Goal: Task Accomplishment & Management: Complete application form

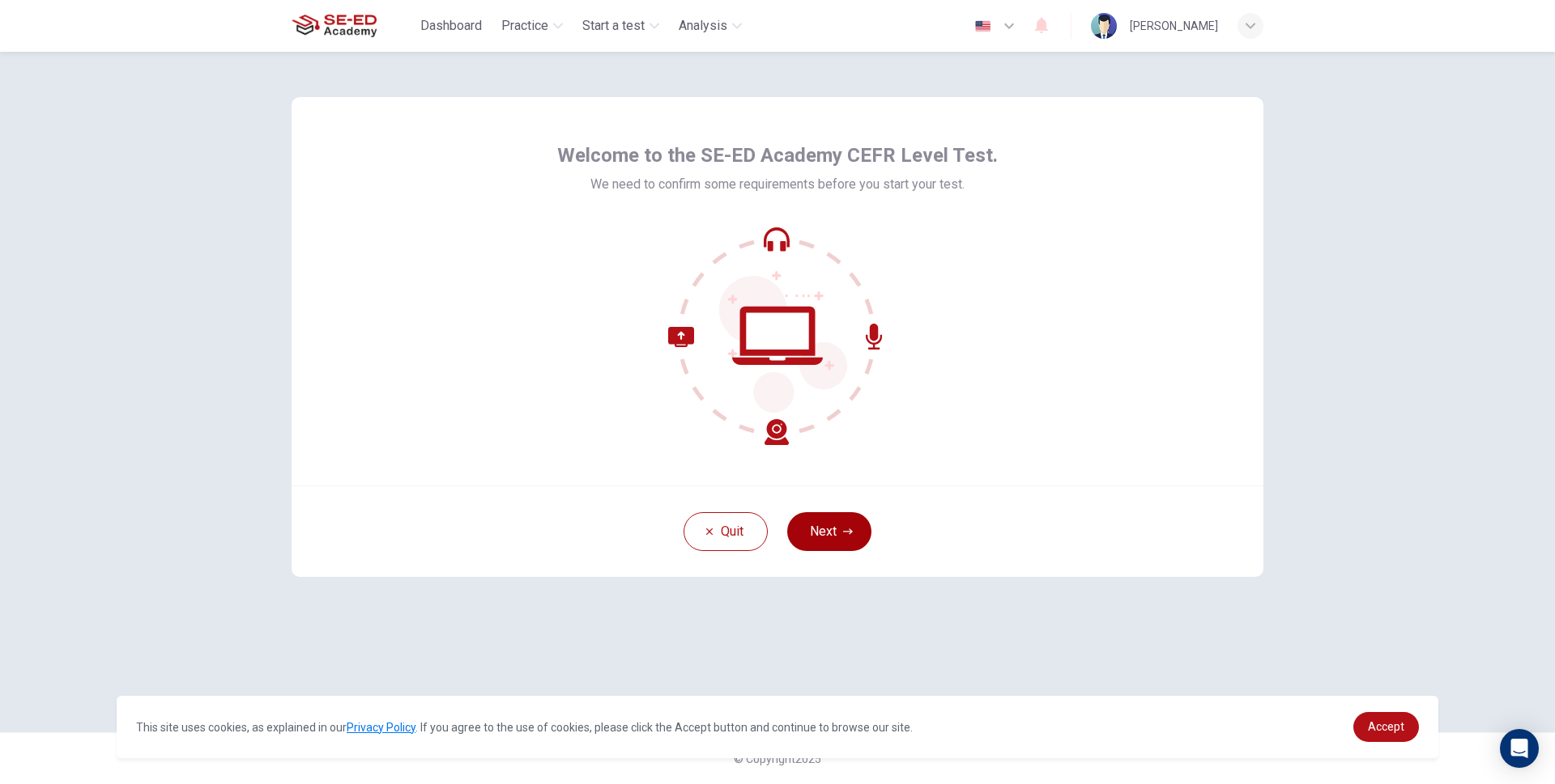
click at [840, 530] on button "Next" at bounding box center [829, 532] width 84 height 39
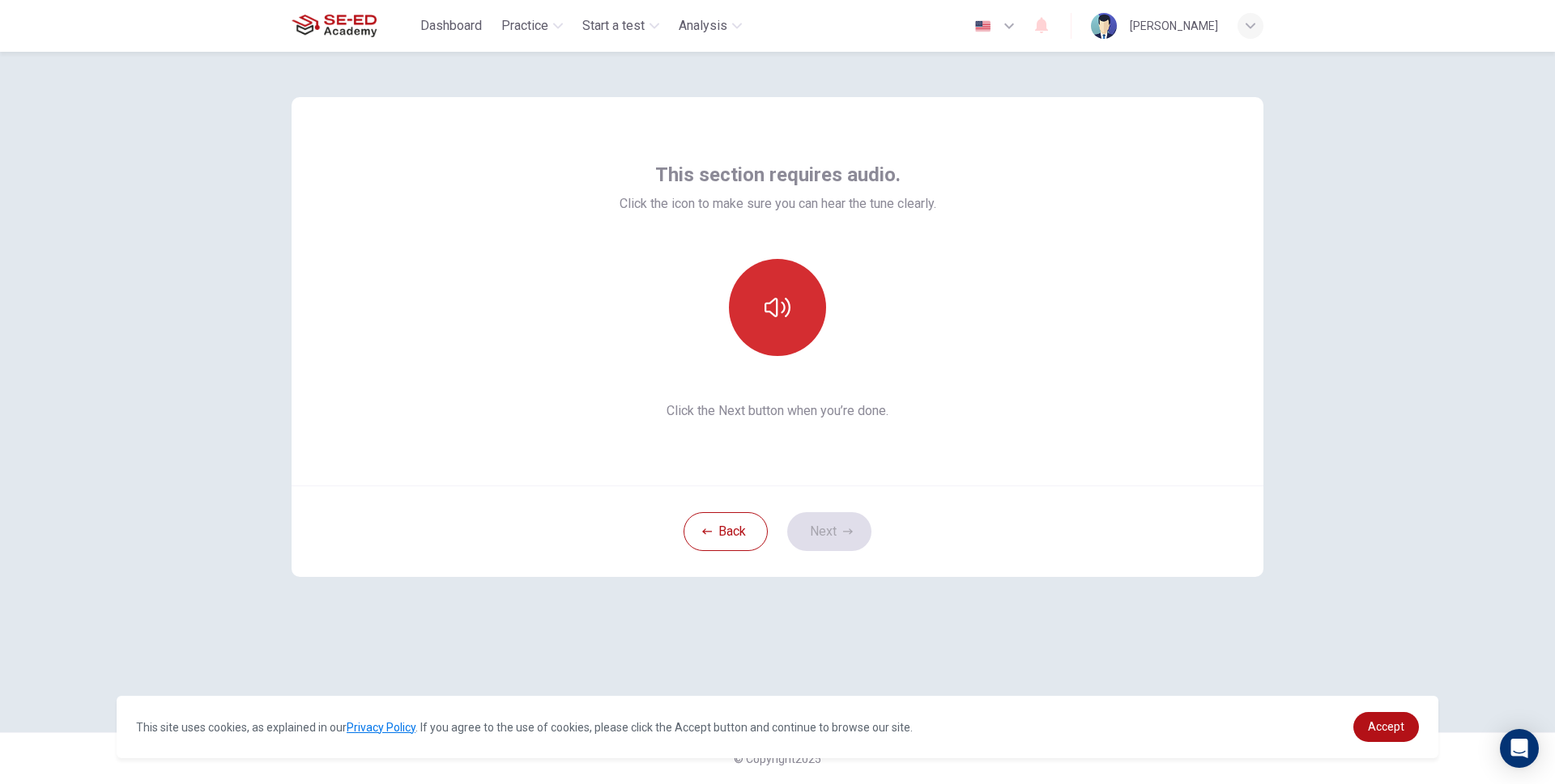
click at [775, 319] on icon "button" at bounding box center [777, 308] width 26 height 26
click at [773, 308] on icon "button" at bounding box center [777, 308] width 26 height 26
click at [821, 522] on button "Next" at bounding box center [829, 532] width 84 height 39
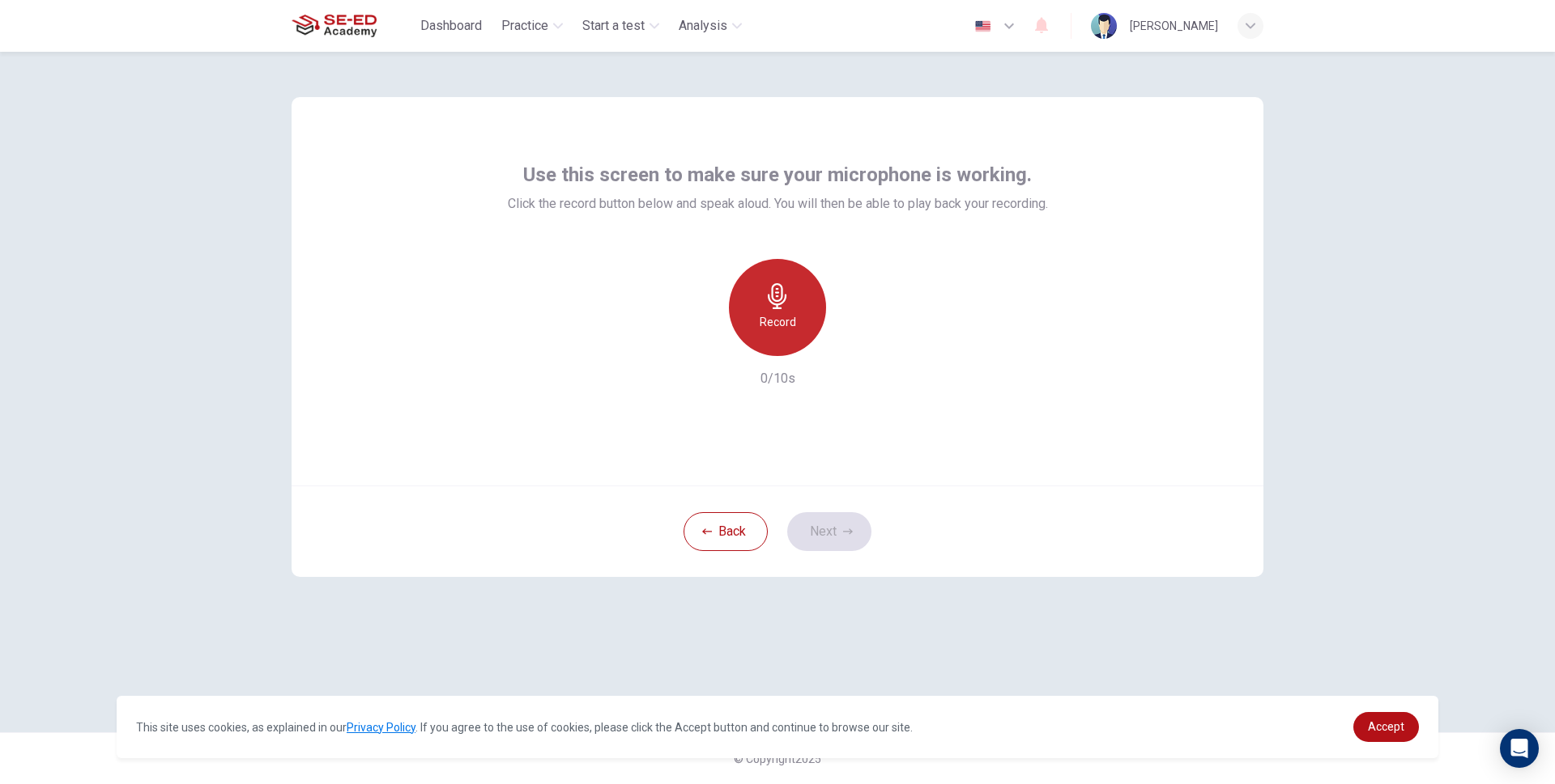
click at [797, 323] on div "Record" at bounding box center [777, 308] width 97 height 97
click at [797, 323] on div "Stop" at bounding box center [777, 308] width 97 height 97
click at [698, 339] on icon "button" at bounding box center [703, 343] width 15 height 15
click at [764, 326] on h6 "Record" at bounding box center [777, 322] width 36 height 19
click at [766, 326] on h6 "Stop" at bounding box center [777, 322] width 24 height 19
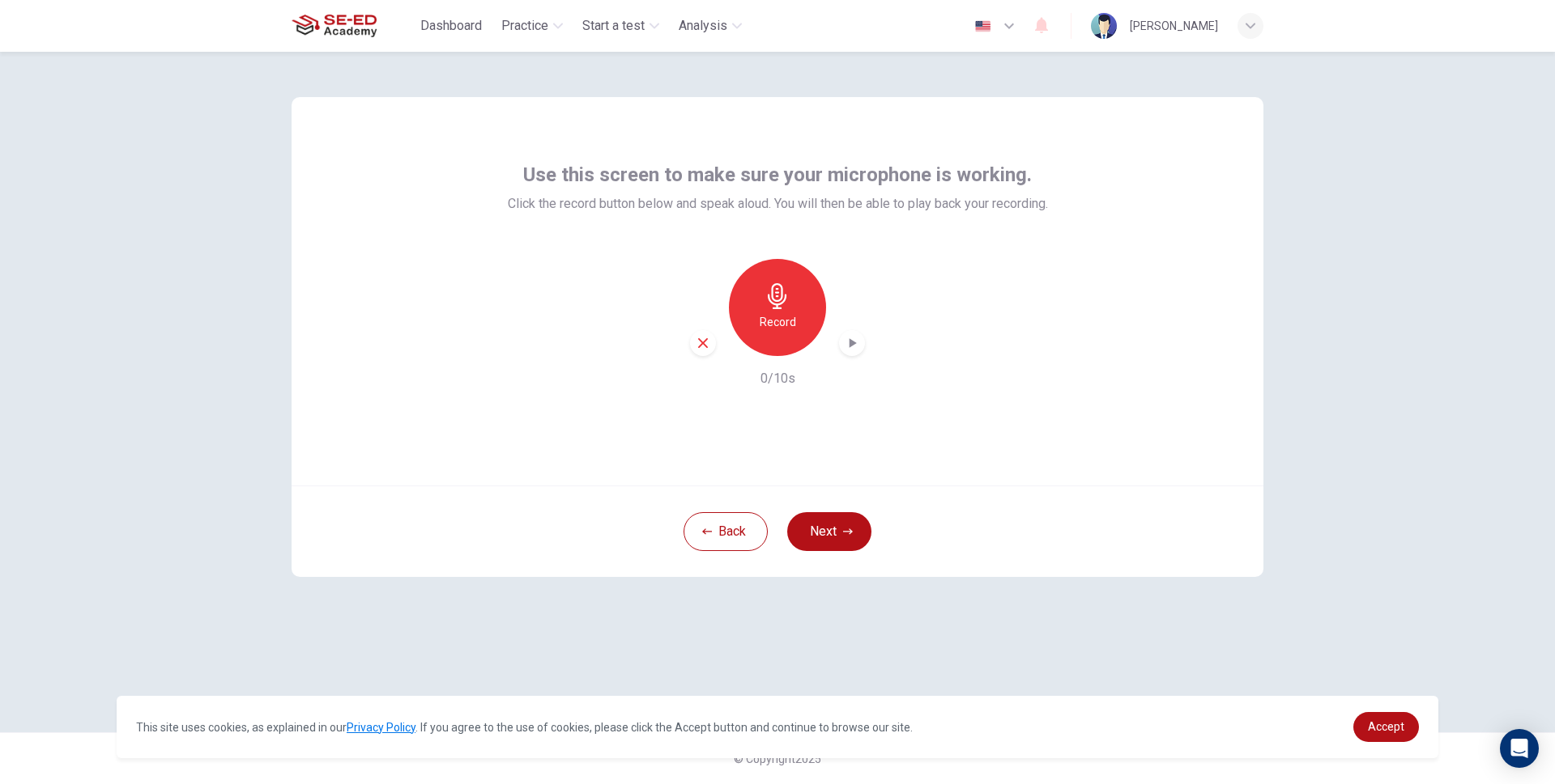
click at [852, 351] on div "button" at bounding box center [852, 343] width 26 height 26
click at [707, 348] on icon "button" at bounding box center [703, 343] width 15 height 15
click at [848, 539] on button "Next" at bounding box center [829, 532] width 84 height 39
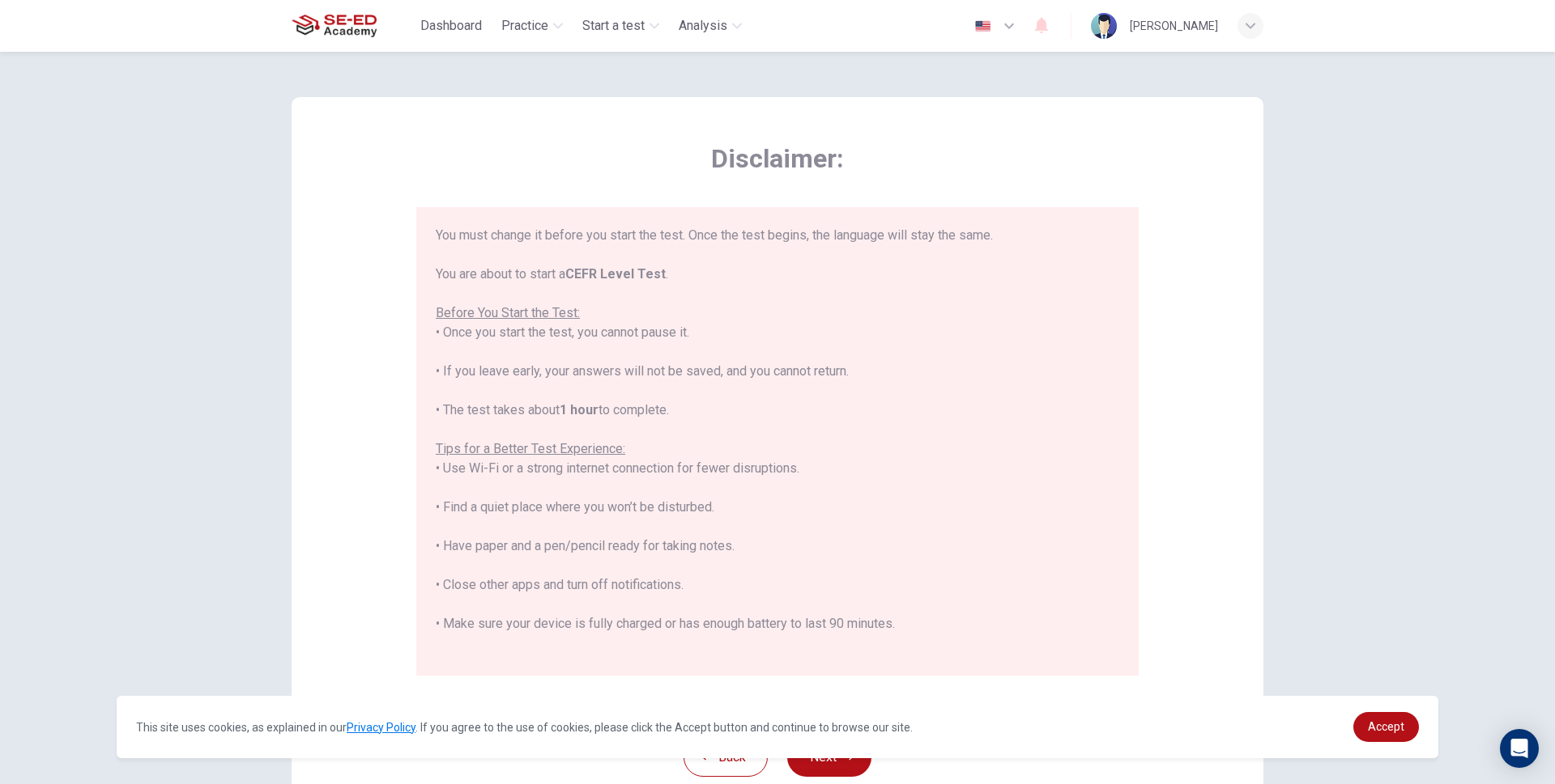
scroll to position [155, 0]
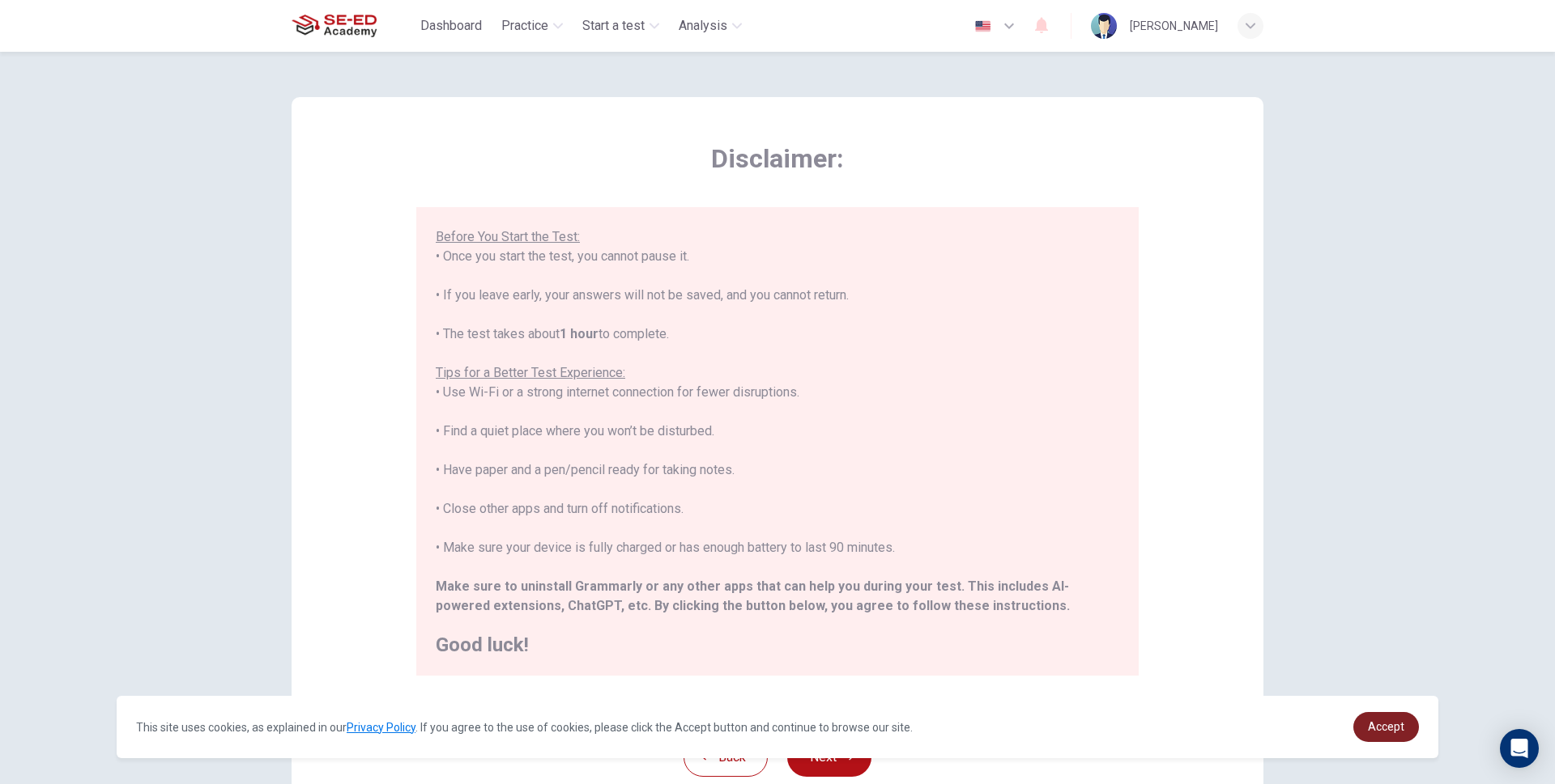
click at [1403, 733] on span "Accept" at bounding box center [1386, 726] width 36 height 13
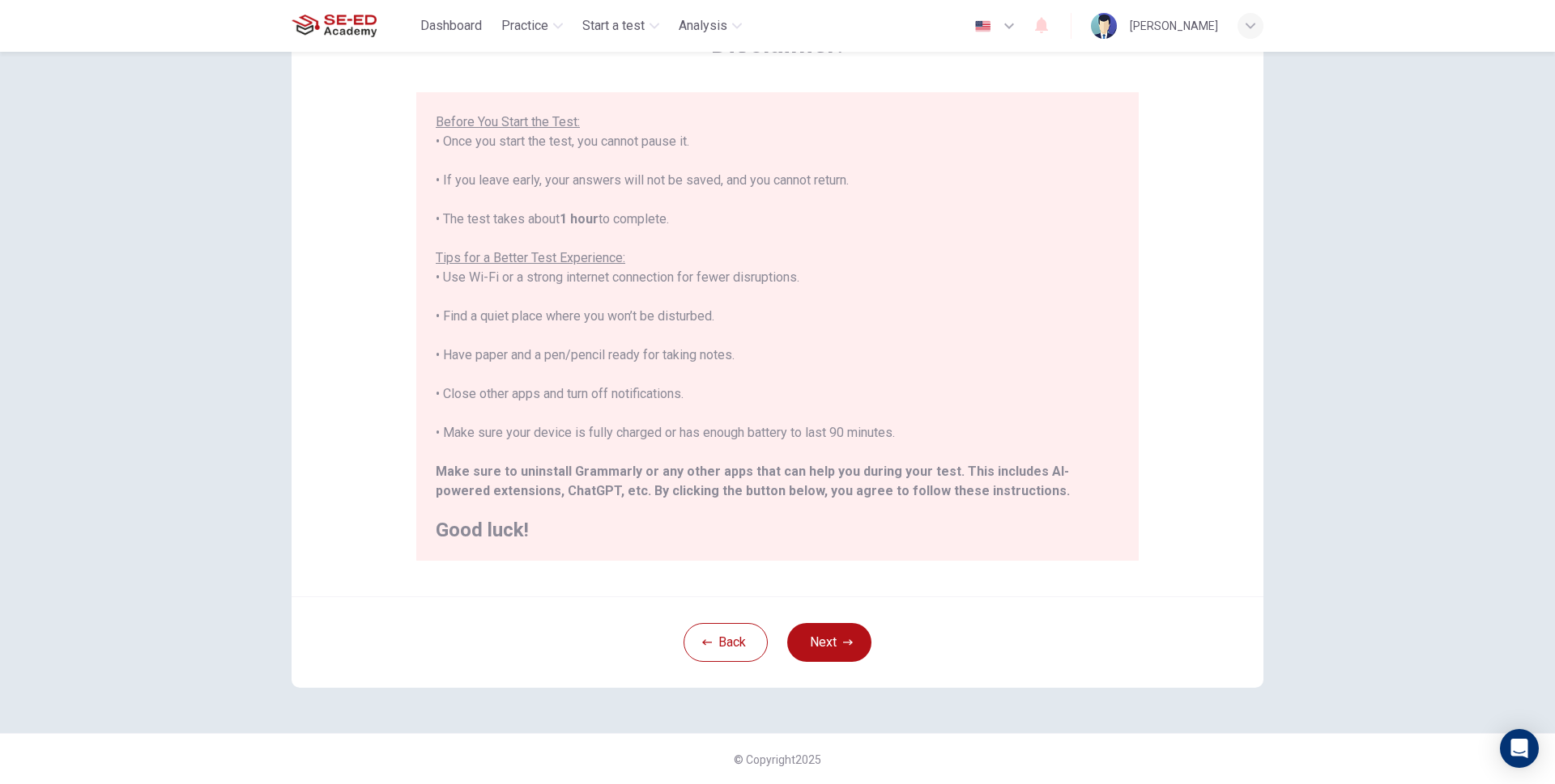
scroll to position [116, 0]
click at [833, 650] on button "Next" at bounding box center [829, 642] width 84 height 39
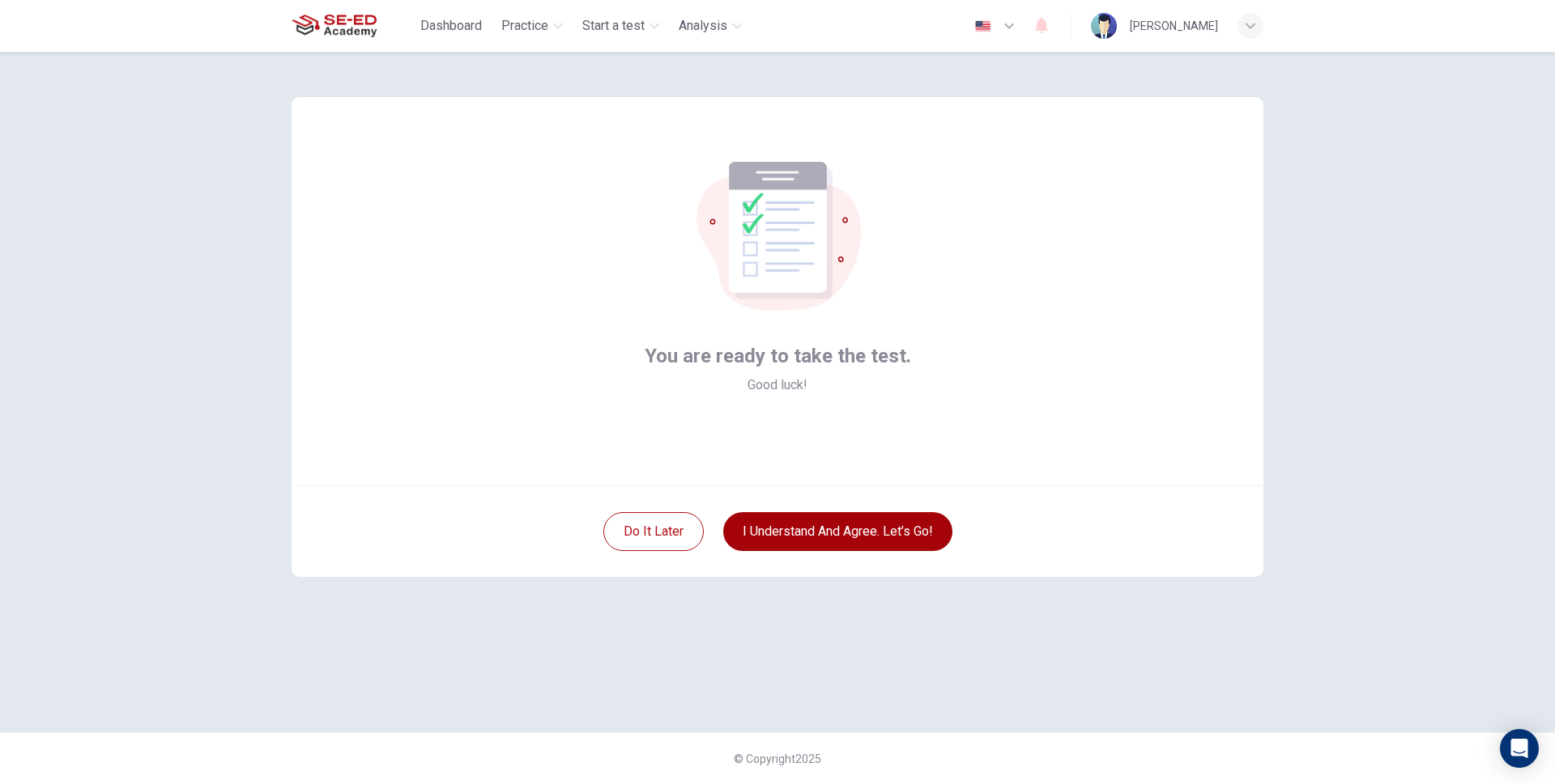
scroll to position [0, 0]
click at [476, 681] on div "You are ready to take the test. Good luck! Do it later I understand and agree. …" at bounding box center [777, 392] width 1023 height 681
click at [889, 539] on button "I understand and agree. Let’s go!" at bounding box center [837, 532] width 229 height 39
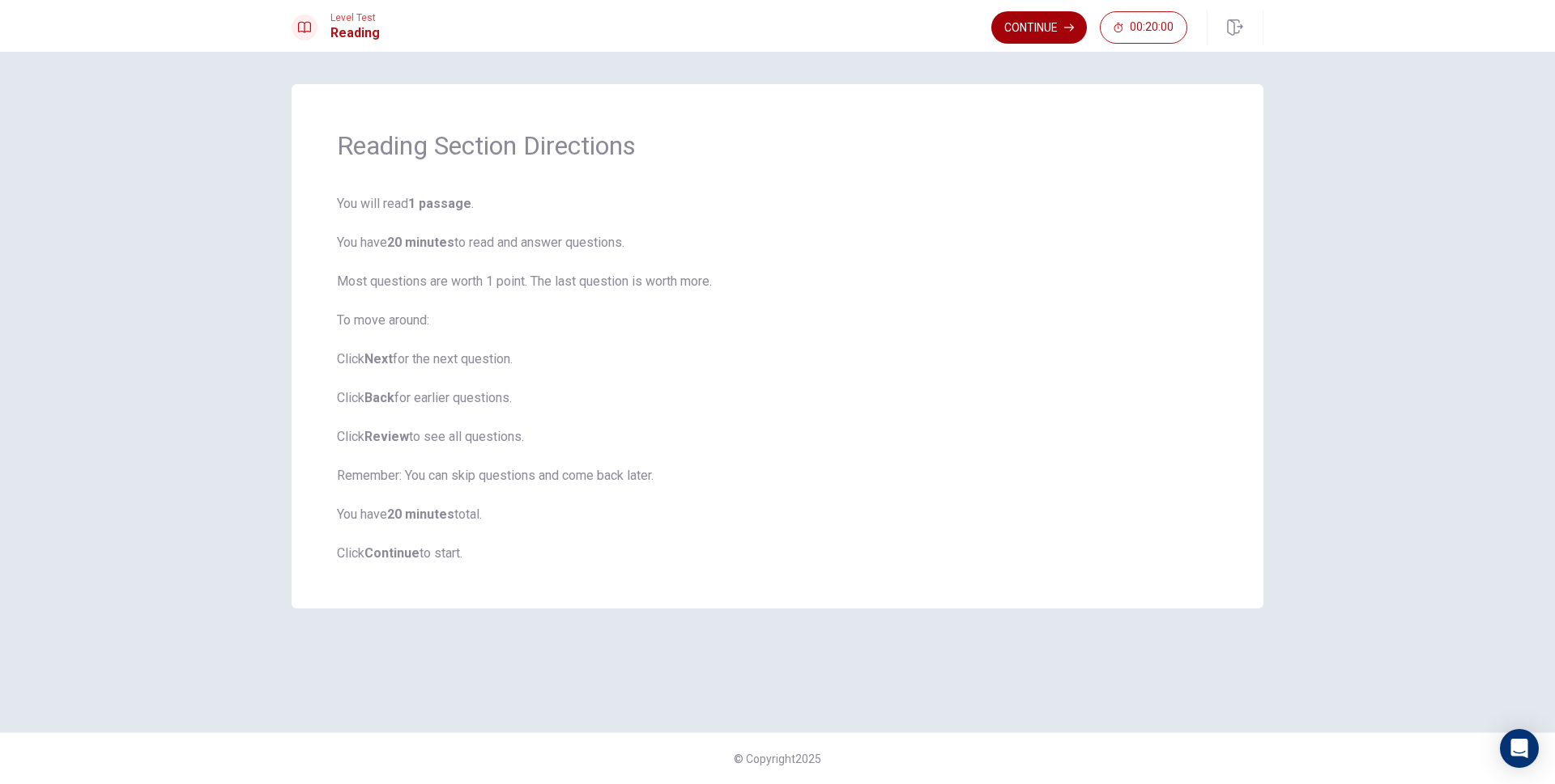
click at [1043, 32] on button "Continue" at bounding box center [1039, 28] width 96 height 32
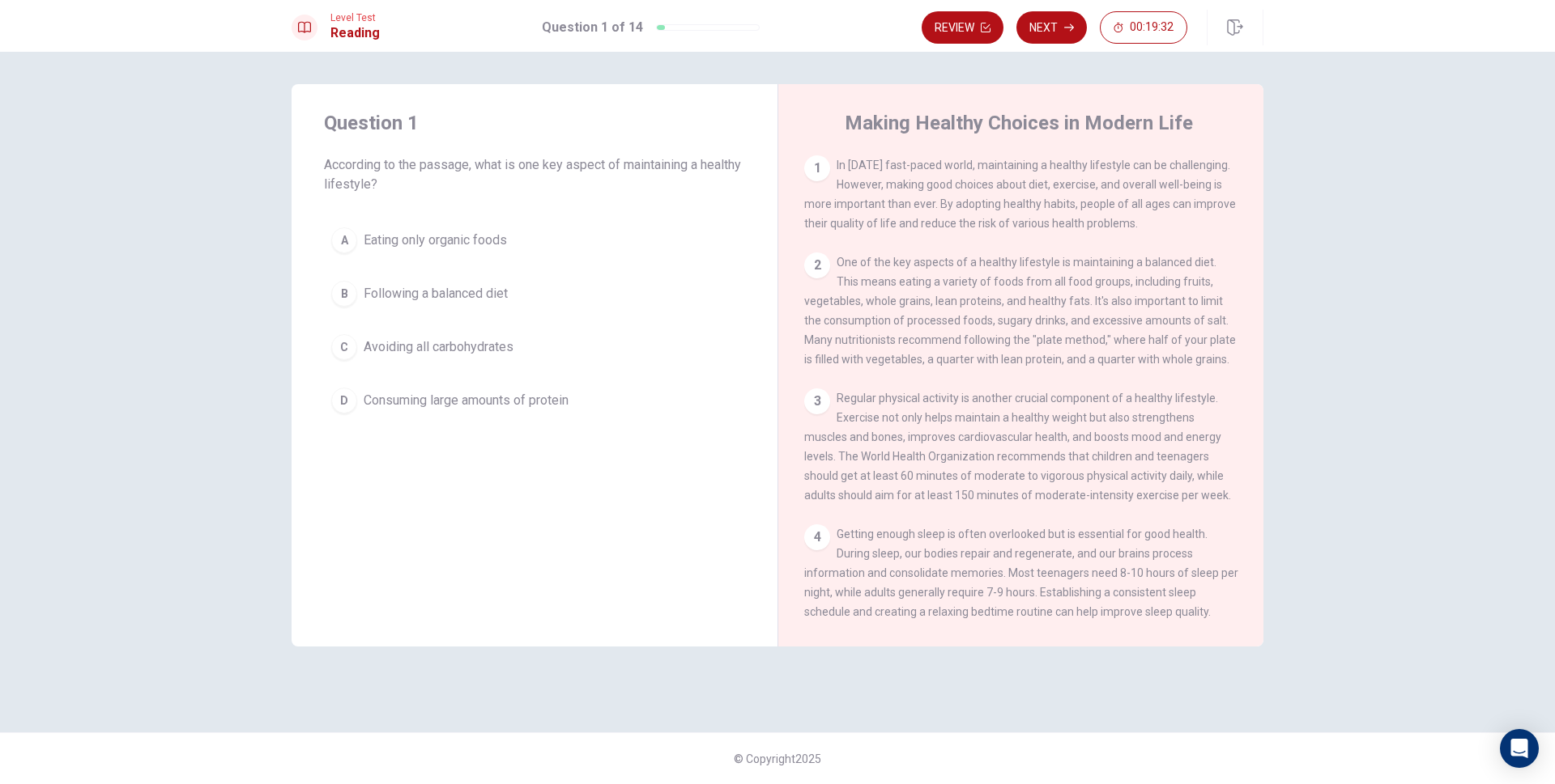
click at [353, 296] on div "B" at bounding box center [344, 294] width 26 height 26
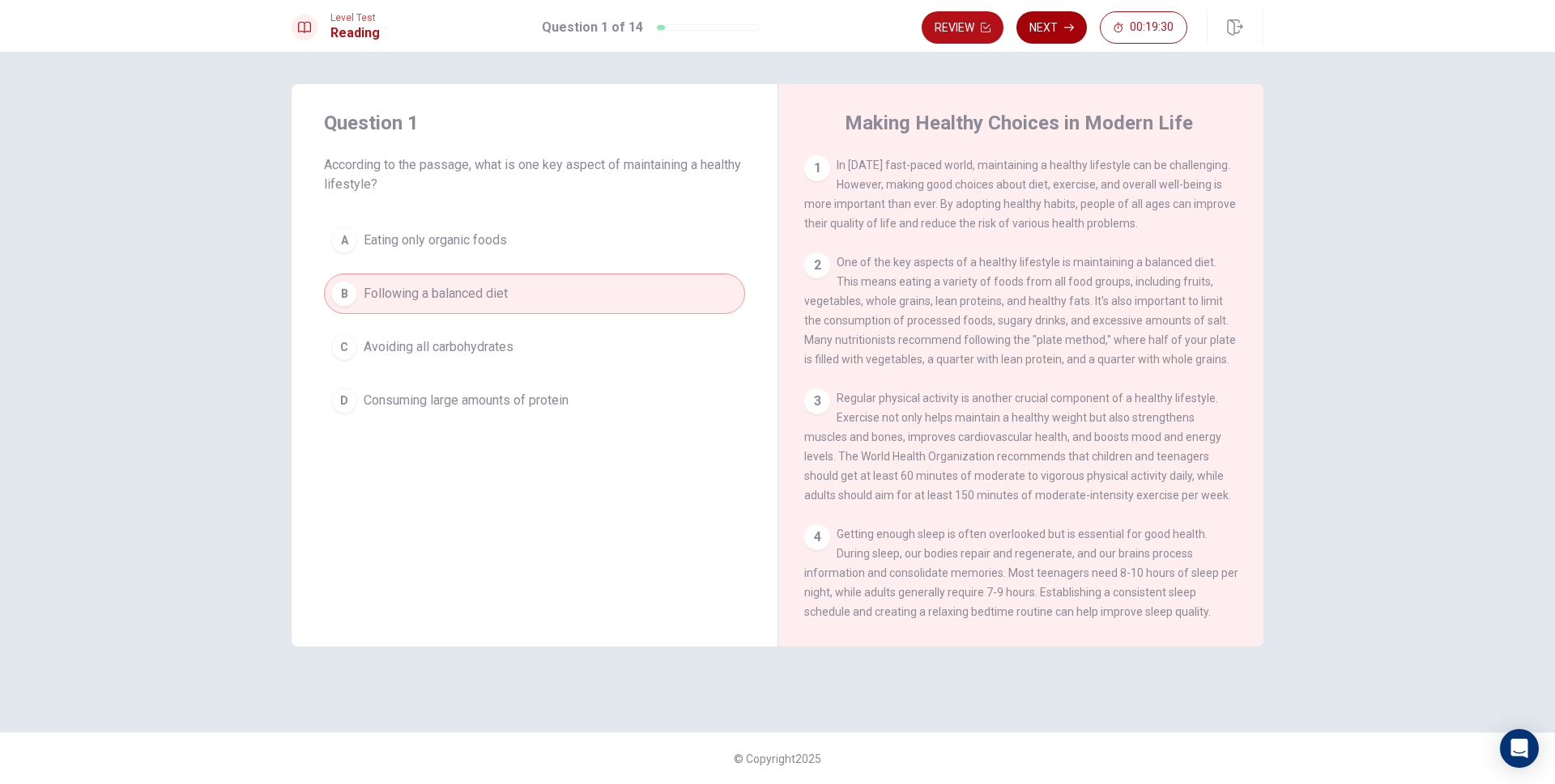
click at [1041, 26] on button "Next" at bounding box center [1051, 28] width 70 height 32
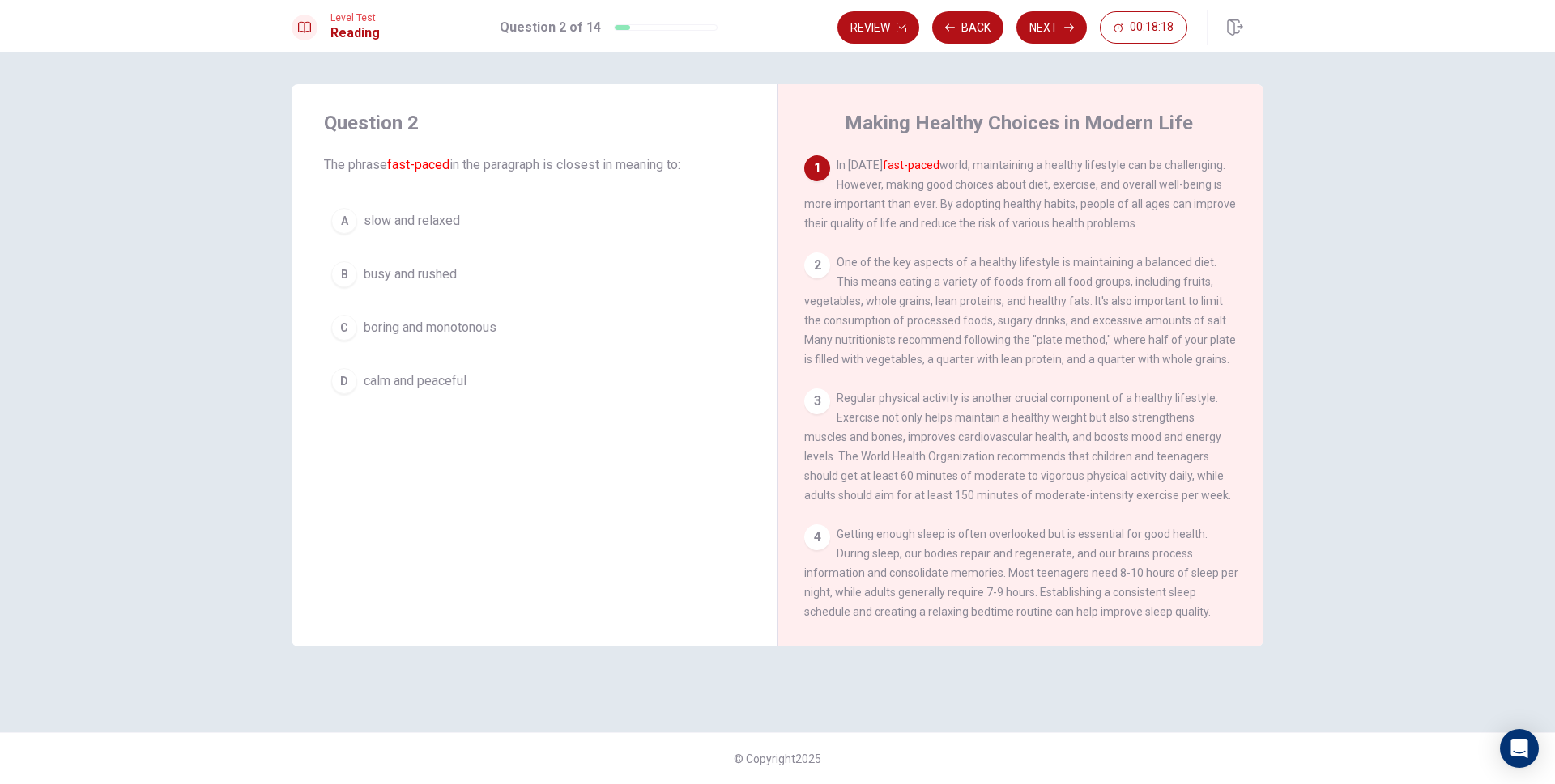
click at [349, 224] on div "A" at bounding box center [344, 221] width 26 height 26
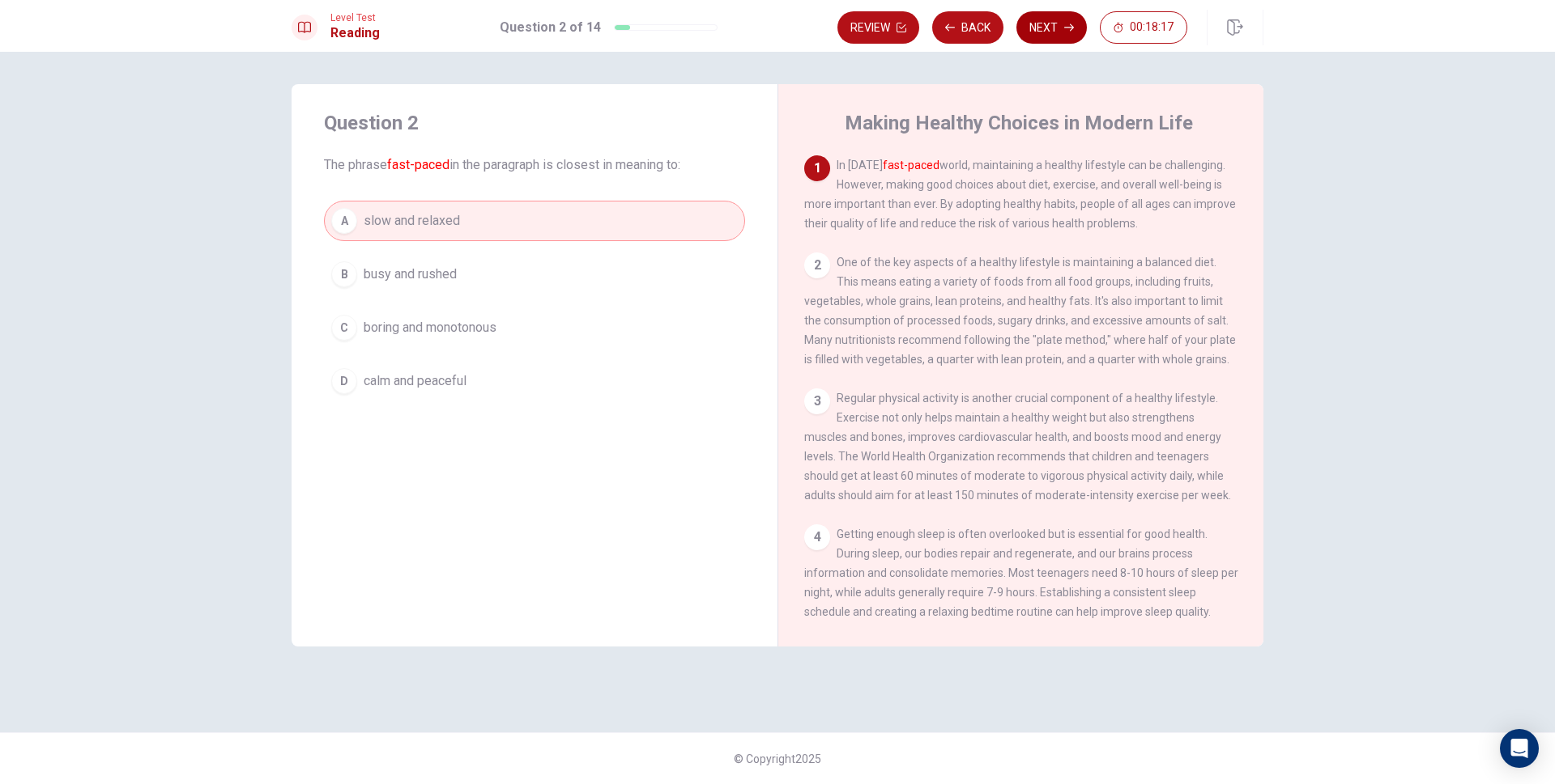
click at [1054, 25] on button "Next" at bounding box center [1051, 28] width 70 height 32
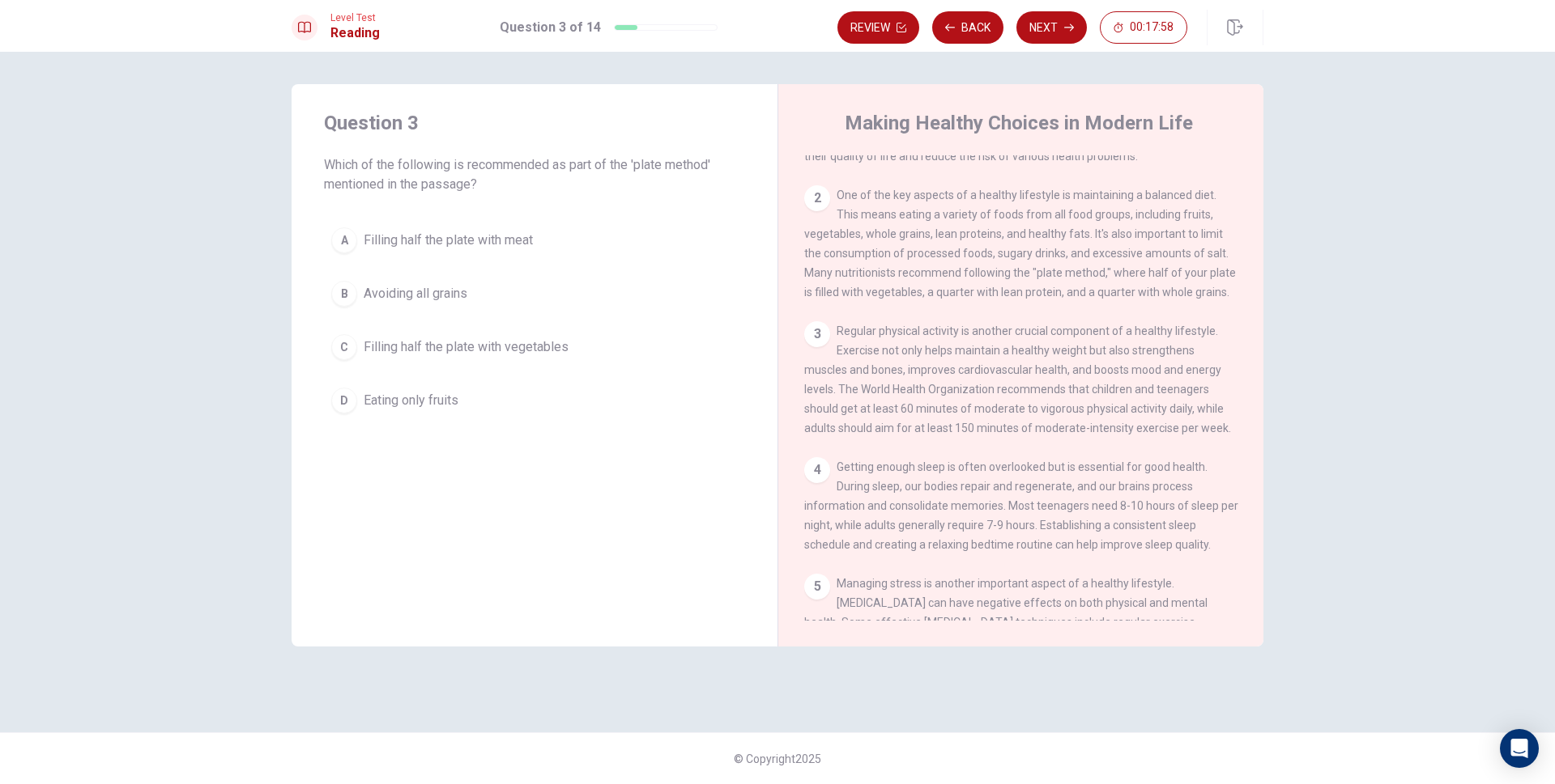
scroll to position [39, 0]
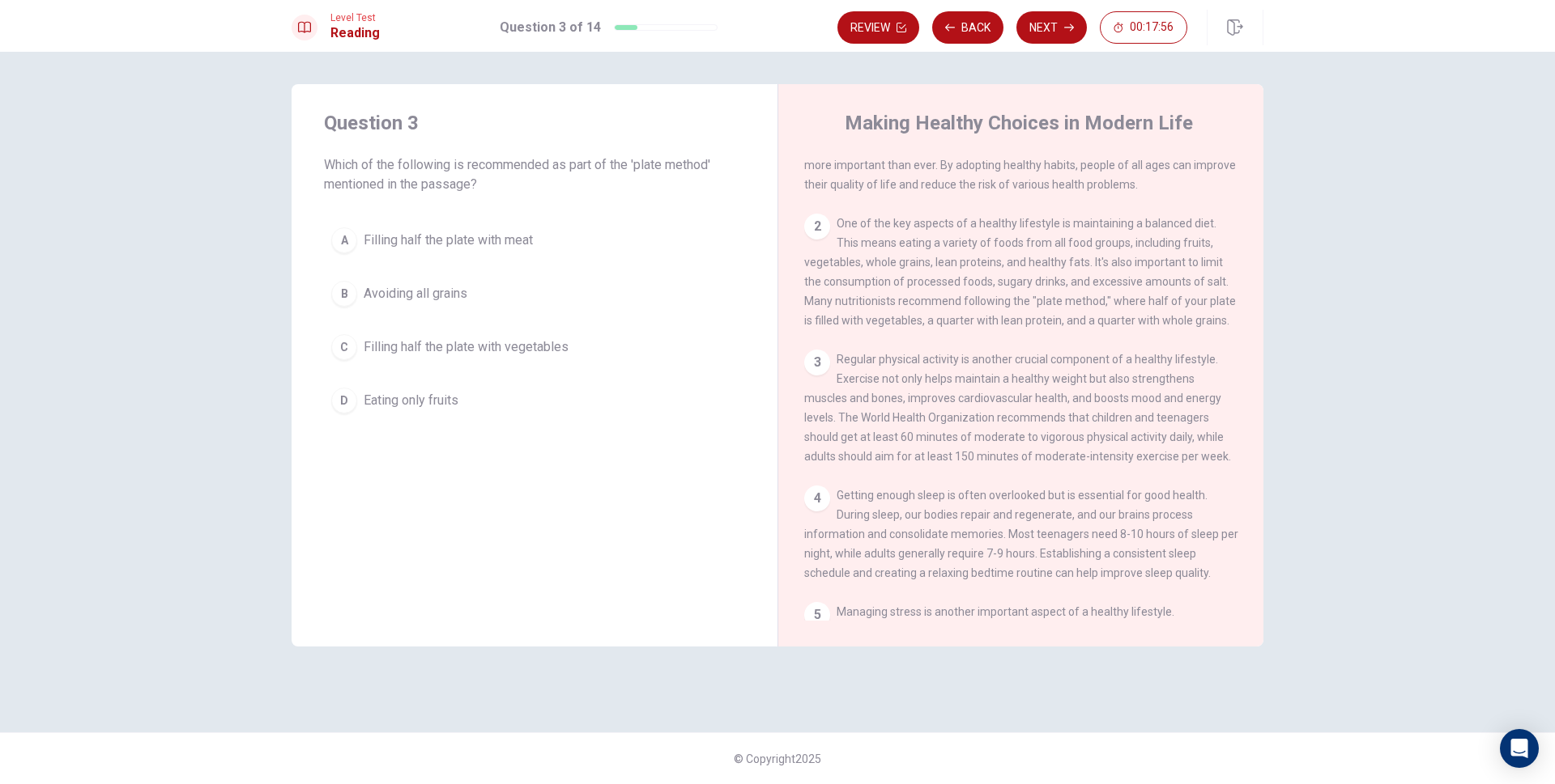
click at [1259, 264] on div "Making Healthy Choices in Modern Life 1 In [DATE] fast-paced world, maintaining…" at bounding box center [1020, 365] width 486 height 563
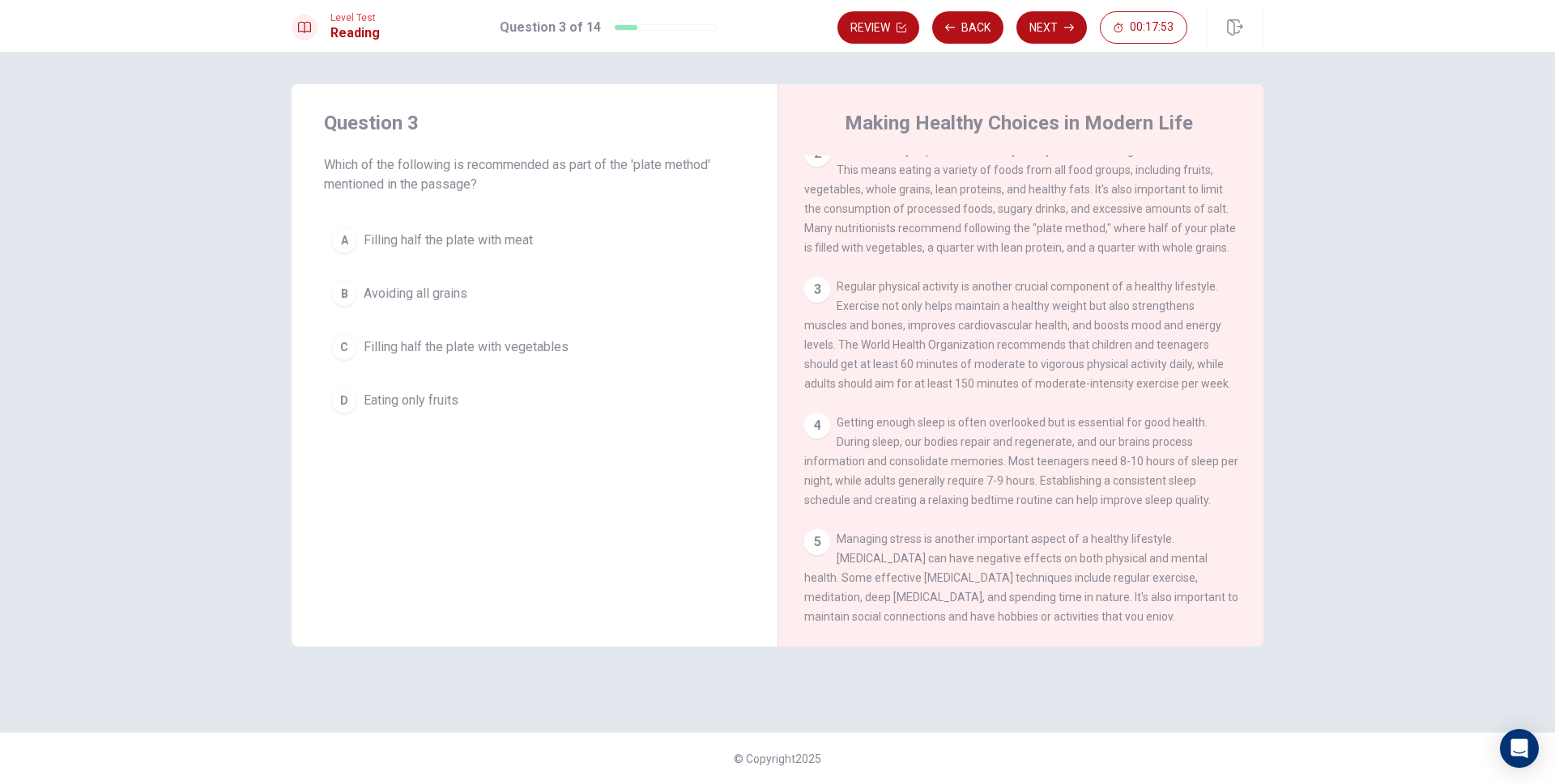
scroll to position [113, 0]
click at [346, 249] on div "A" at bounding box center [344, 241] width 26 height 26
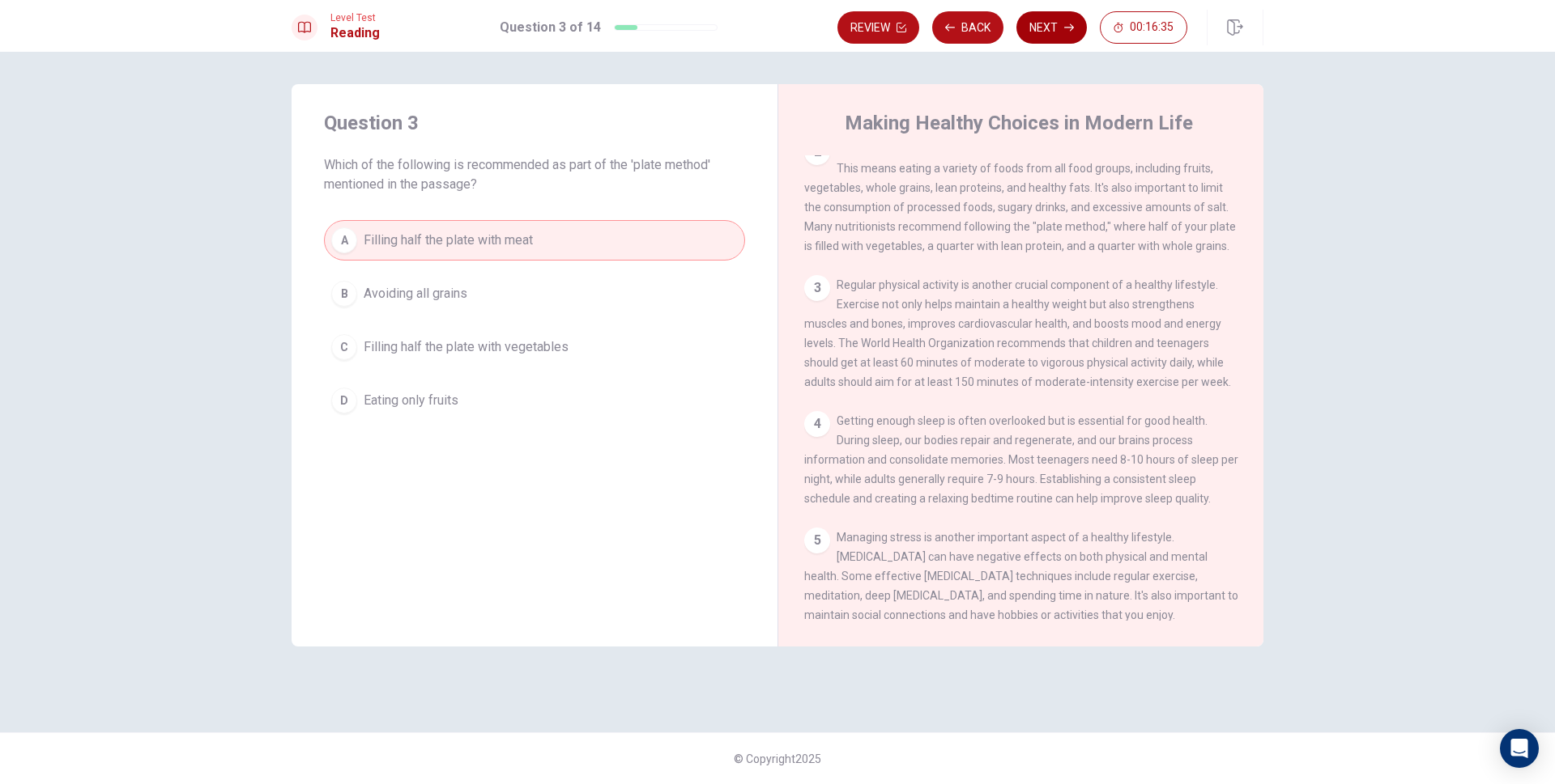
click at [1071, 23] on icon "button" at bounding box center [1069, 28] width 10 height 10
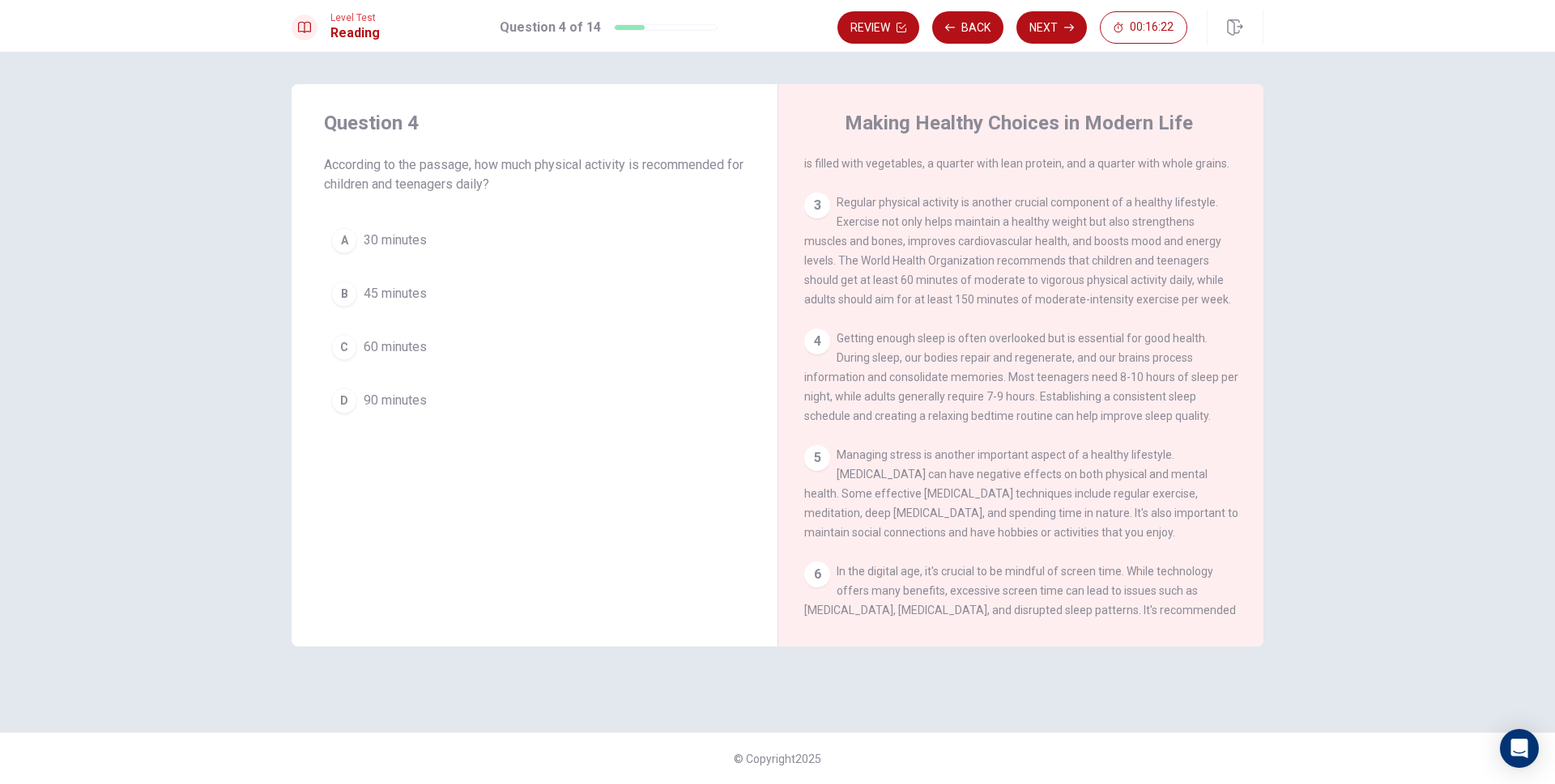
scroll to position [194, 0]
click at [347, 338] on div "C" at bounding box center [344, 347] width 26 height 26
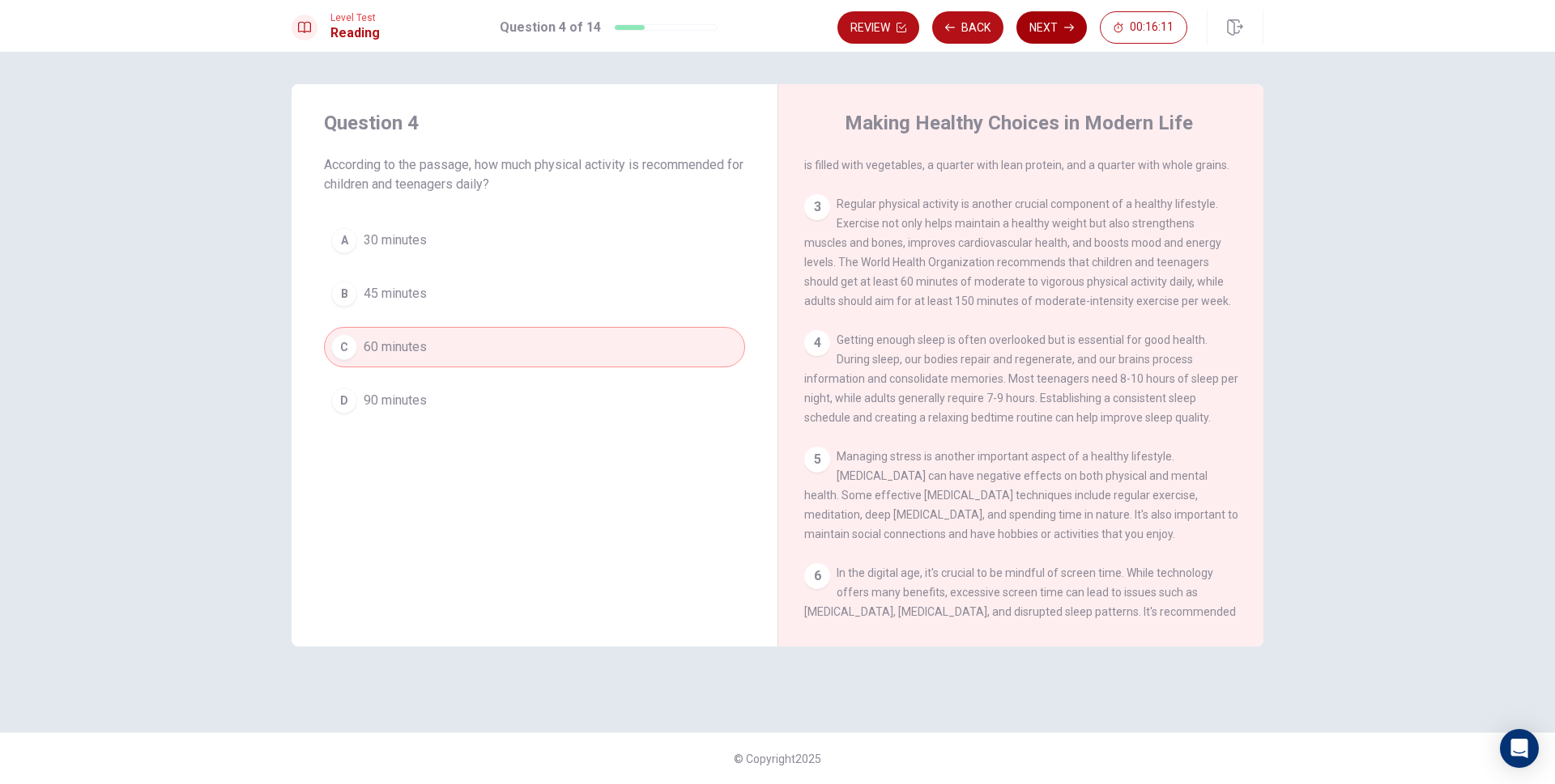
click at [1068, 33] on button "Next" at bounding box center [1051, 28] width 70 height 32
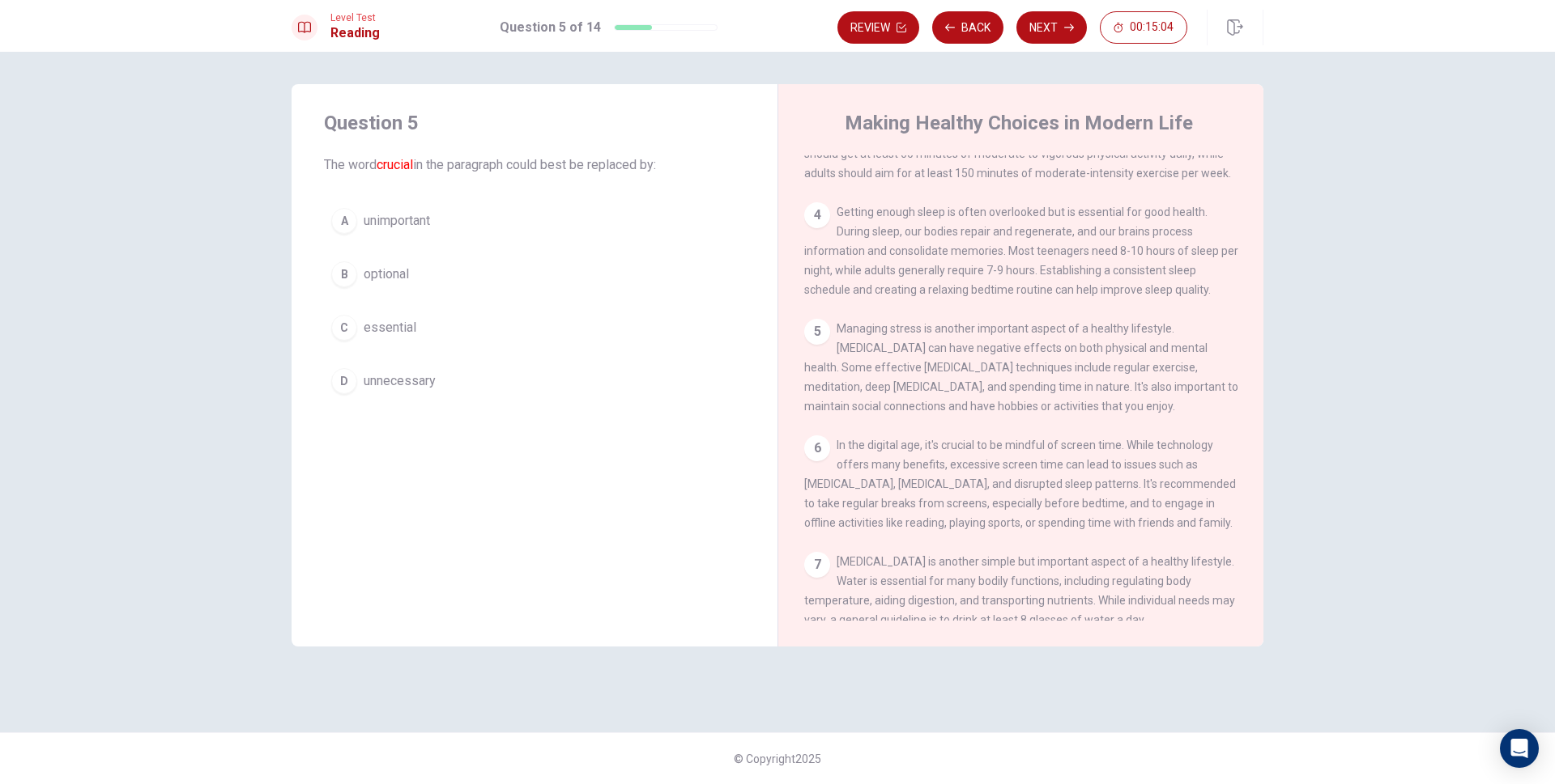
scroll to position [403, 0]
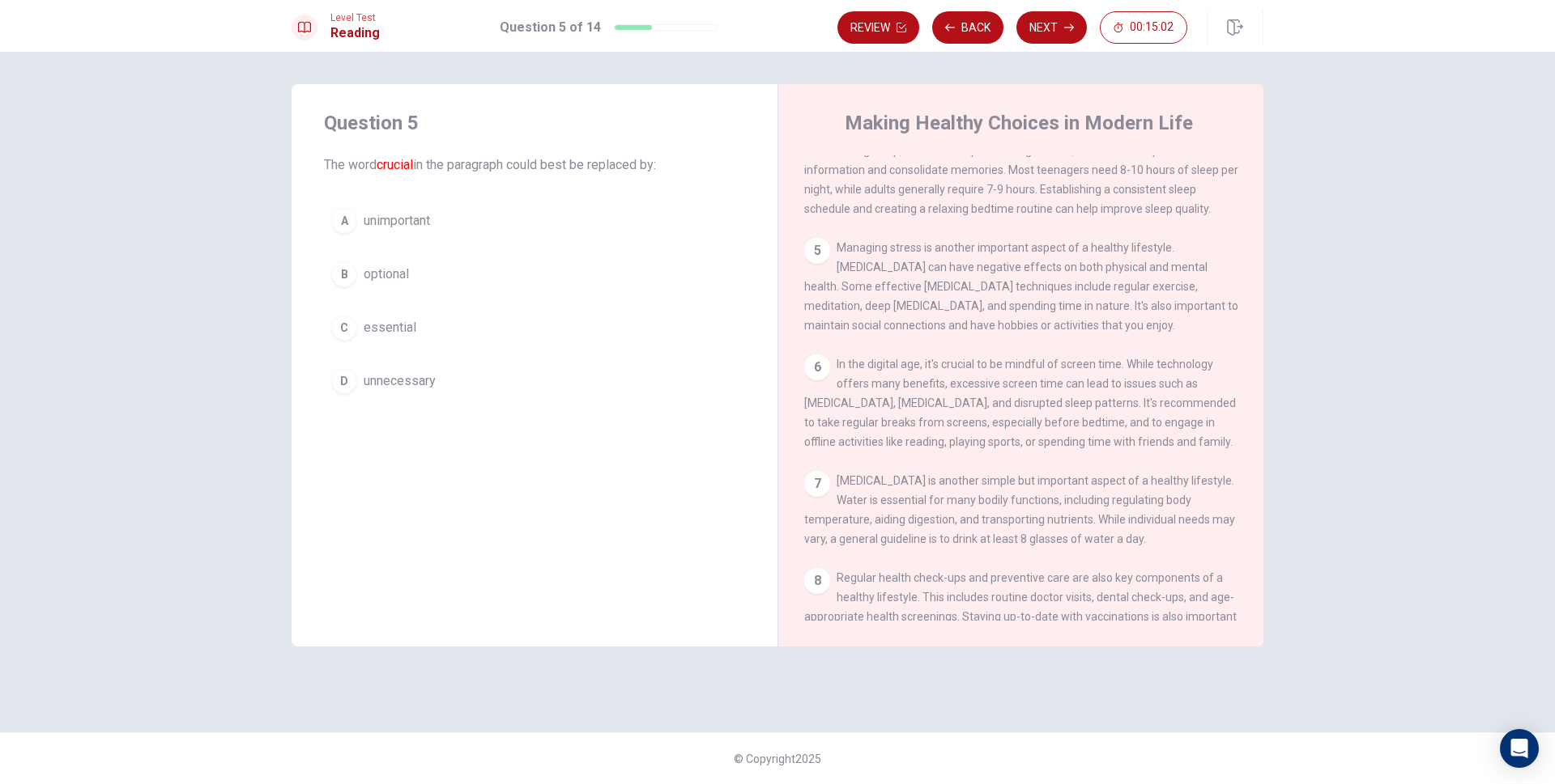
click at [345, 228] on div "A" at bounding box center [344, 221] width 26 height 26
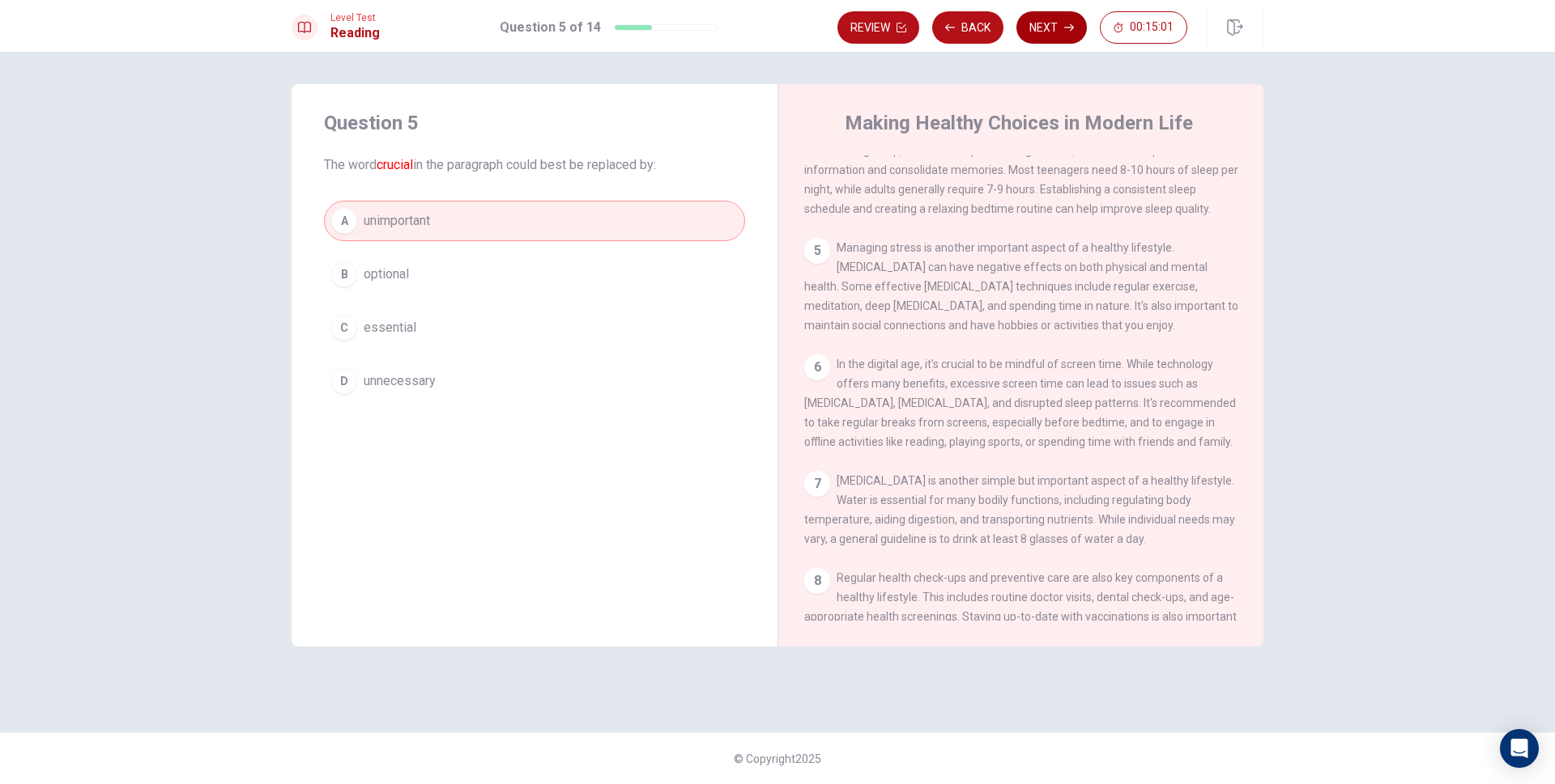
click at [1049, 29] on button "Next" at bounding box center [1051, 28] width 70 height 32
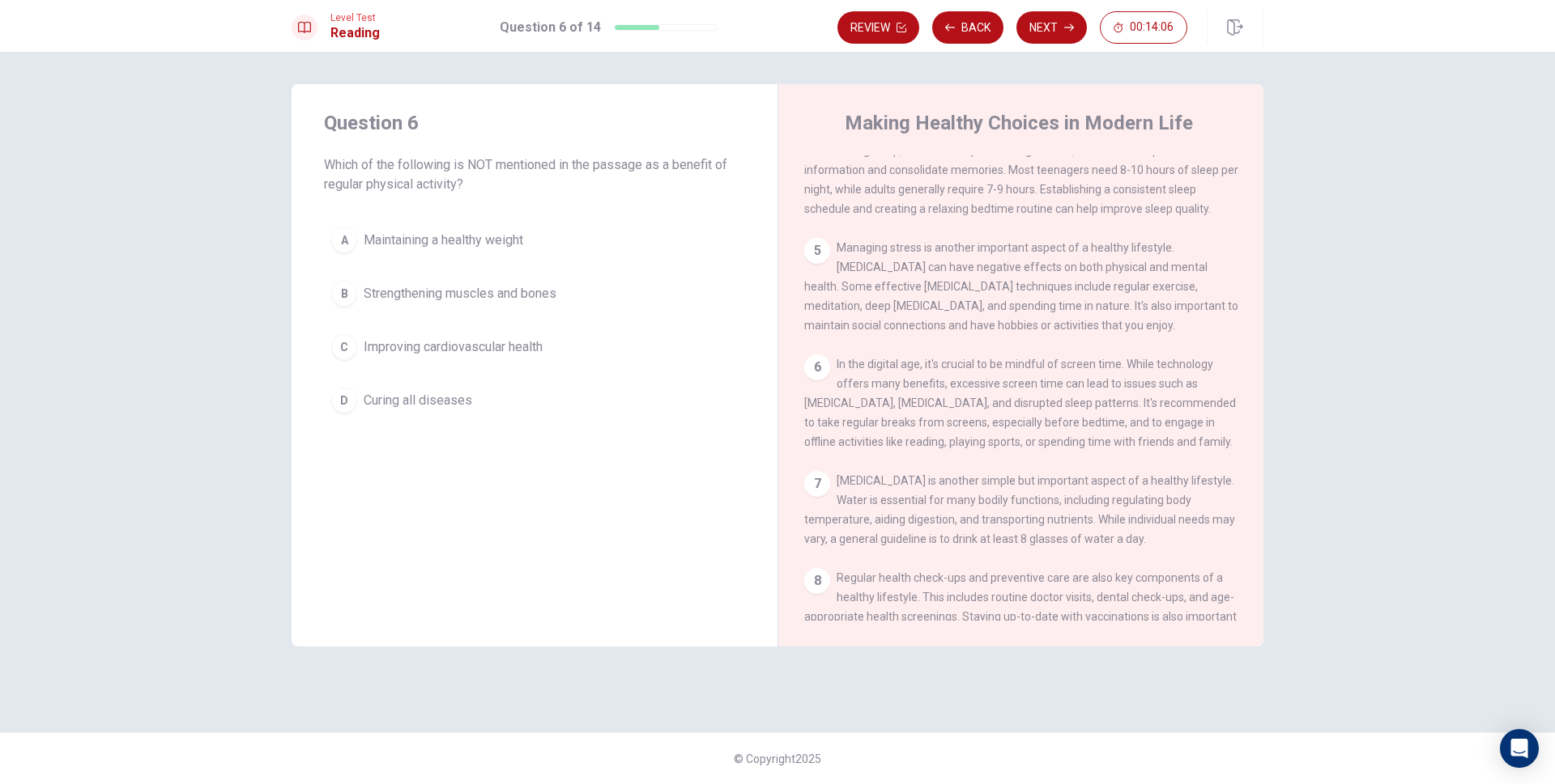
click at [354, 245] on div "A" at bounding box center [344, 241] width 26 height 26
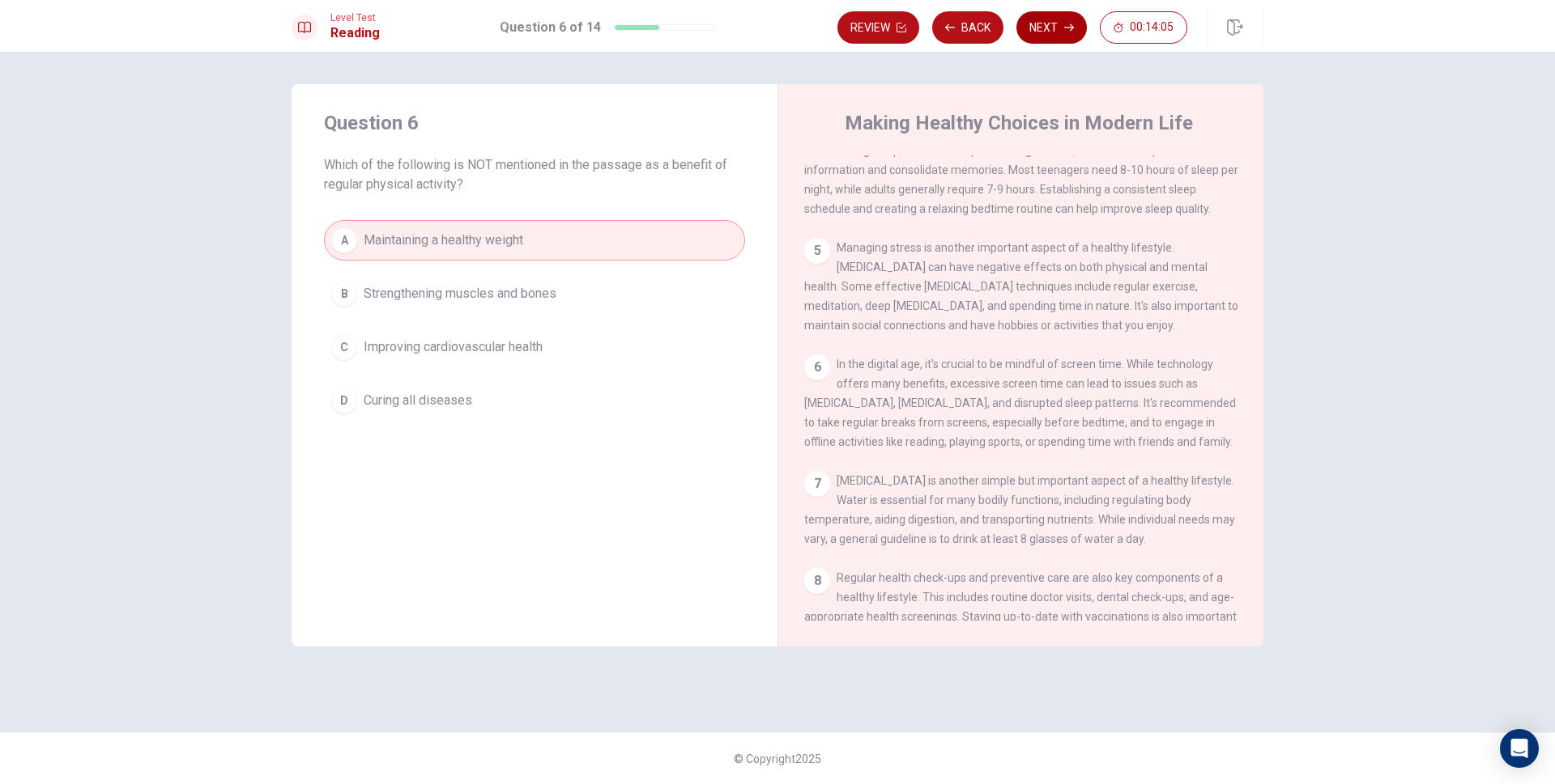
click at [1065, 35] on button "Next" at bounding box center [1051, 28] width 70 height 32
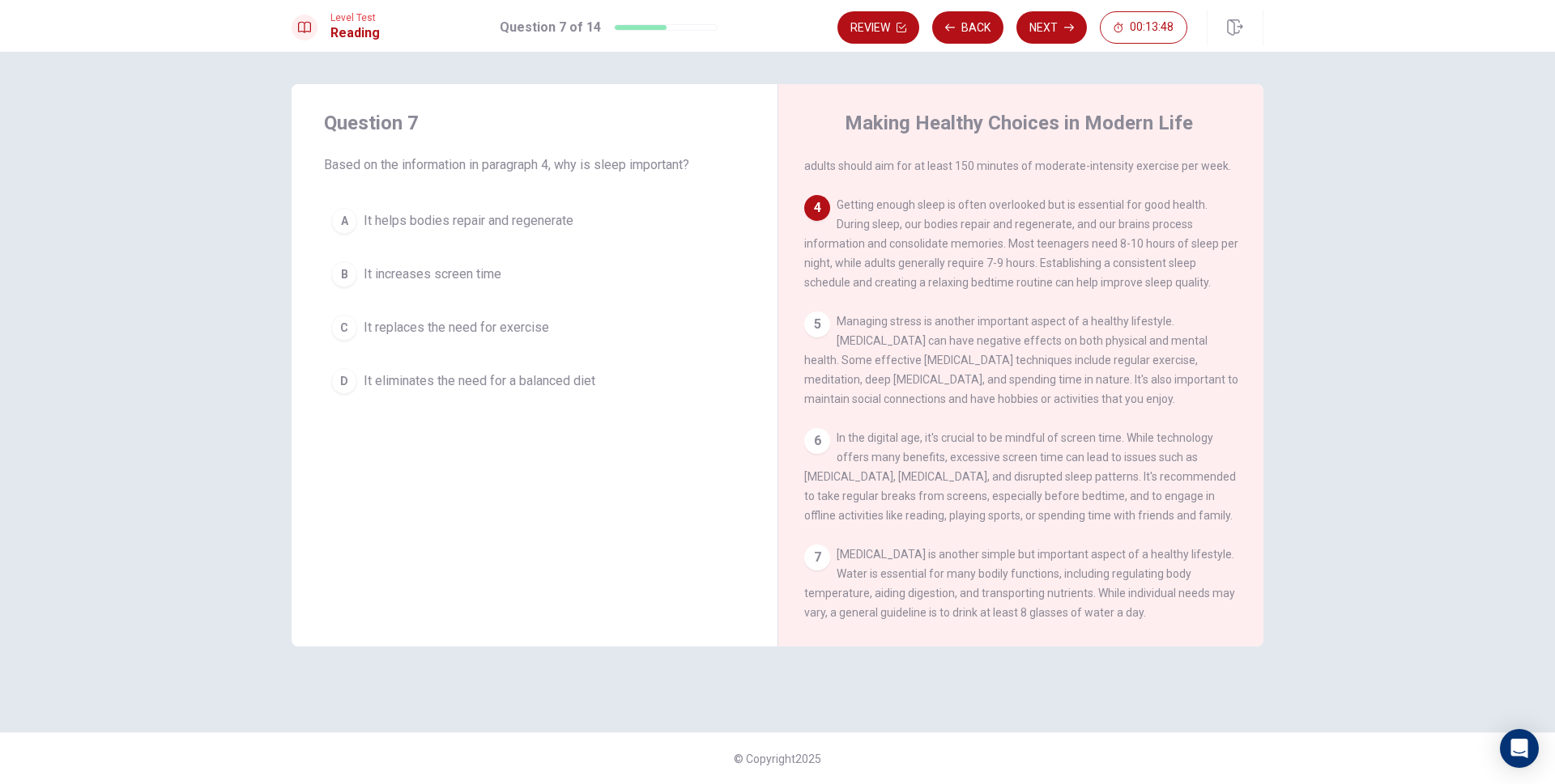
scroll to position [463, 0]
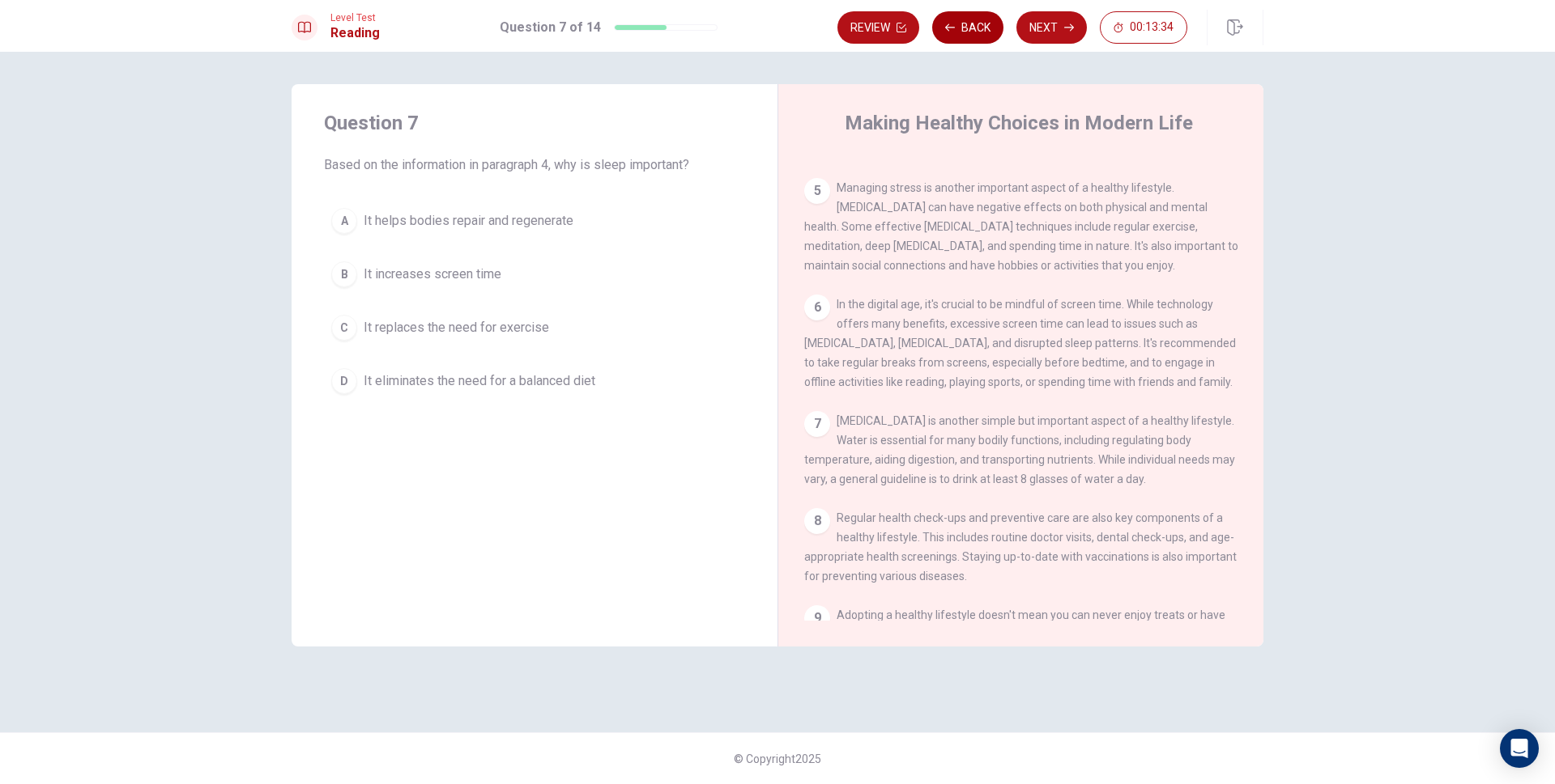
click at [969, 32] on button "Back" at bounding box center [968, 28] width 71 height 32
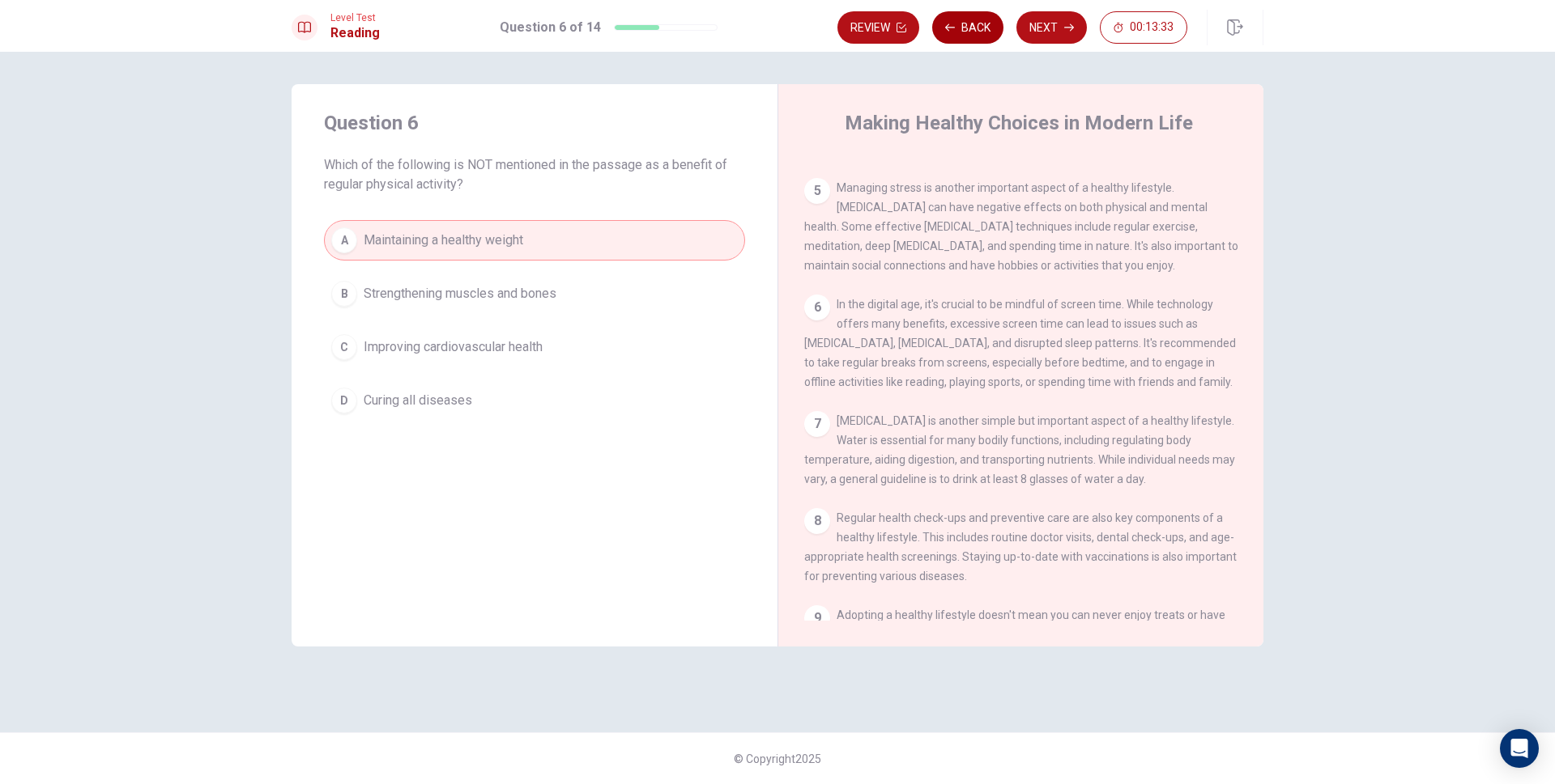
click at [969, 32] on button "Back" at bounding box center [968, 28] width 71 height 32
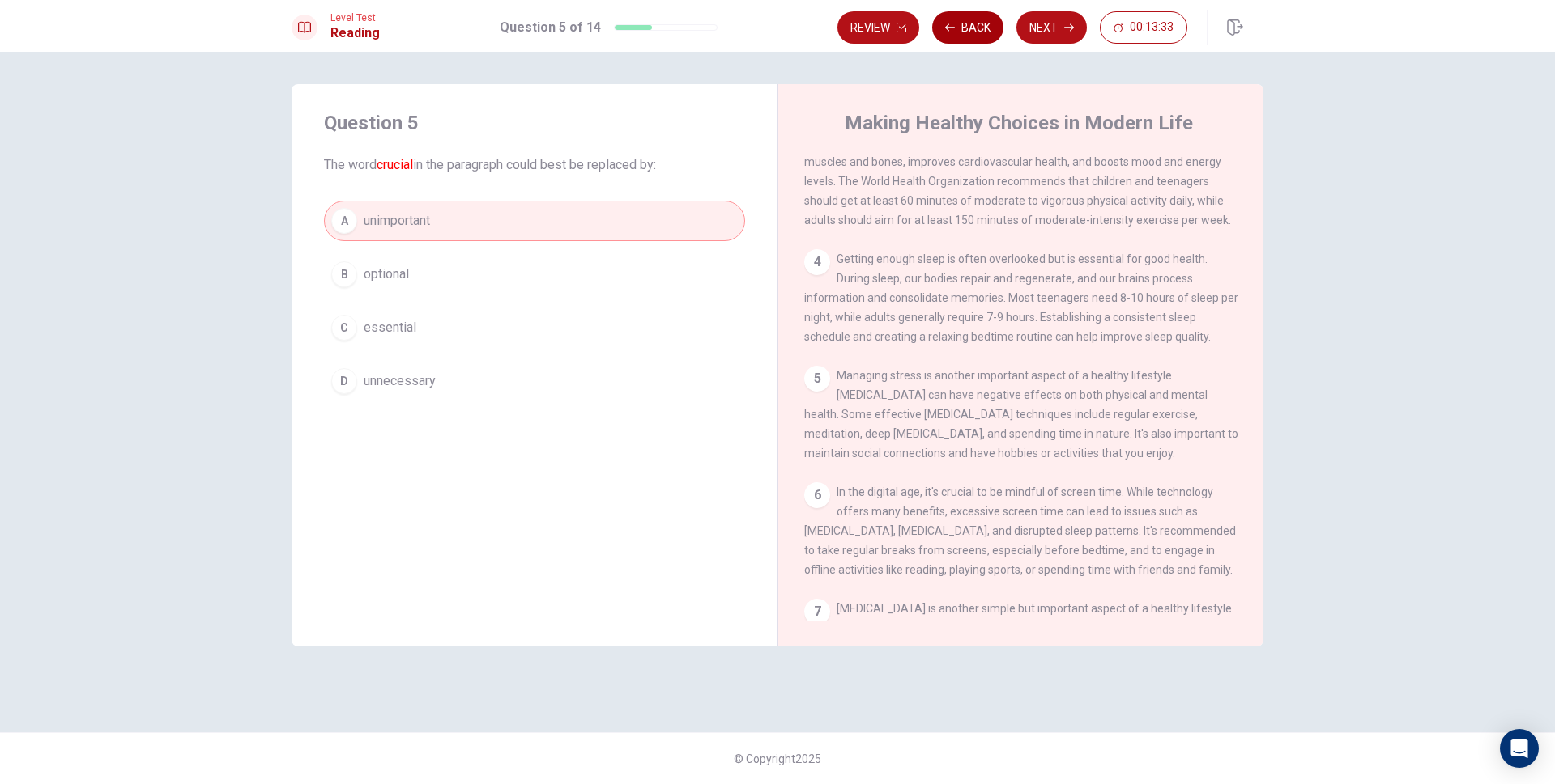
scroll to position [241, 0]
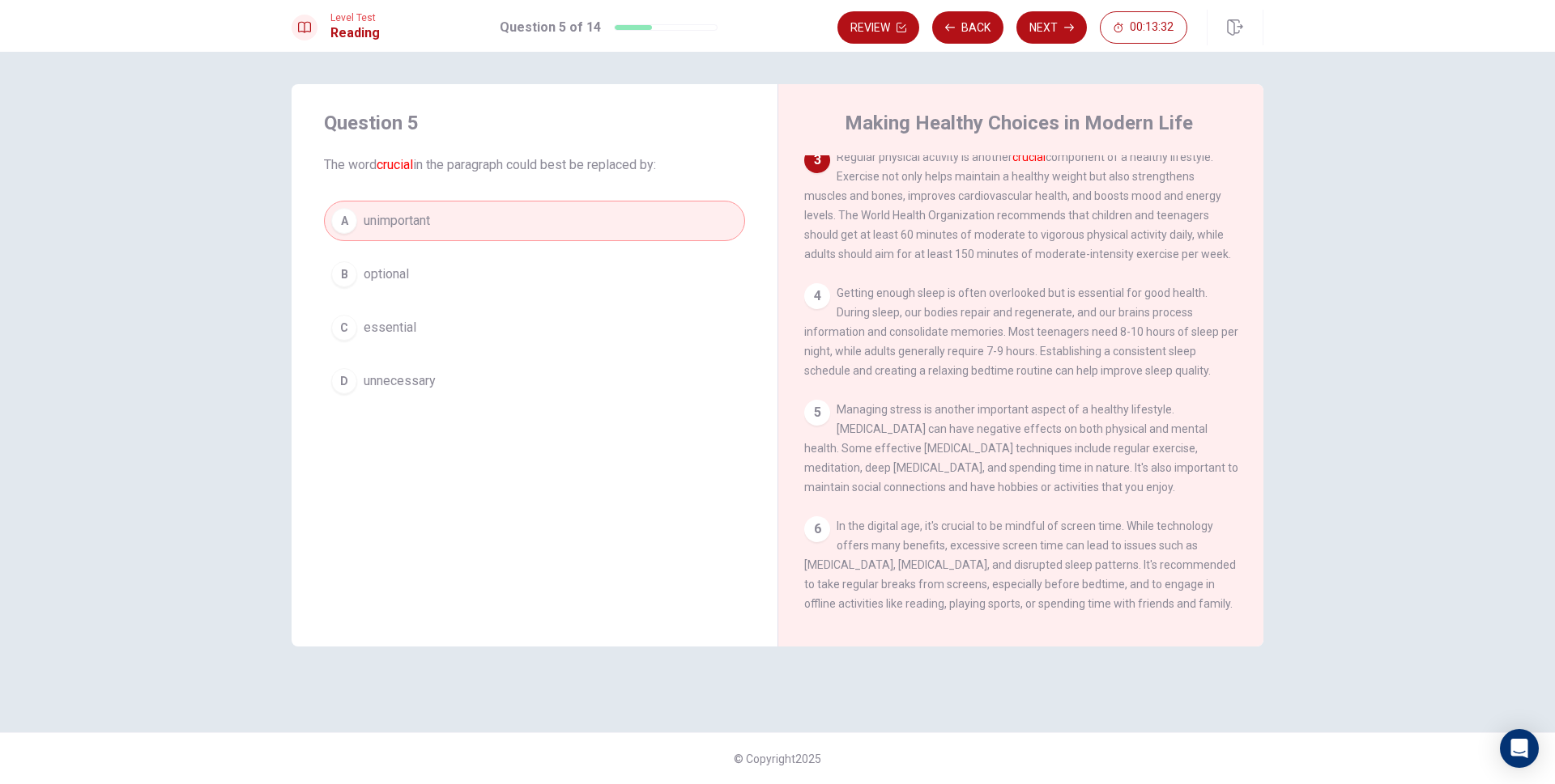
click at [397, 333] on span "essential" at bounding box center [390, 328] width 53 height 19
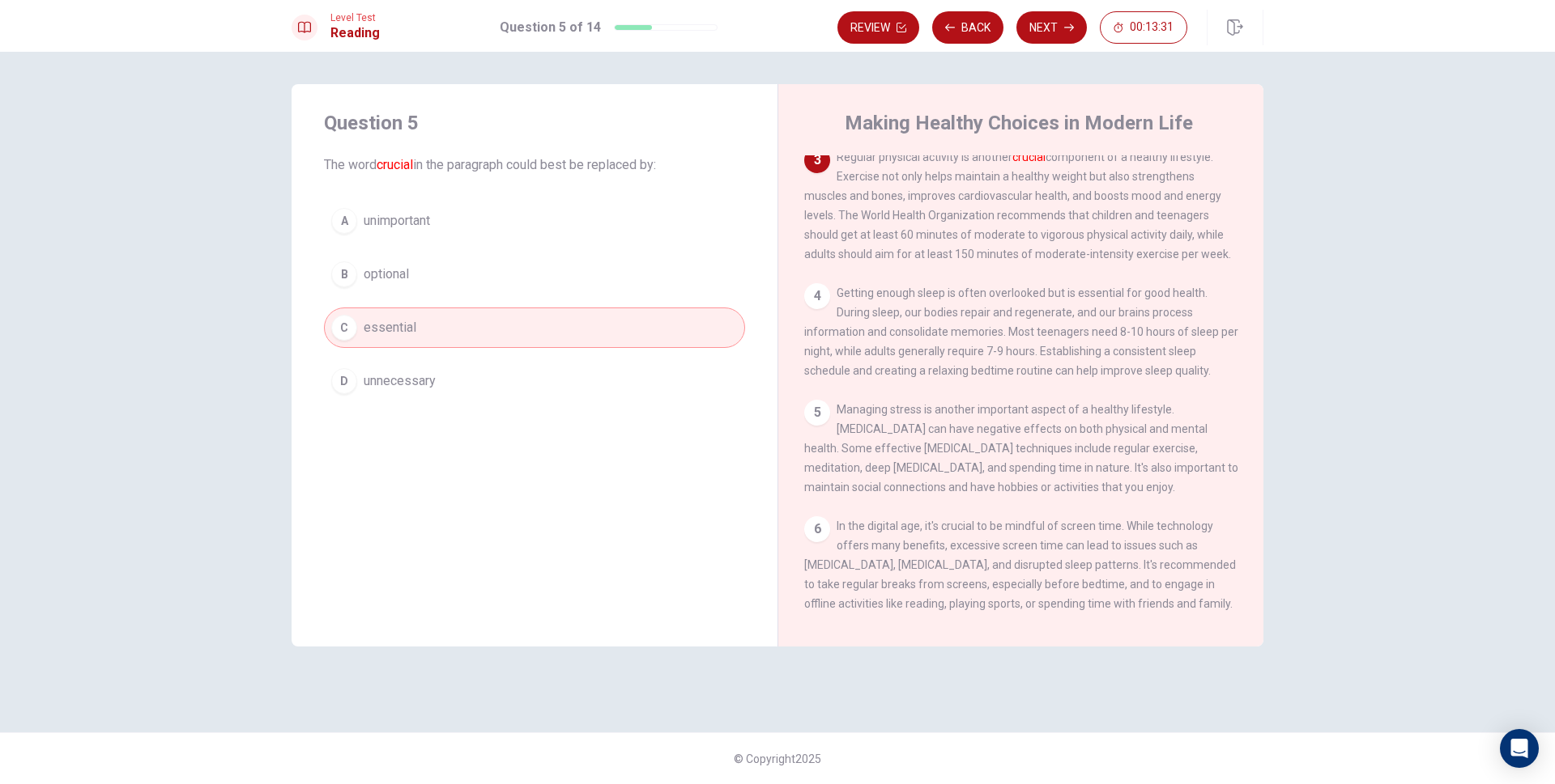
click at [1070, 25] on icon "button" at bounding box center [1069, 28] width 10 height 10
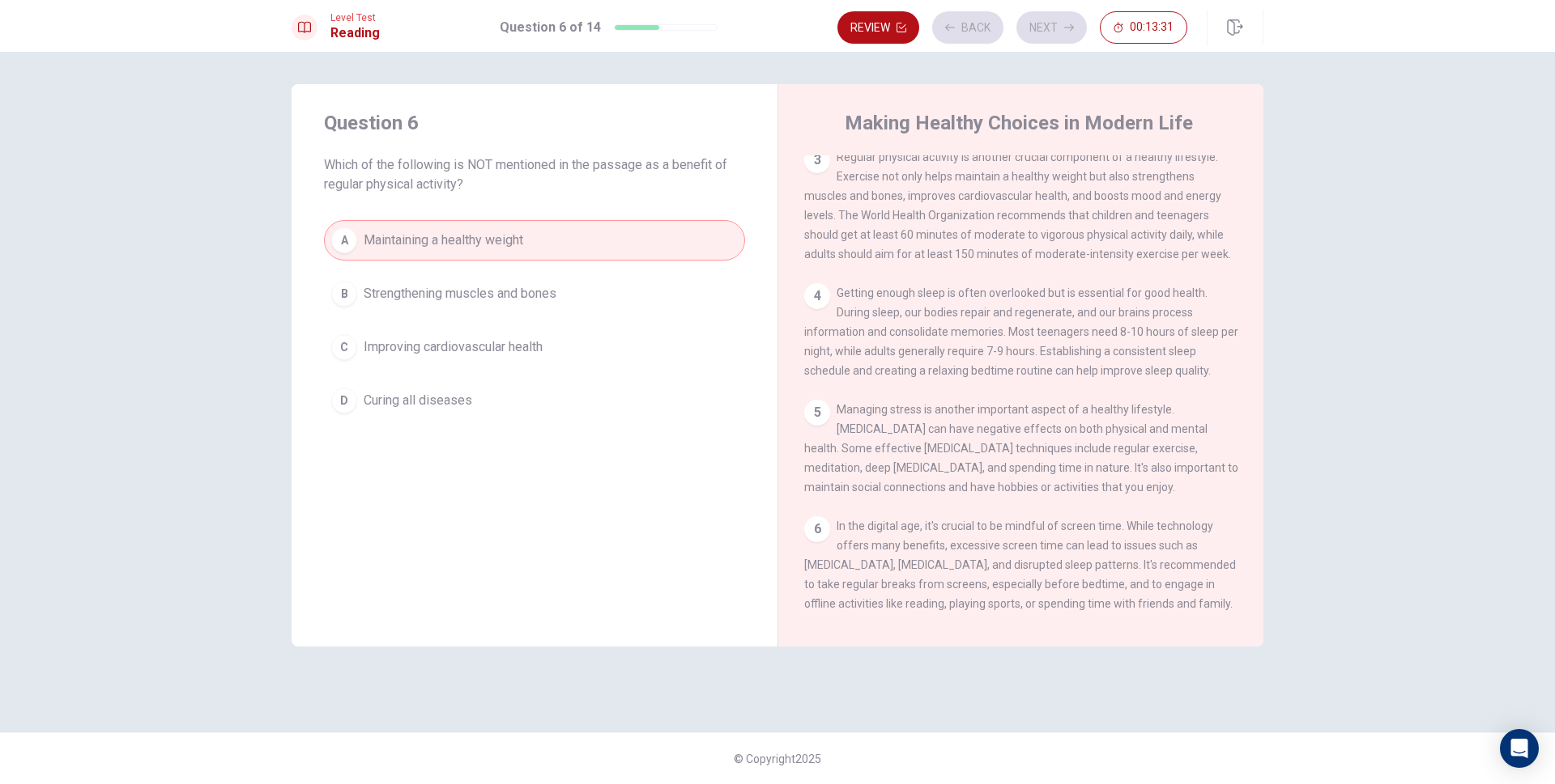
click at [1068, 25] on div "Review Back Next 00:13:31" at bounding box center [1012, 28] width 350 height 32
click at [1043, 29] on button "Next" at bounding box center [1051, 28] width 70 height 32
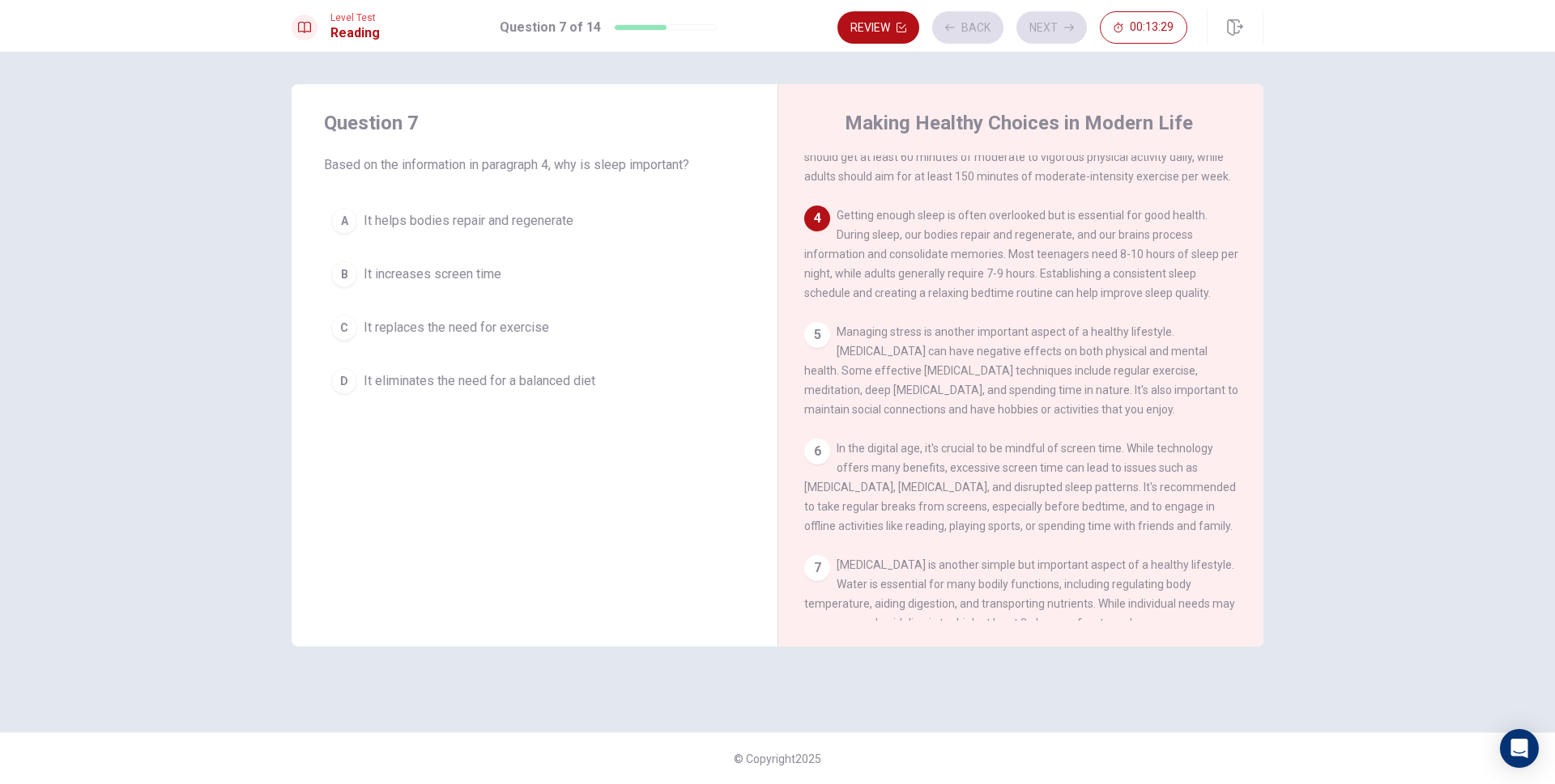
scroll to position [382, 0]
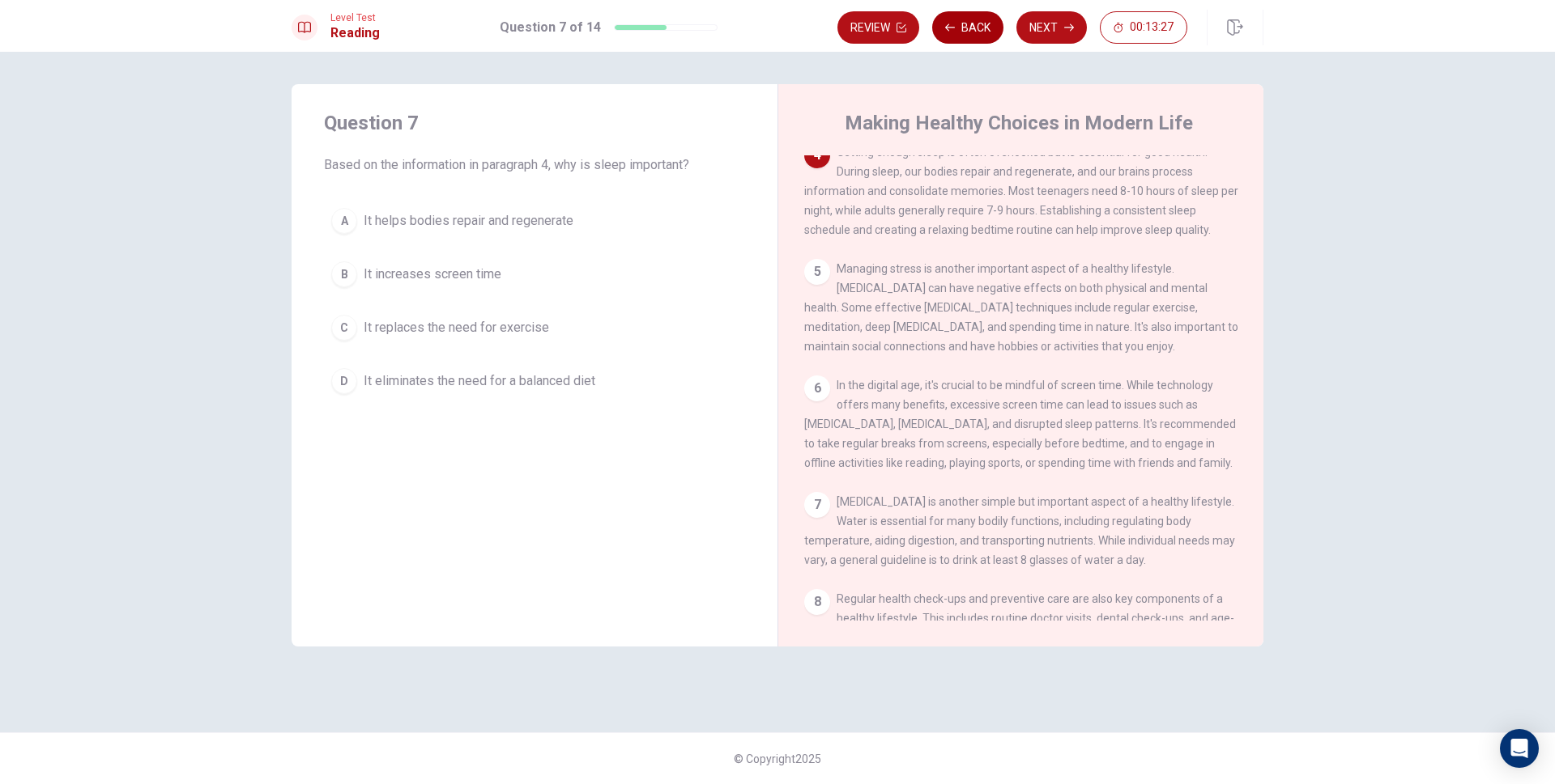
click at [948, 25] on icon "button" at bounding box center [950, 27] width 10 height 7
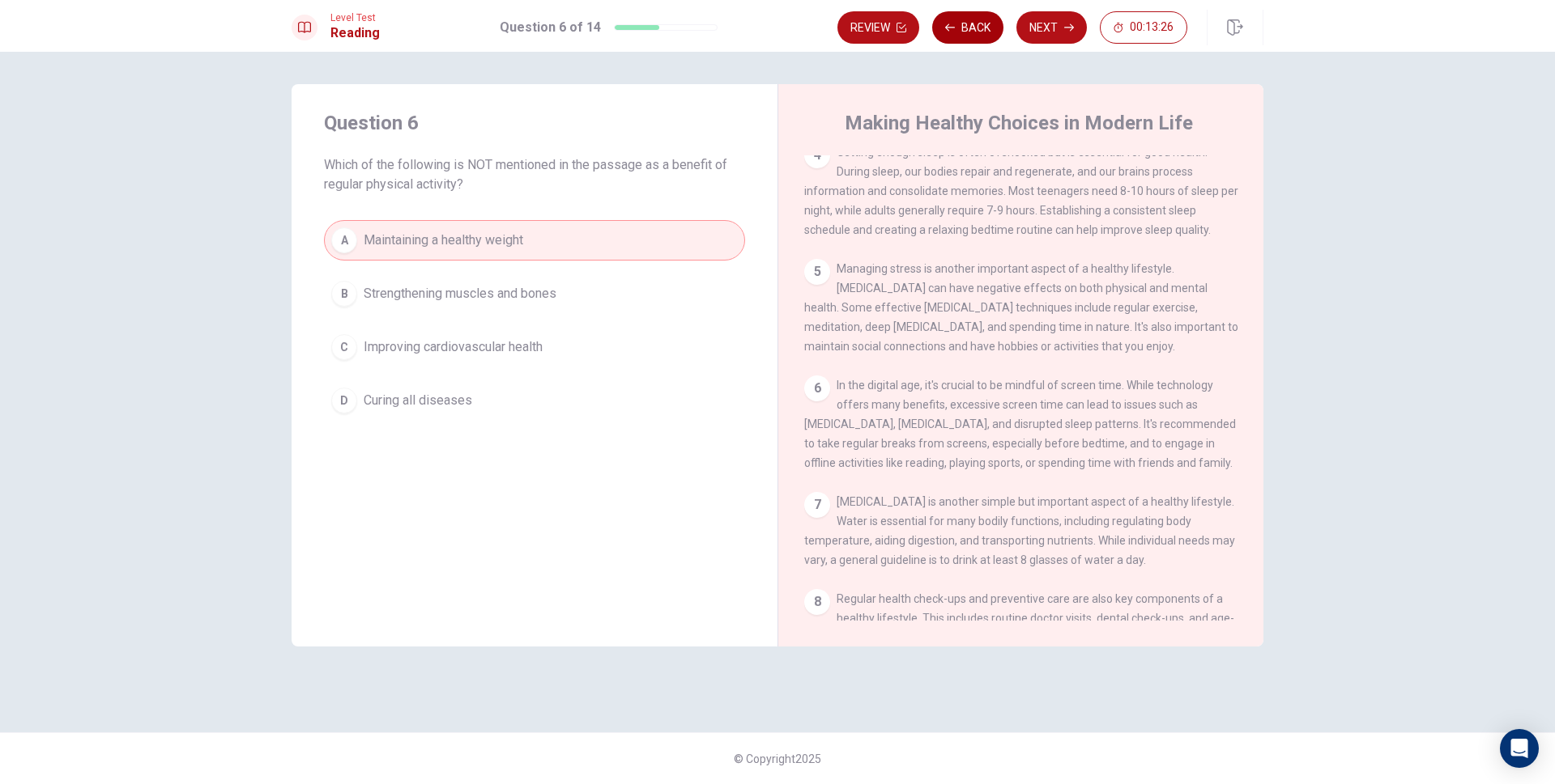
click at [956, 25] on button "Back" at bounding box center [968, 28] width 71 height 32
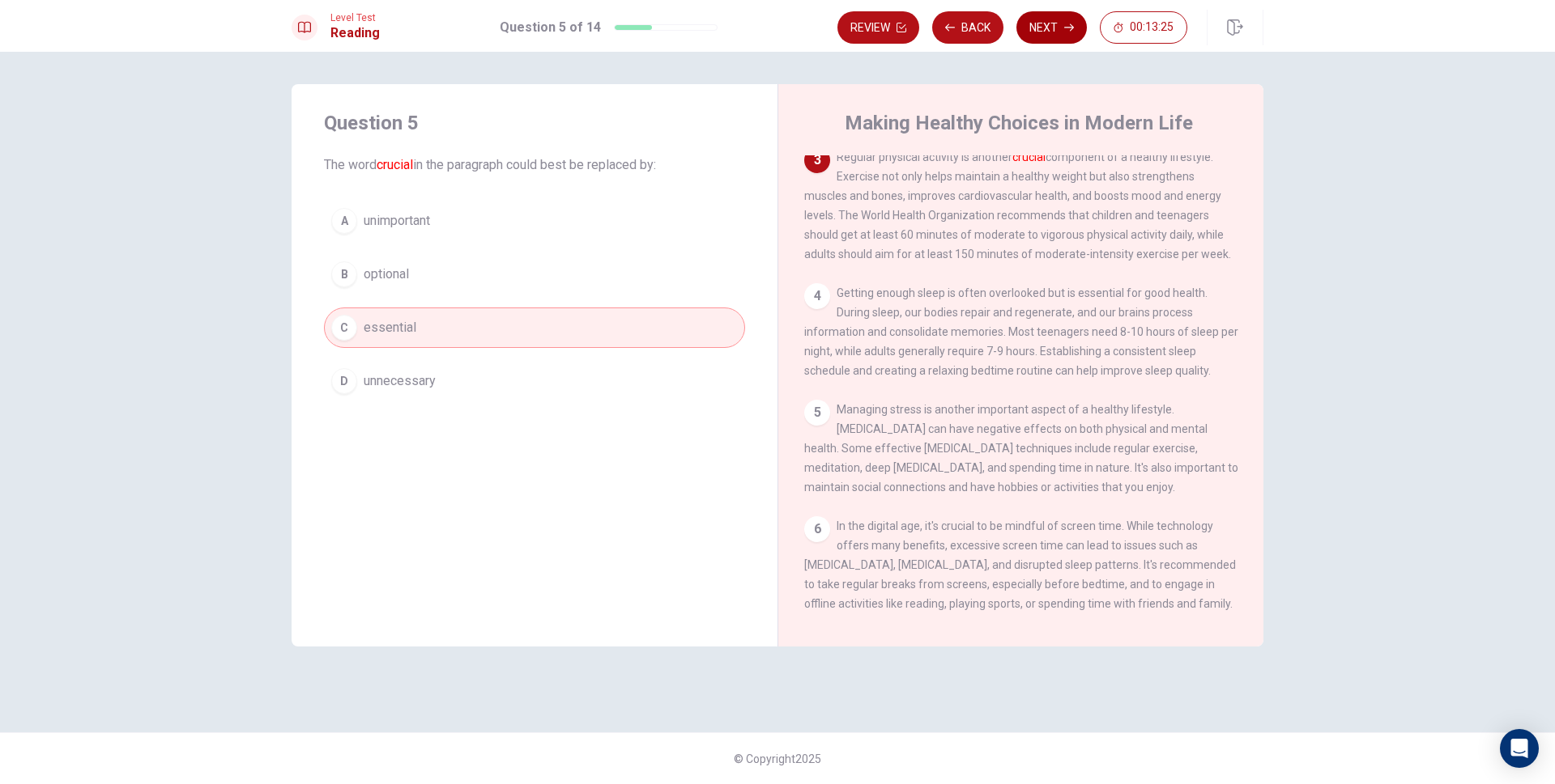
click at [1059, 31] on button "Next" at bounding box center [1051, 28] width 70 height 32
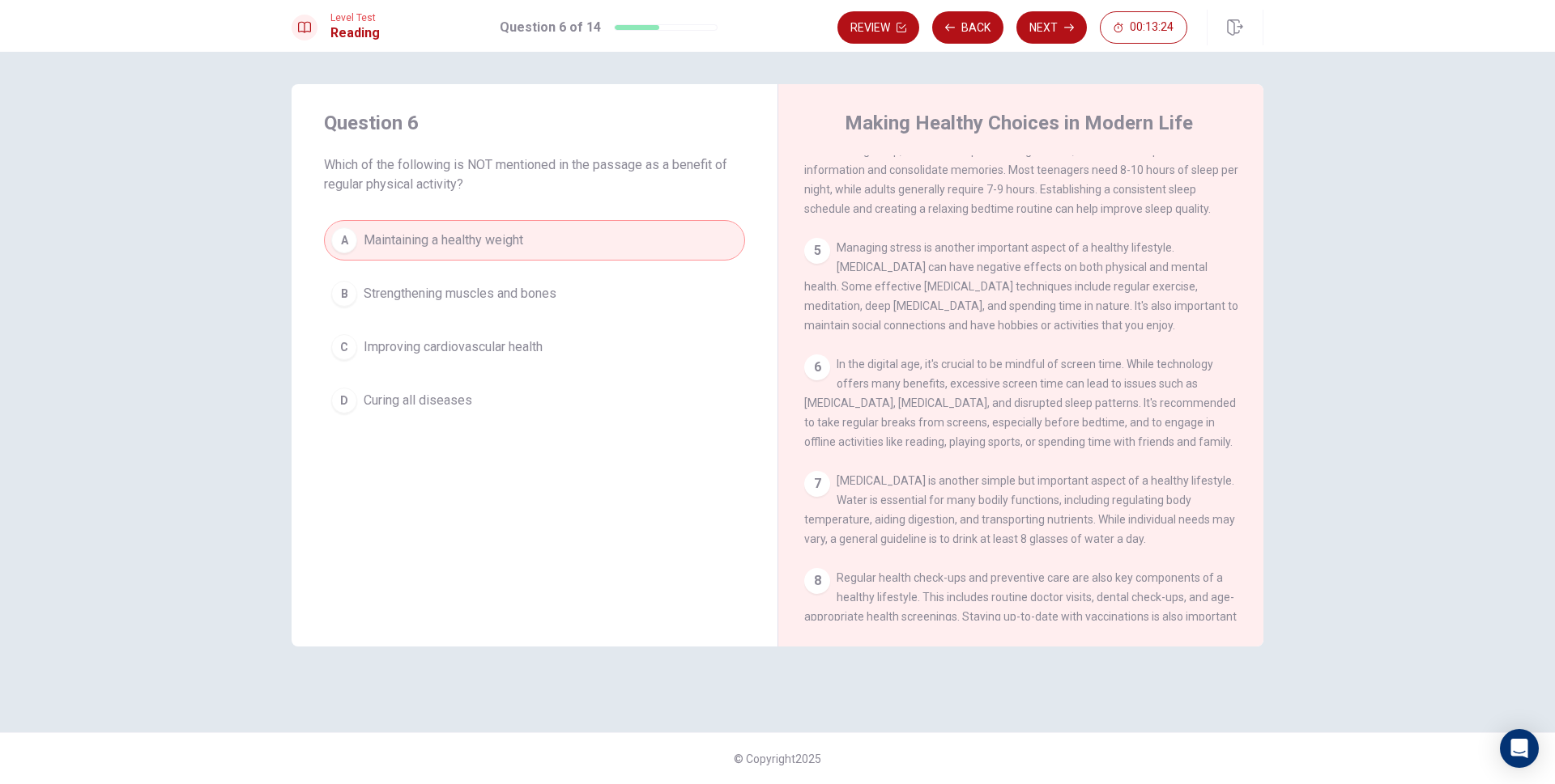
scroll to position [484, 0]
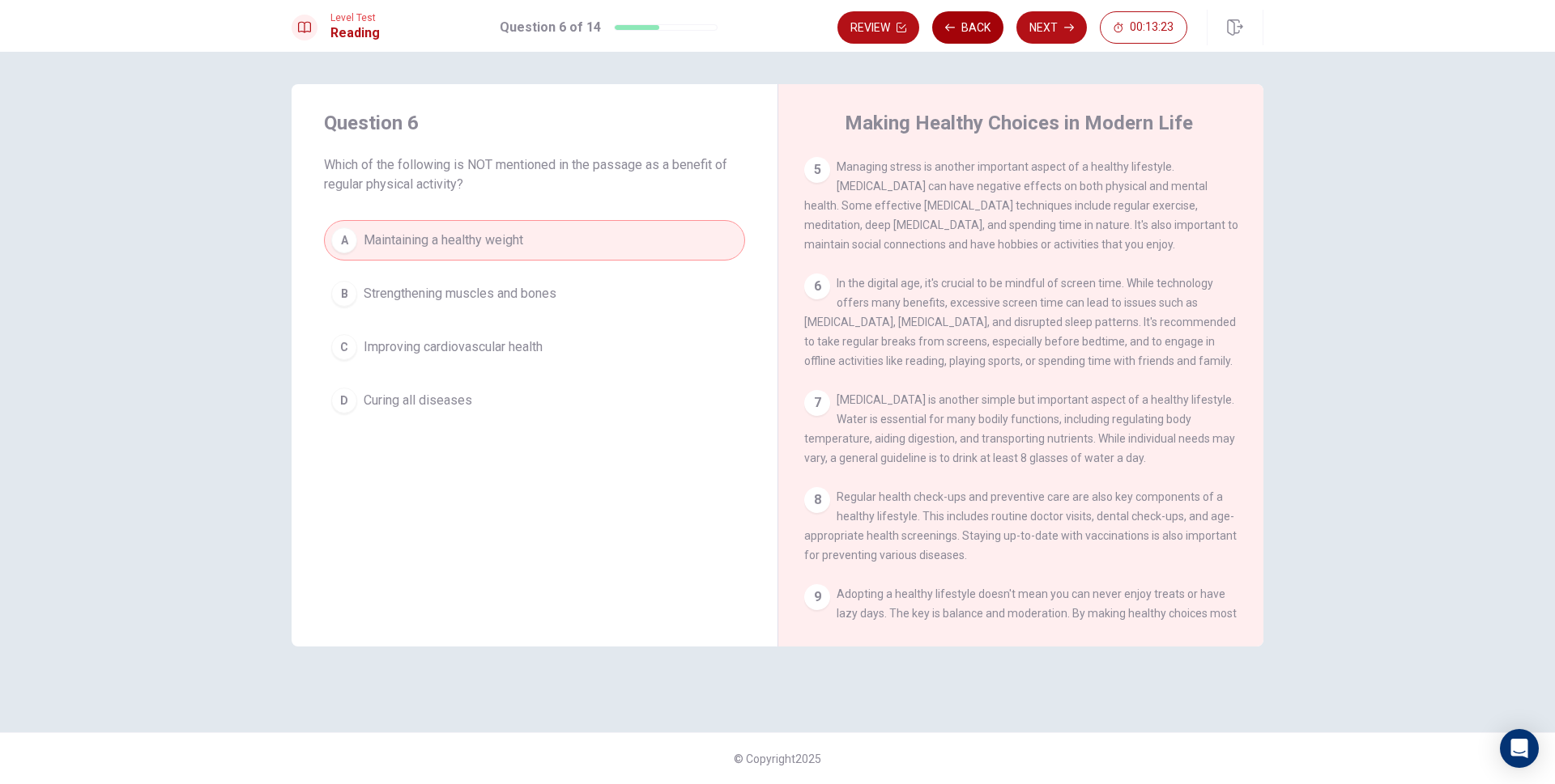
click at [974, 34] on button "Back" at bounding box center [968, 28] width 71 height 32
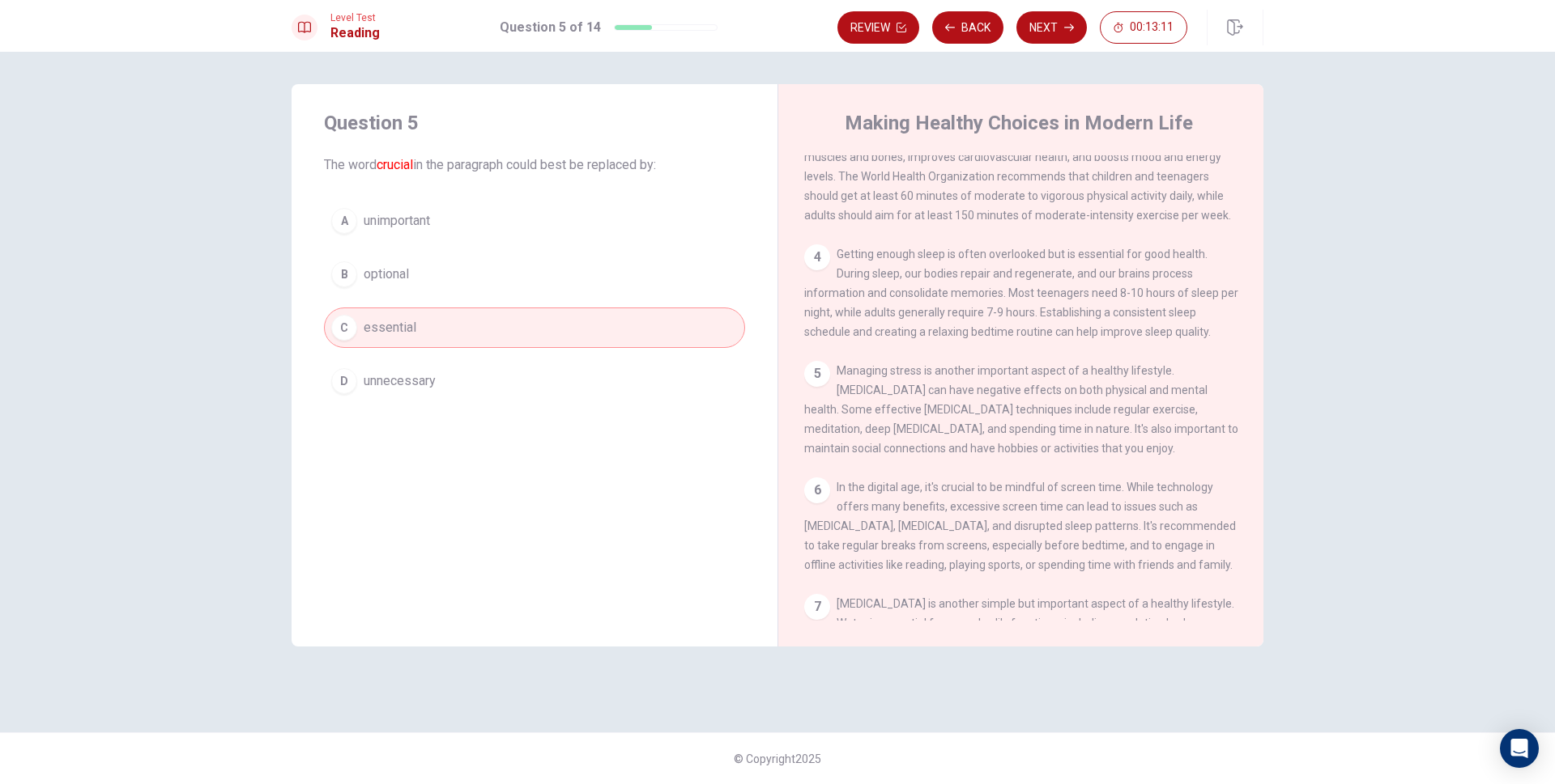
scroll to position [296, 0]
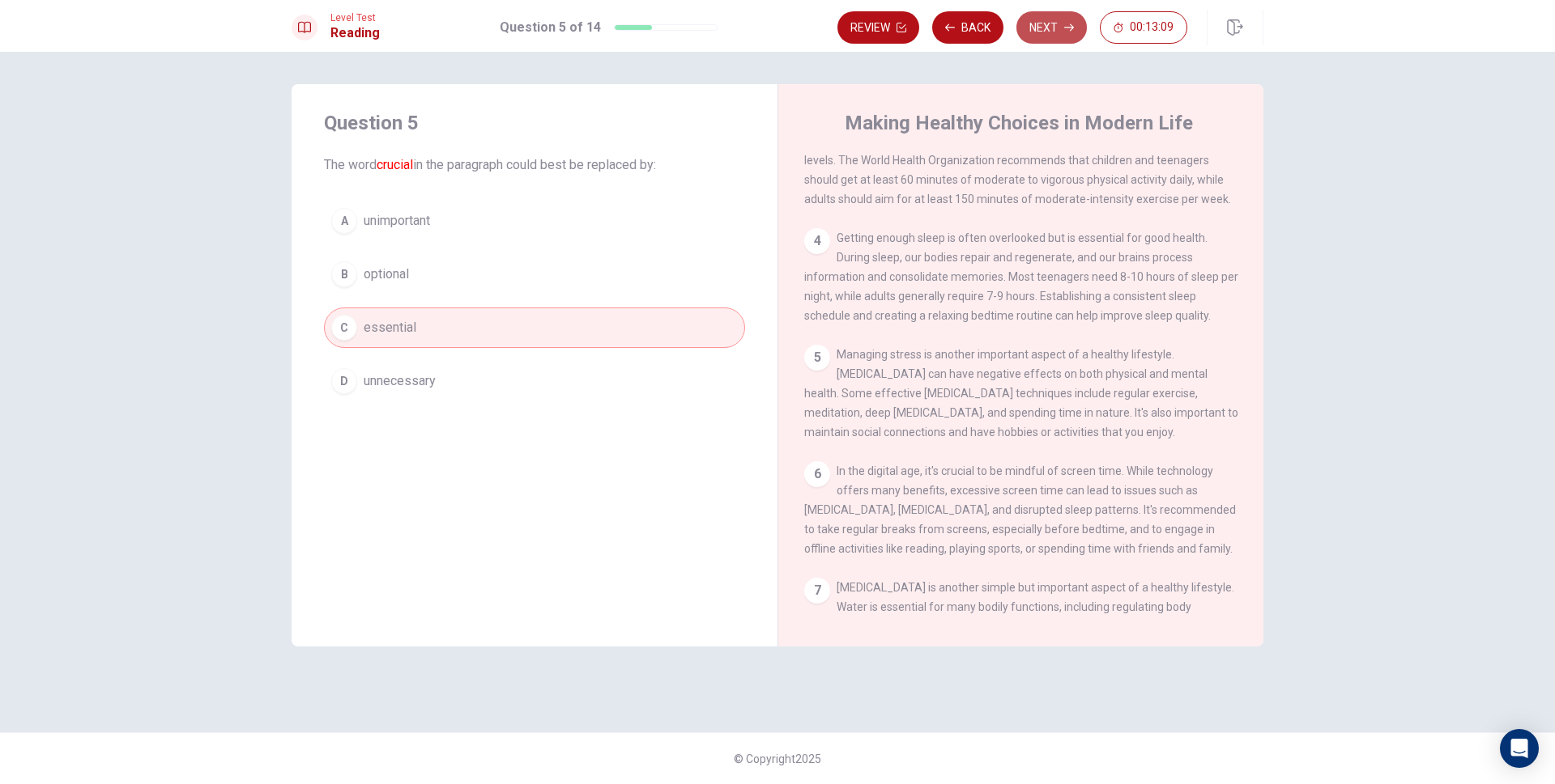
click at [1055, 27] on button "Next" at bounding box center [1051, 28] width 70 height 32
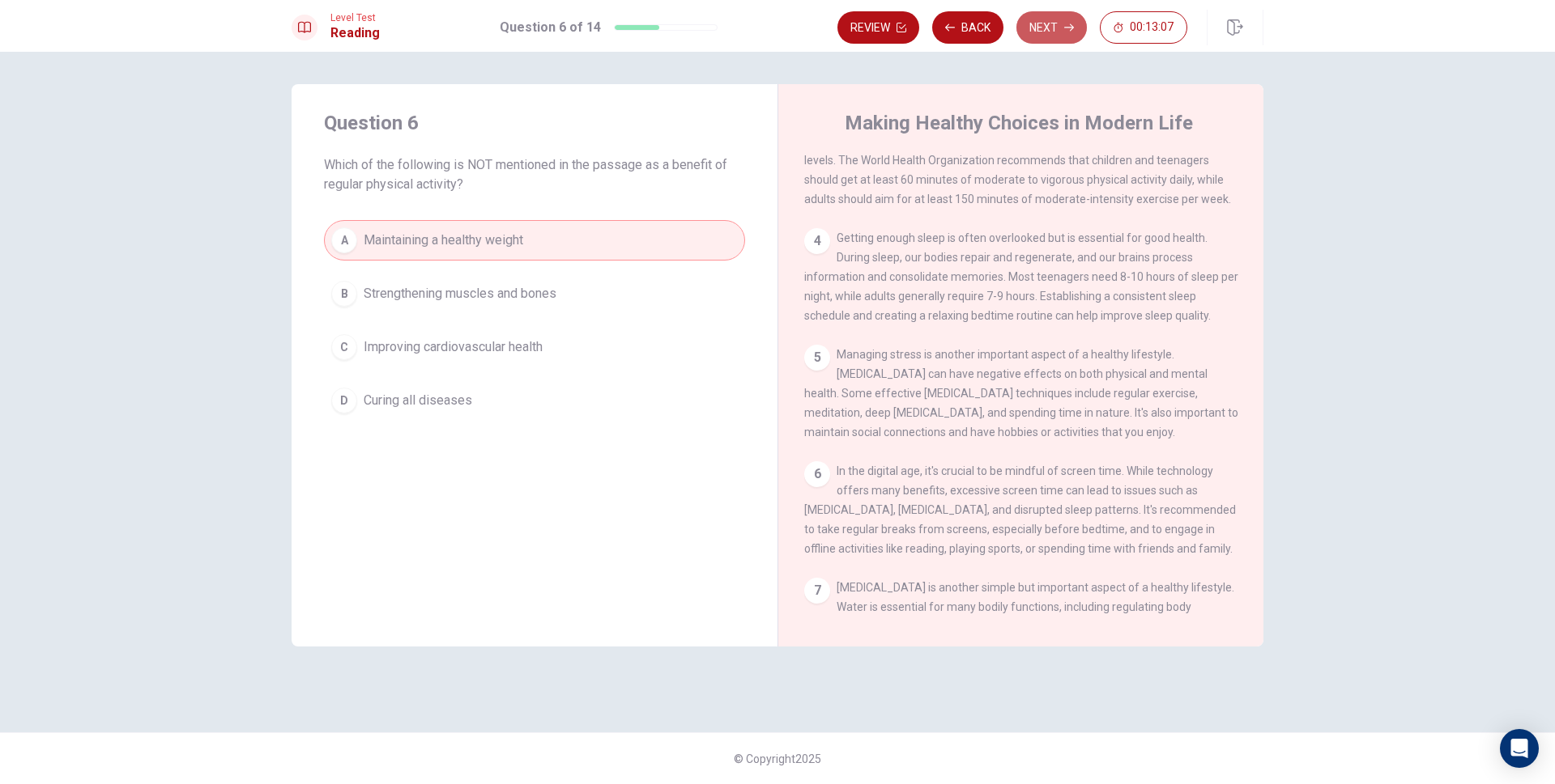
click at [1050, 31] on button "Next" at bounding box center [1051, 28] width 70 height 32
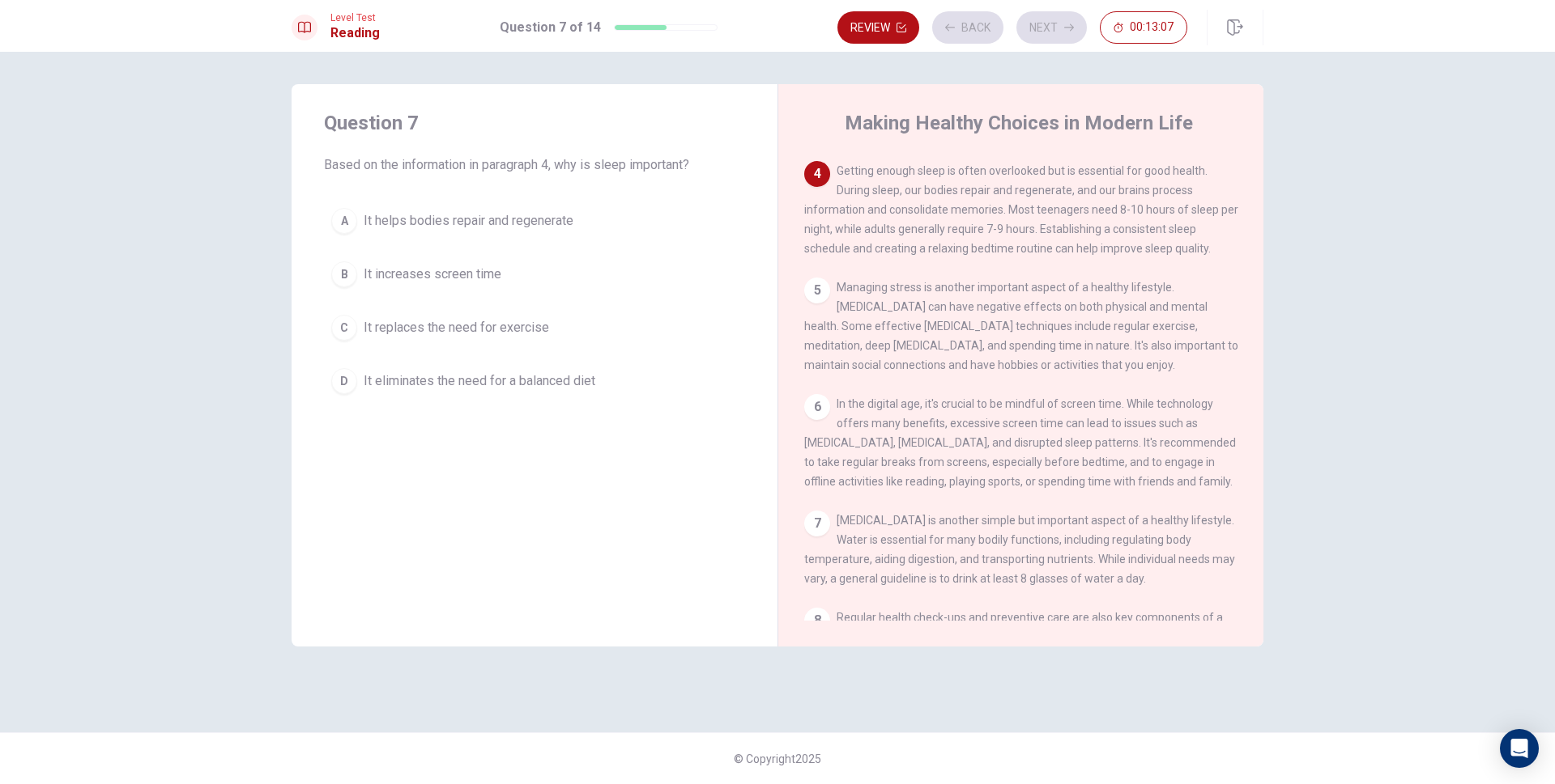
scroll to position [382, 0]
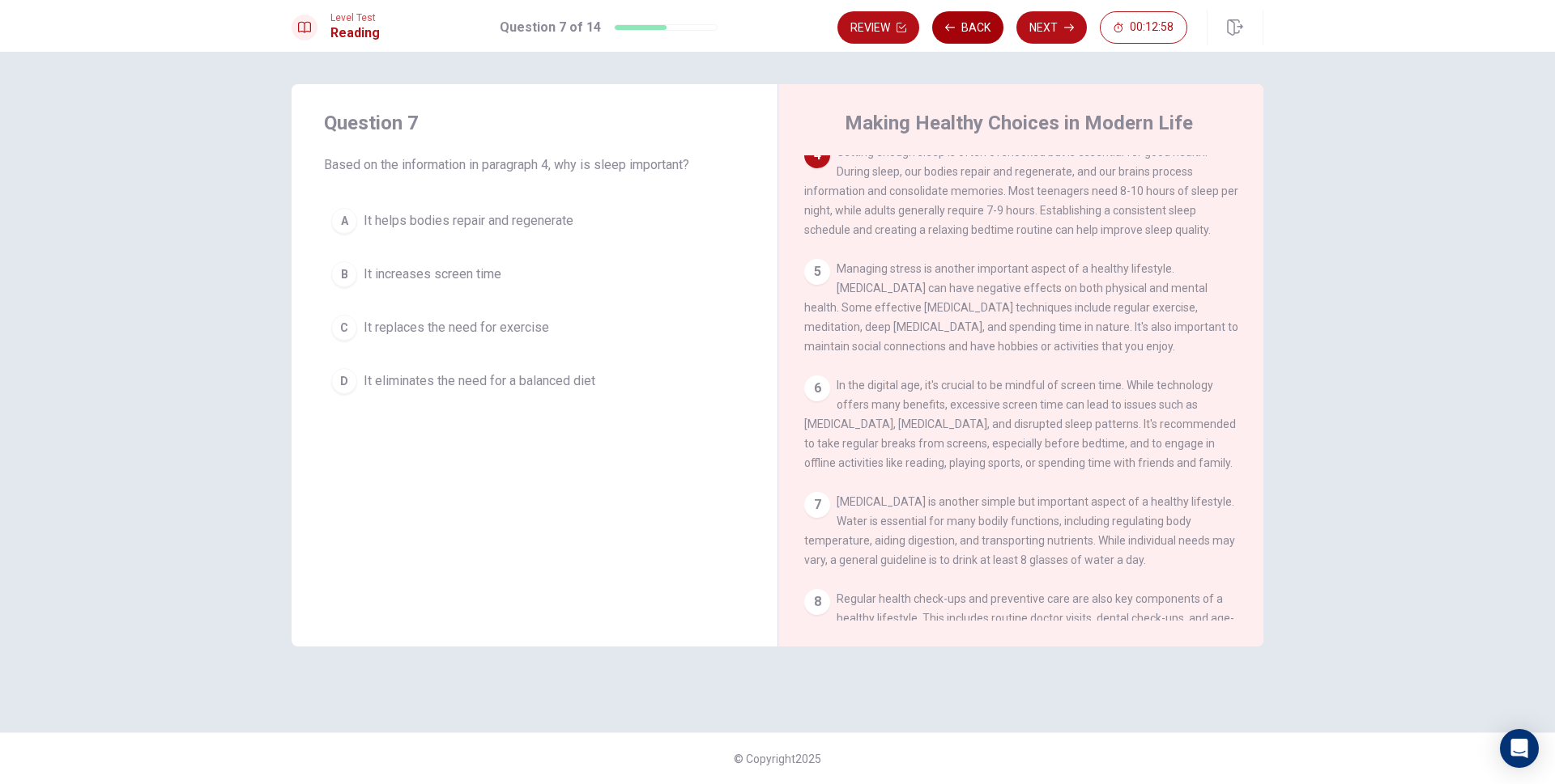
click at [958, 19] on button "Back" at bounding box center [968, 28] width 71 height 32
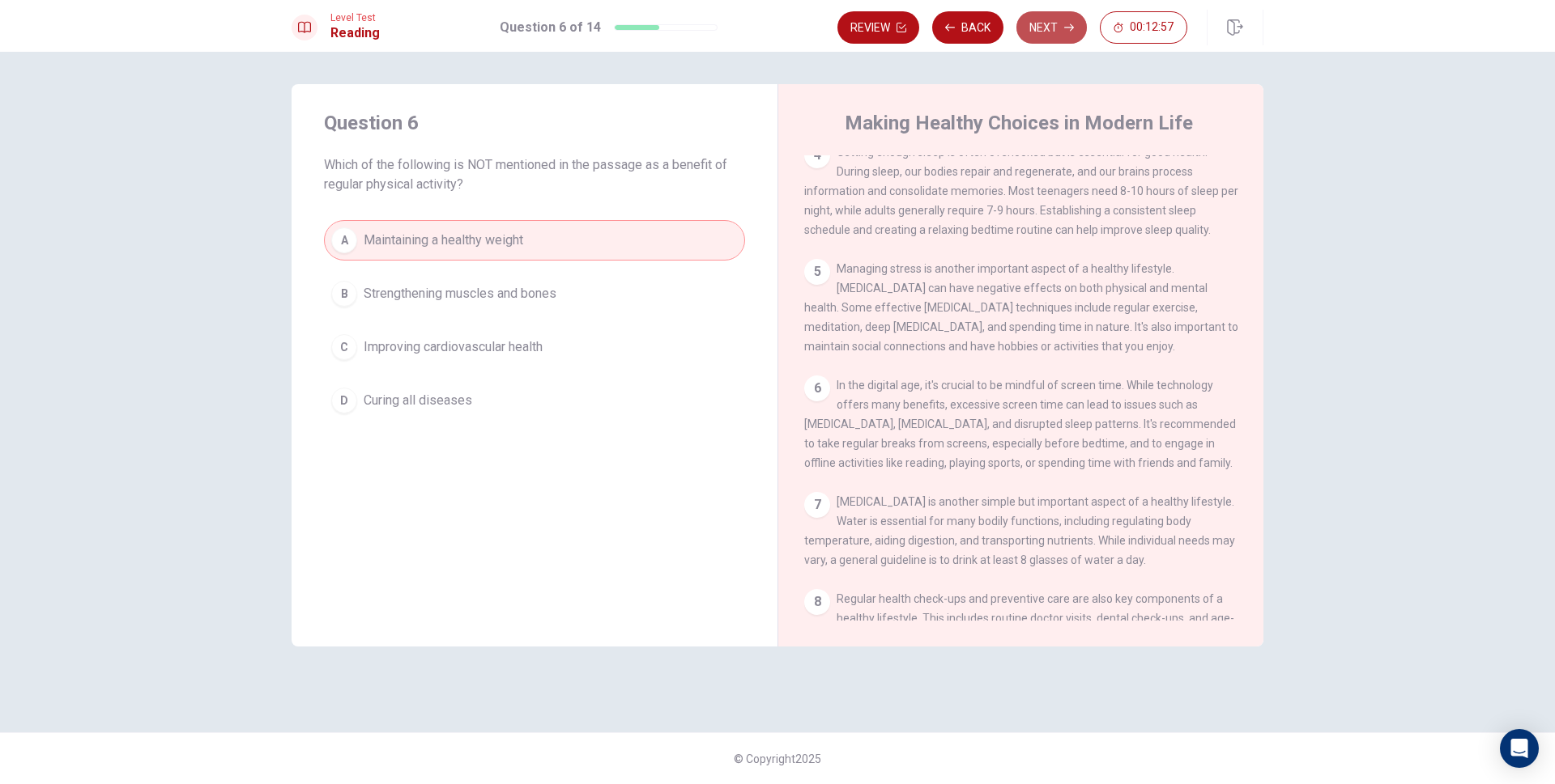
click at [1027, 25] on button "Next" at bounding box center [1051, 28] width 70 height 32
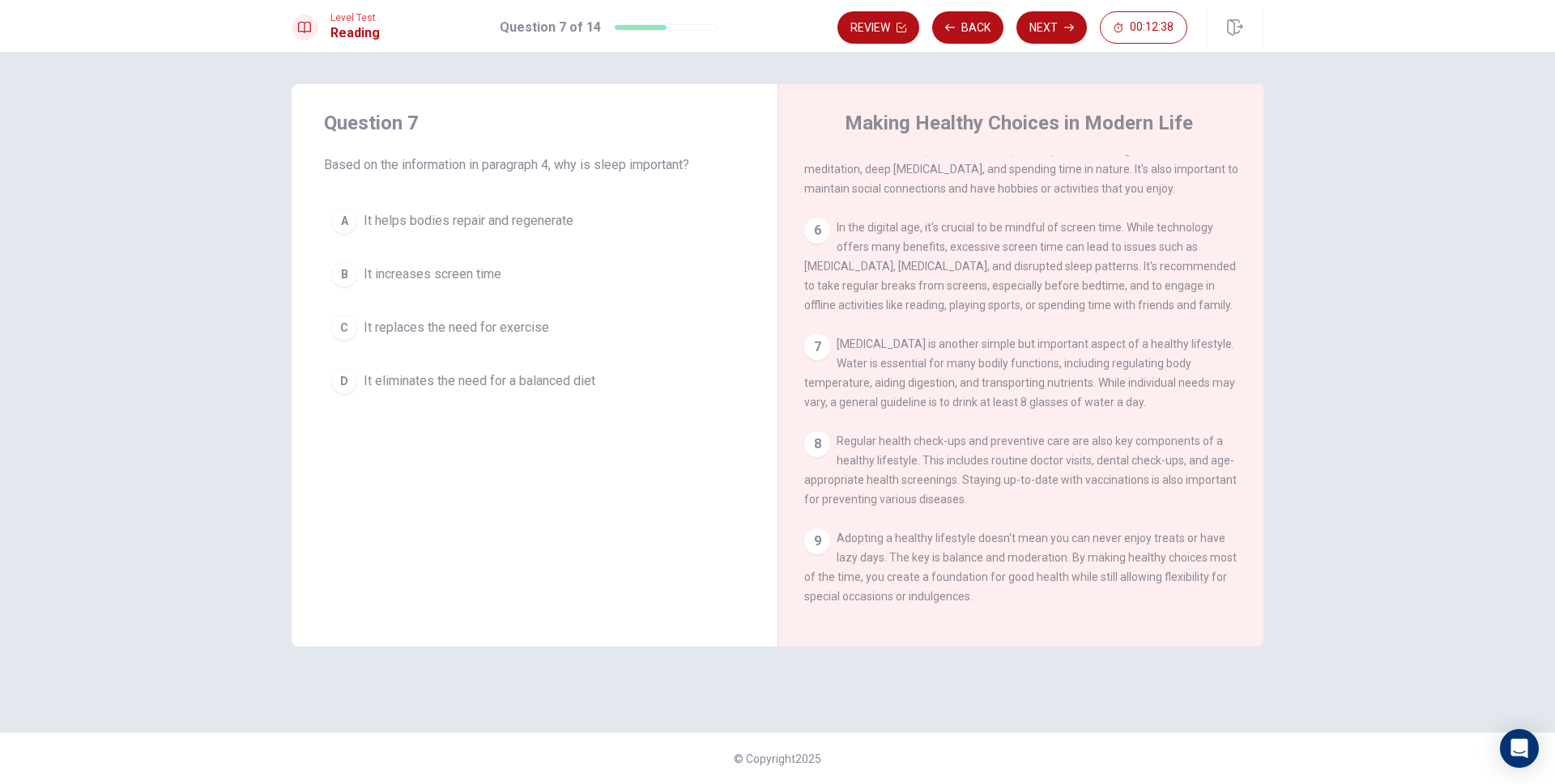
scroll to position [538, 0]
click at [333, 324] on div "C" at bounding box center [344, 328] width 26 height 26
click at [1063, 26] on button "Next" at bounding box center [1051, 28] width 70 height 32
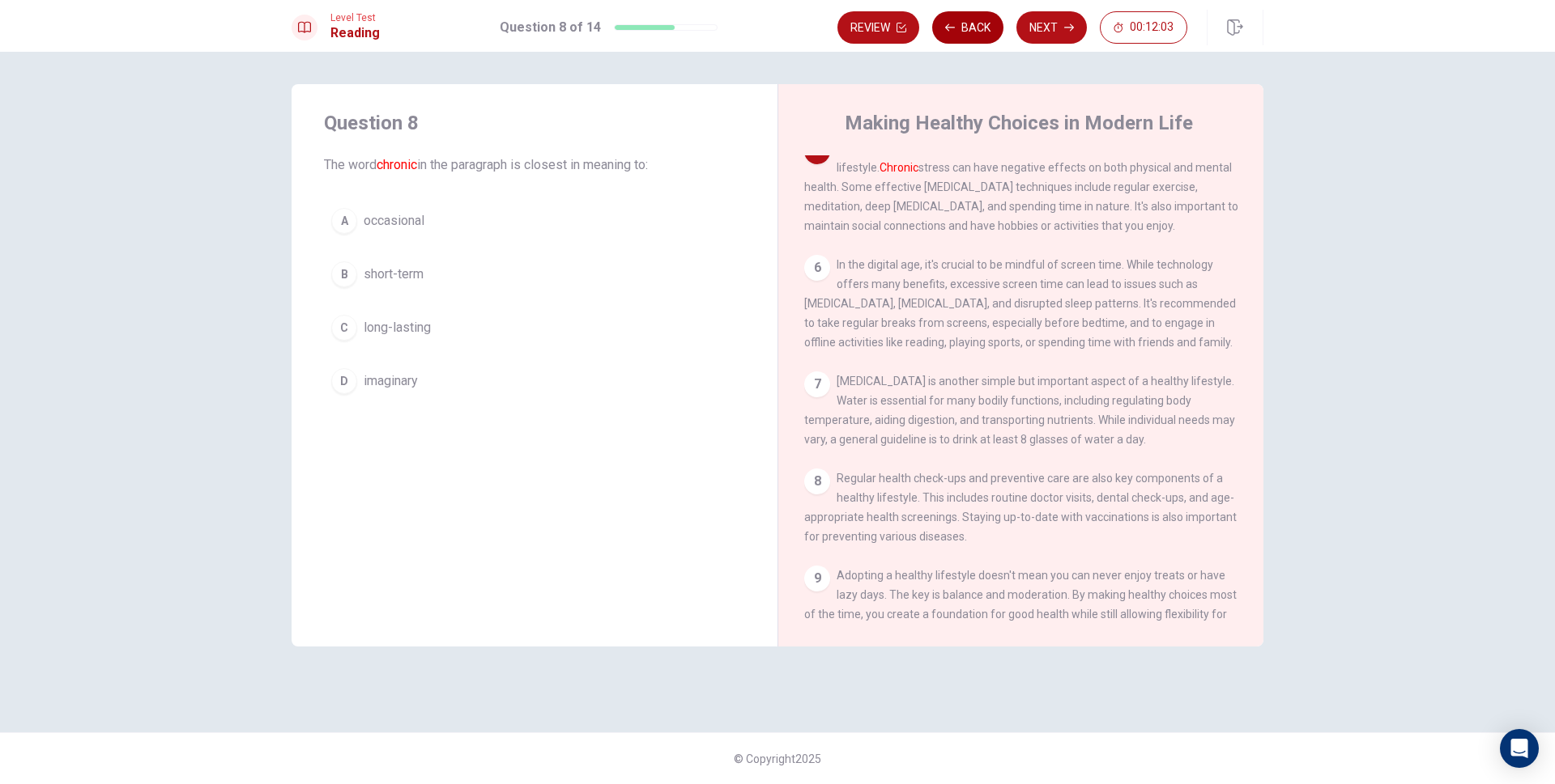
click at [963, 23] on button "Back" at bounding box center [968, 28] width 71 height 32
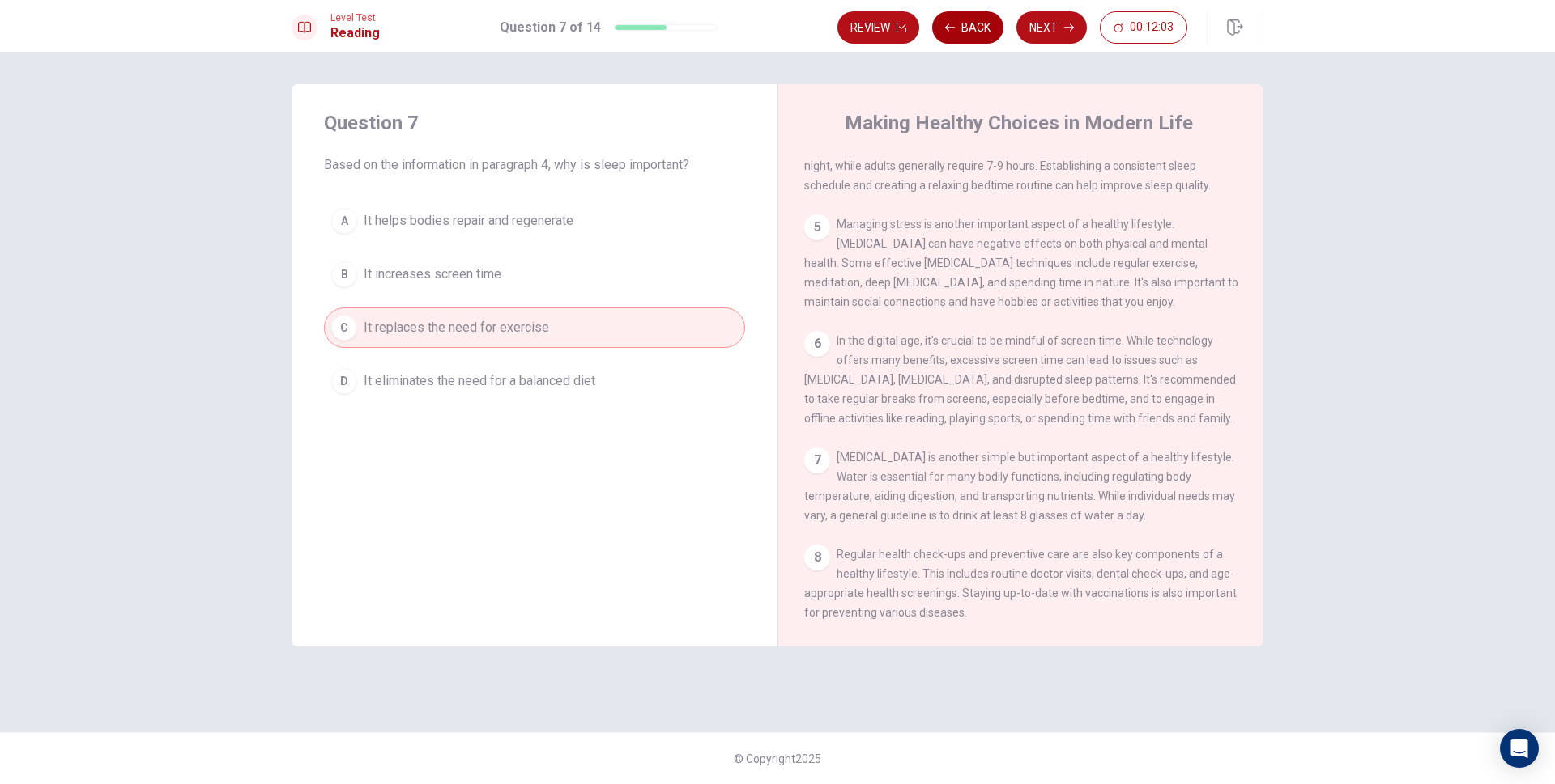
scroll to position [382, 0]
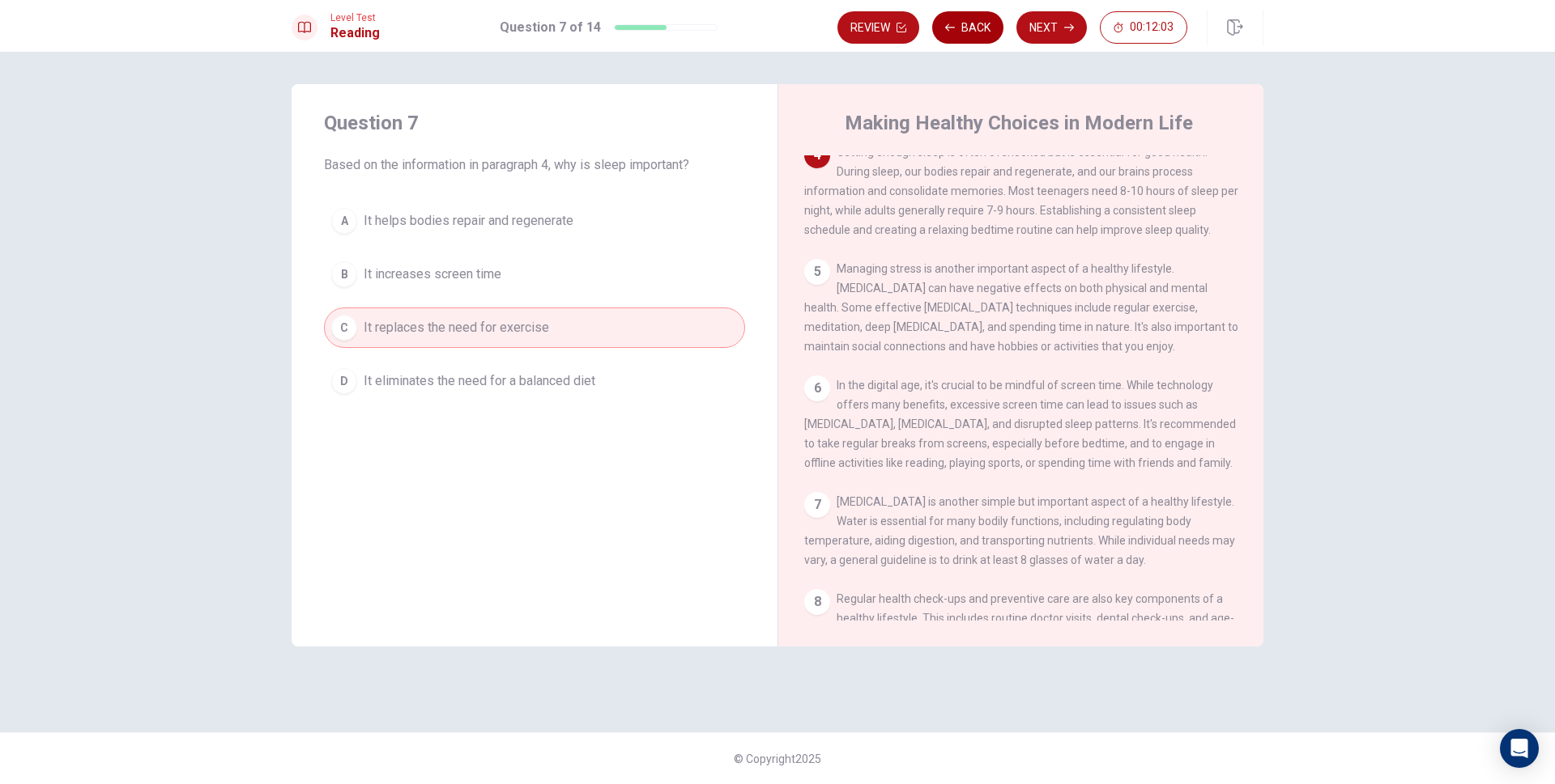
click at [960, 23] on button "Back" at bounding box center [968, 28] width 71 height 32
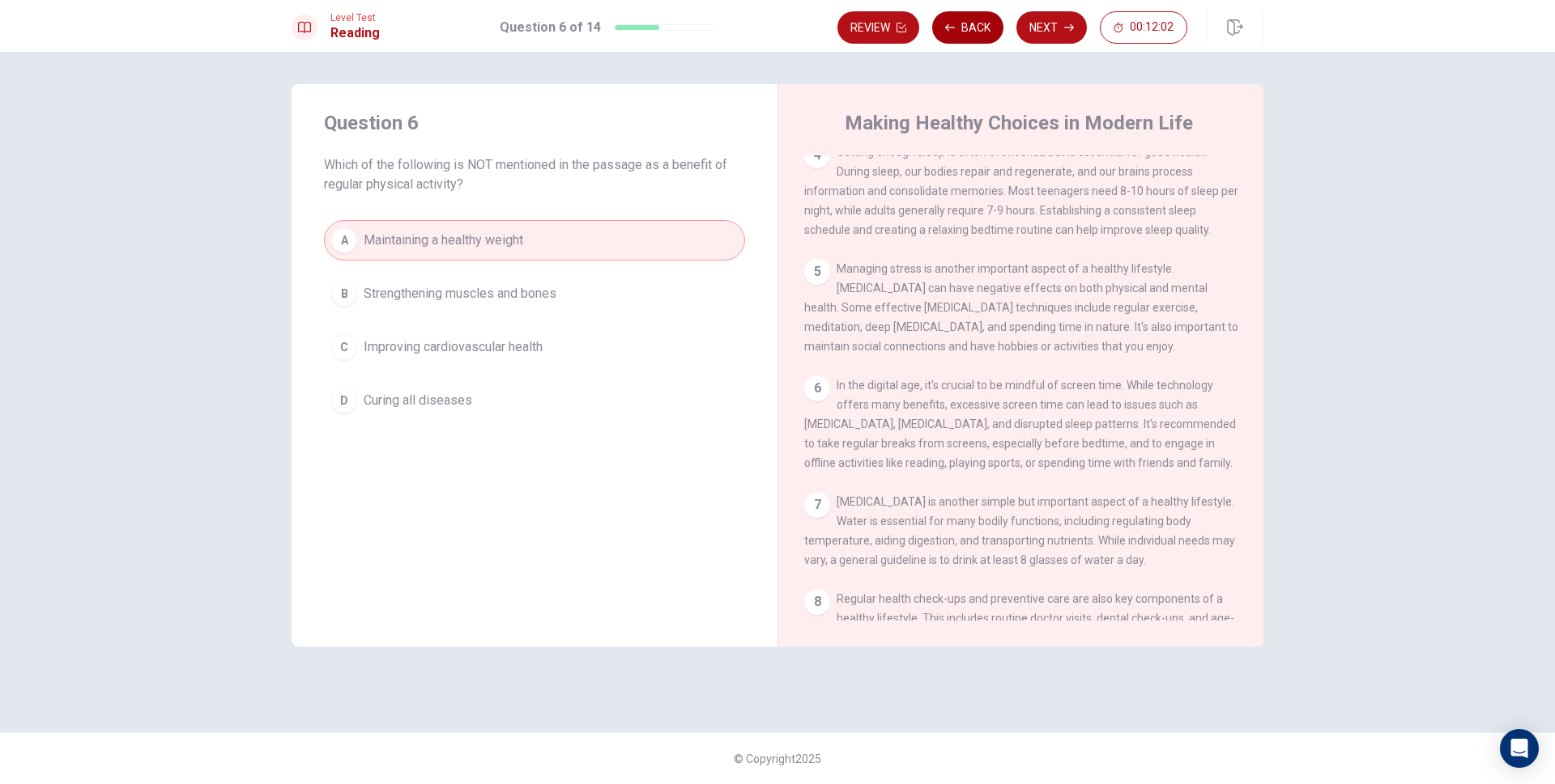
click at [960, 23] on button "Back" at bounding box center [968, 28] width 71 height 32
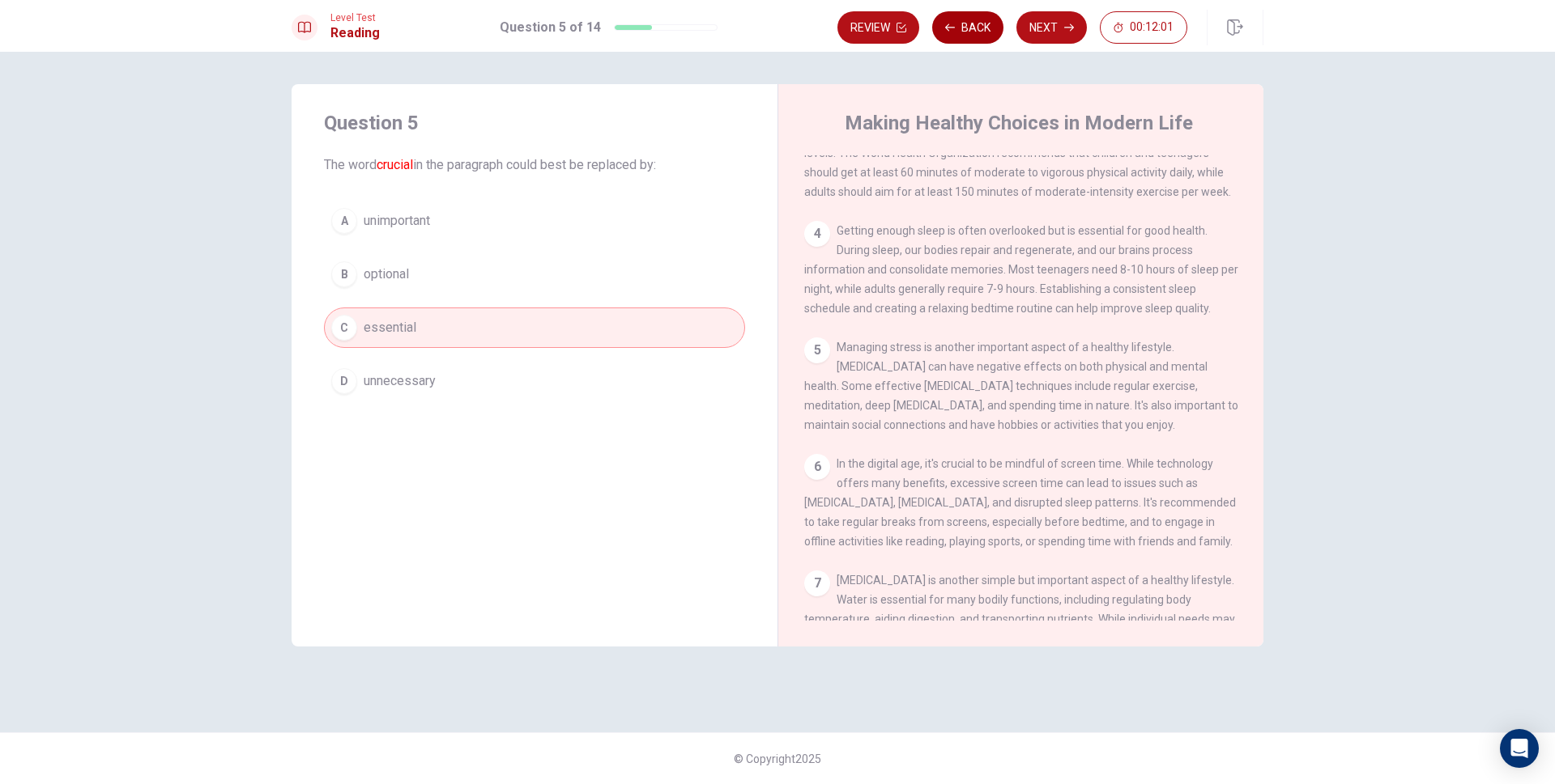
scroll to position [241, 0]
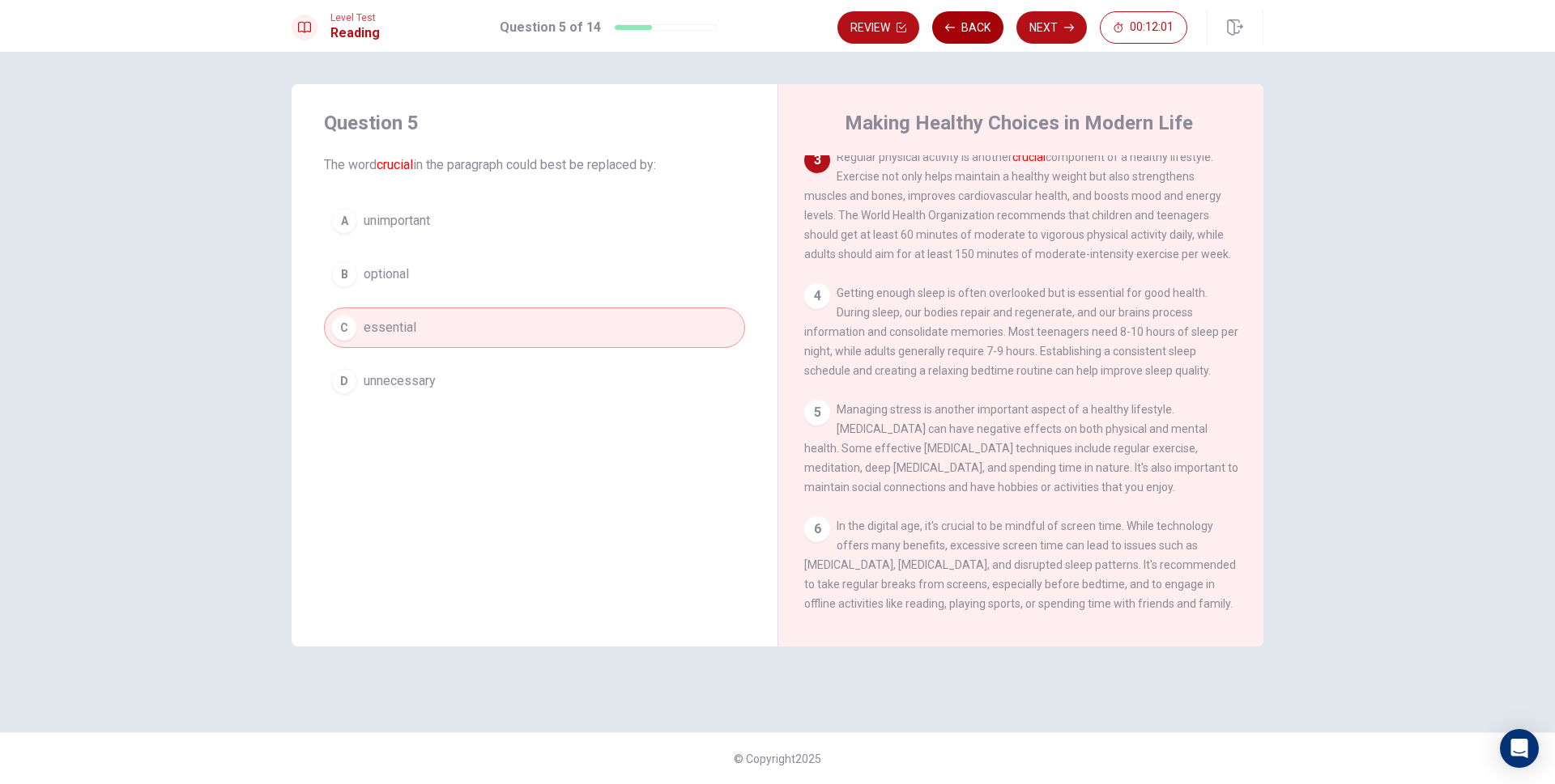
click at [960, 23] on button "Back" at bounding box center [968, 28] width 71 height 32
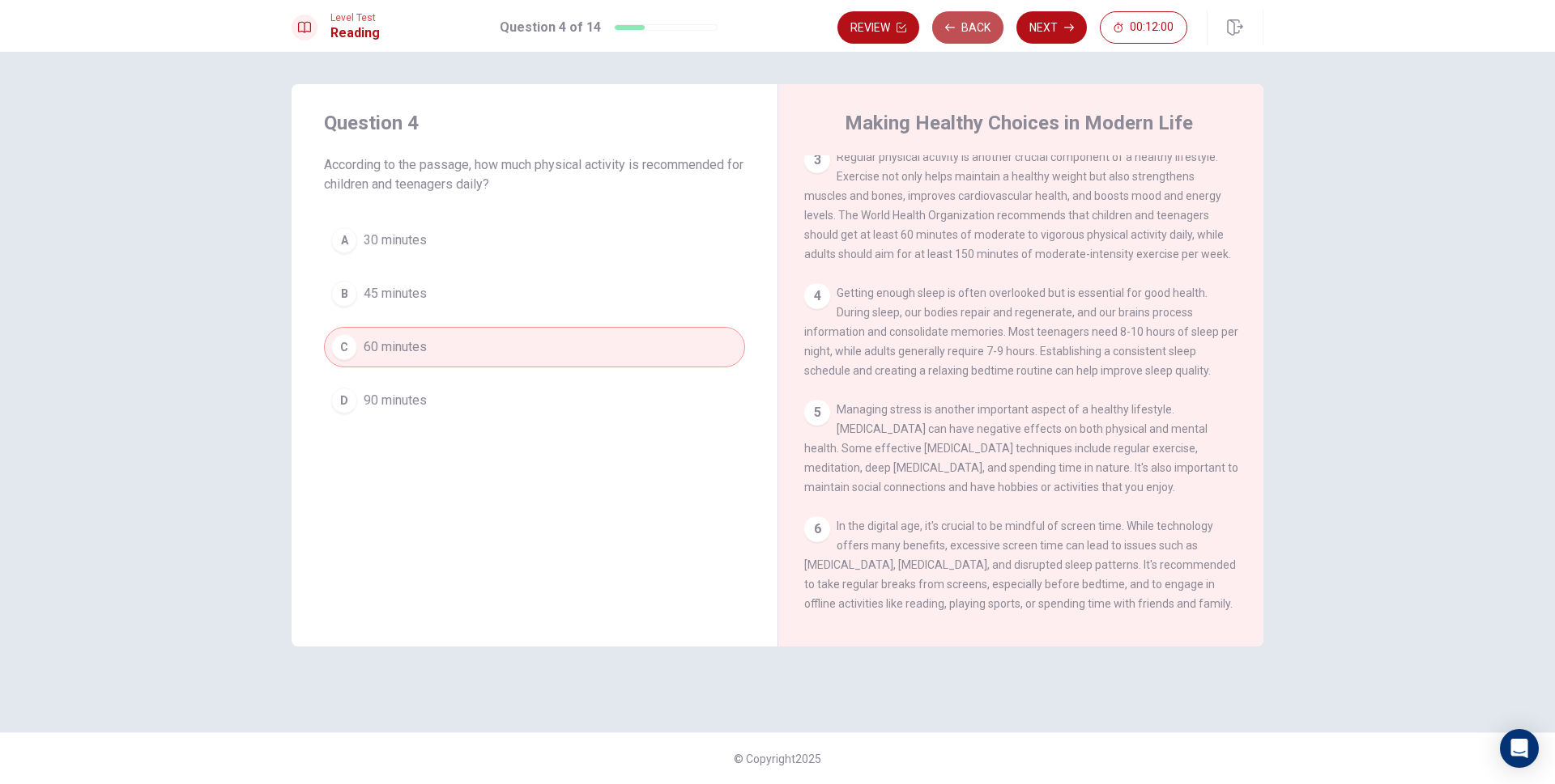
click at [960, 23] on button "Back" at bounding box center [968, 28] width 71 height 32
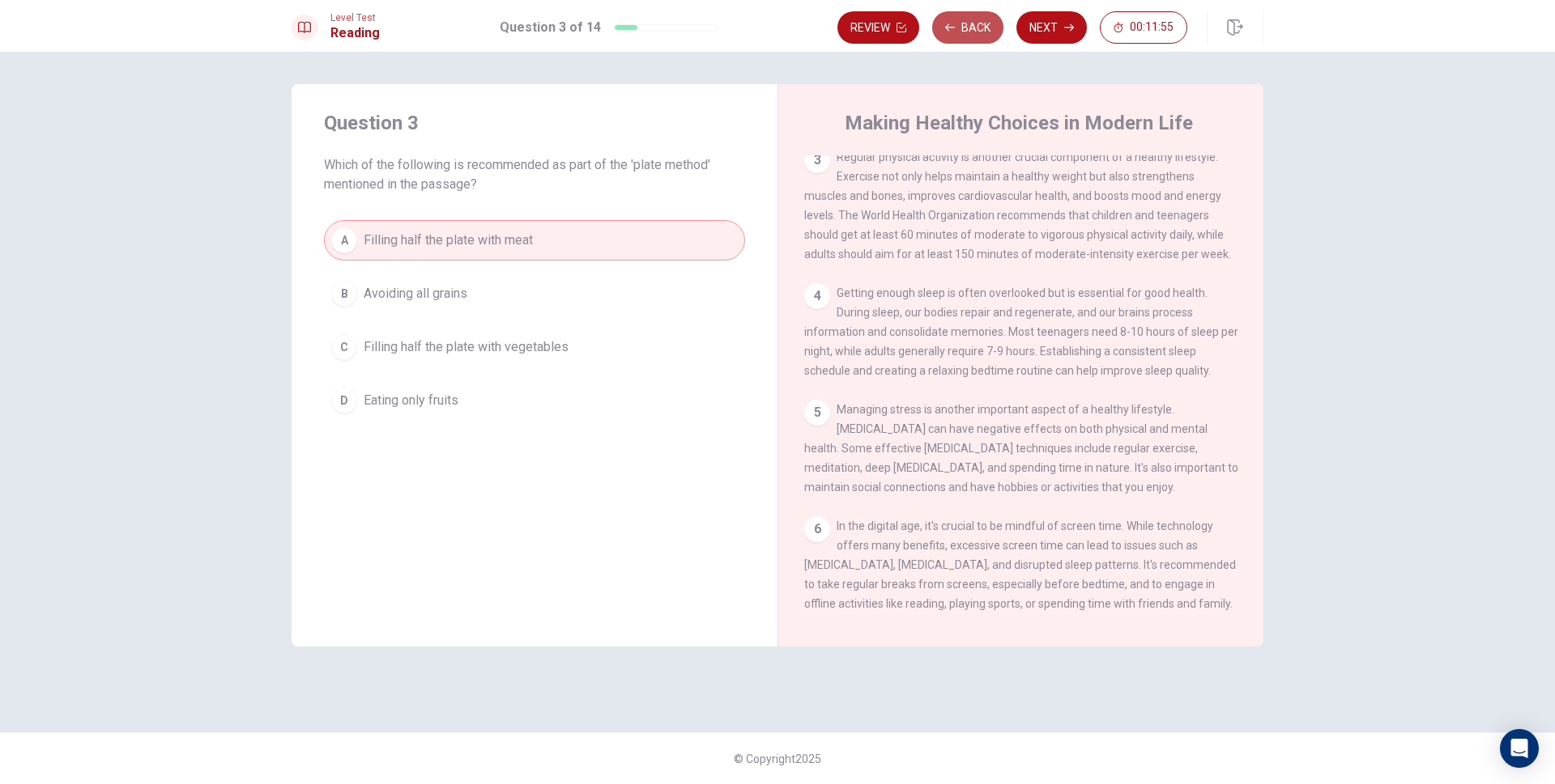
click at [960, 23] on button "Back" at bounding box center [968, 28] width 71 height 32
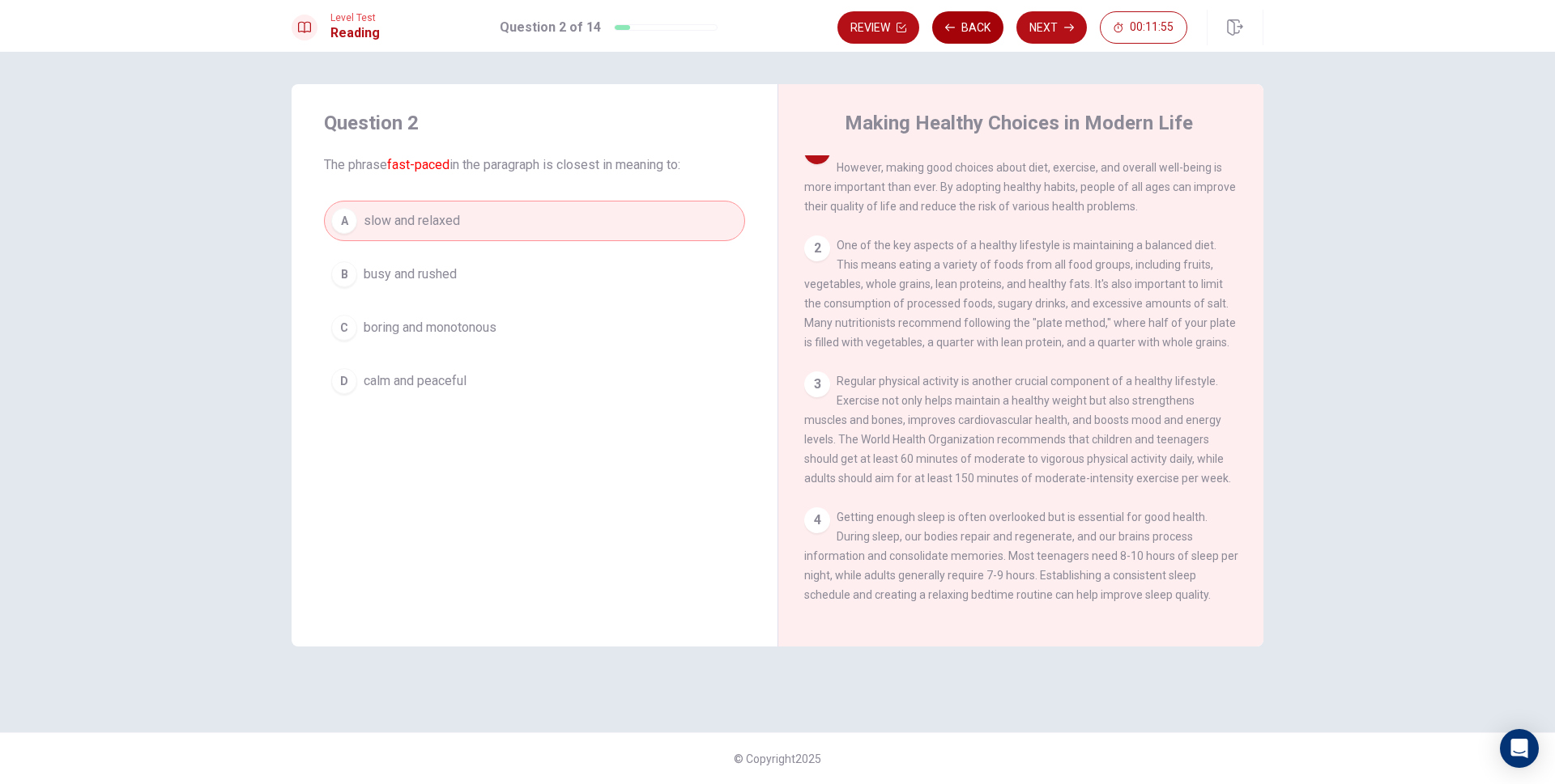
scroll to position [0, 0]
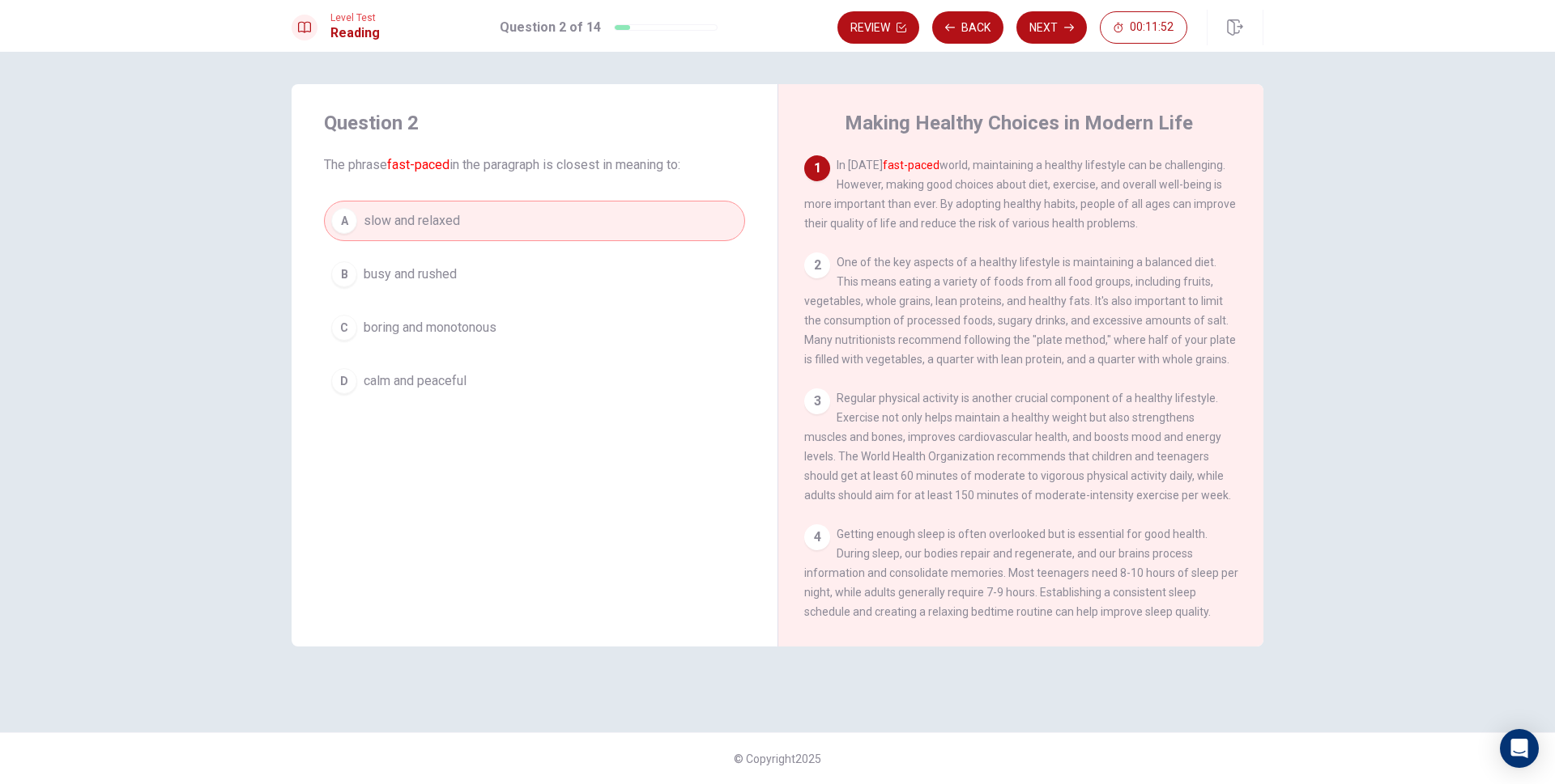
click at [551, 273] on button "B busy and rushed" at bounding box center [535, 275] width 421 height 40
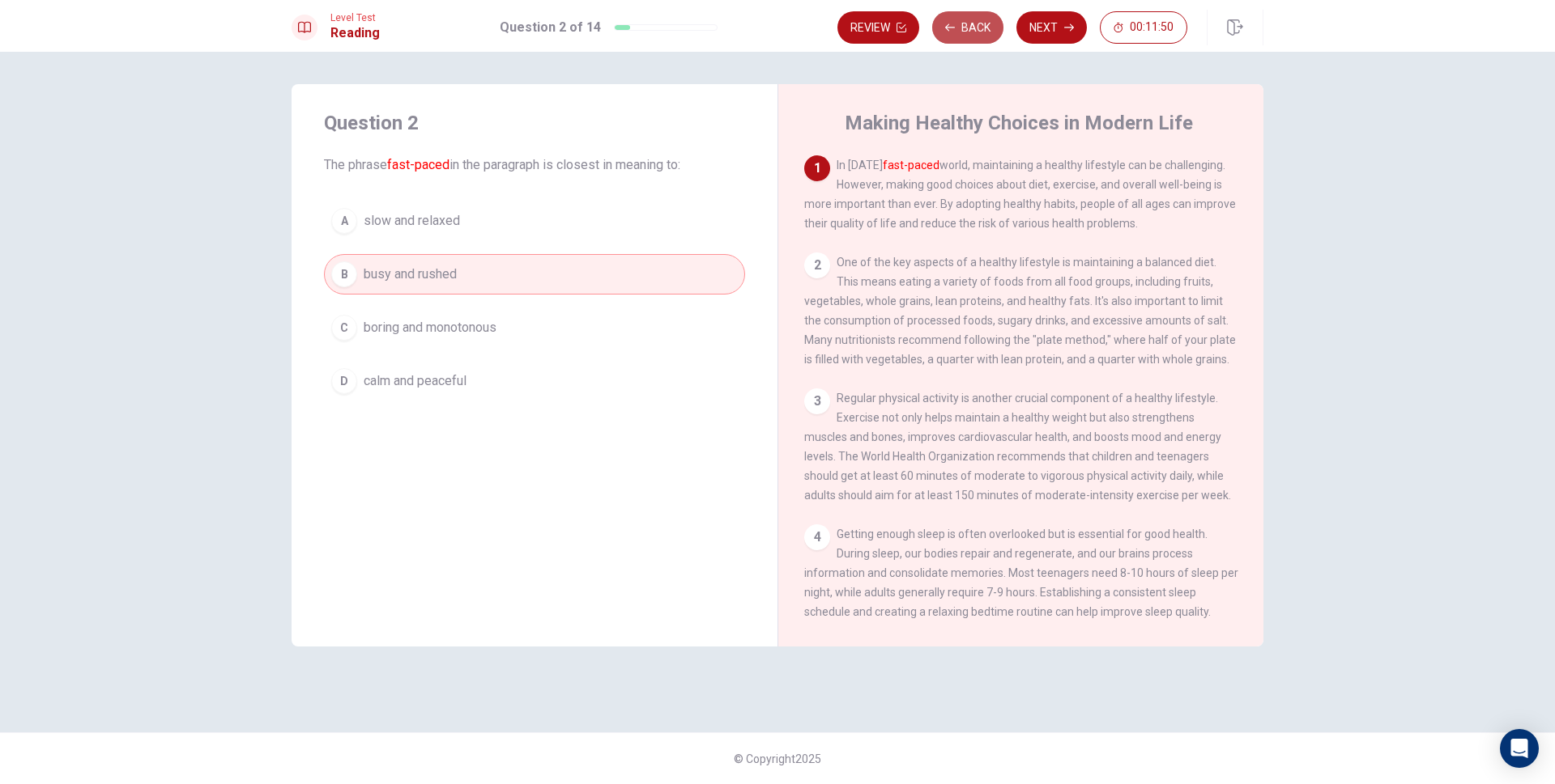
click at [991, 28] on button "Back" at bounding box center [968, 28] width 71 height 32
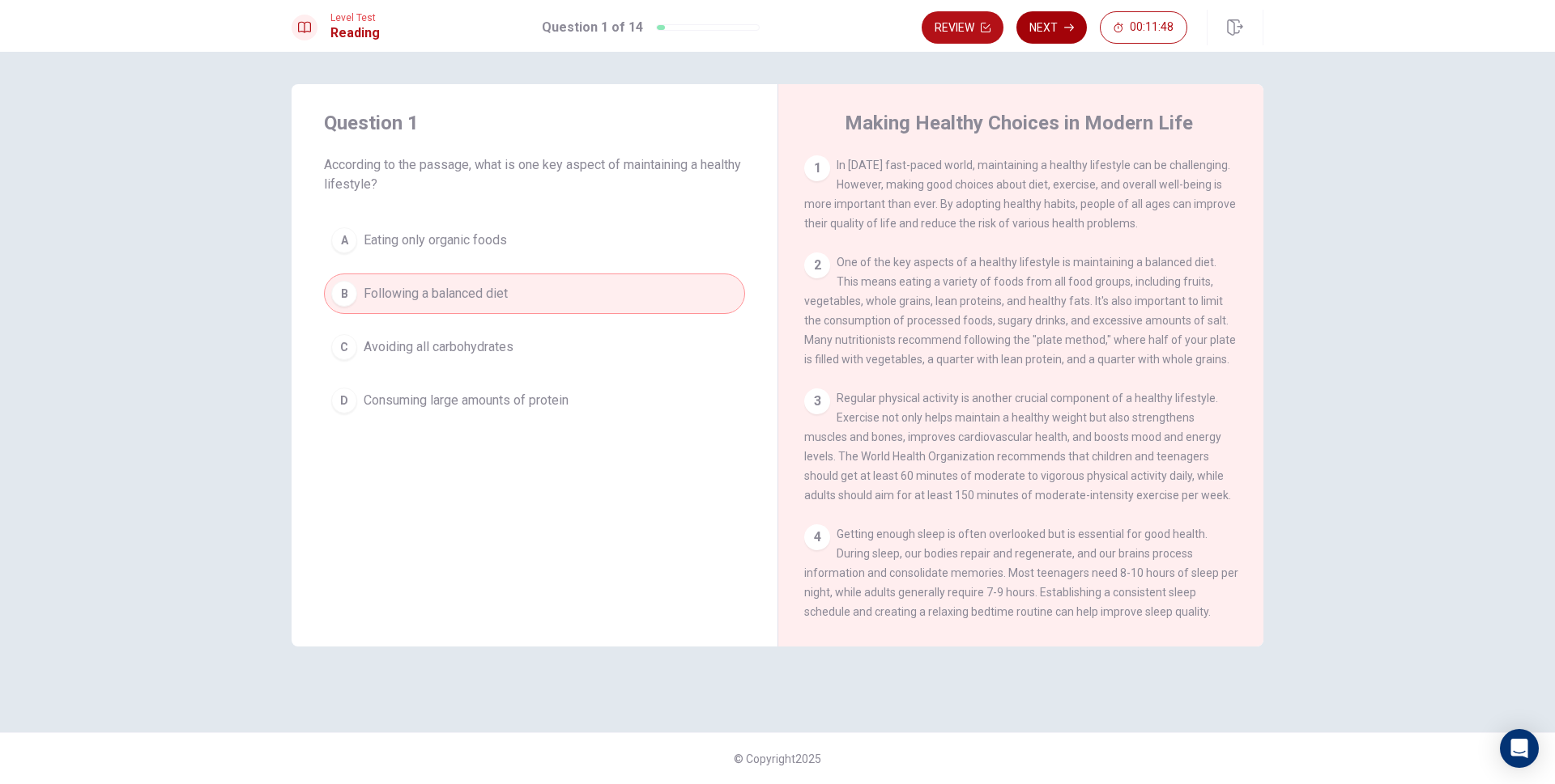
click at [1037, 32] on button "Next" at bounding box center [1051, 28] width 70 height 32
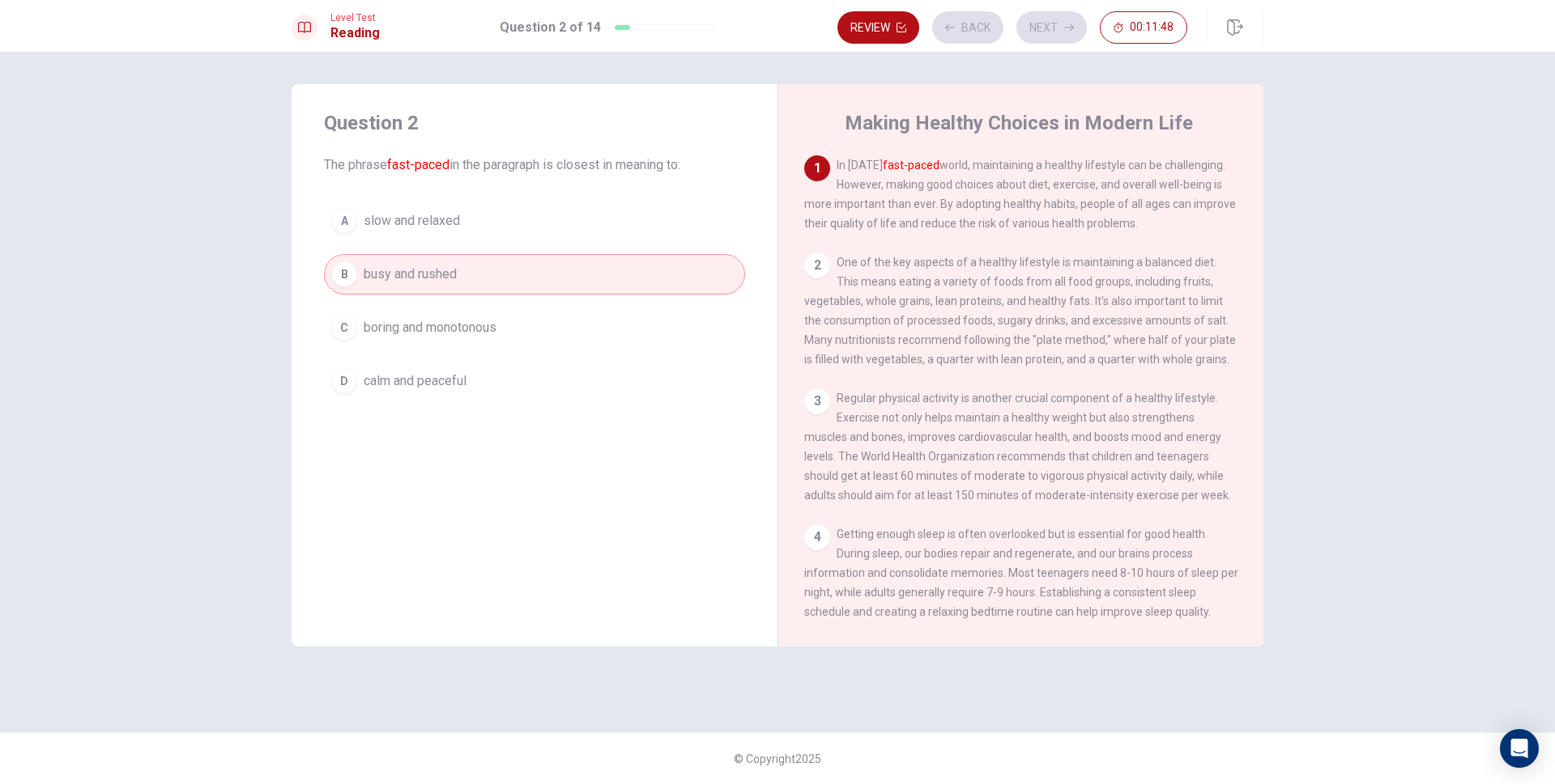
click at [1041, 32] on div "Review Back Next 00:11:48" at bounding box center [1012, 28] width 350 height 32
click at [1043, 31] on button "Next" at bounding box center [1051, 28] width 70 height 32
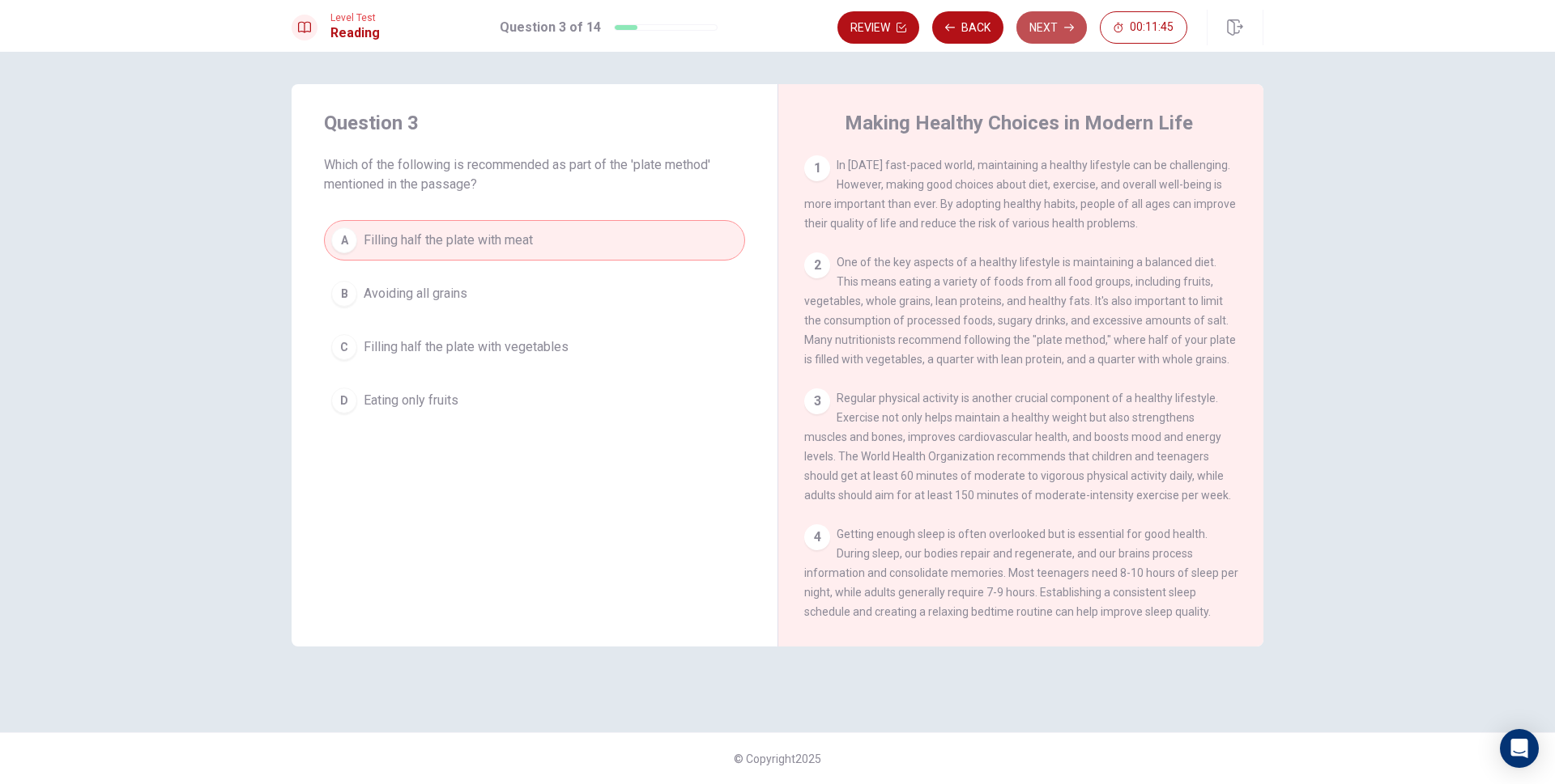
click at [1043, 31] on button "Next" at bounding box center [1051, 28] width 70 height 32
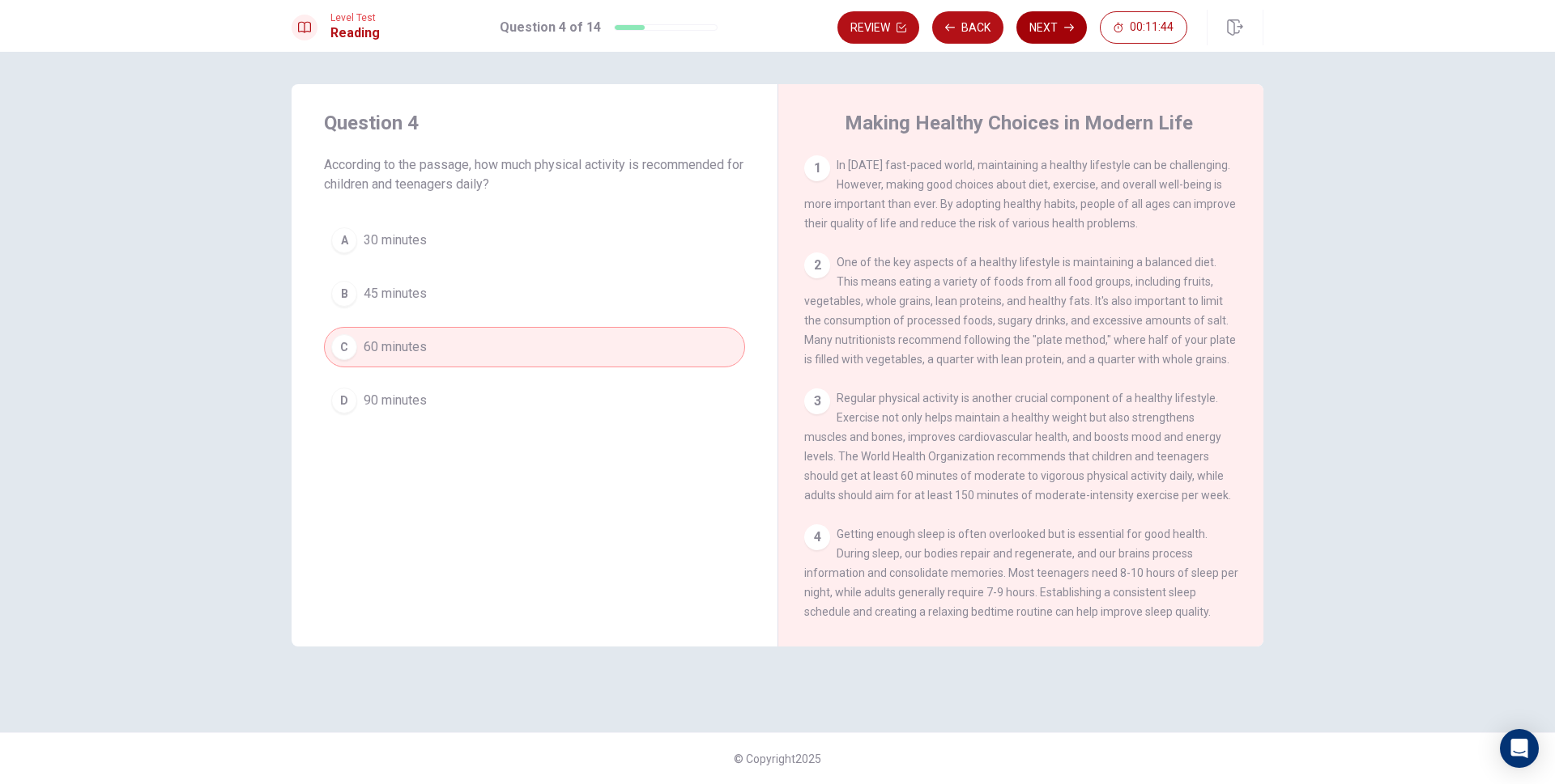
click at [1043, 31] on button "Next" at bounding box center [1051, 28] width 70 height 32
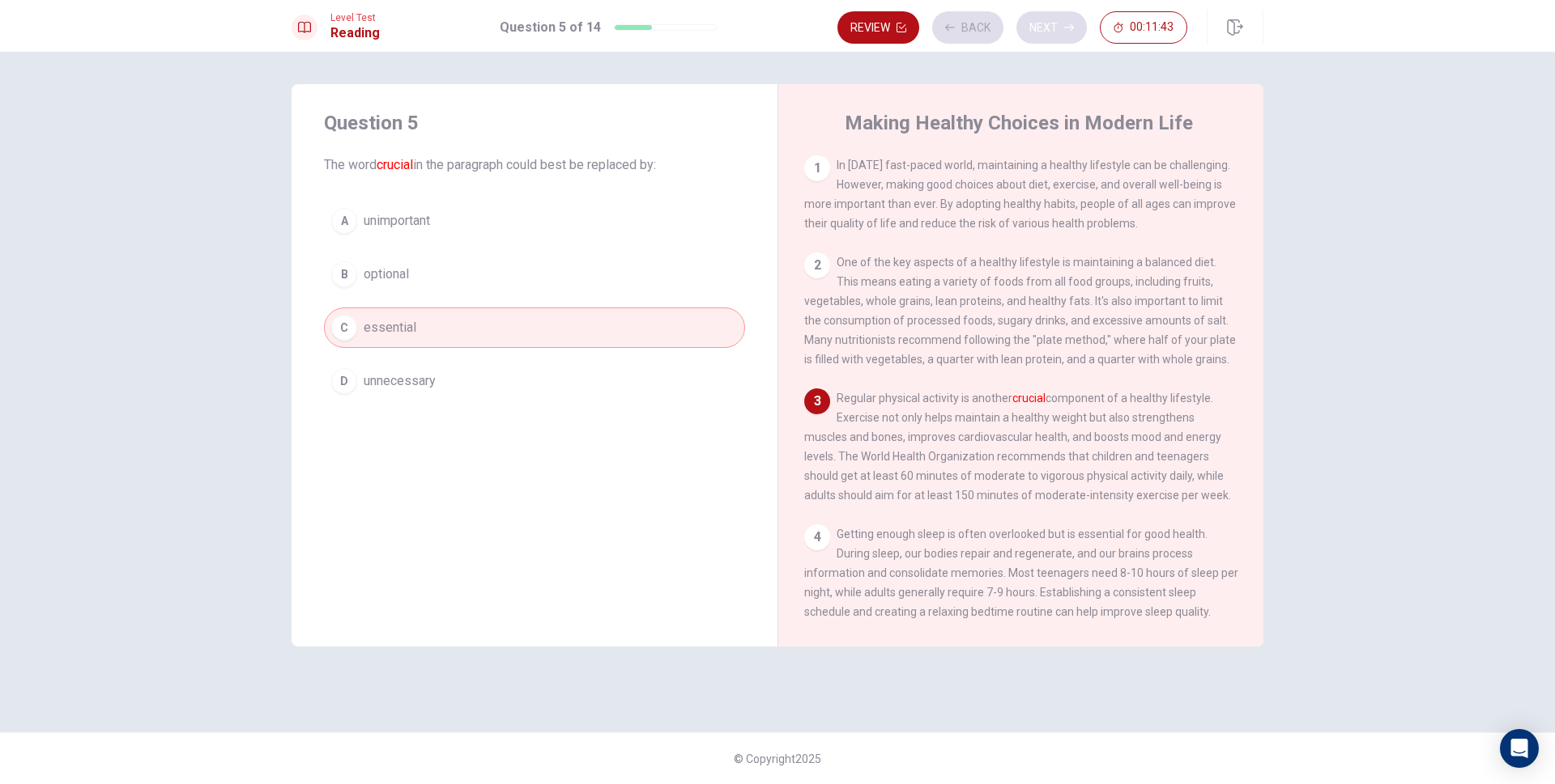
scroll to position [59, 0]
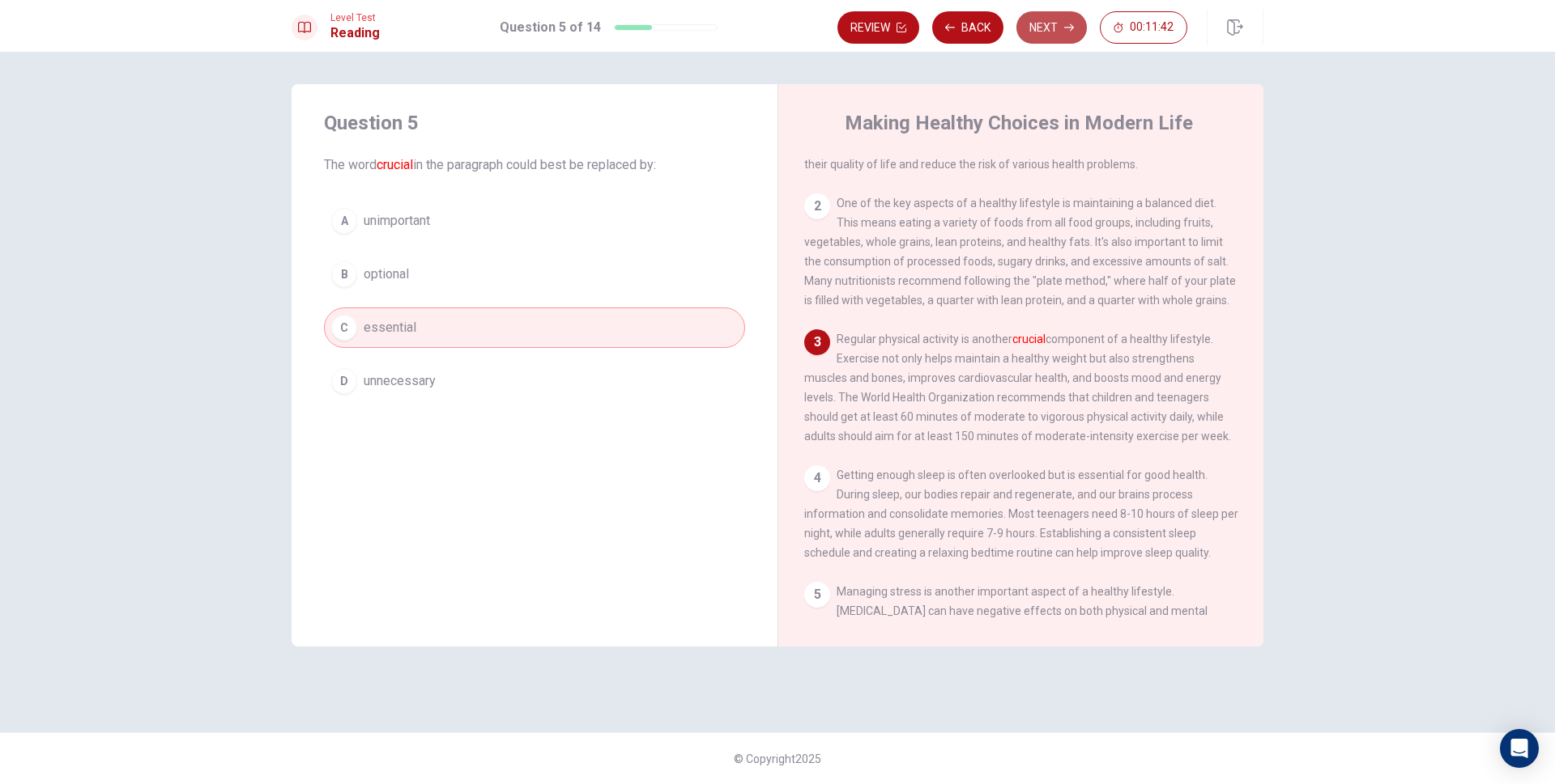
click at [1043, 31] on button "Next" at bounding box center [1051, 28] width 70 height 32
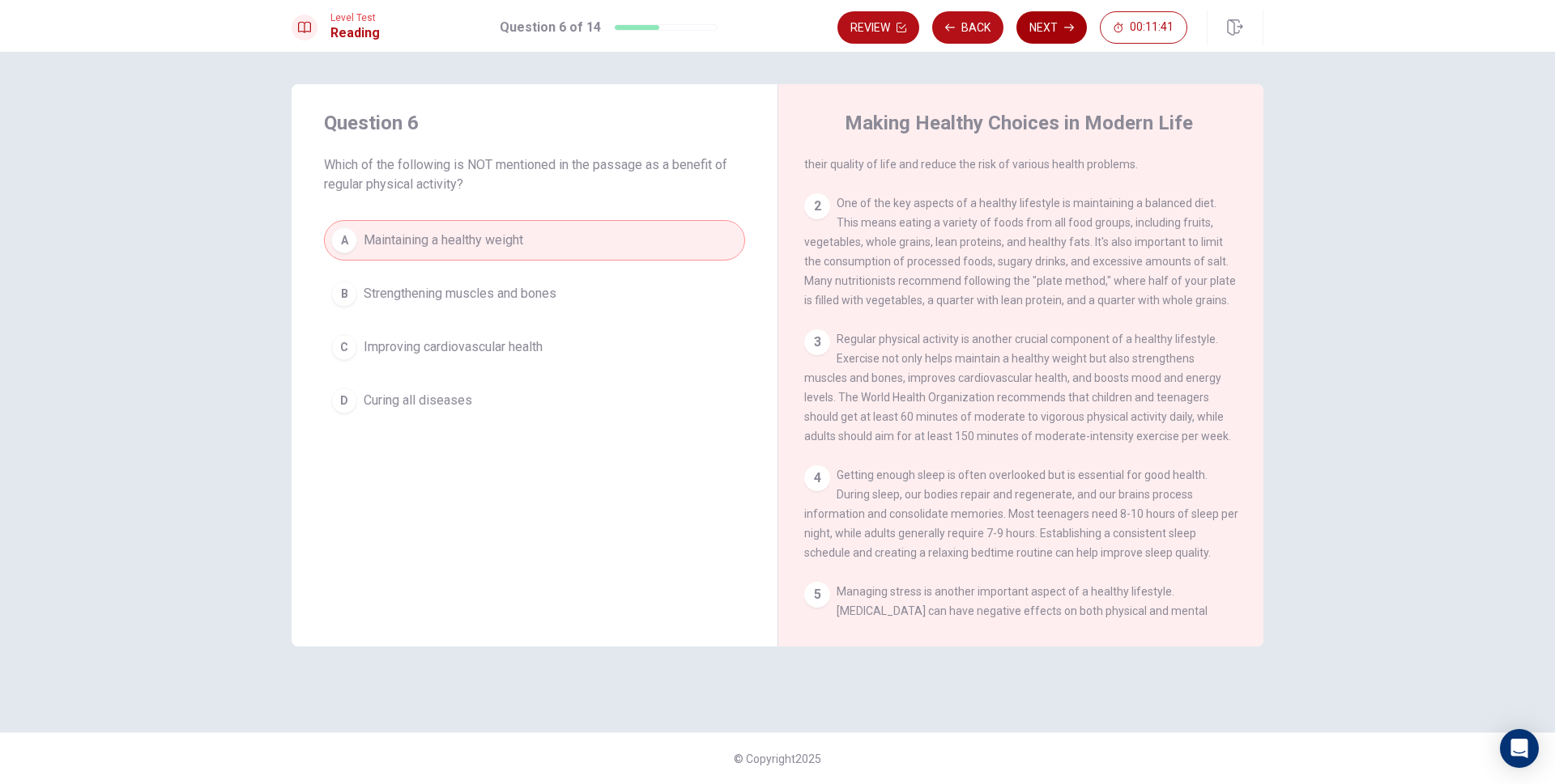
click at [1043, 31] on button "Next" at bounding box center [1051, 28] width 70 height 32
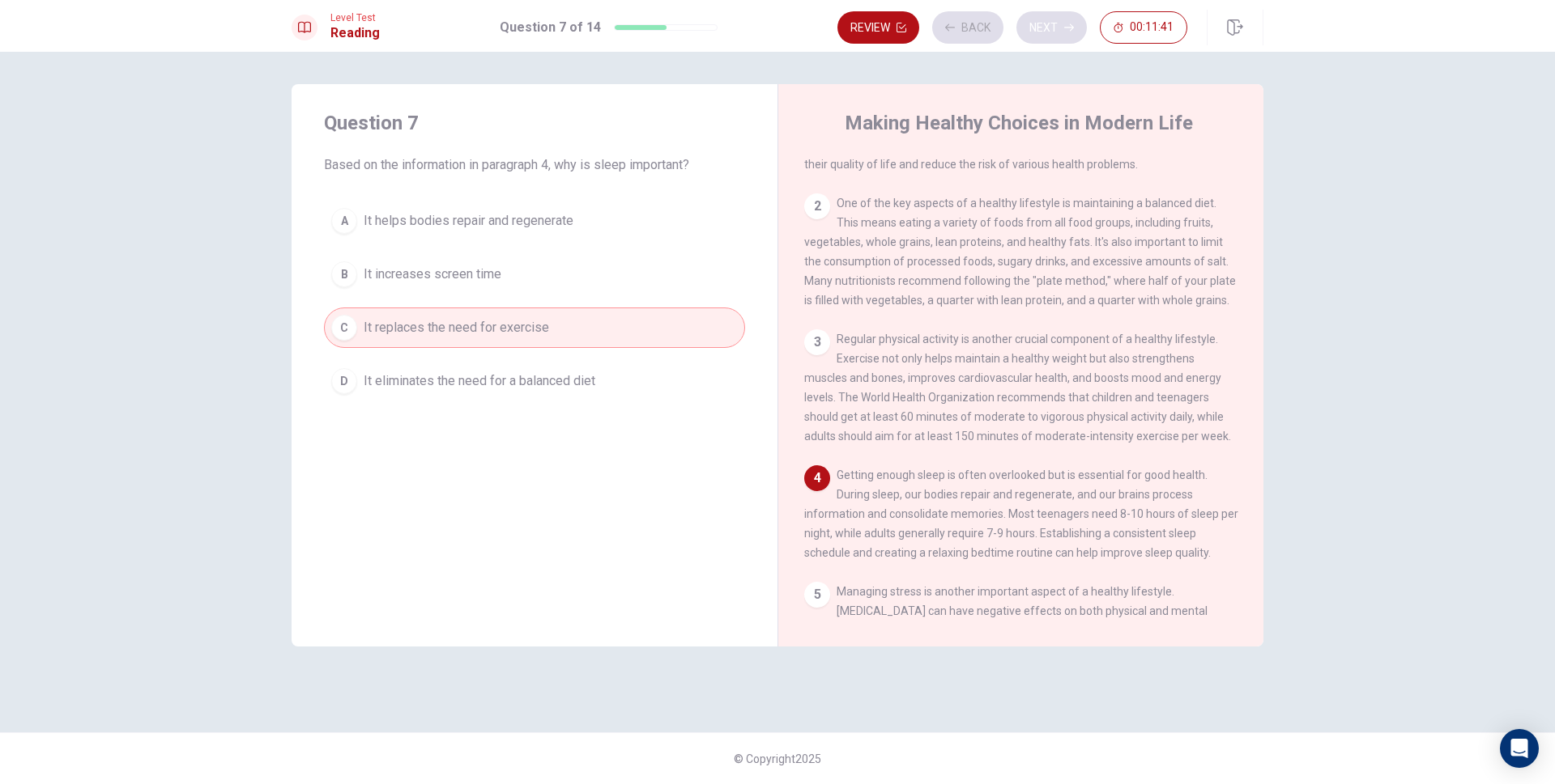
scroll to position [180, 0]
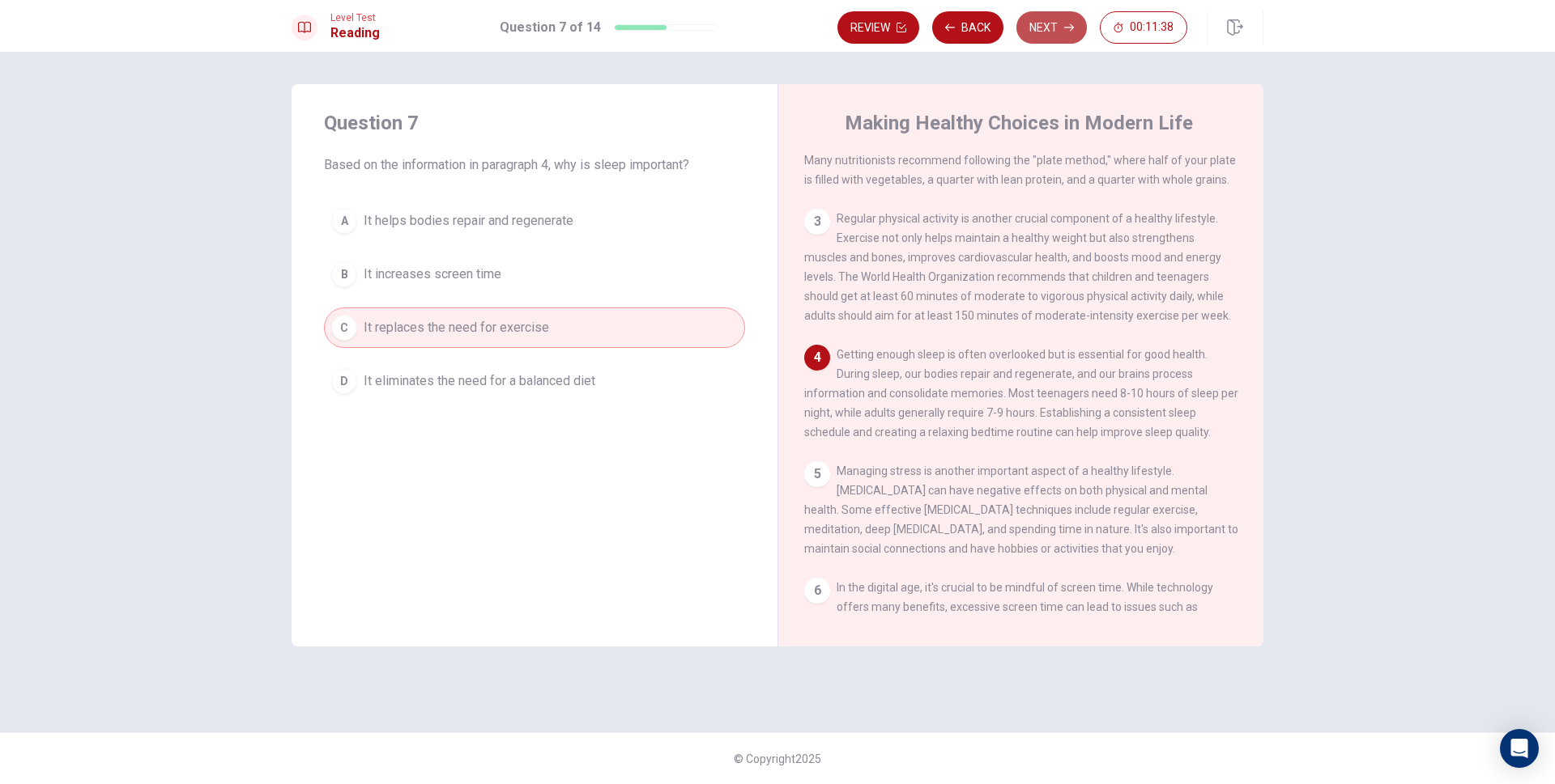
click at [1043, 31] on button "Next" at bounding box center [1051, 28] width 70 height 32
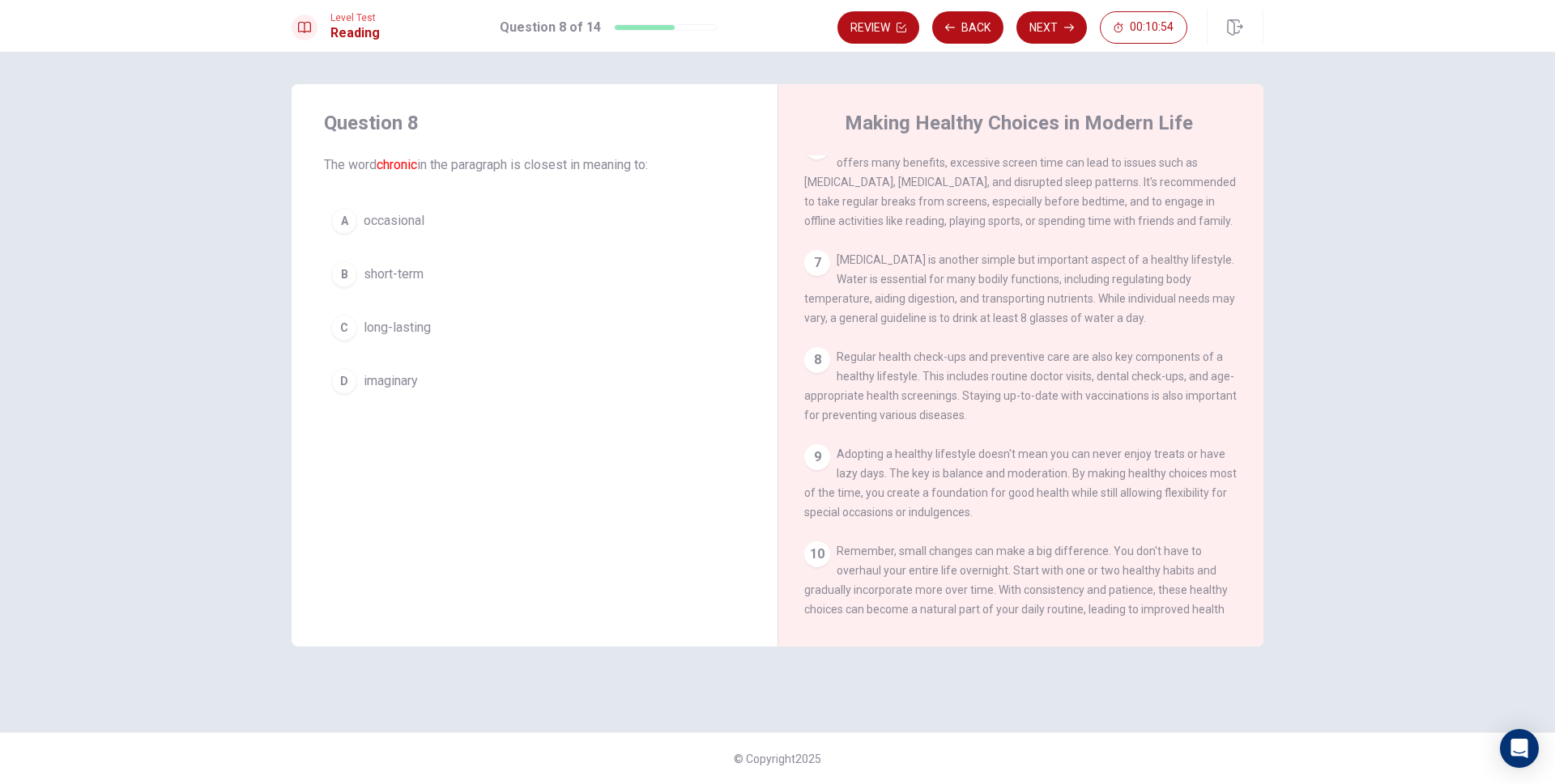
scroll to position [700, 0]
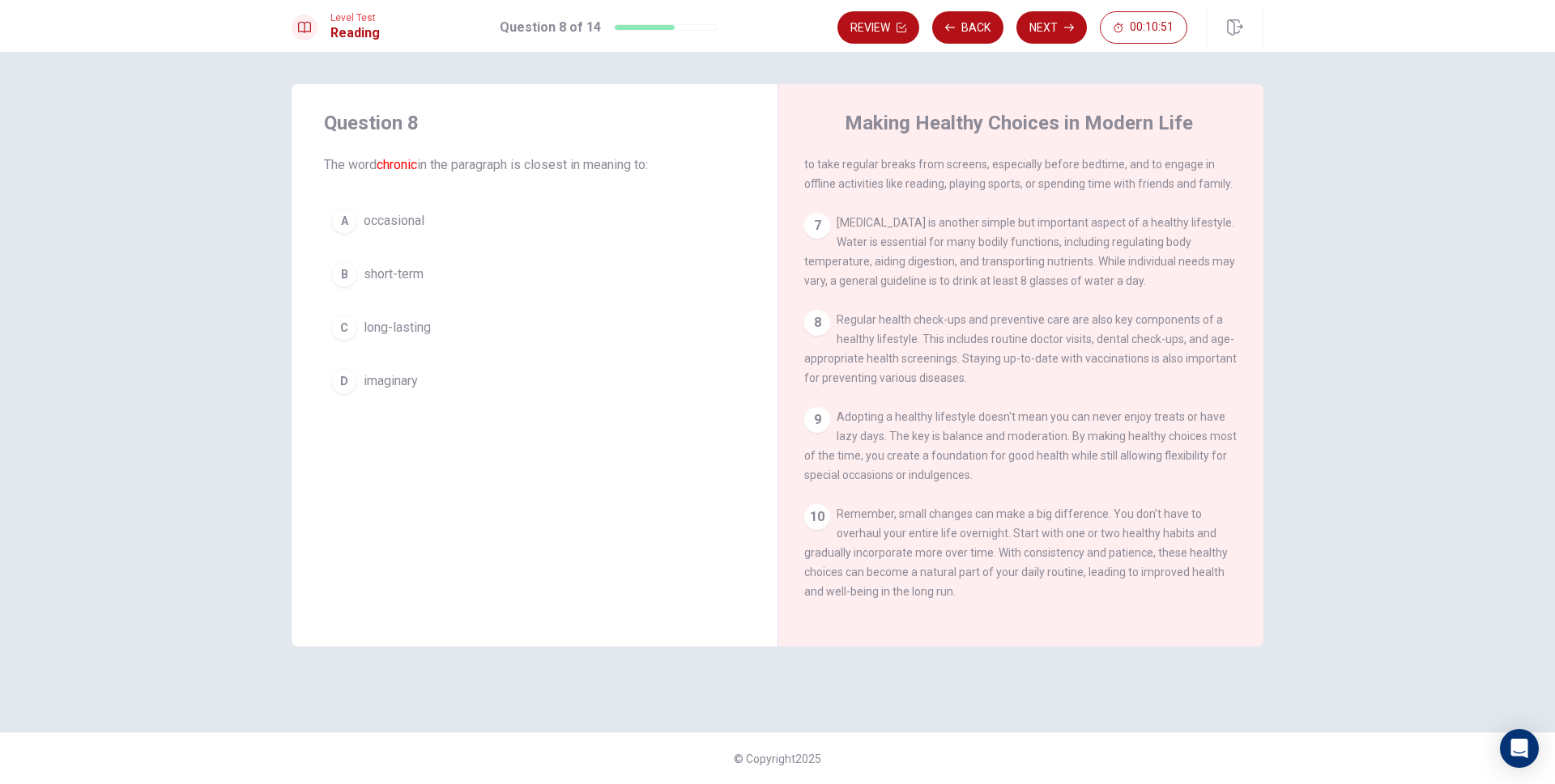
click at [376, 222] on span "occasional" at bounding box center [394, 221] width 61 height 19
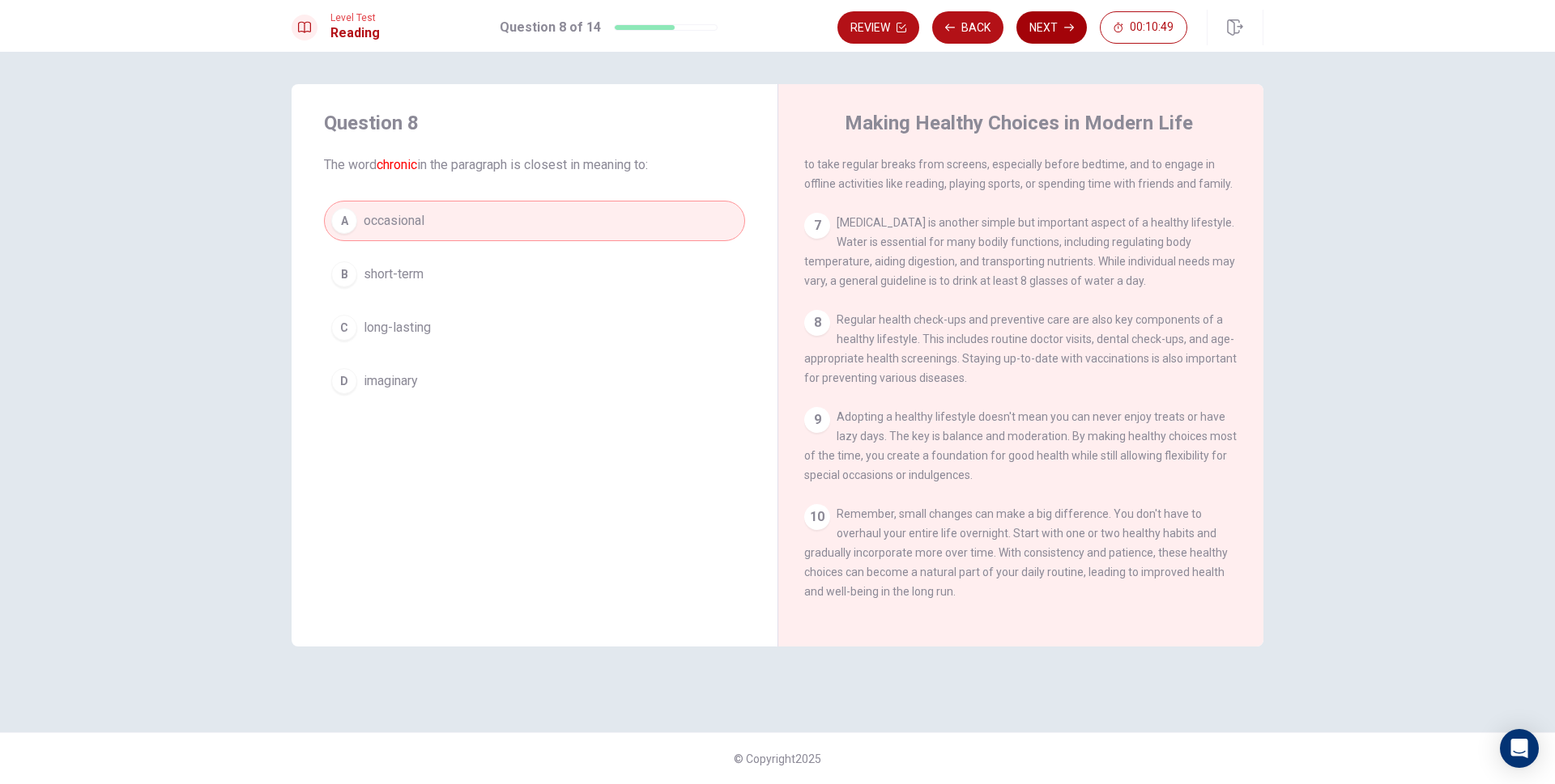
click at [1072, 32] on button "Next" at bounding box center [1051, 28] width 70 height 32
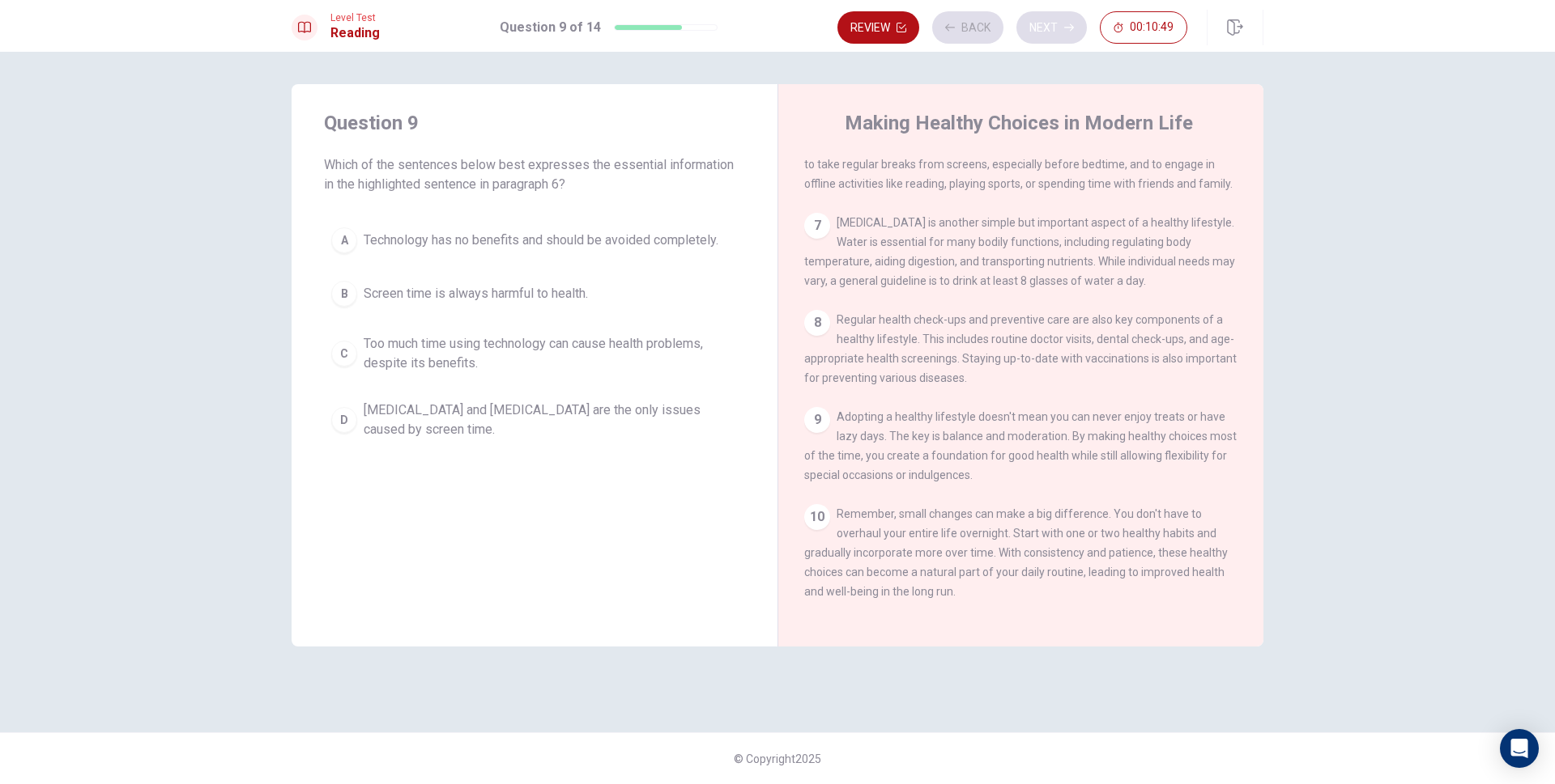
scroll to position [624, 0]
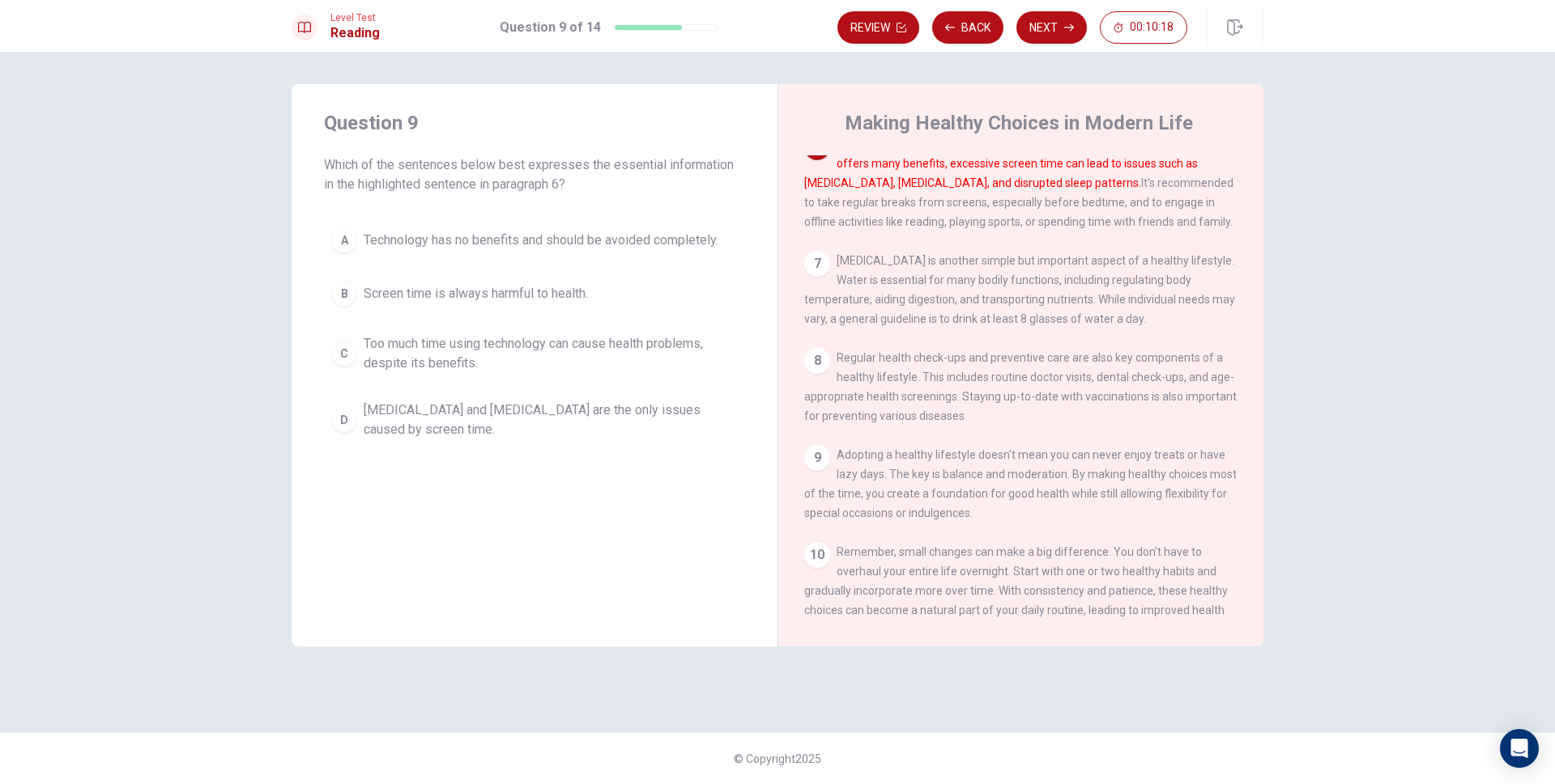
click at [454, 300] on span "Screen time is always harmful to health." at bounding box center [476, 294] width 224 height 19
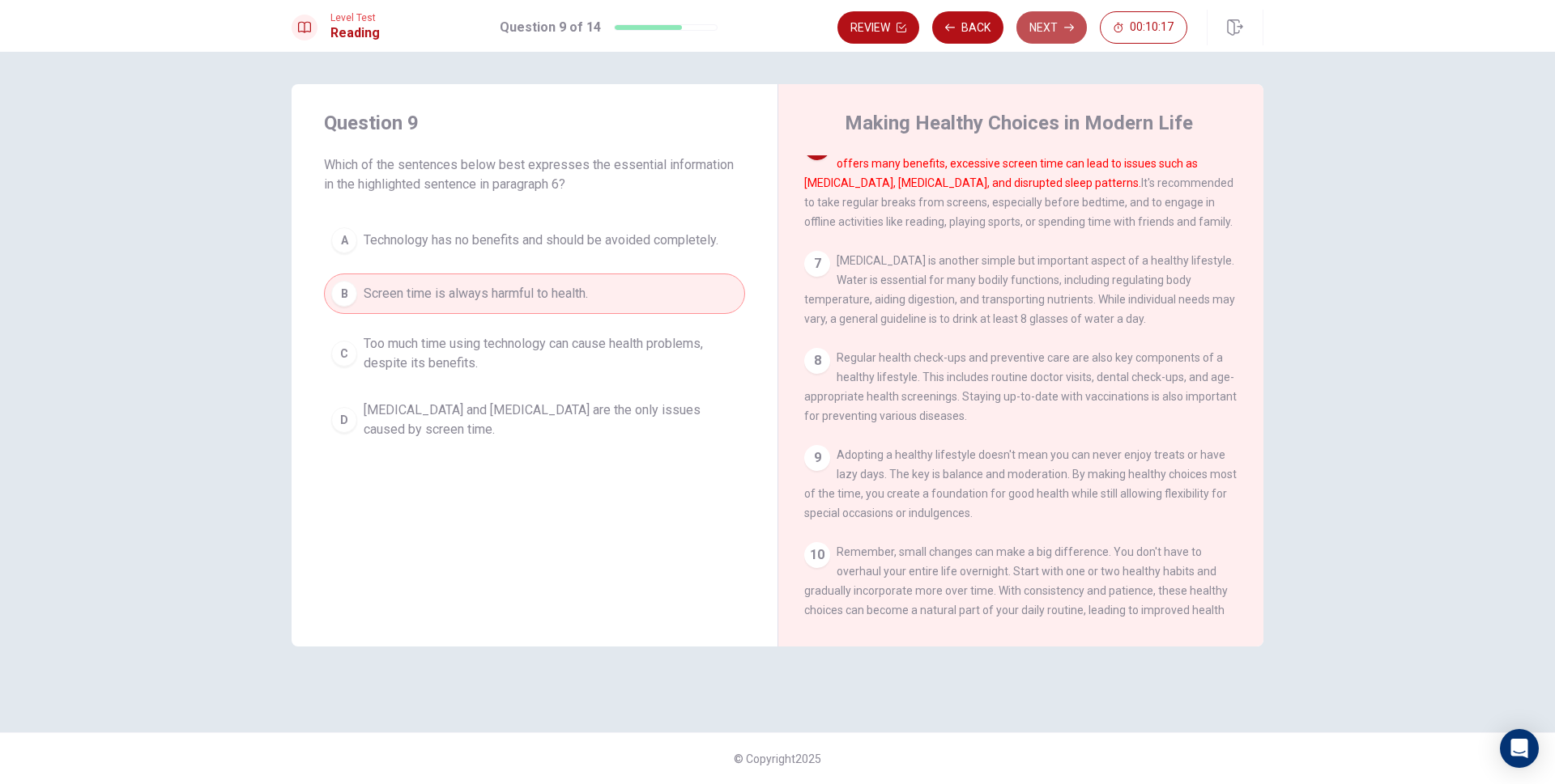
click at [1068, 35] on button "Next" at bounding box center [1051, 28] width 70 height 32
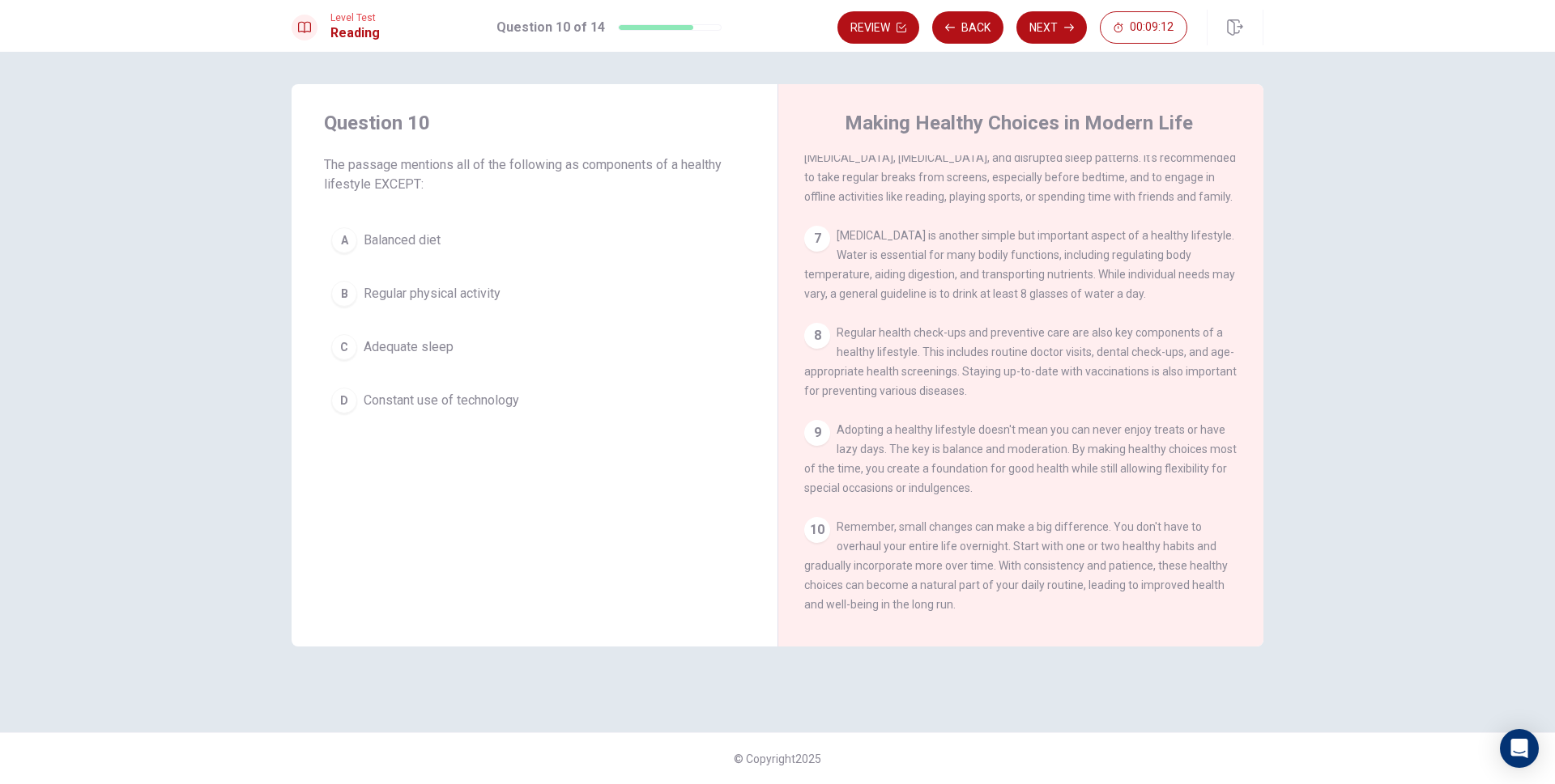
scroll to position [620, 0]
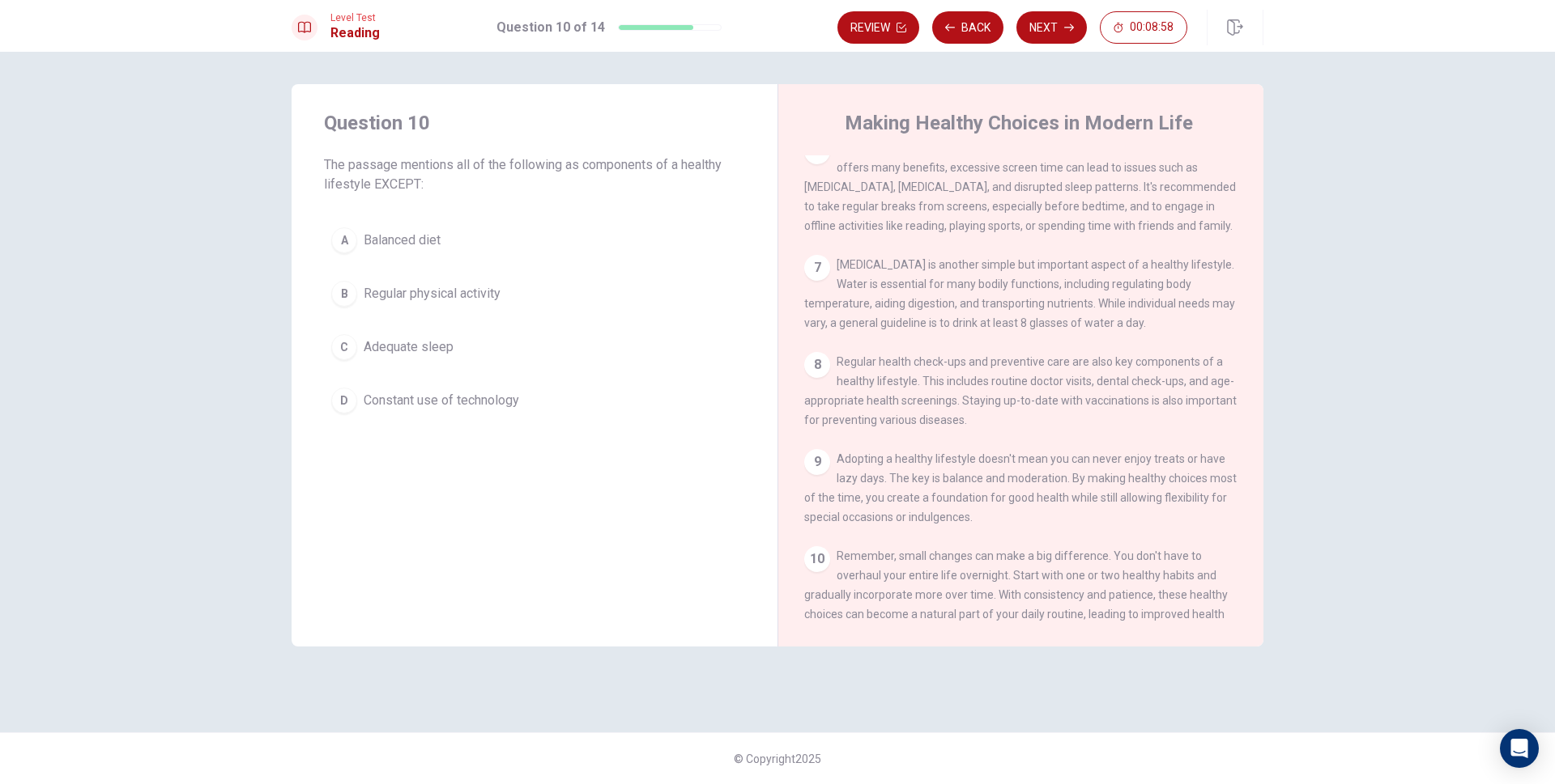
click at [348, 243] on div "A" at bounding box center [344, 241] width 26 height 26
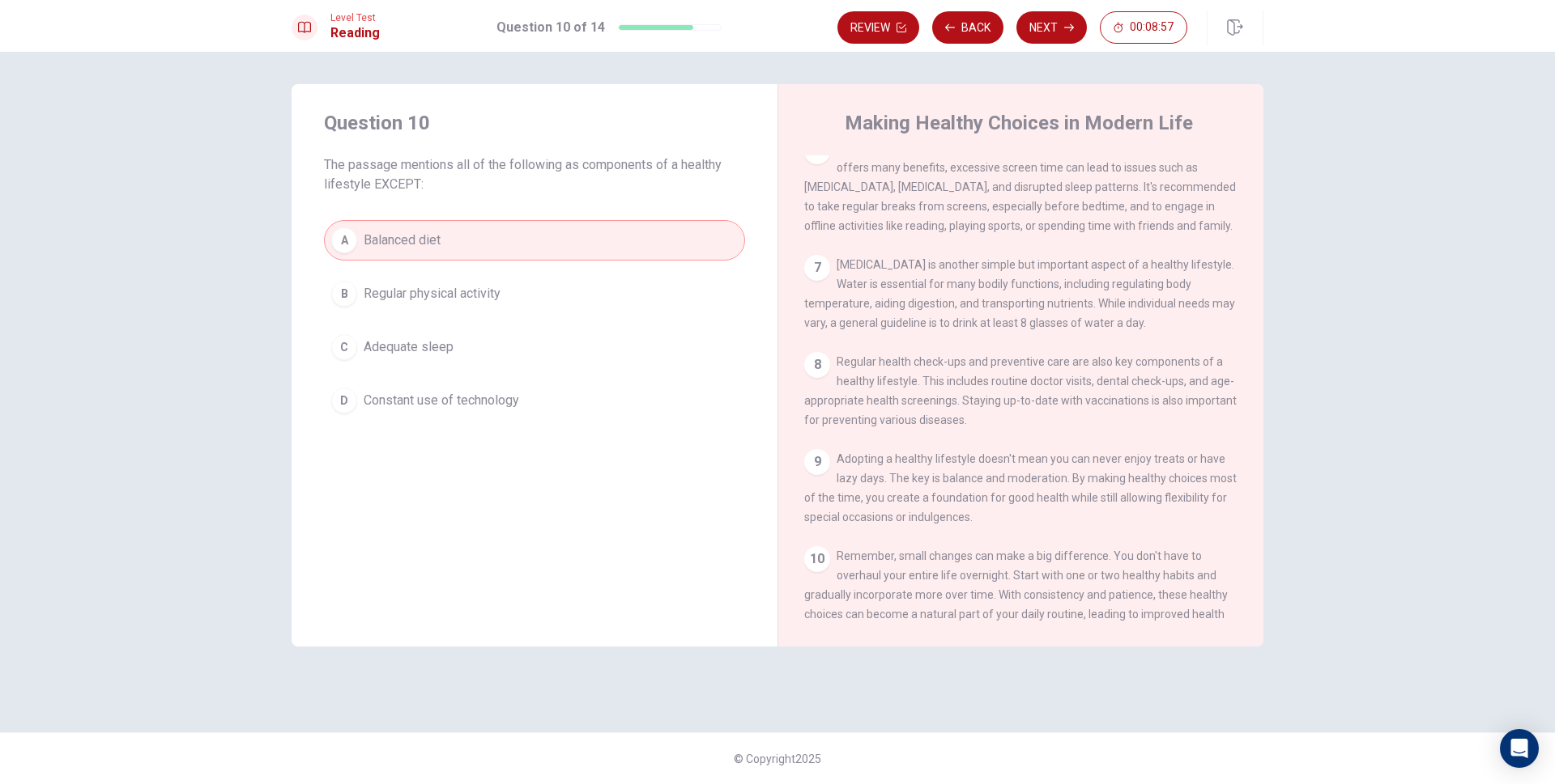
click at [1074, 28] on button "Next" at bounding box center [1051, 28] width 70 height 32
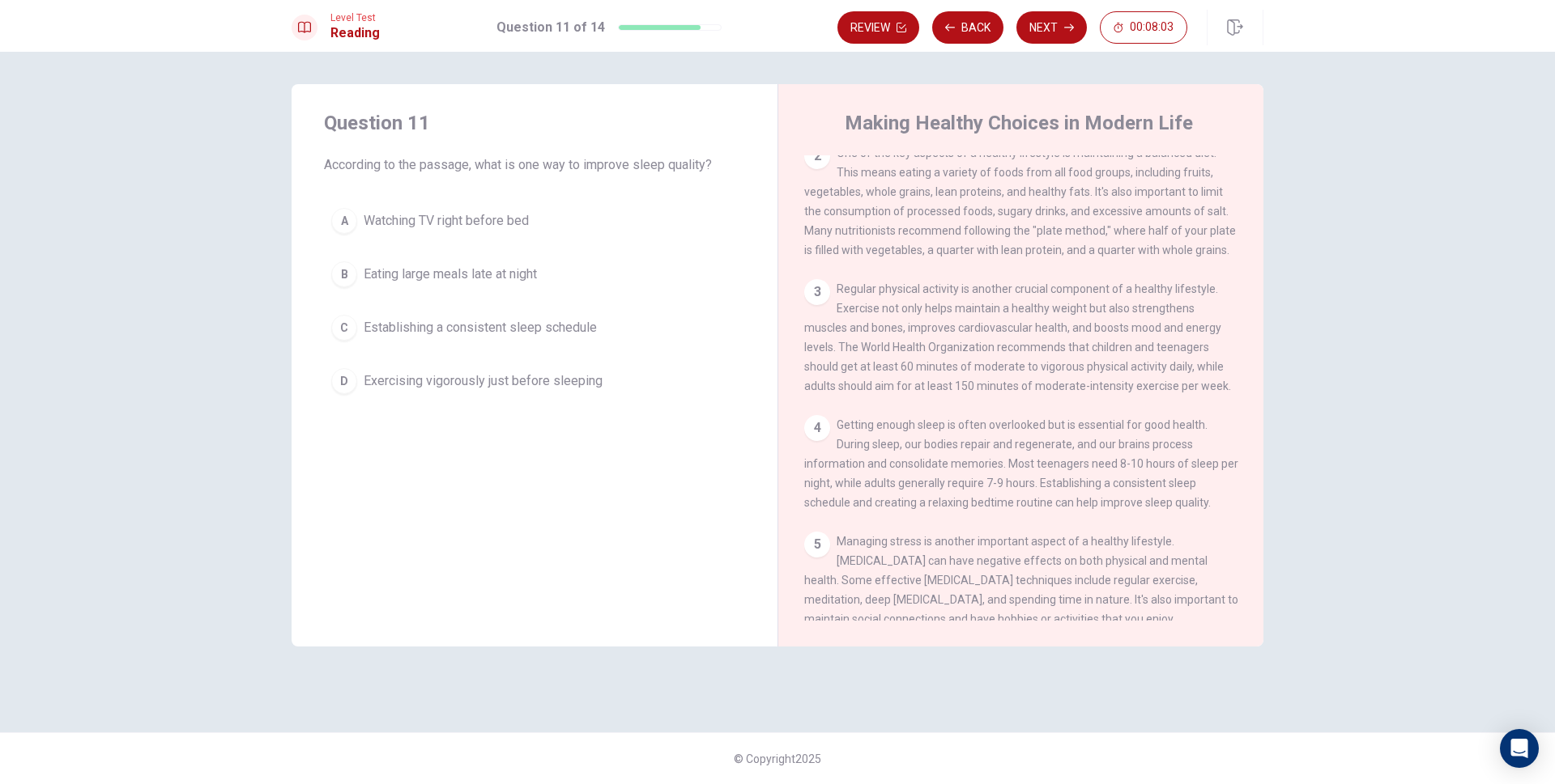
scroll to position [120, 0]
click at [957, 27] on button "Back" at bounding box center [968, 28] width 71 height 32
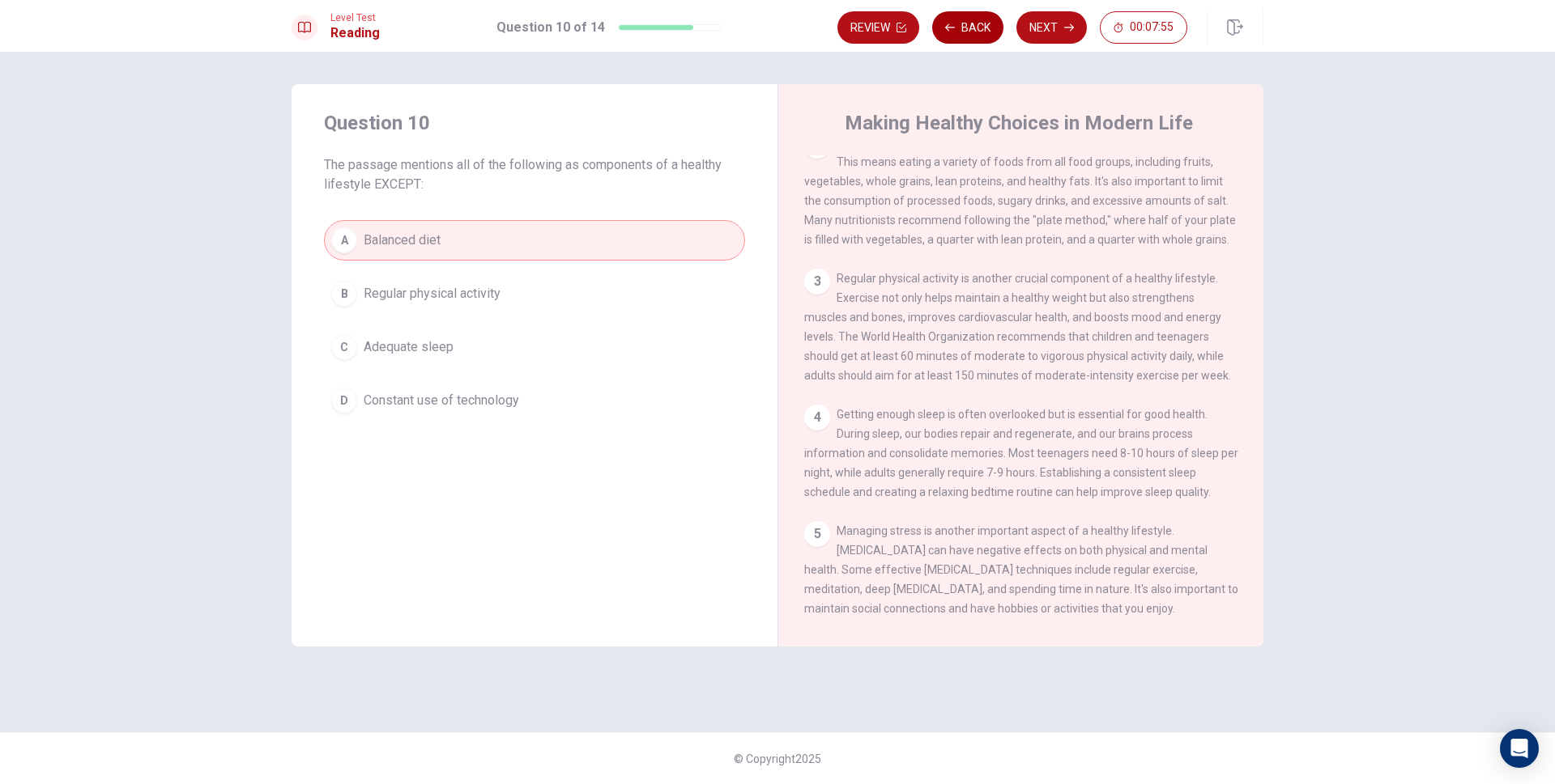
click at [963, 25] on button "Back" at bounding box center [968, 28] width 71 height 32
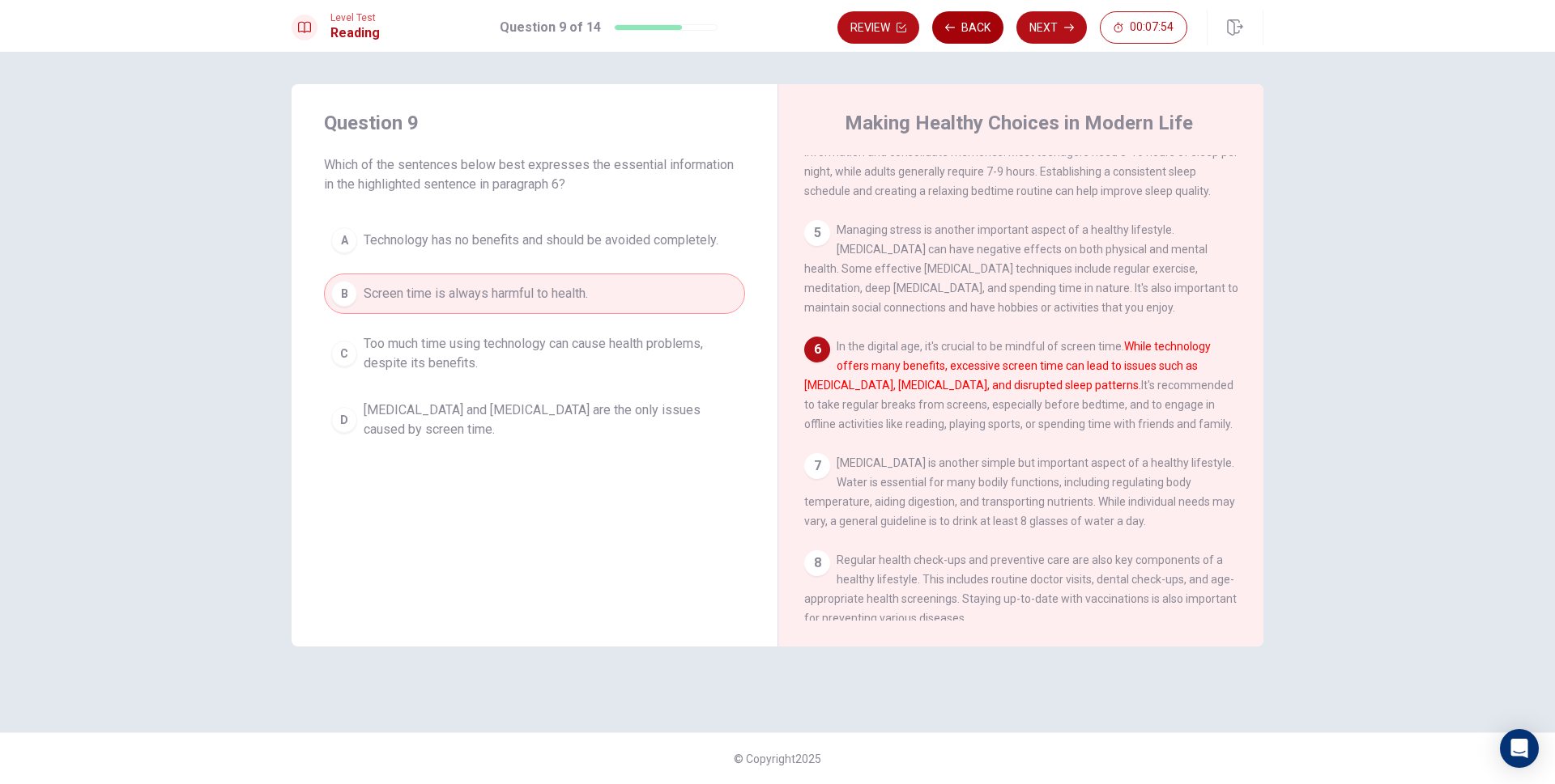
click at [963, 25] on button "Back" at bounding box center [968, 28] width 71 height 32
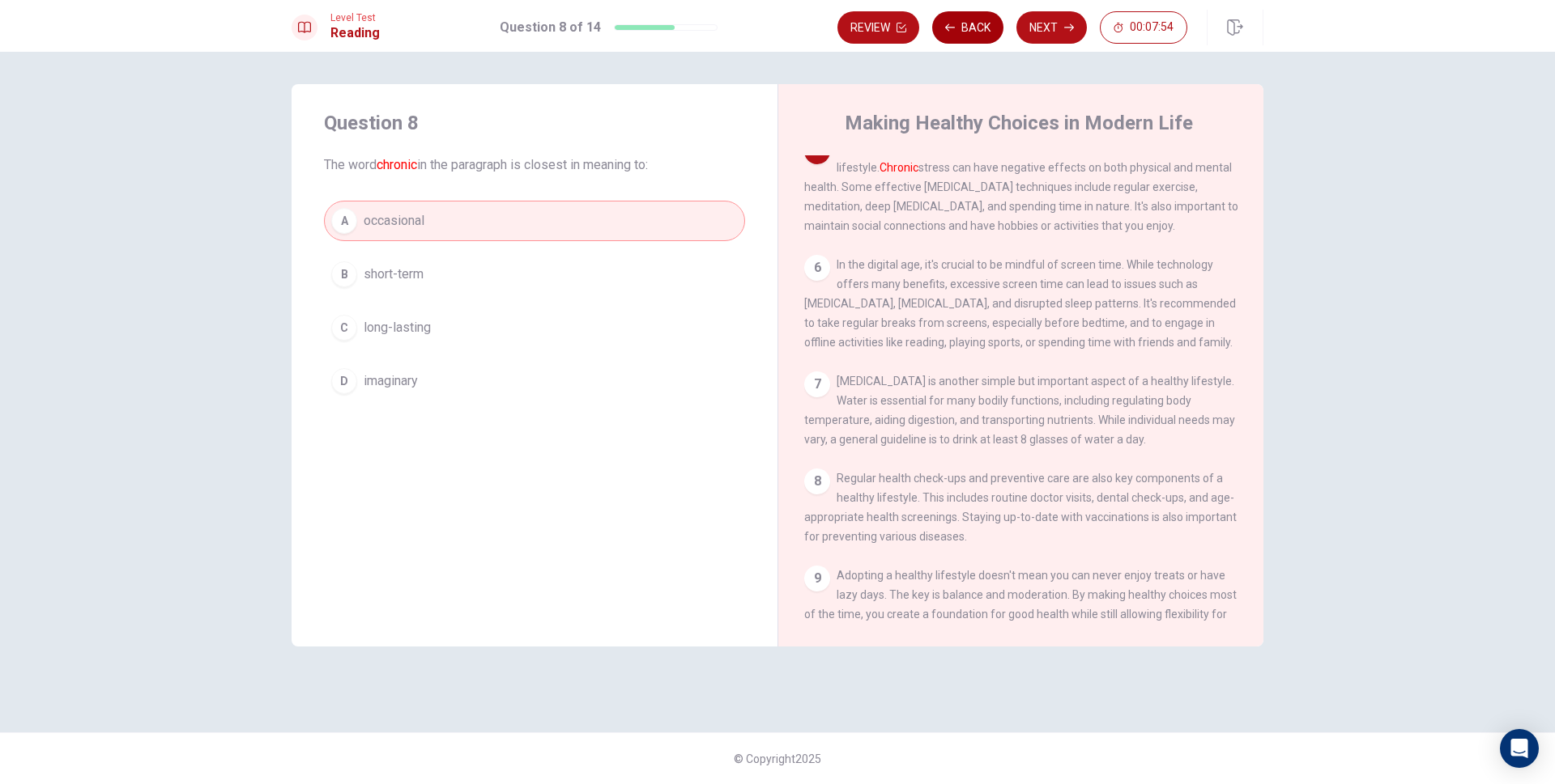
click at [963, 25] on button "Back" at bounding box center [968, 28] width 71 height 32
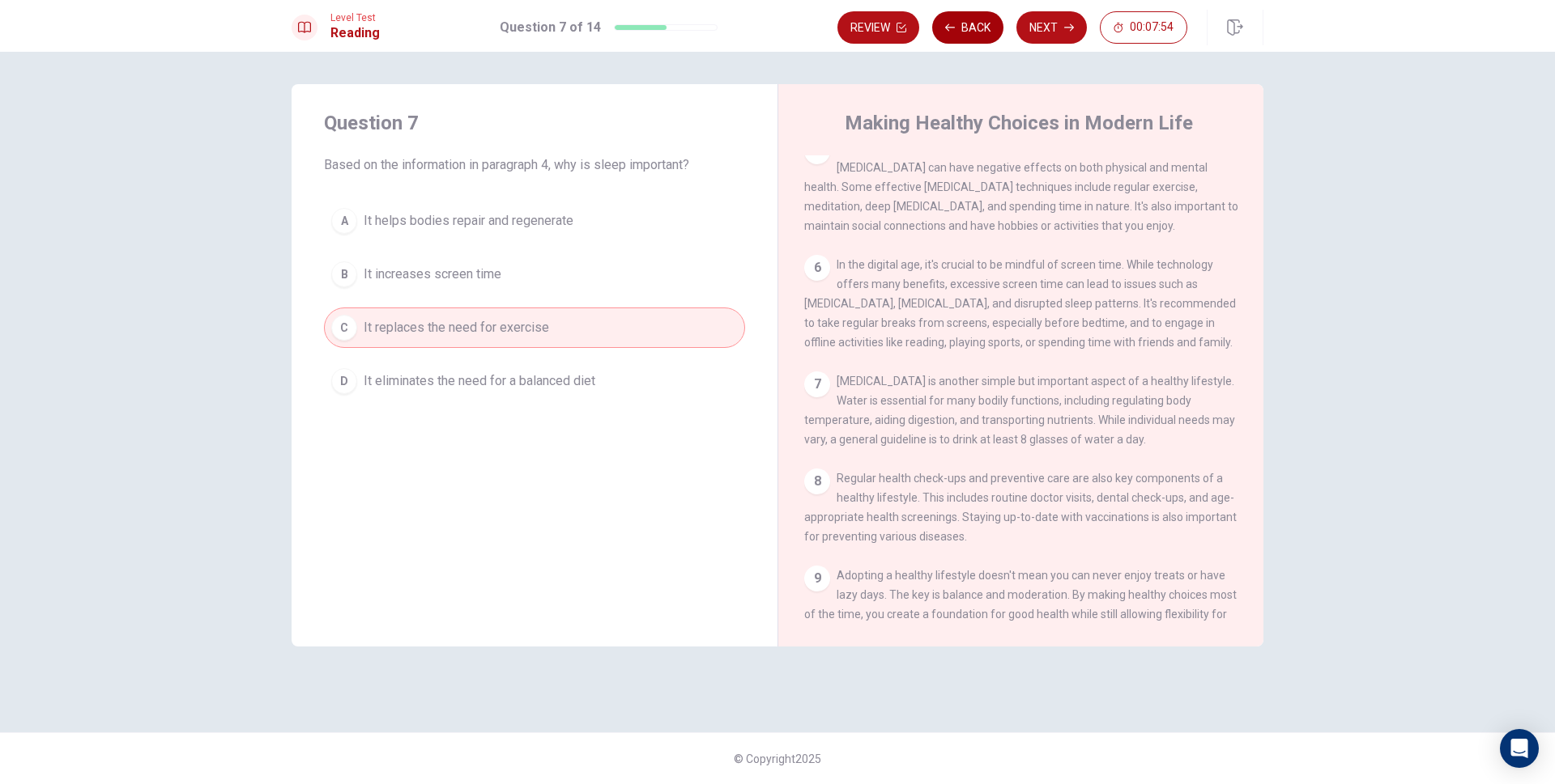
scroll to position [382, 0]
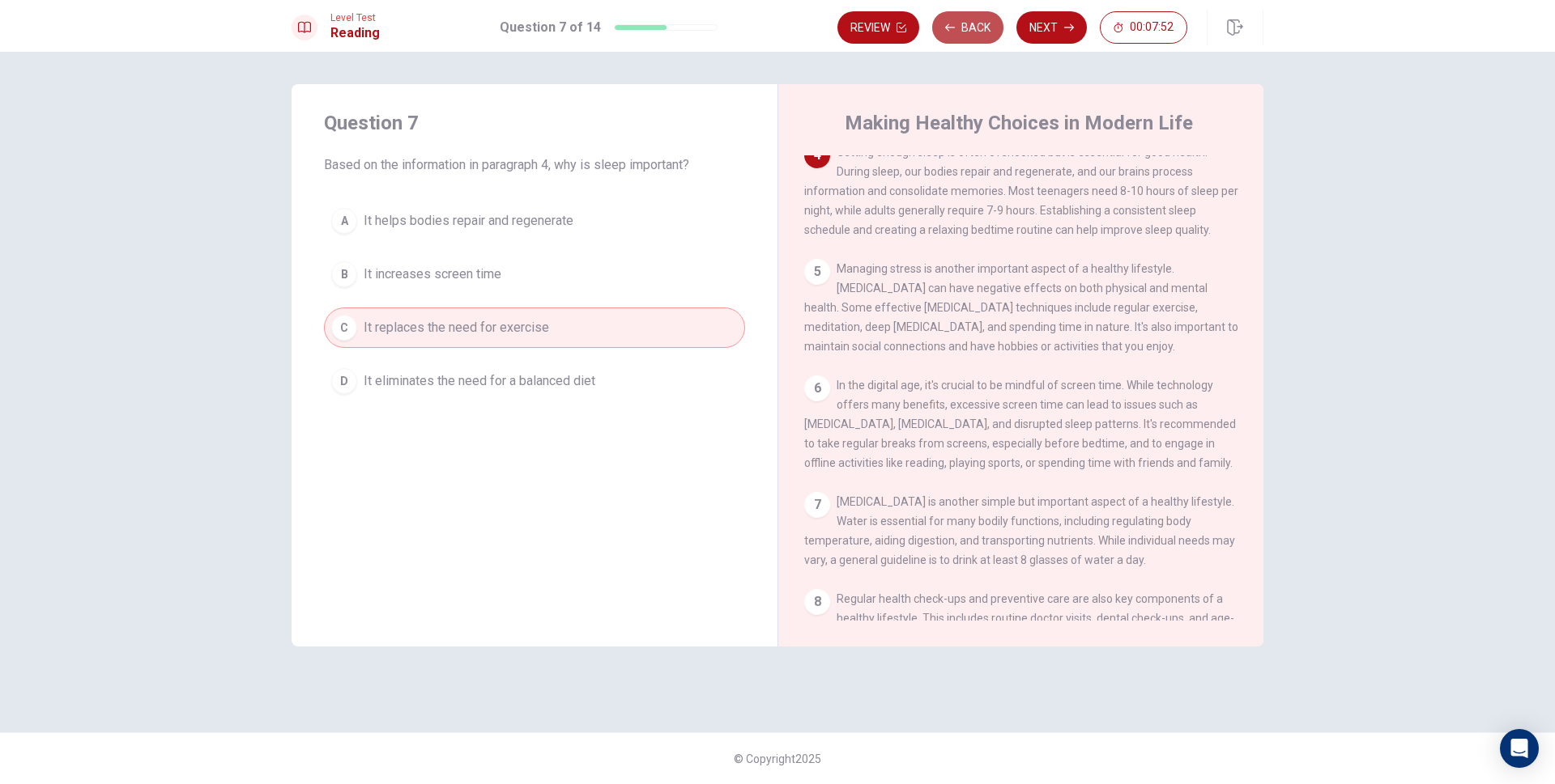
click at [963, 25] on button "Back" at bounding box center [968, 28] width 71 height 32
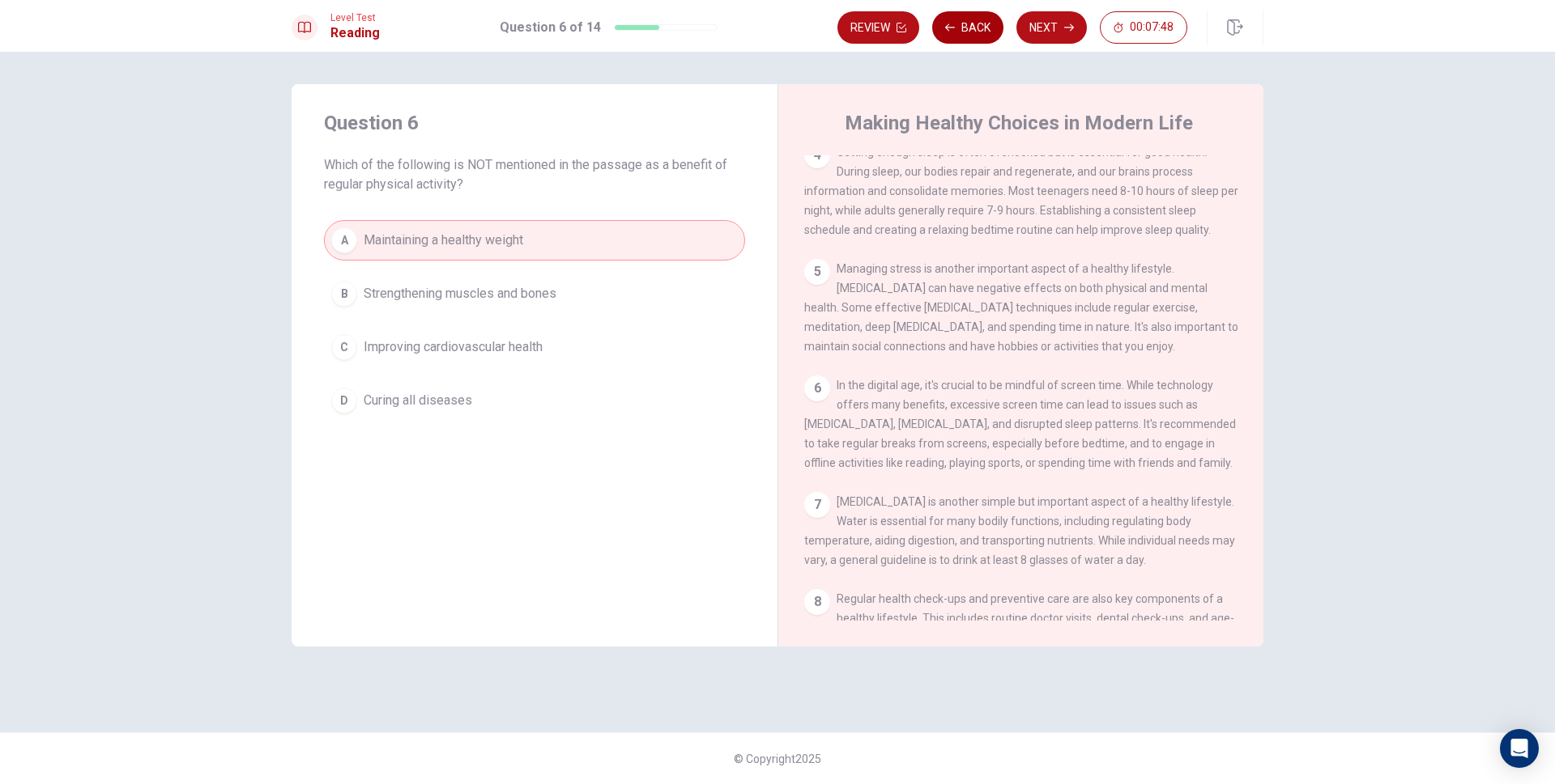
click at [963, 25] on button "Back" at bounding box center [968, 28] width 71 height 32
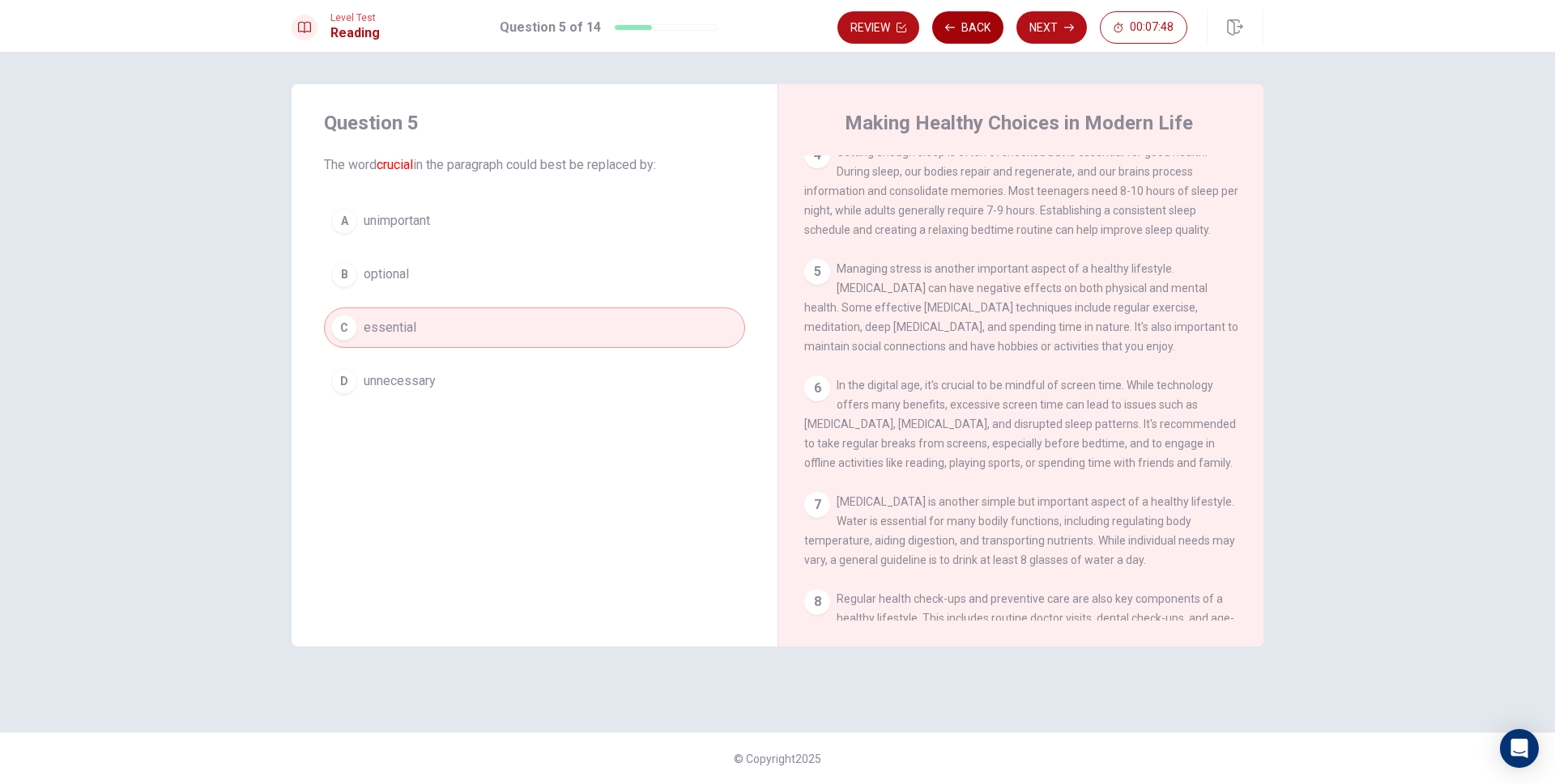
scroll to position [241, 0]
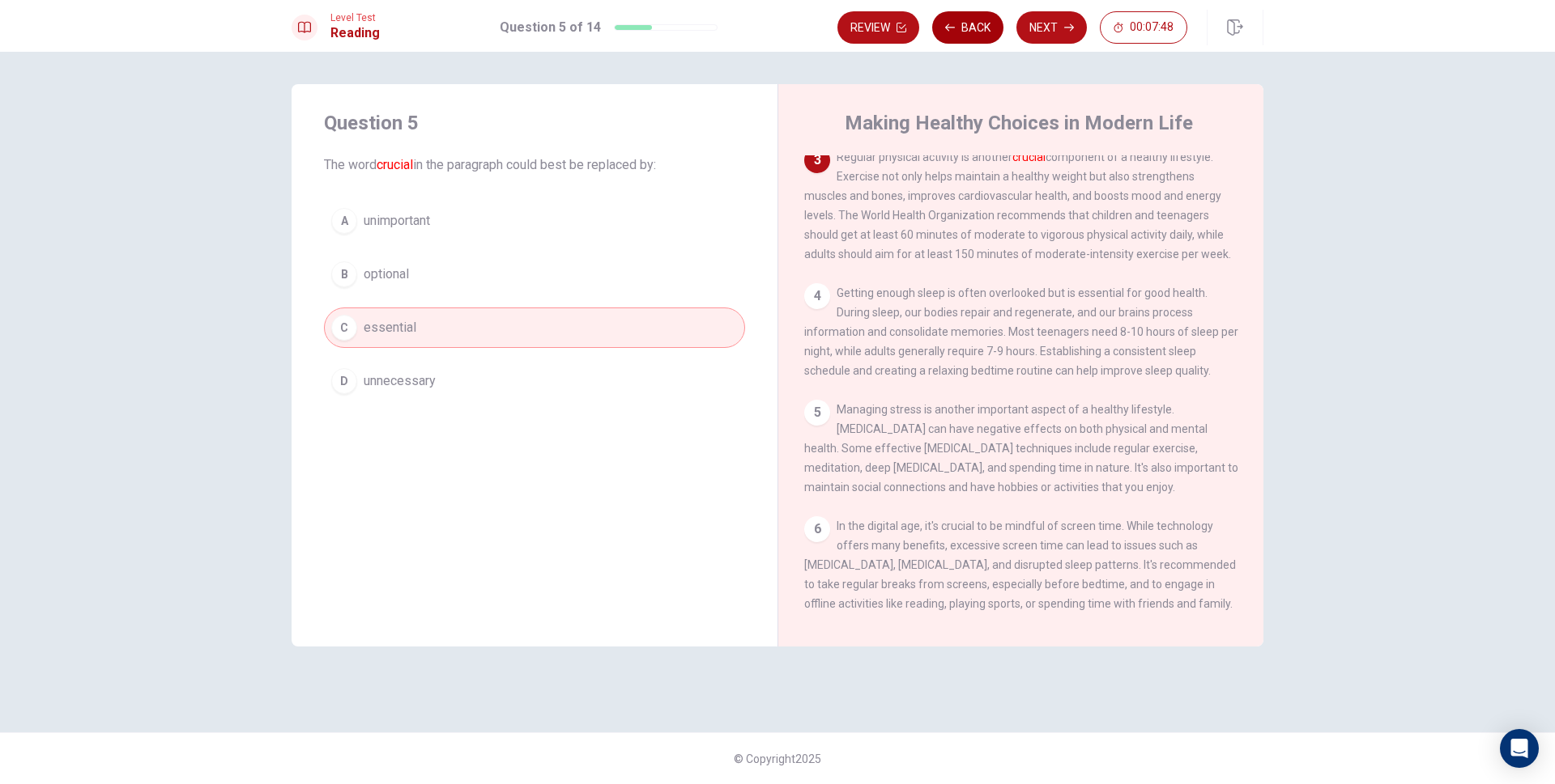
click at [963, 25] on button "Back" at bounding box center [968, 28] width 71 height 32
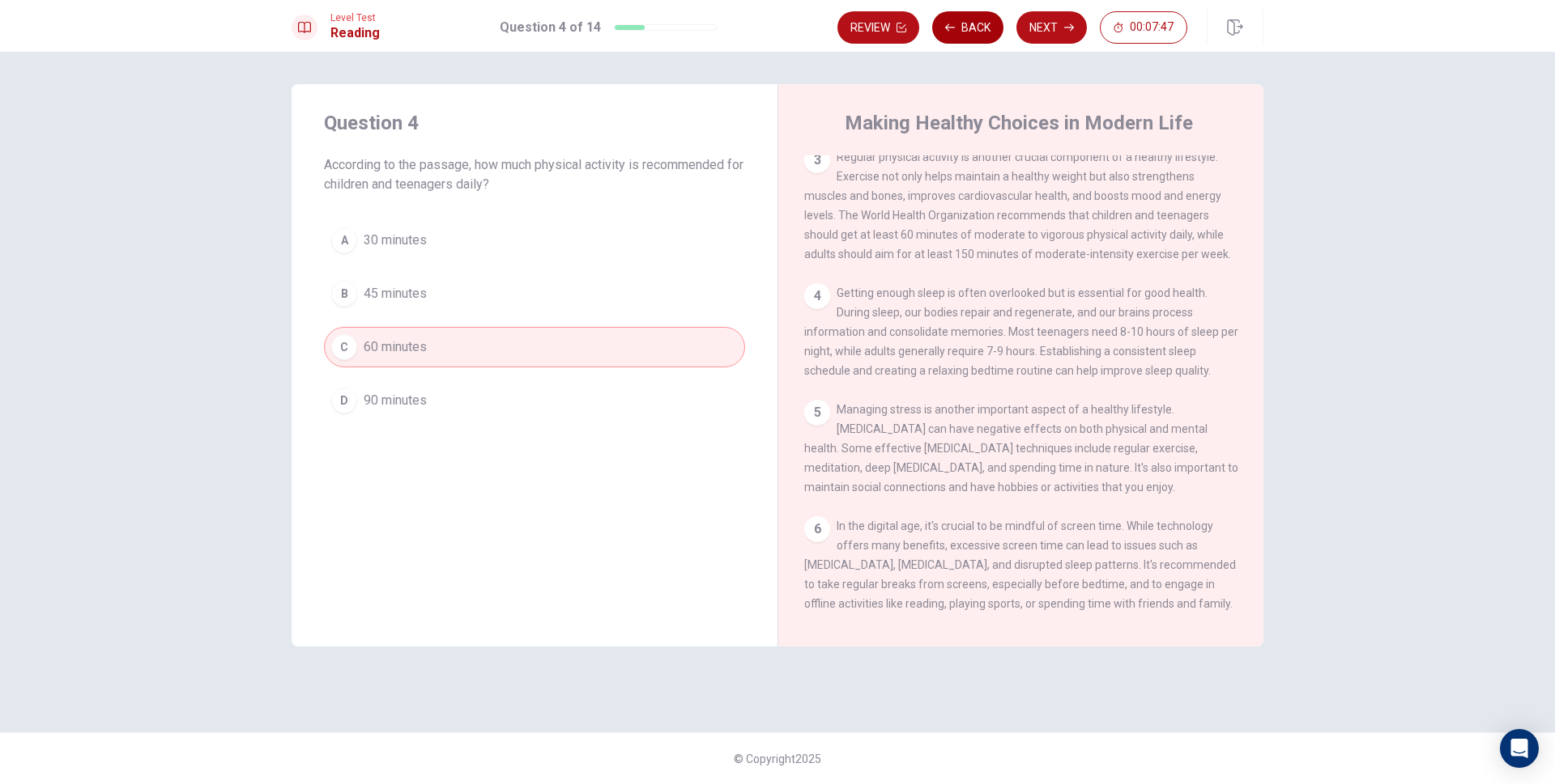
click at [963, 25] on button "Back" at bounding box center [968, 28] width 71 height 32
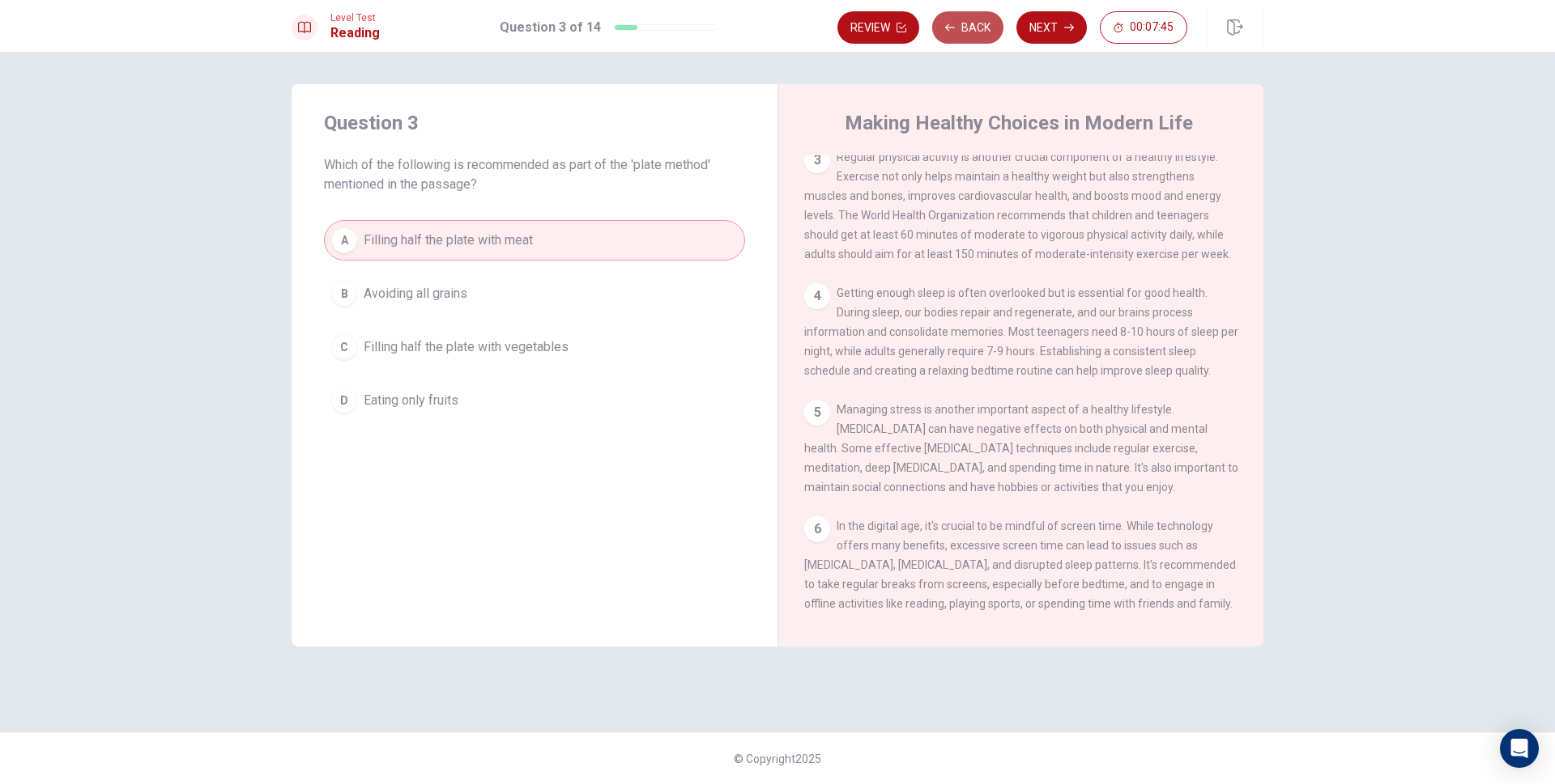
click at [963, 25] on button "Back" at bounding box center [968, 28] width 71 height 32
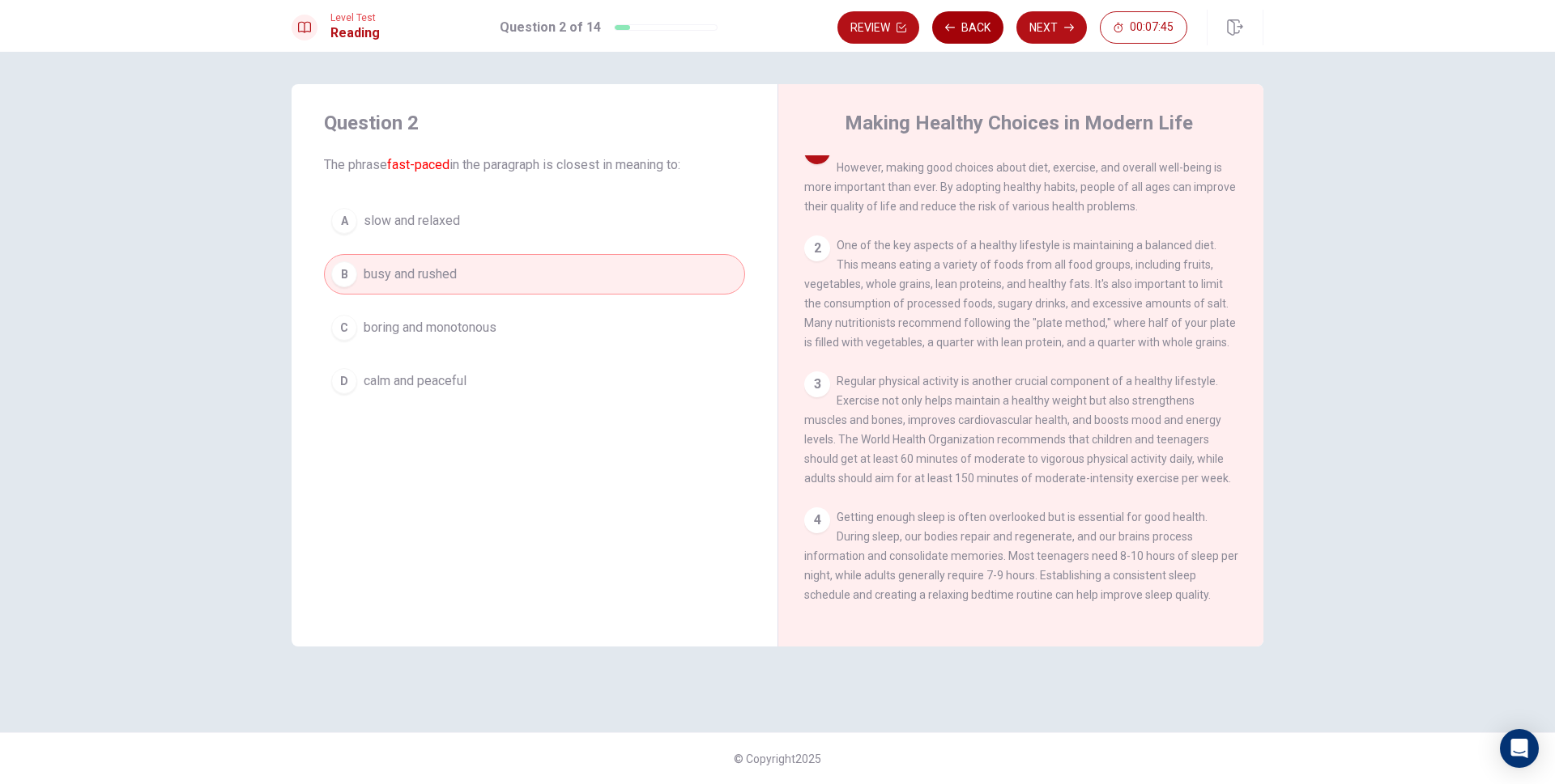
scroll to position [0, 0]
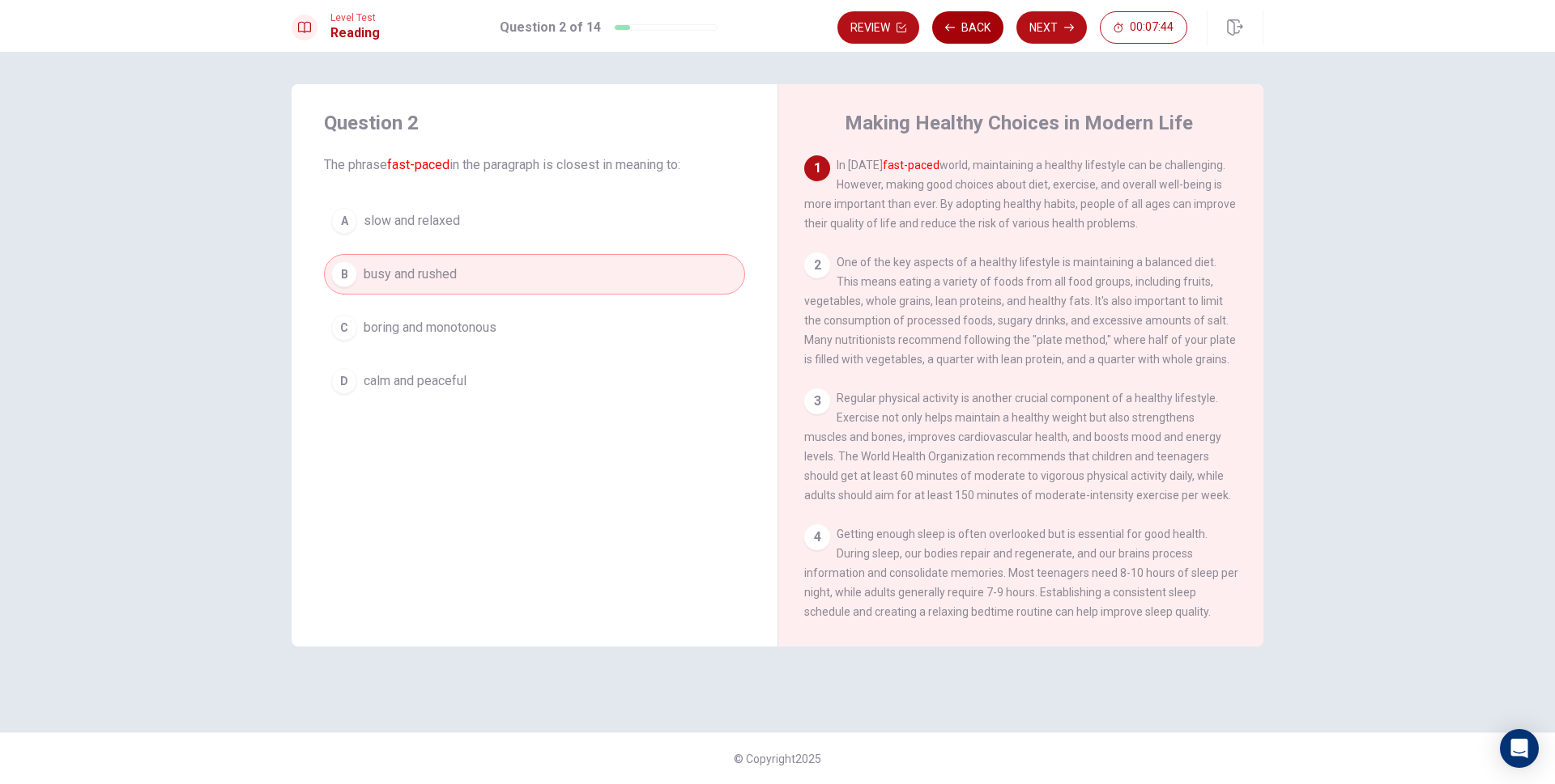
click at [963, 25] on button "Back" at bounding box center [968, 28] width 71 height 32
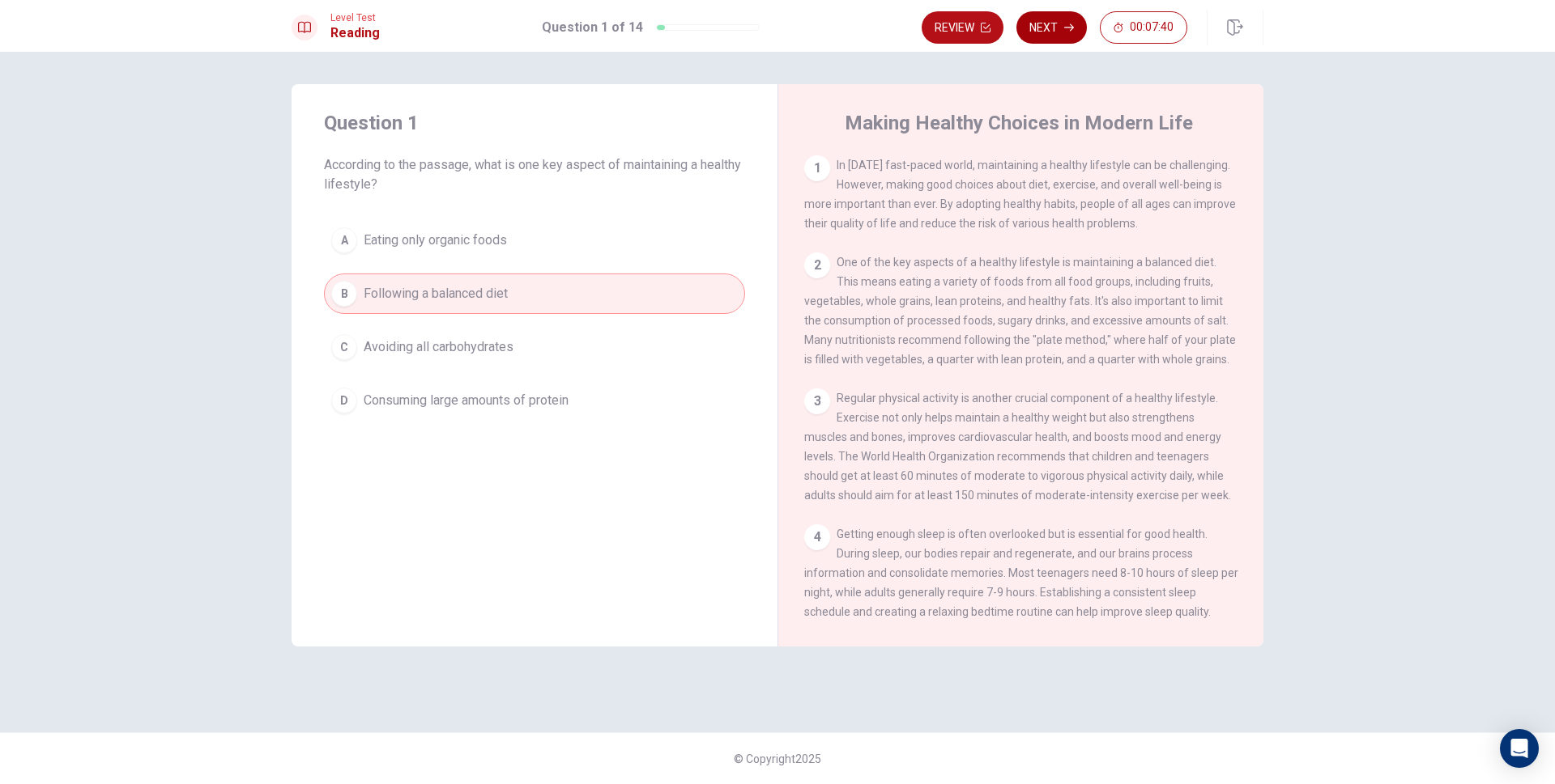
click at [1036, 32] on button "Next" at bounding box center [1051, 28] width 70 height 32
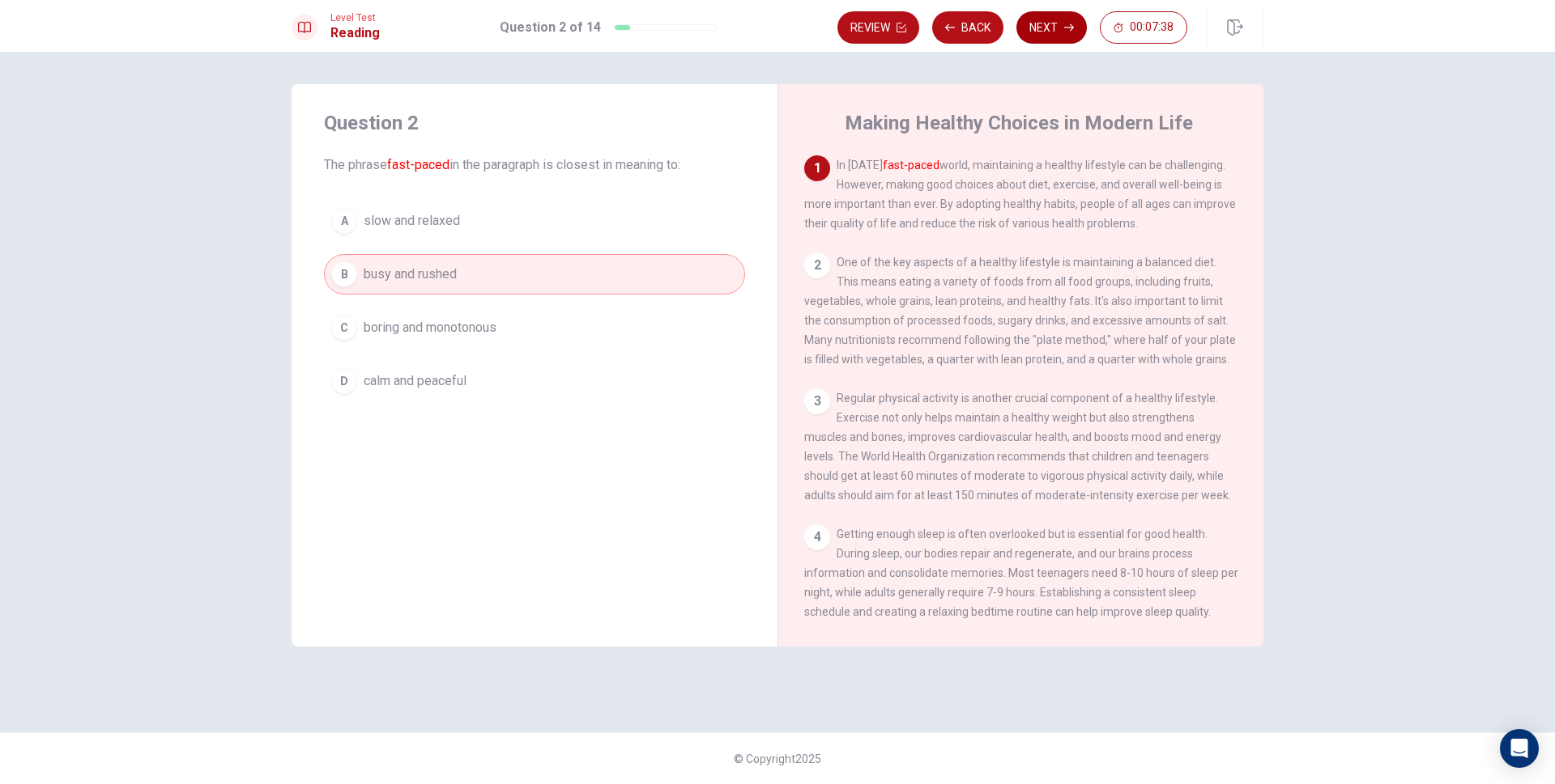
click at [1036, 32] on button "Next" at bounding box center [1051, 28] width 70 height 32
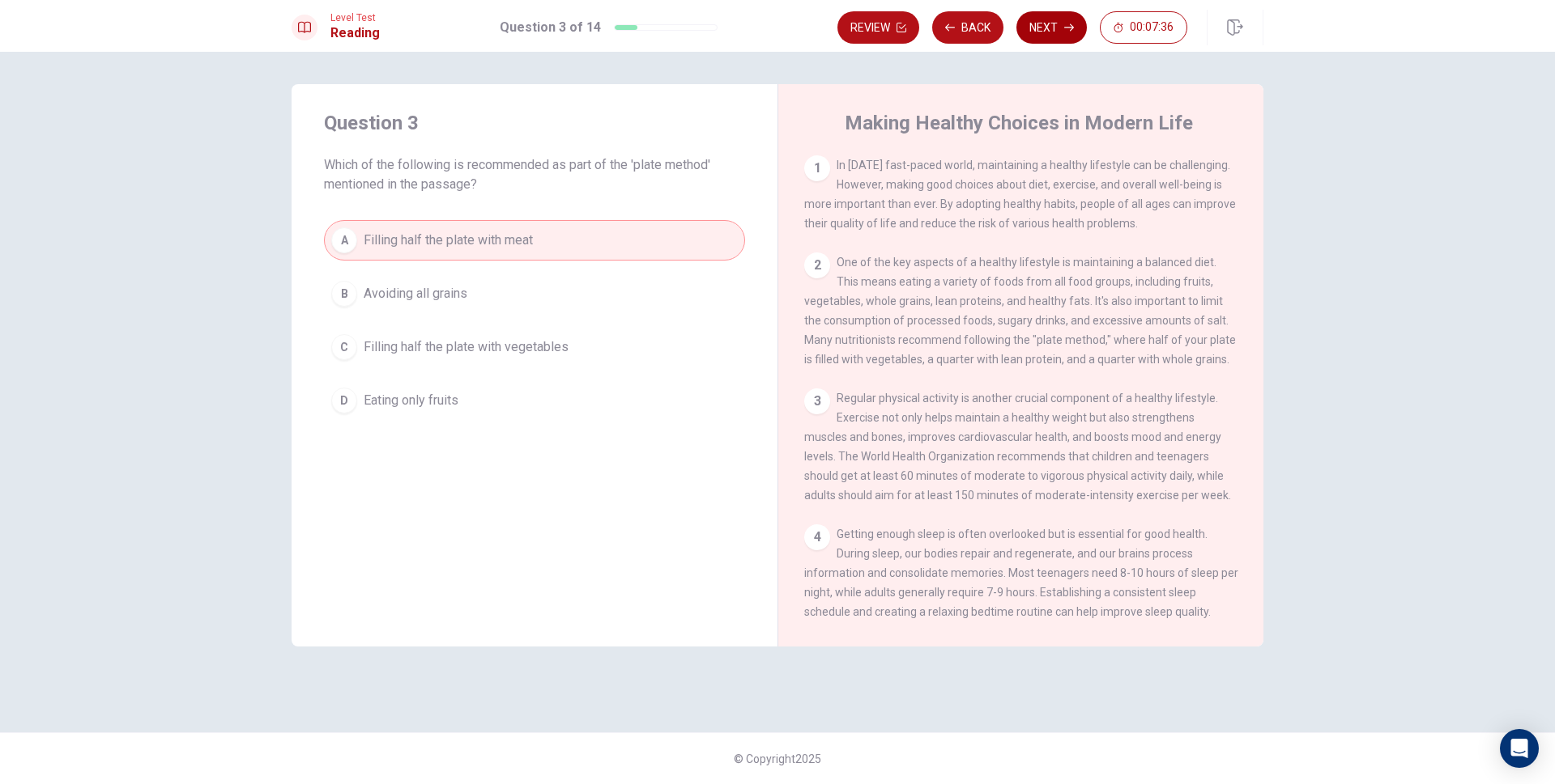
click at [1036, 32] on button "Next" at bounding box center [1051, 28] width 70 height 32
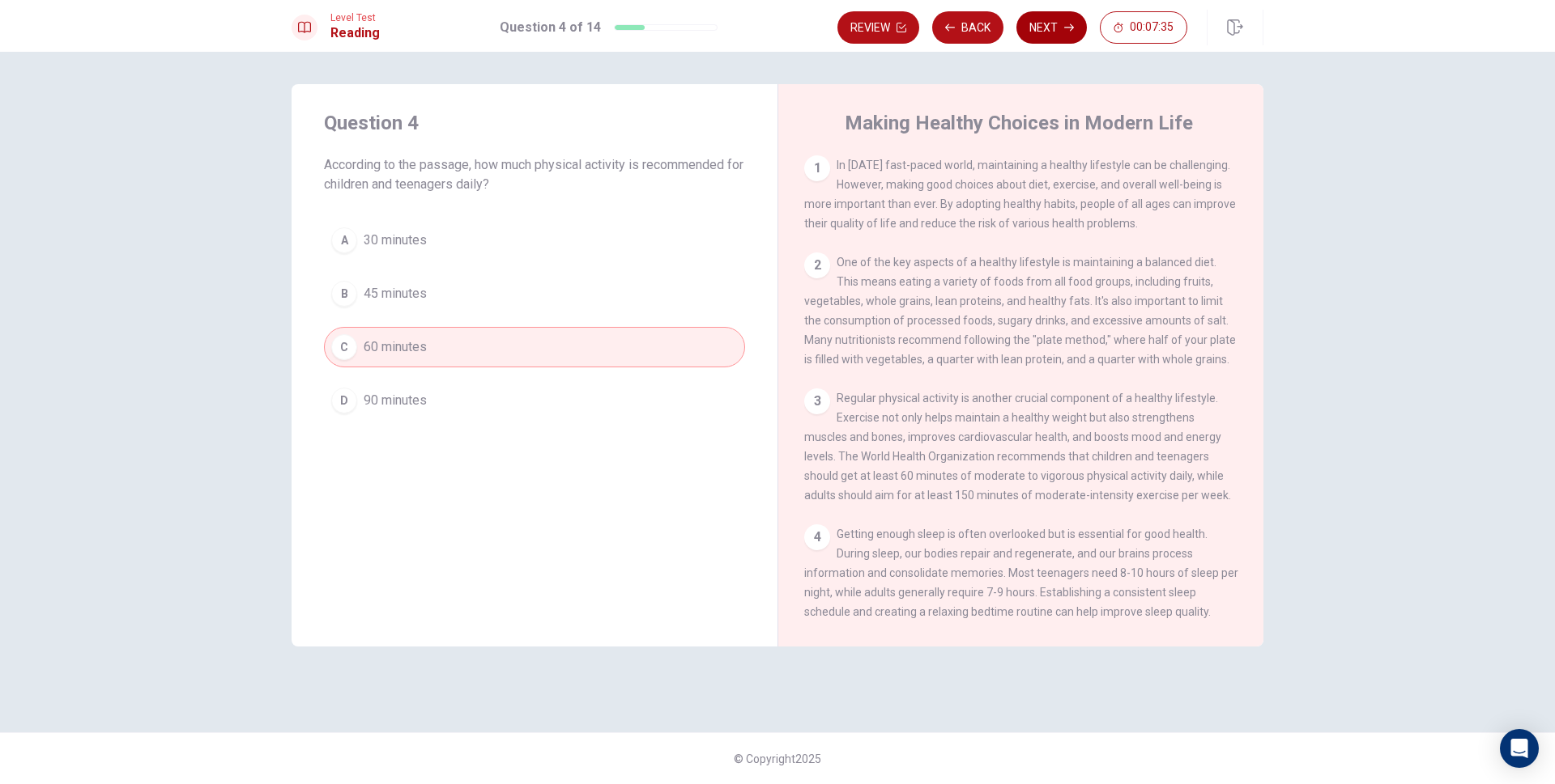
click at [1036, 32] on button "Next" at bounding box center [1051, 28] width 70 height 32
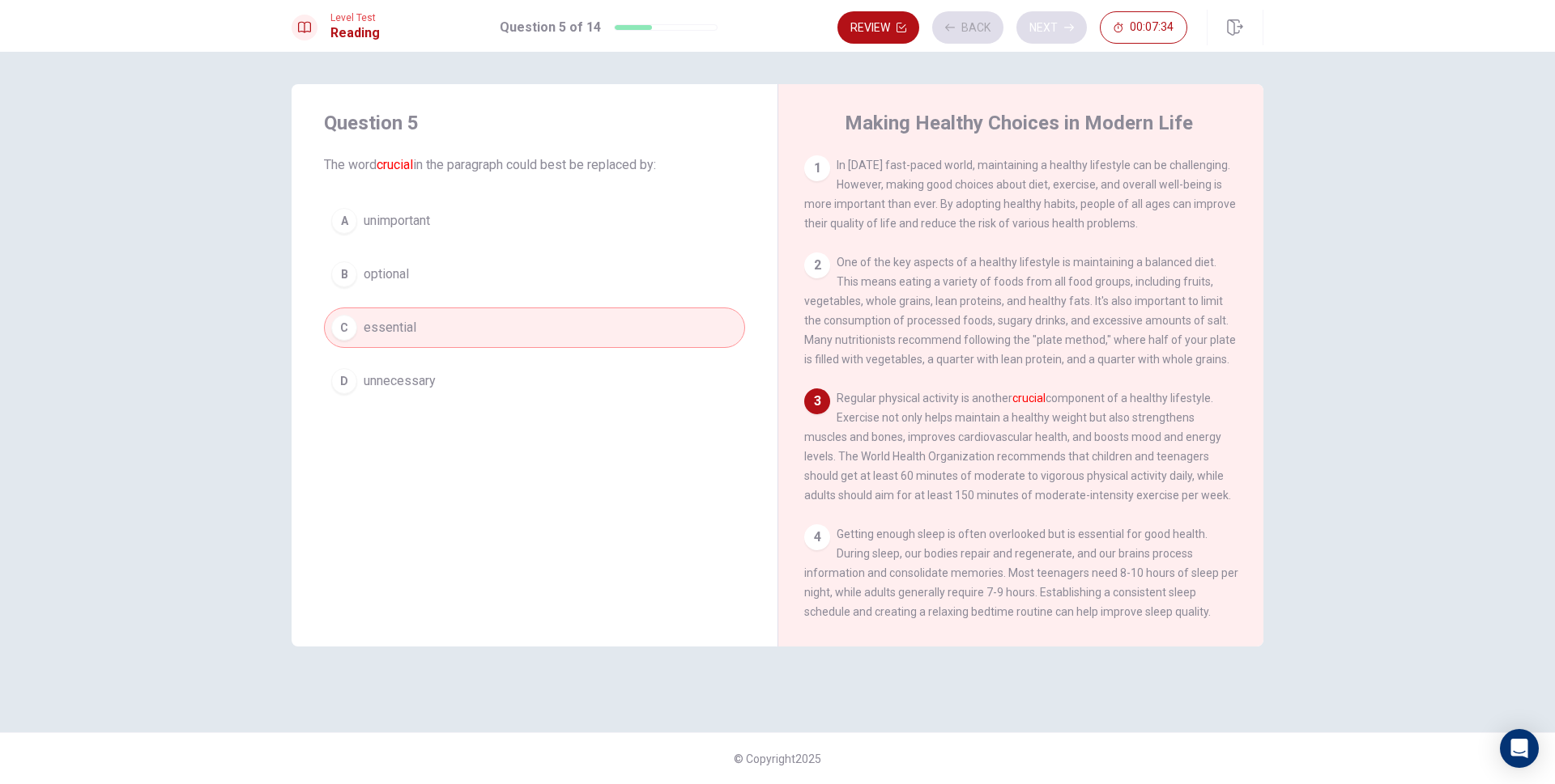
scroll to position [59, 0]
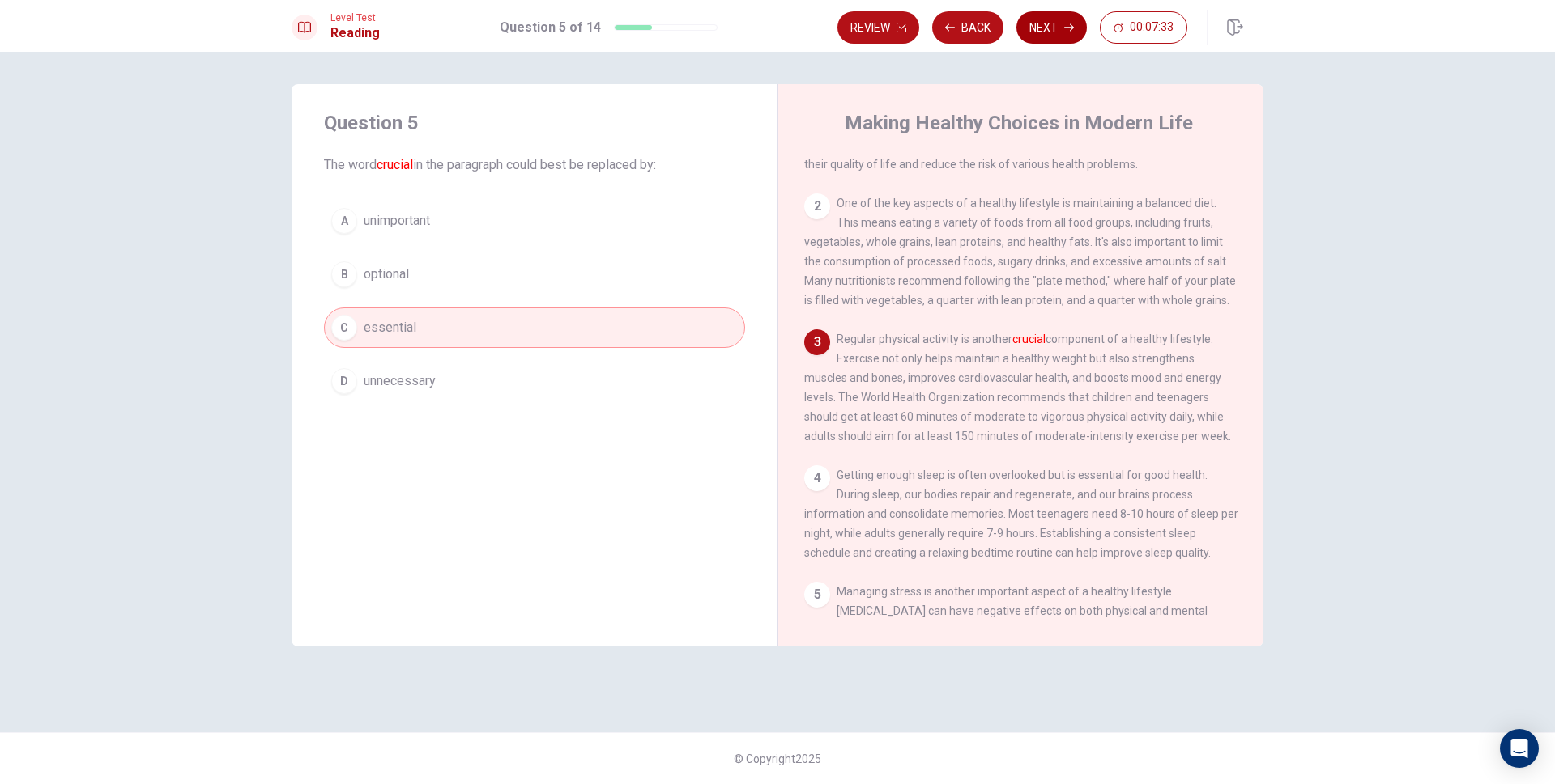
click at [1036, 32] on button "Next" at bounding box center [1051, 28] width 70 height 32
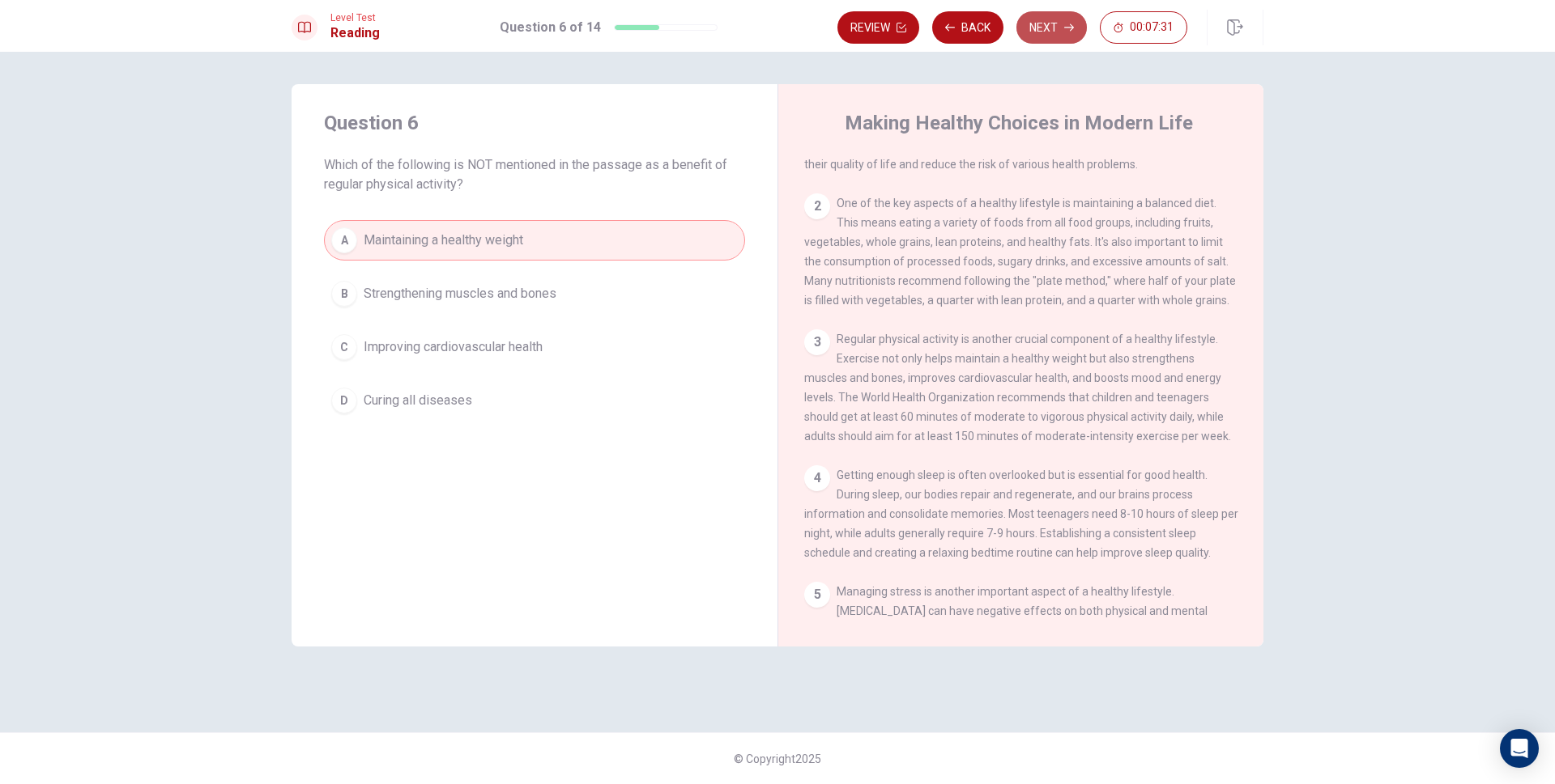
click at [1036, 32] on button "Next" at bounding box center [1051, 28] width 70 height 32
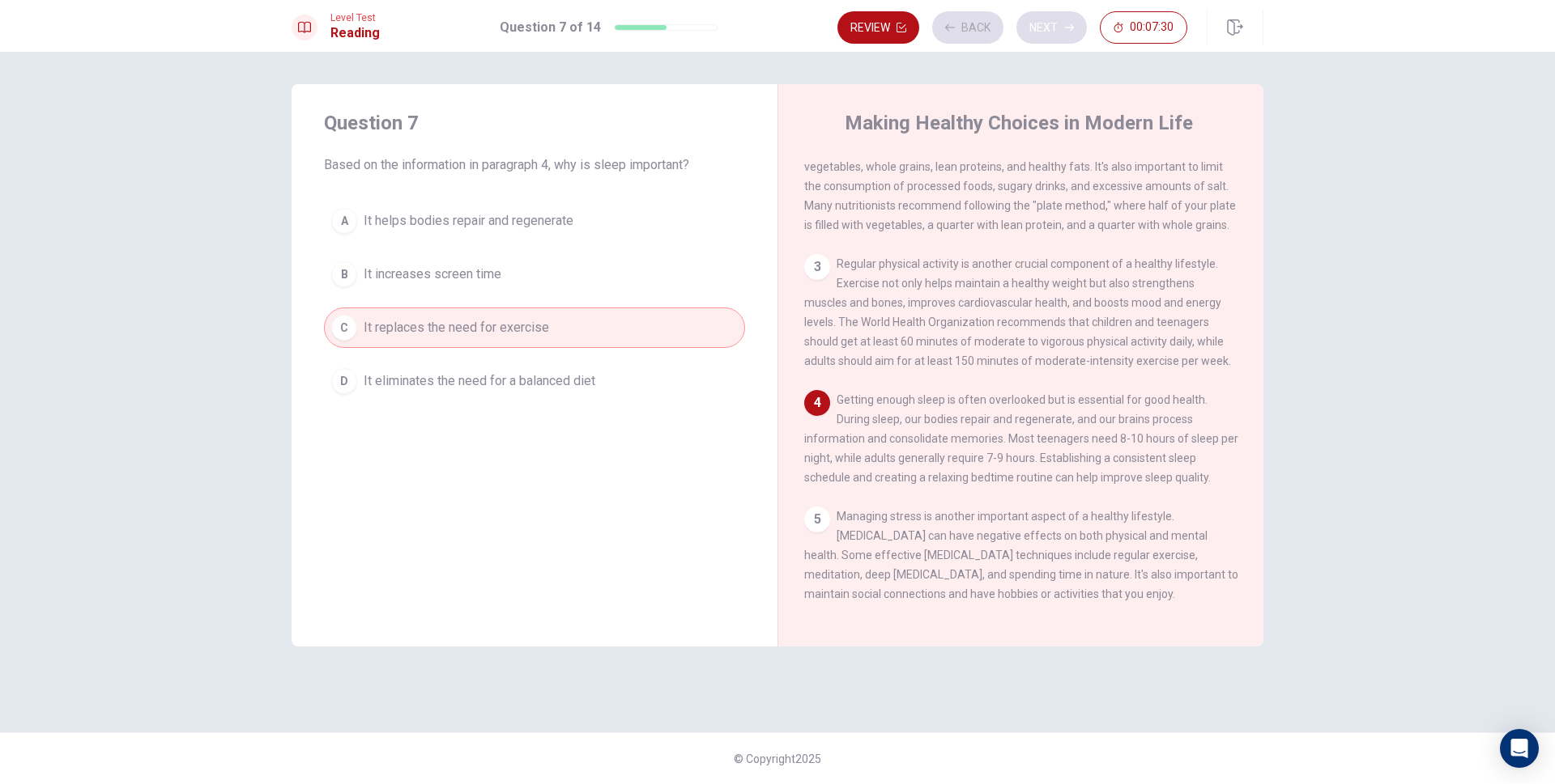
scroll to position [180, 0]
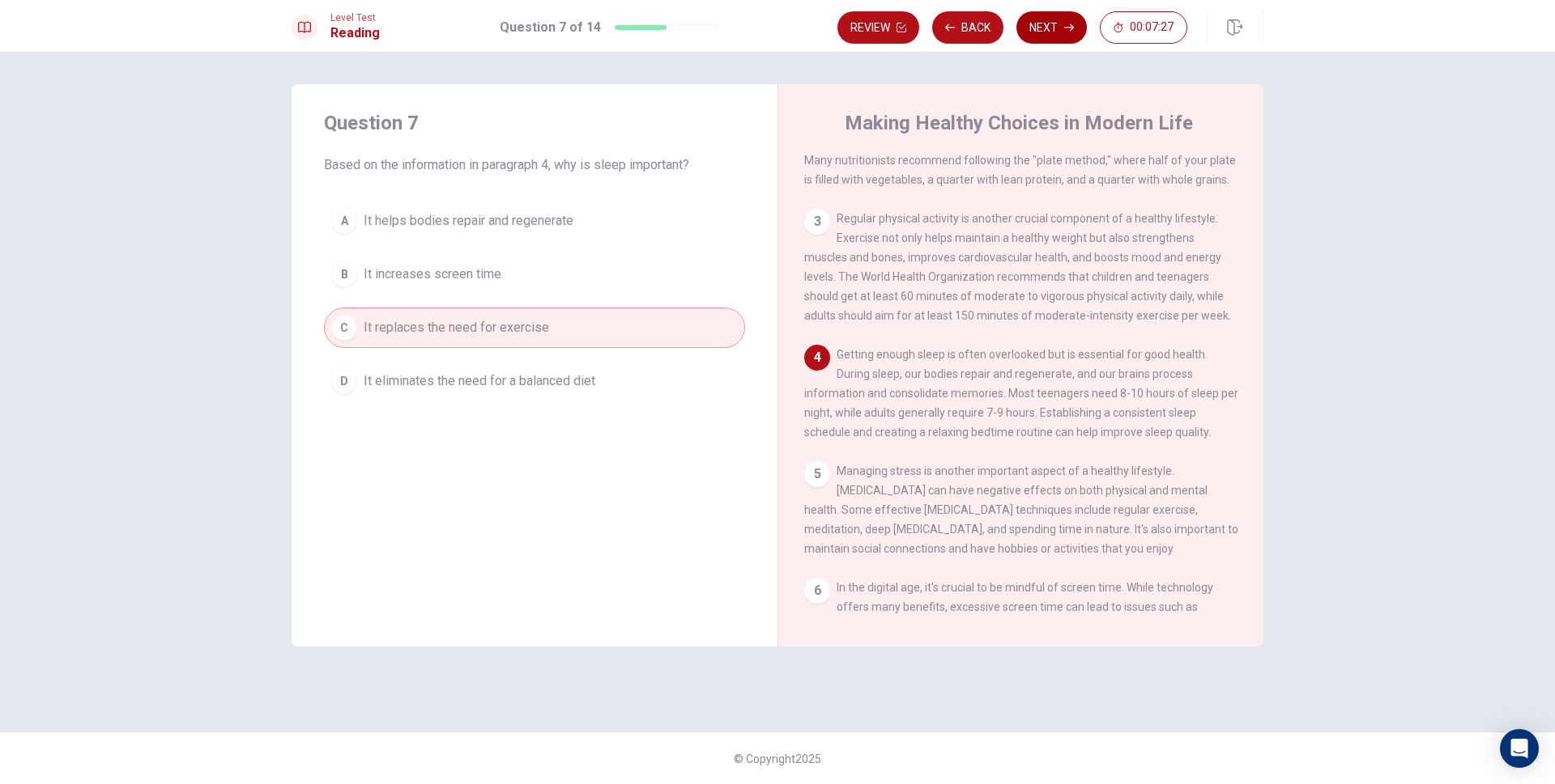
click at [1044, 32] on button "Next" at bounding box center [1051, 28] width 70 height 32
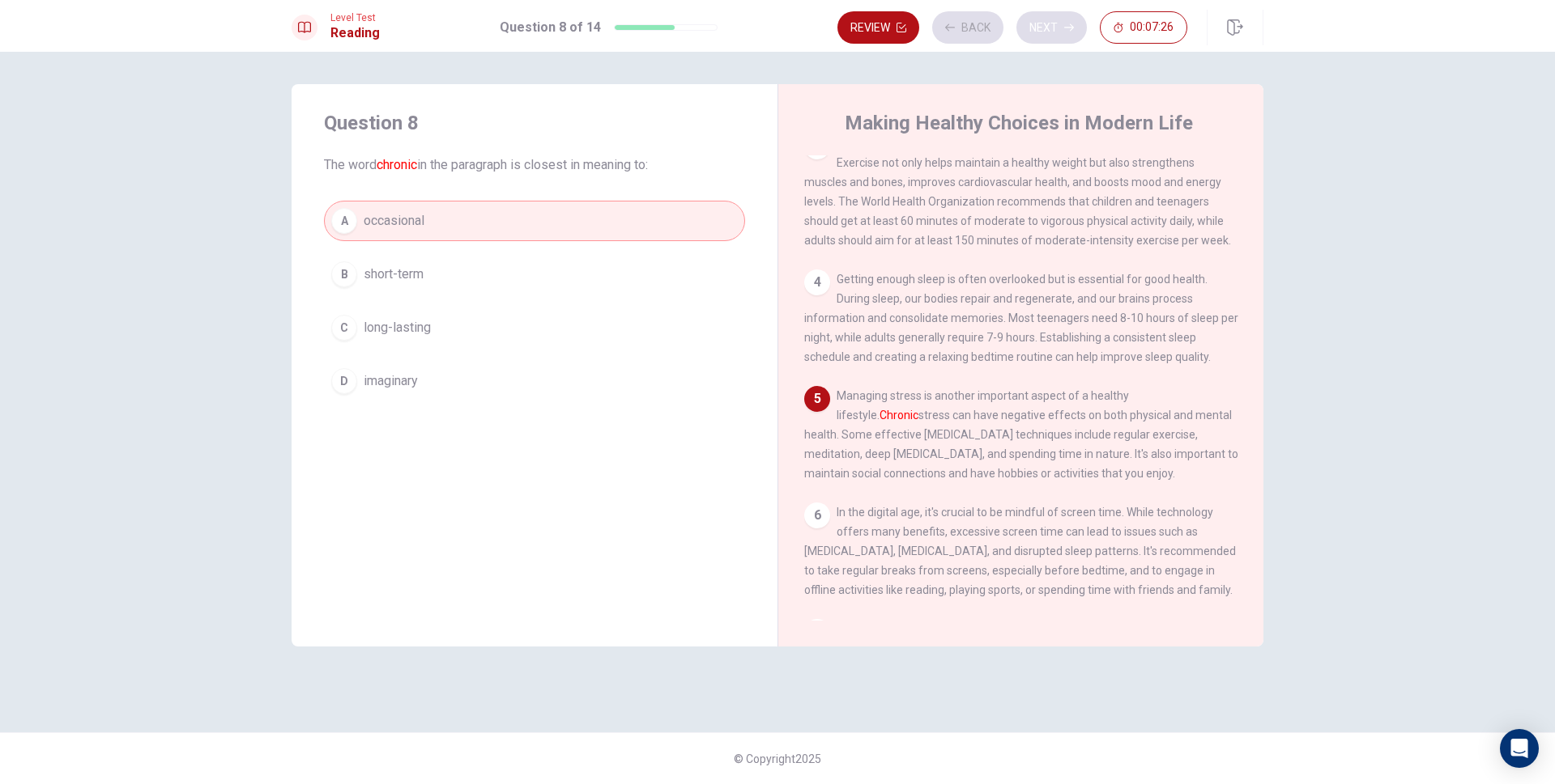
scroll to position [300, 0]
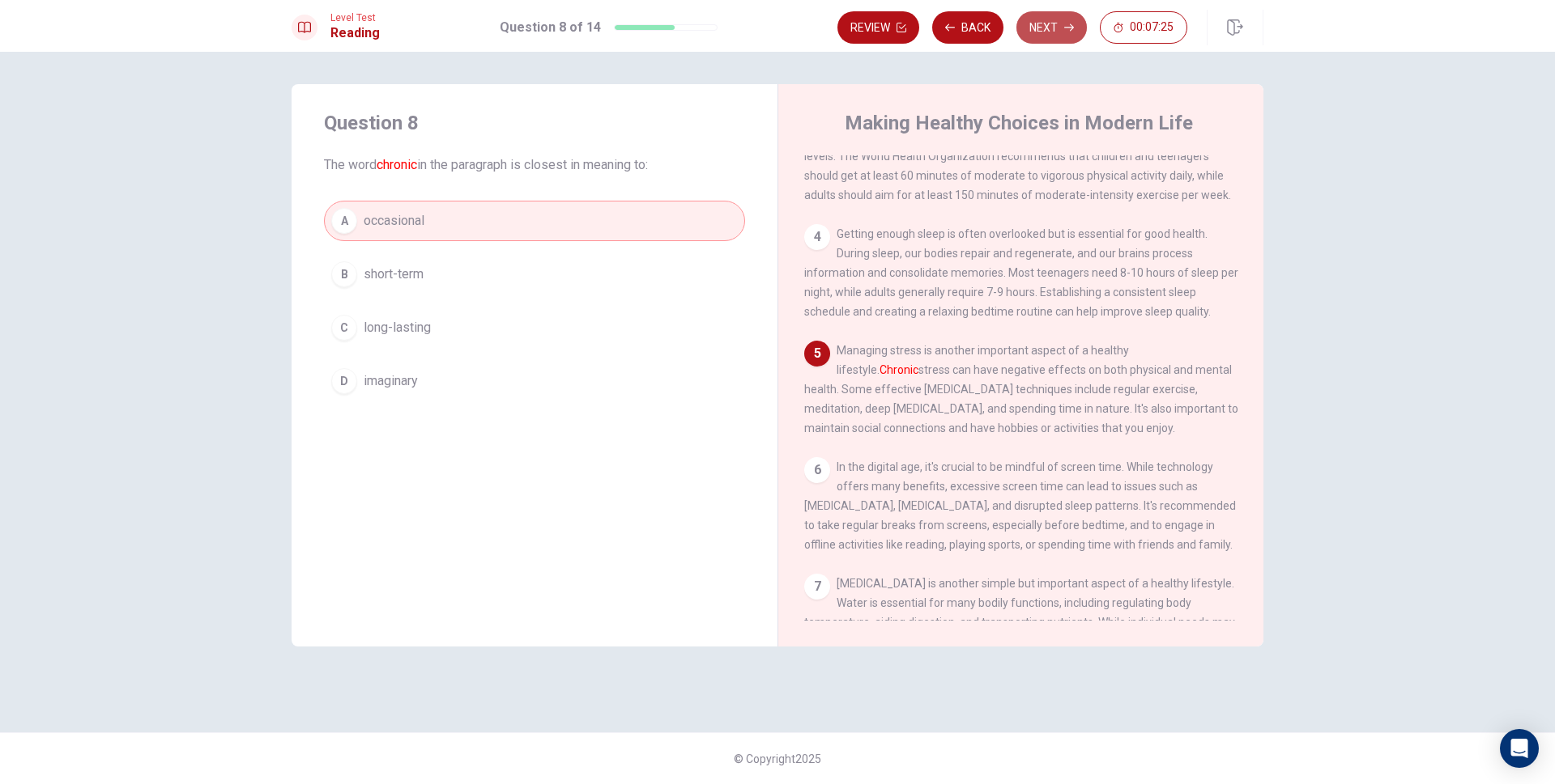
click at [1044, 32] on button "Next" at bounding box center [1051, 28] width 70 height 32
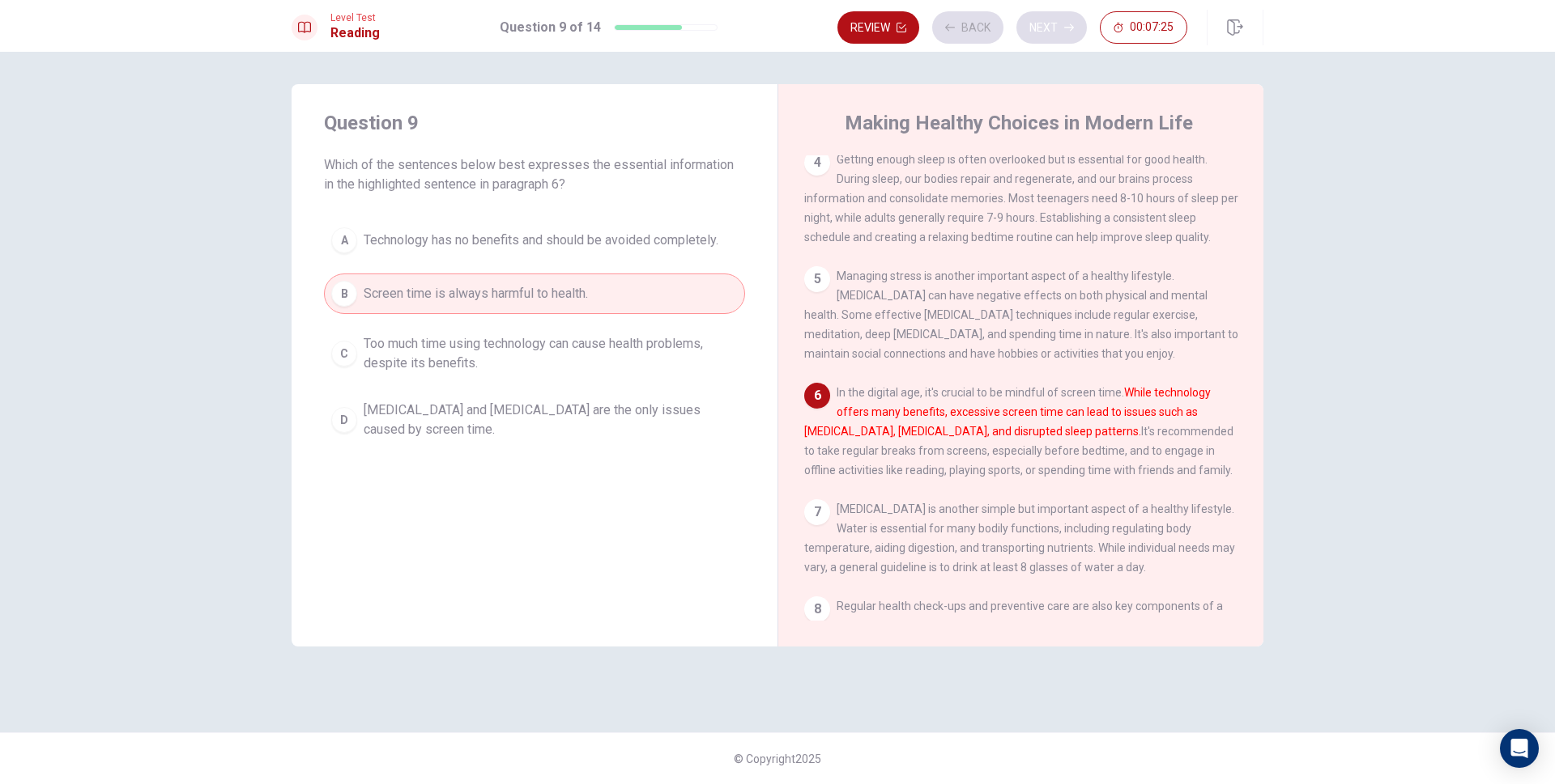
scroll to position [421, 0]
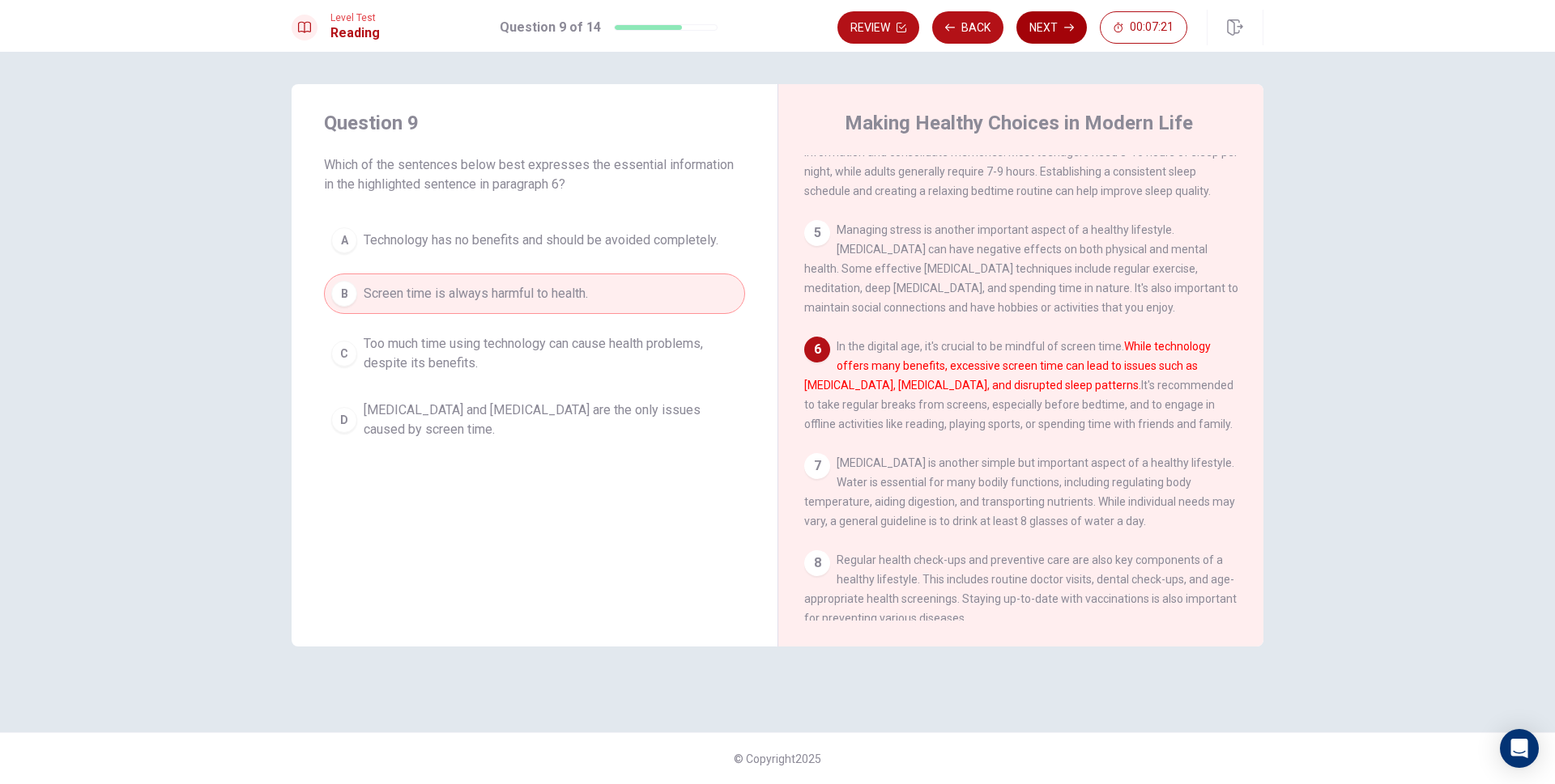
click at [1044, 32] on button "Next" at bounding box center [1051, 28] width 70 height 32
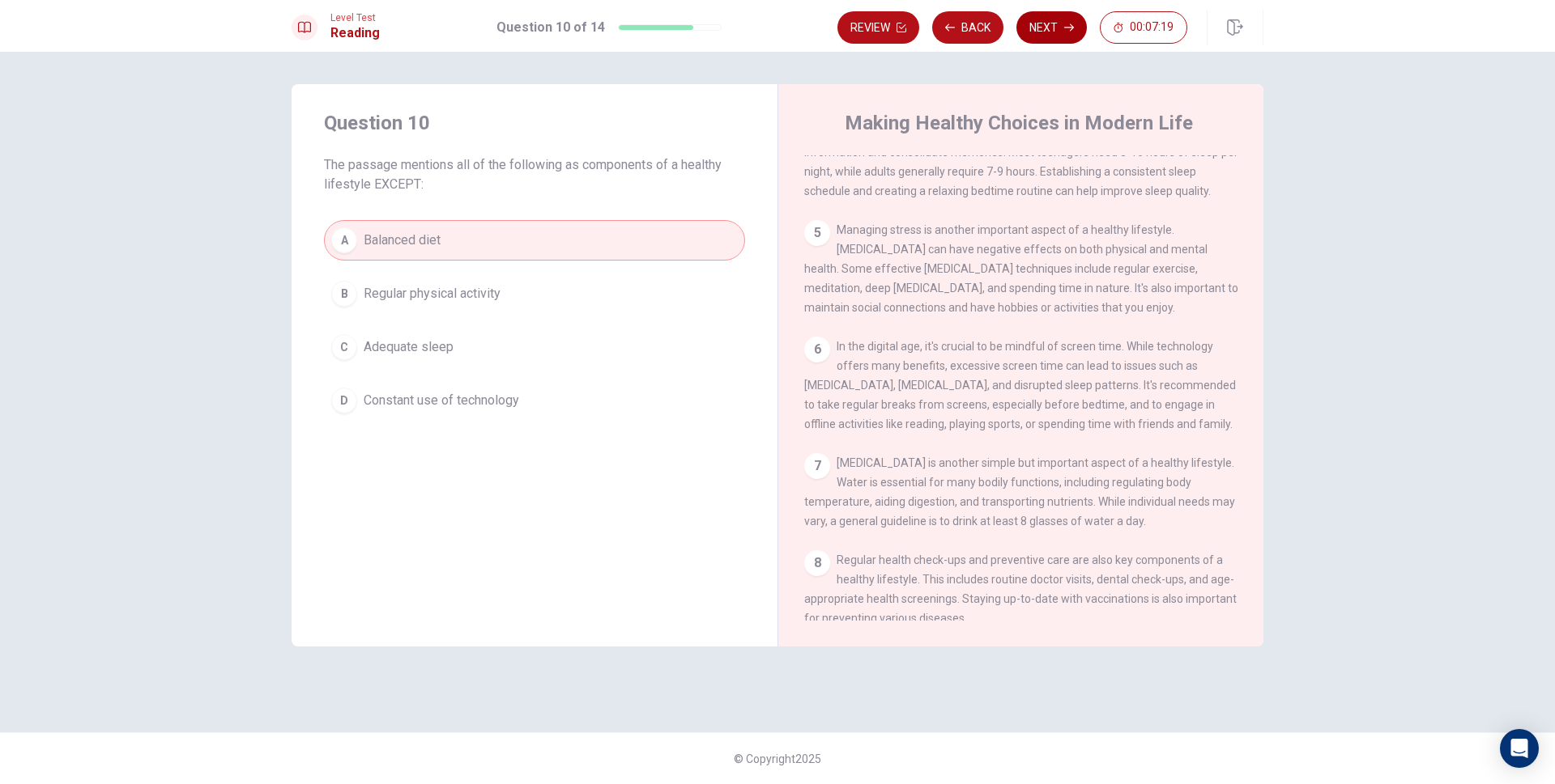
click at [1044, 32] on button "Next" at bounding box center [1051, 28] width 70 height 32
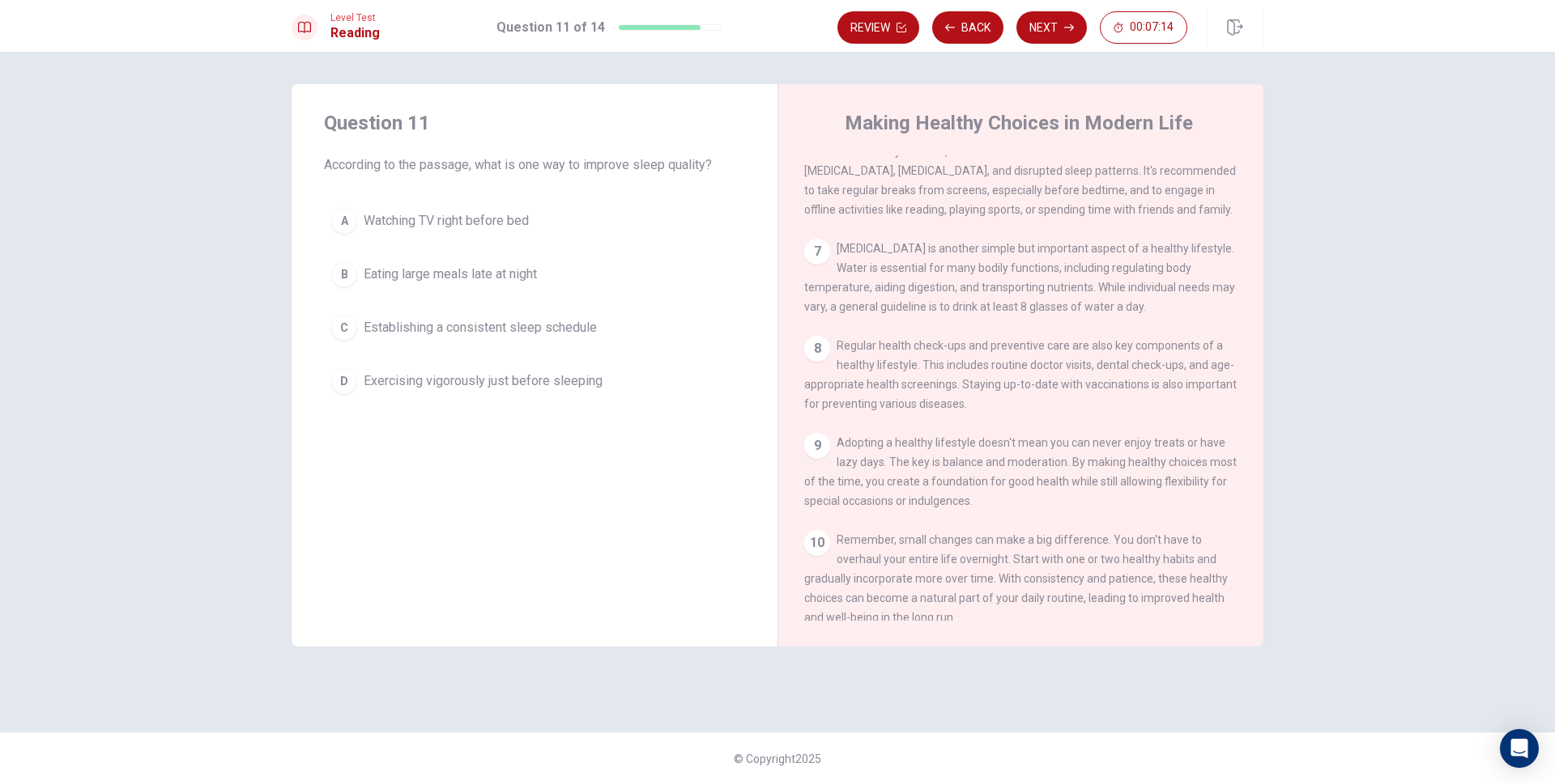
scroll to position [664, 0]
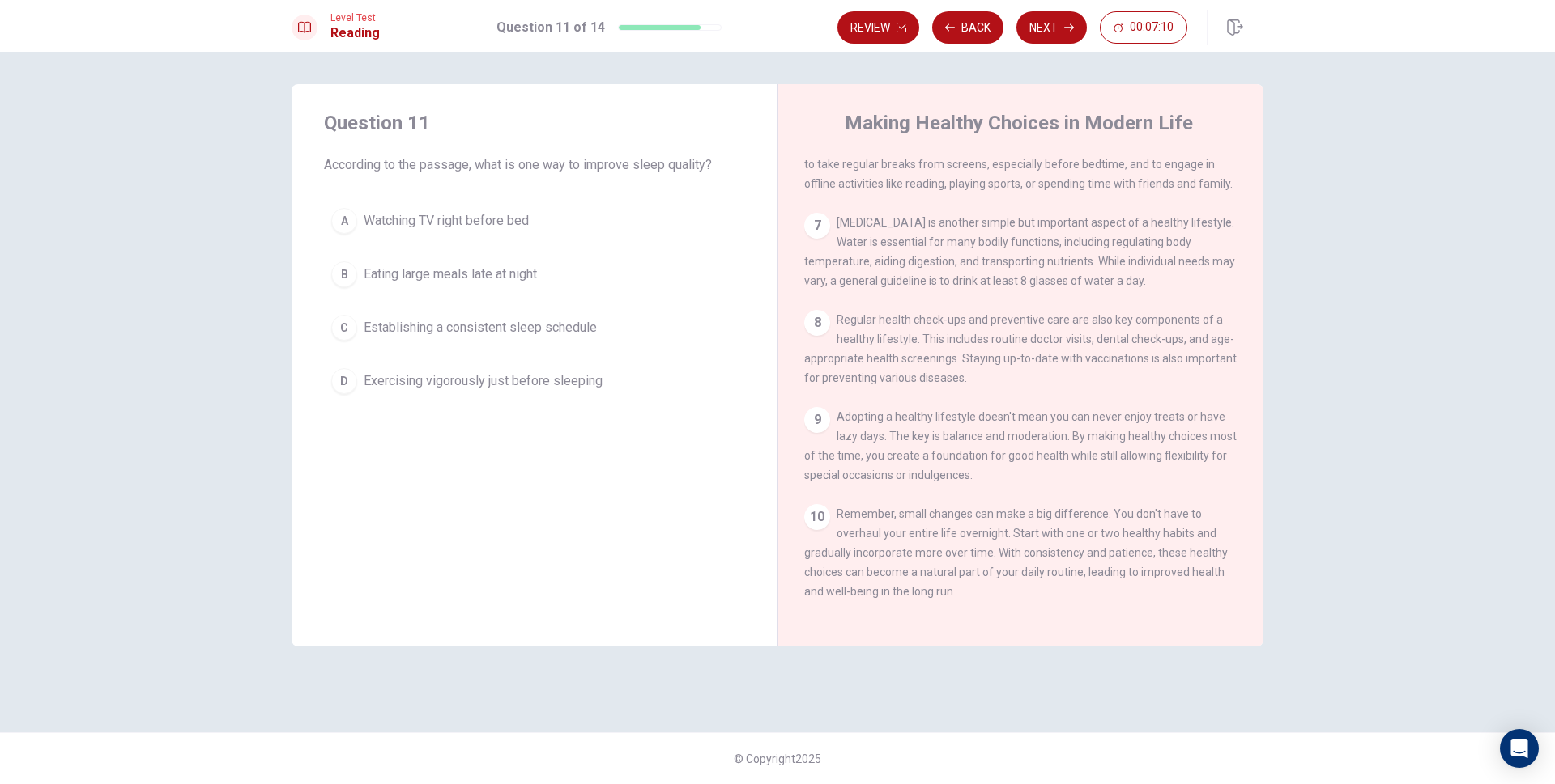
click at [350, 325] on div "C" at bounding box center [344, 328] width 26 height 26
click at [1045, 32] on button "Next" at bounding box center [1051, 28] width 70 height 32
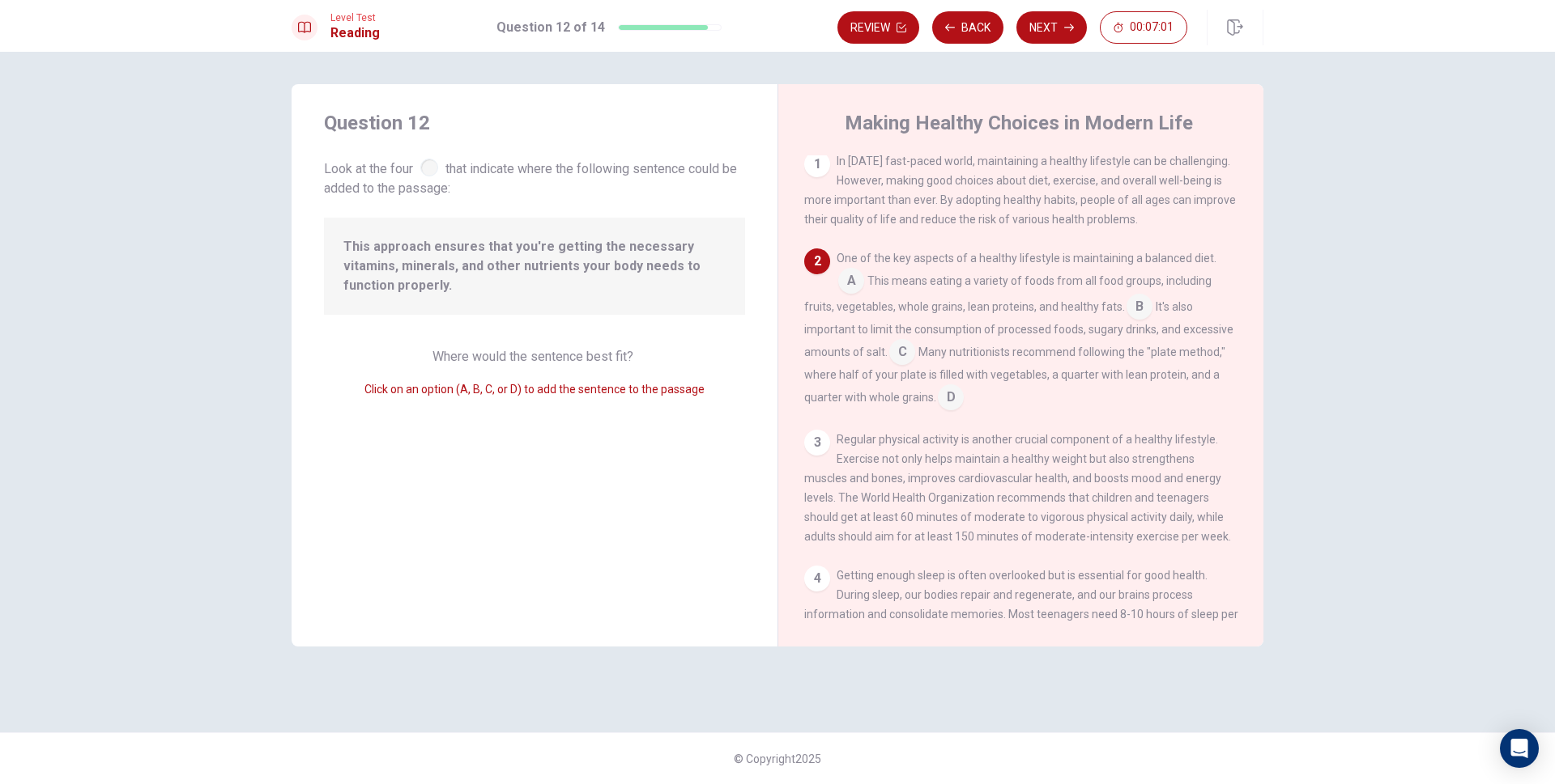
scroll to position [0, 0]
click at [1134, 313] on input at bounding box center [1139, 313] width 26 height 26
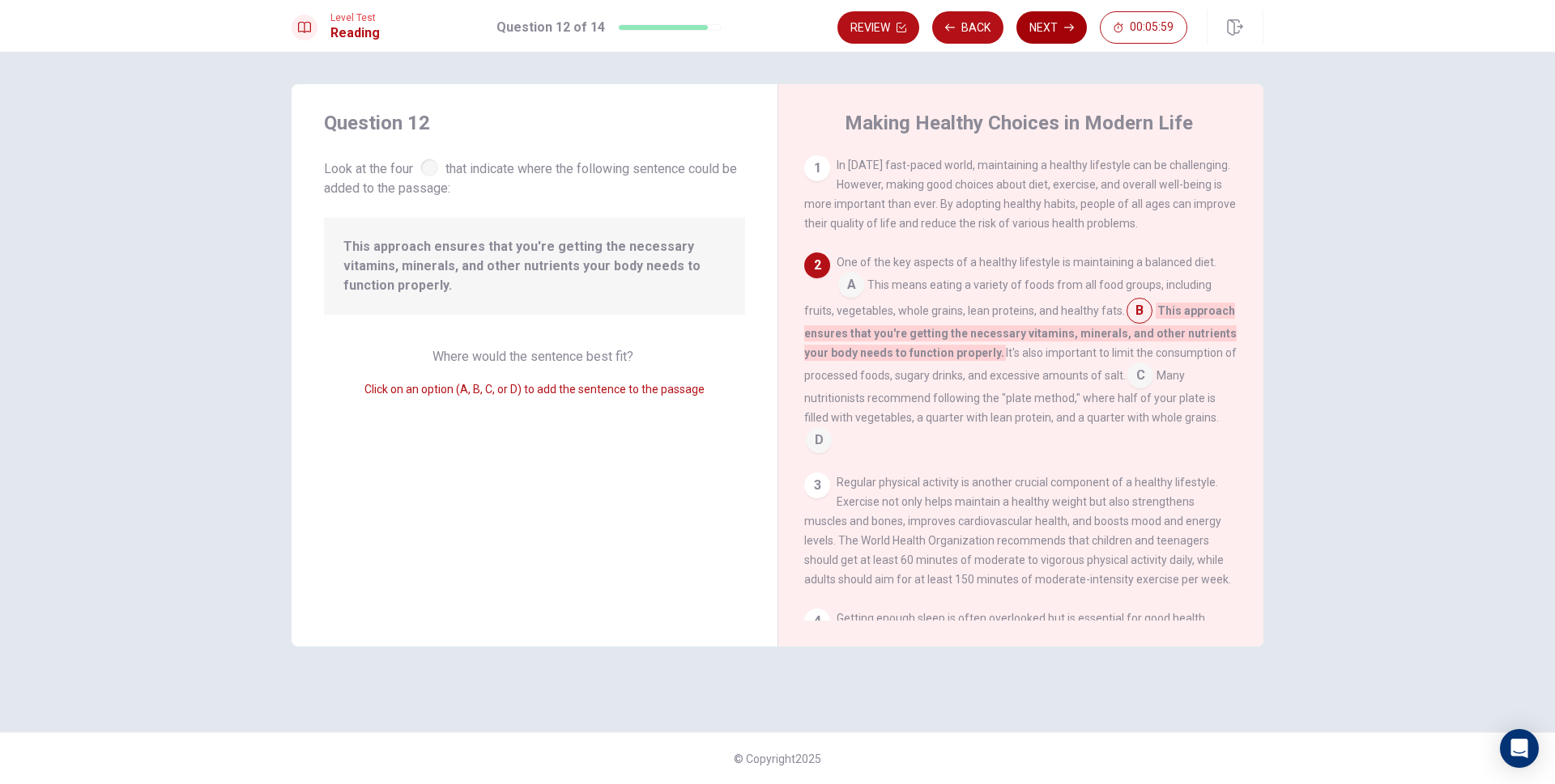
click at [1059, 34] on button "Next" at bounding box center [1051, 28] width 70 height 32
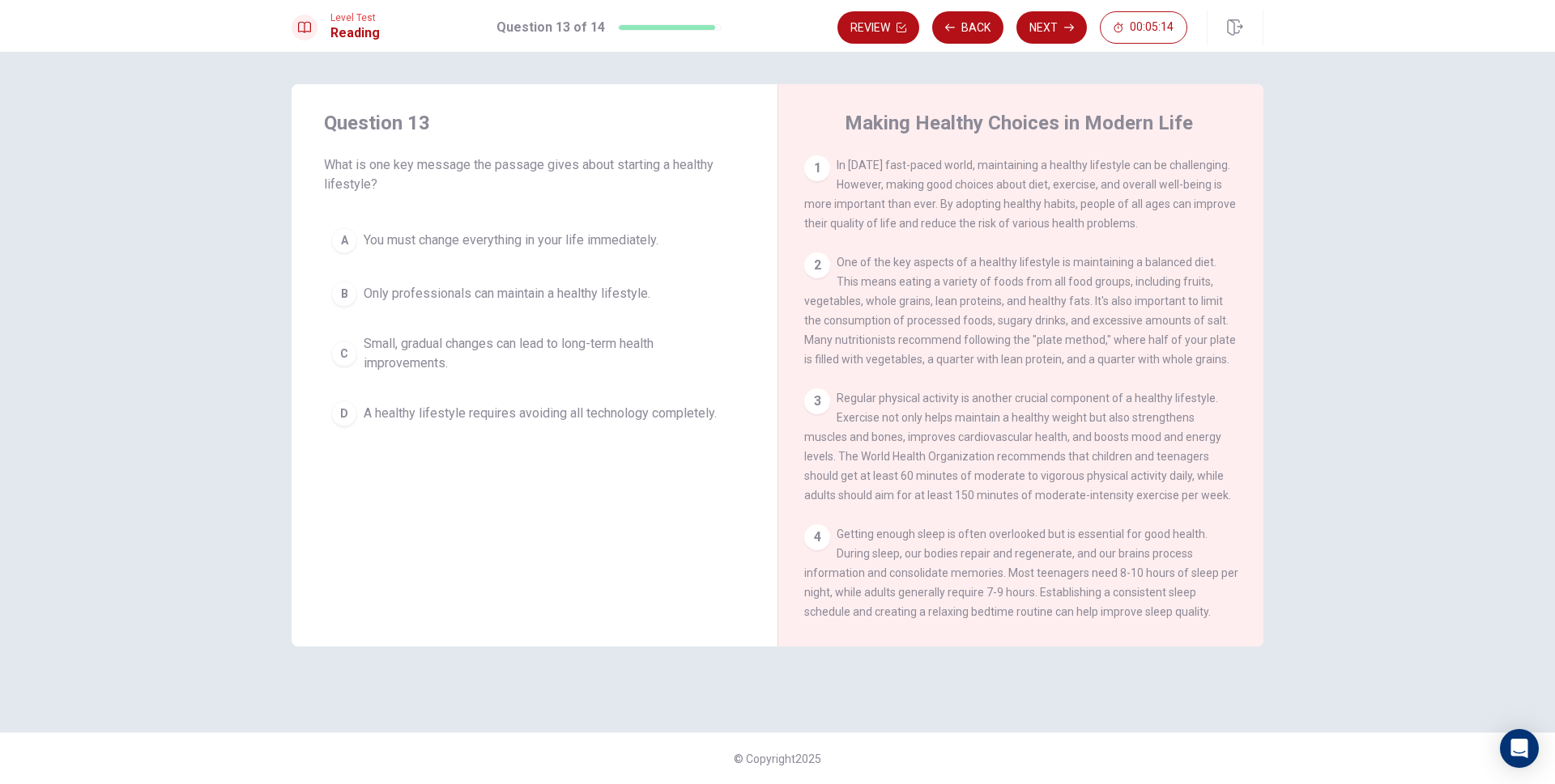
click at [354, 416] on div "D" at bounding box center [344, 414] width 26 height 26
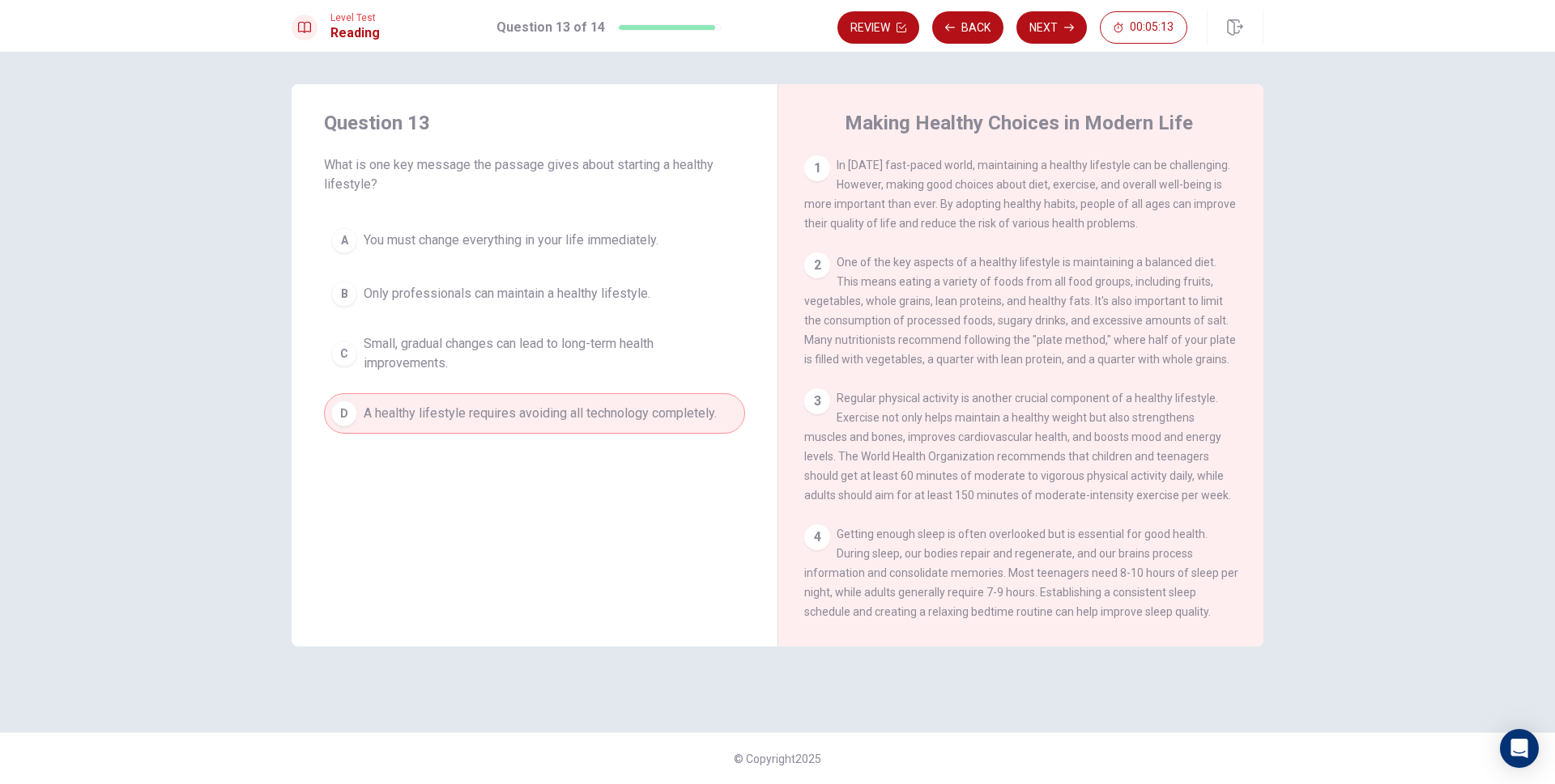
click at [1052, 33] on button "Next" at bounding box center [1051, 28] width 70 height 32
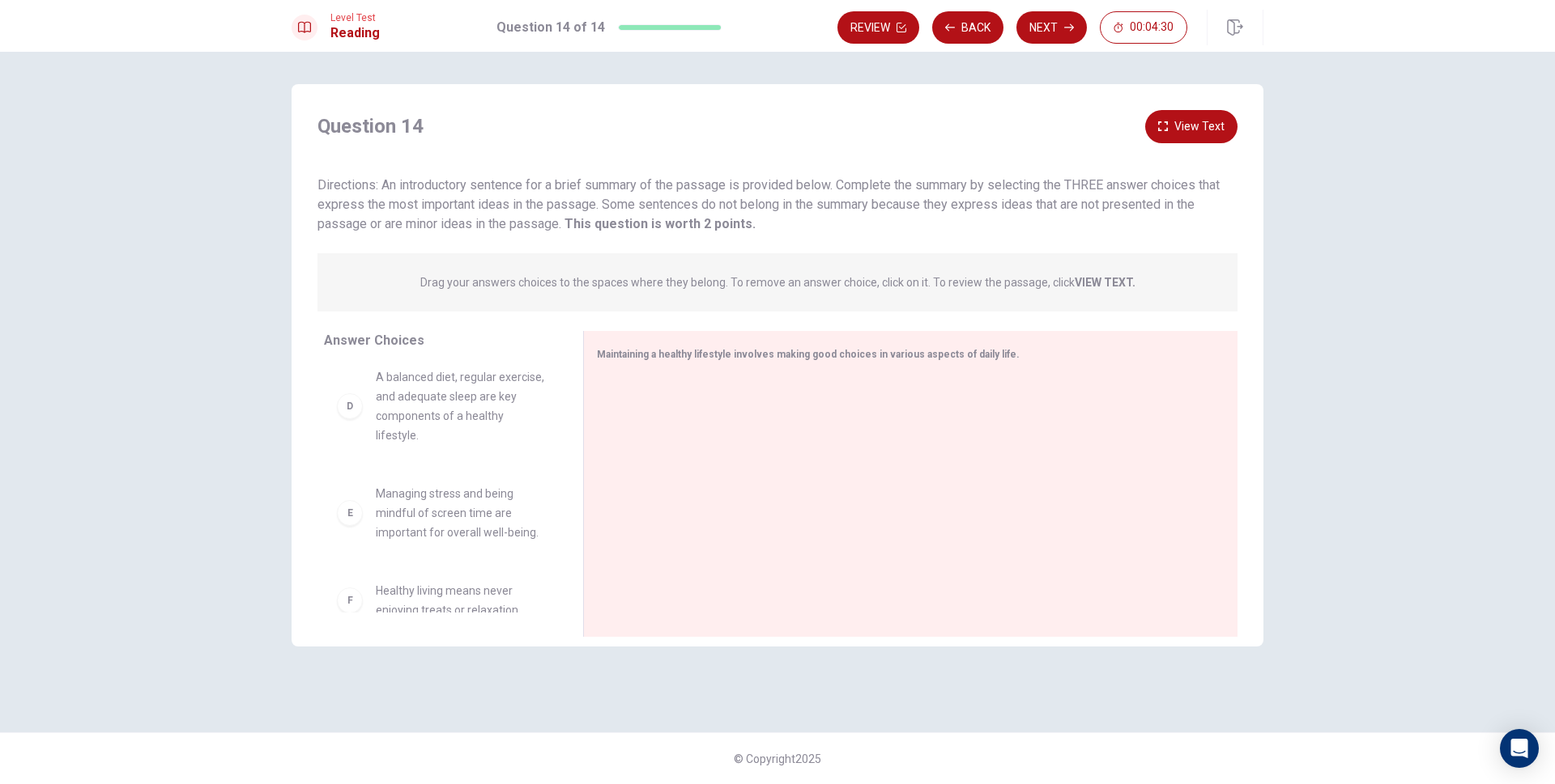
scroll to position [301, 0]
click at [365, 595] on div "F Healthy living means never enjoying treats or relaxation." at bounding box center [441, 581] width 207 height 39
click at [353, 509] on div "E" at bounding box center [350, 496] width 26 height 26
click at [354, 525] on div "E Managing stress and being mindful of screen time are important for overall we…" at bounding box center [441, 496] width 207 height 58
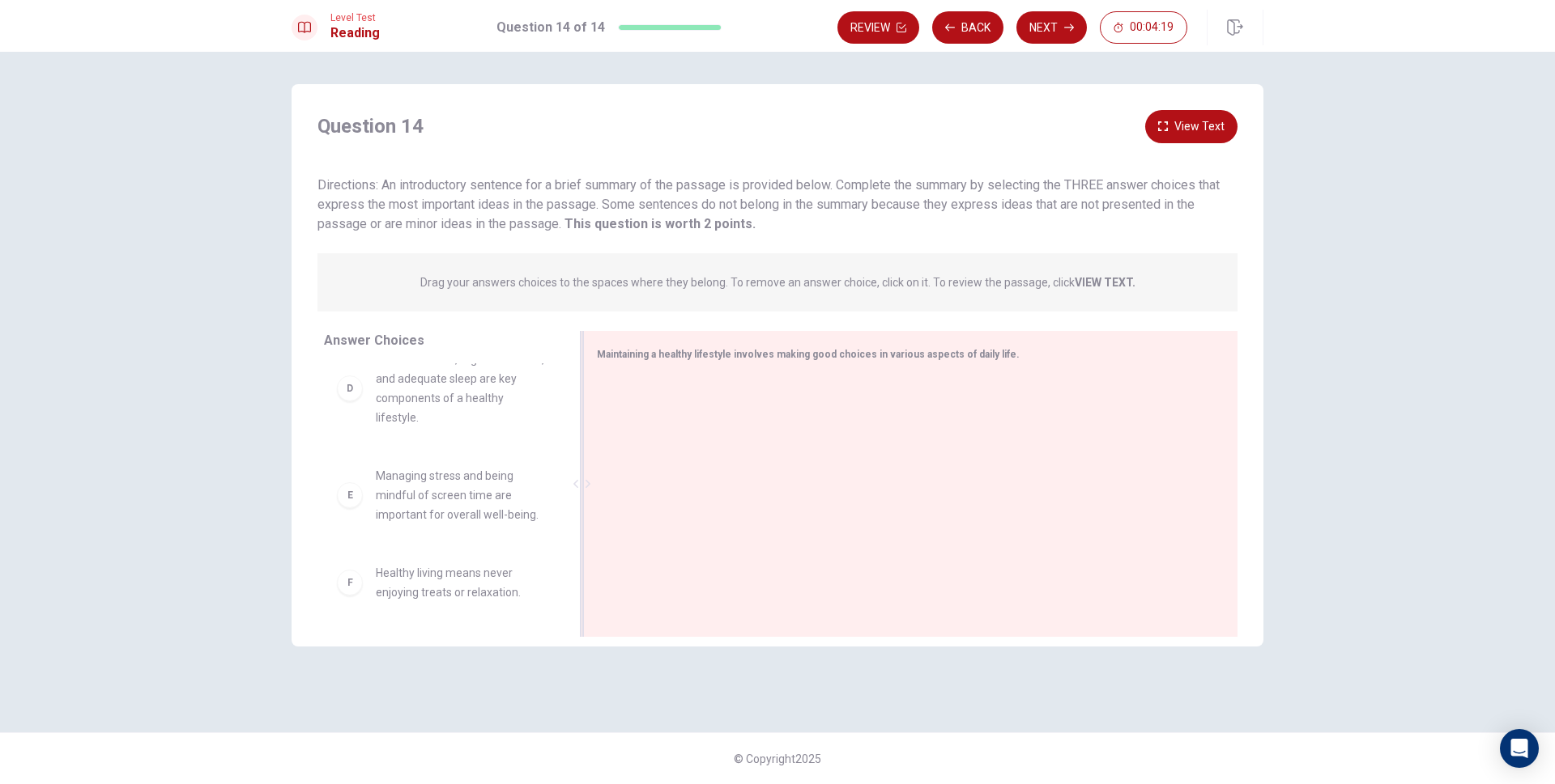
click at [748, 413] on div at bounding box center [904, 486] width 615 height 217
click at [357, 423] on div "B" at bounding box center [350, 415] width 26 height 26
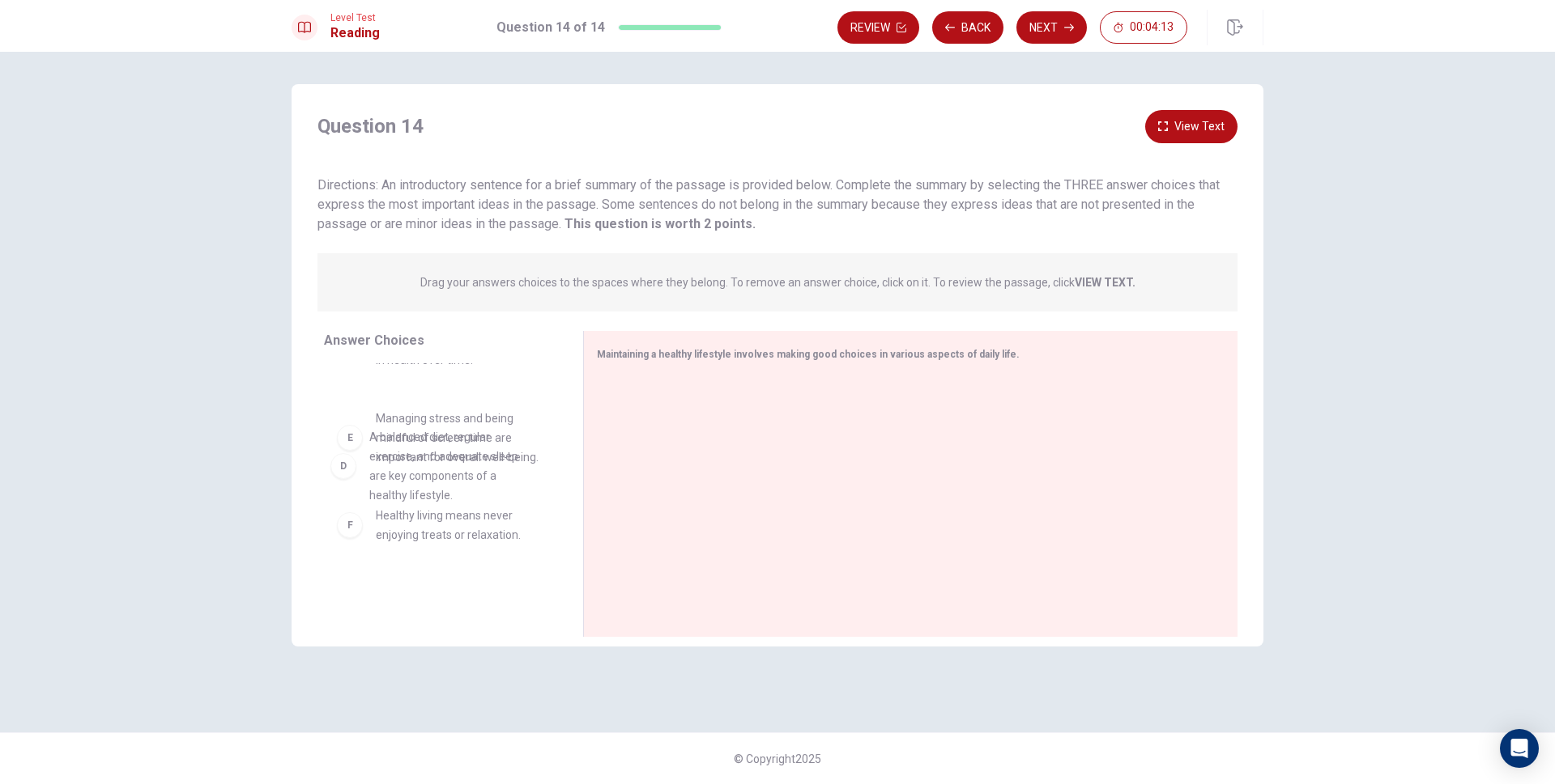
drag, startPoint x: 434, startPoint y: 468, endPoint x: 364, endPoint y: 476, distance: 70.5
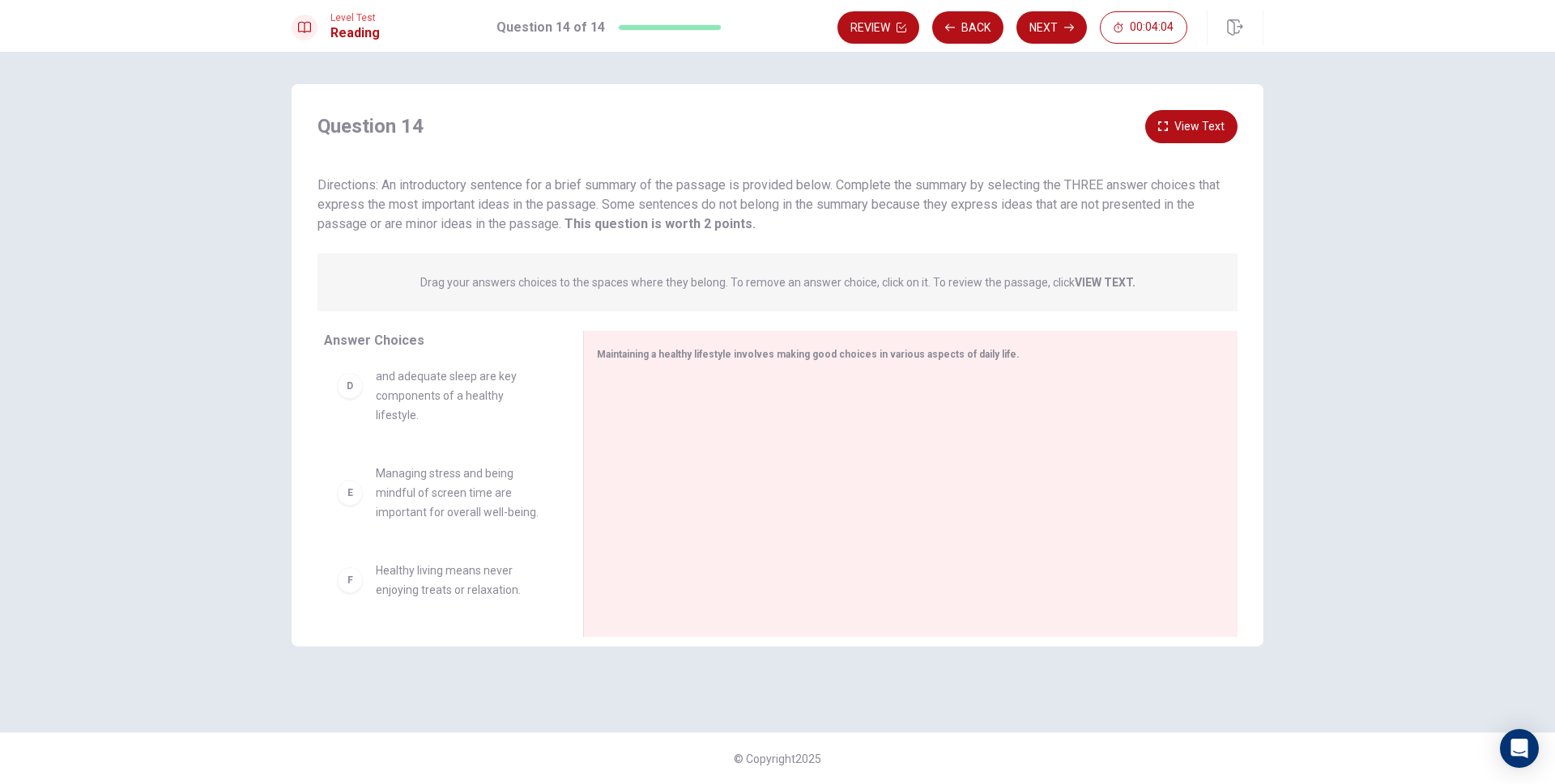
scroll to position [301, 0]
drag, startPoint x: 361, startPoint y: 496, endPoint x: 649, endPoint y: 483, distance: 288.3
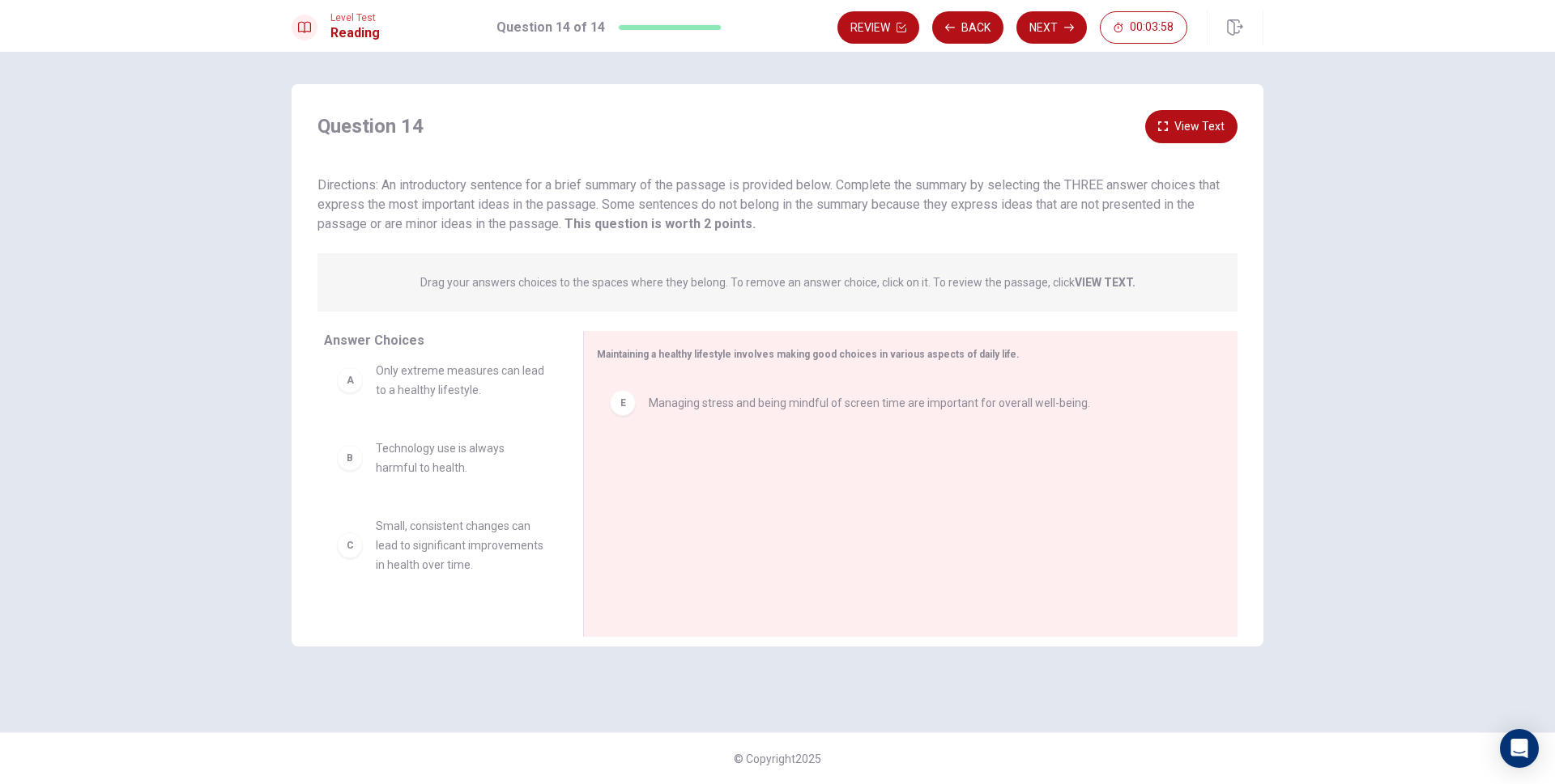
scroll to position [0, 0]
drag, startPoint x: 357, startPoint y: 409, endPoint x: 417, endPoint y: 406, distance: 60.1
click at [1068, 23] on icon "button" at bounding box center [1069, 28] width 10 height 10
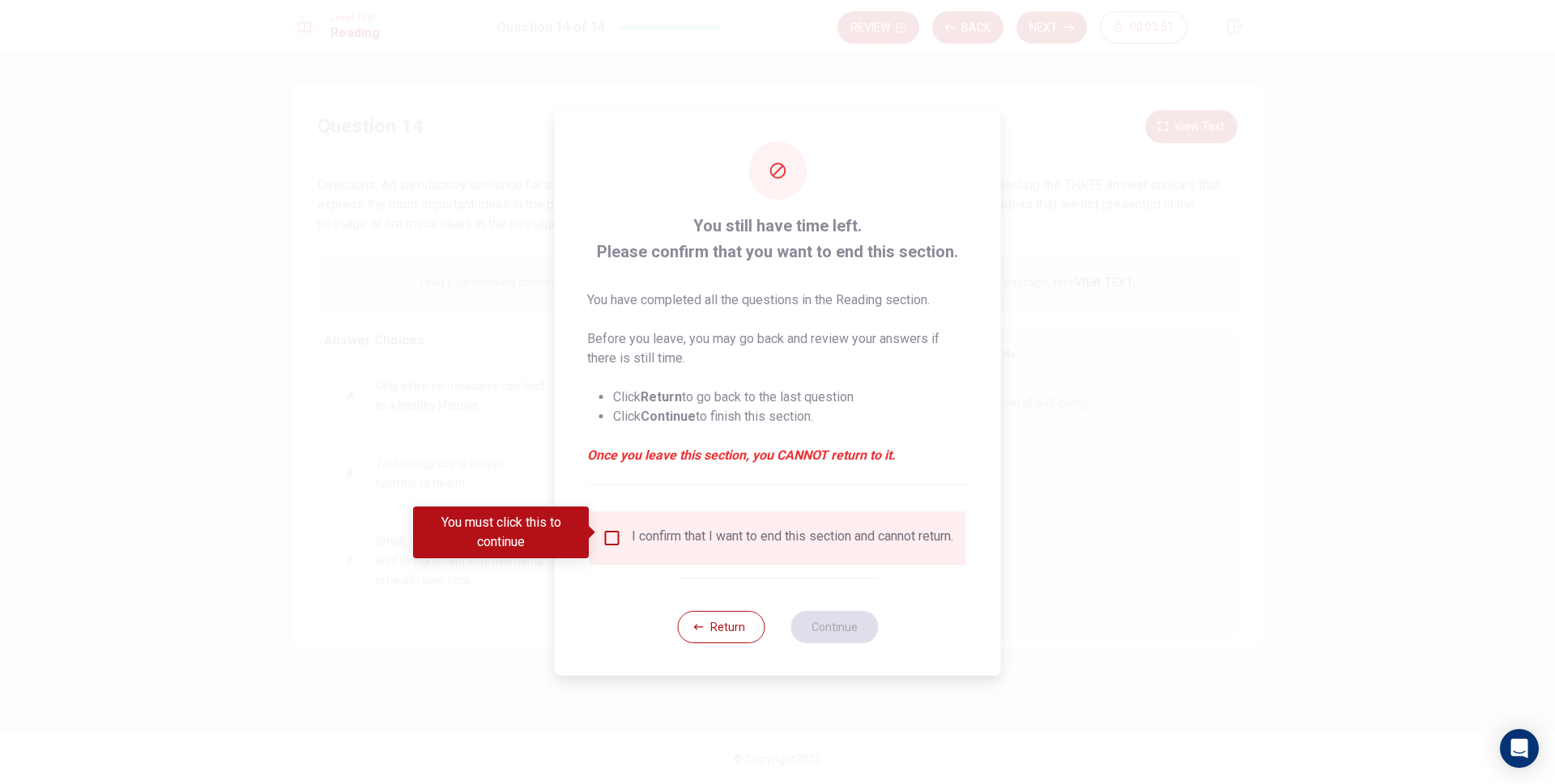
click at [623, 539] on div "I confirm that I want to end this section and cannot return." at bounding box center [778, 539] width 351 height 19
click at [609, 533] on input "You must click this to continue" at bounding box center [613, 539] width 19 height 19
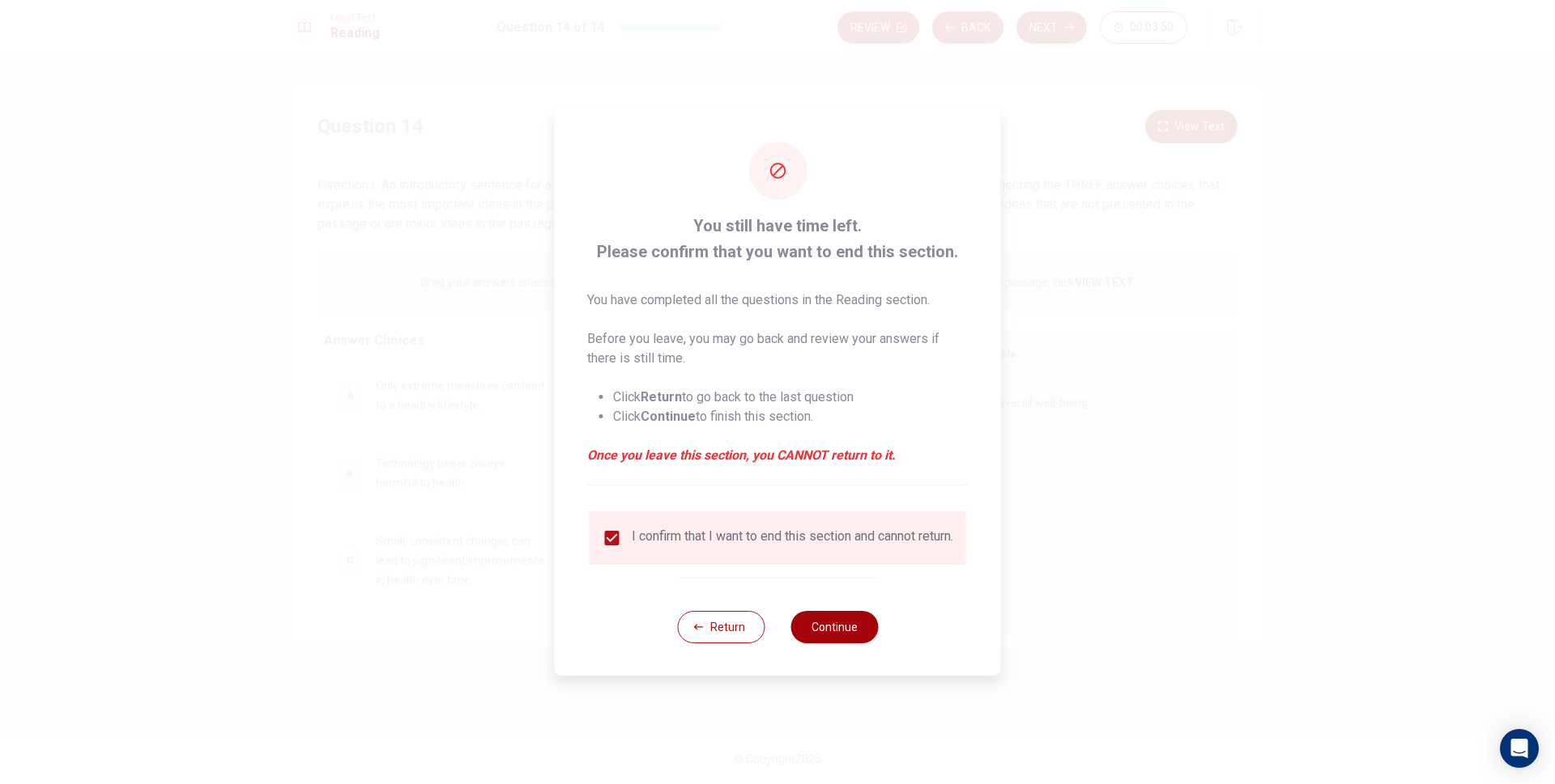
click at [824, 625] on button "Continue" at bounding box center [834, 628] width 88 height 32
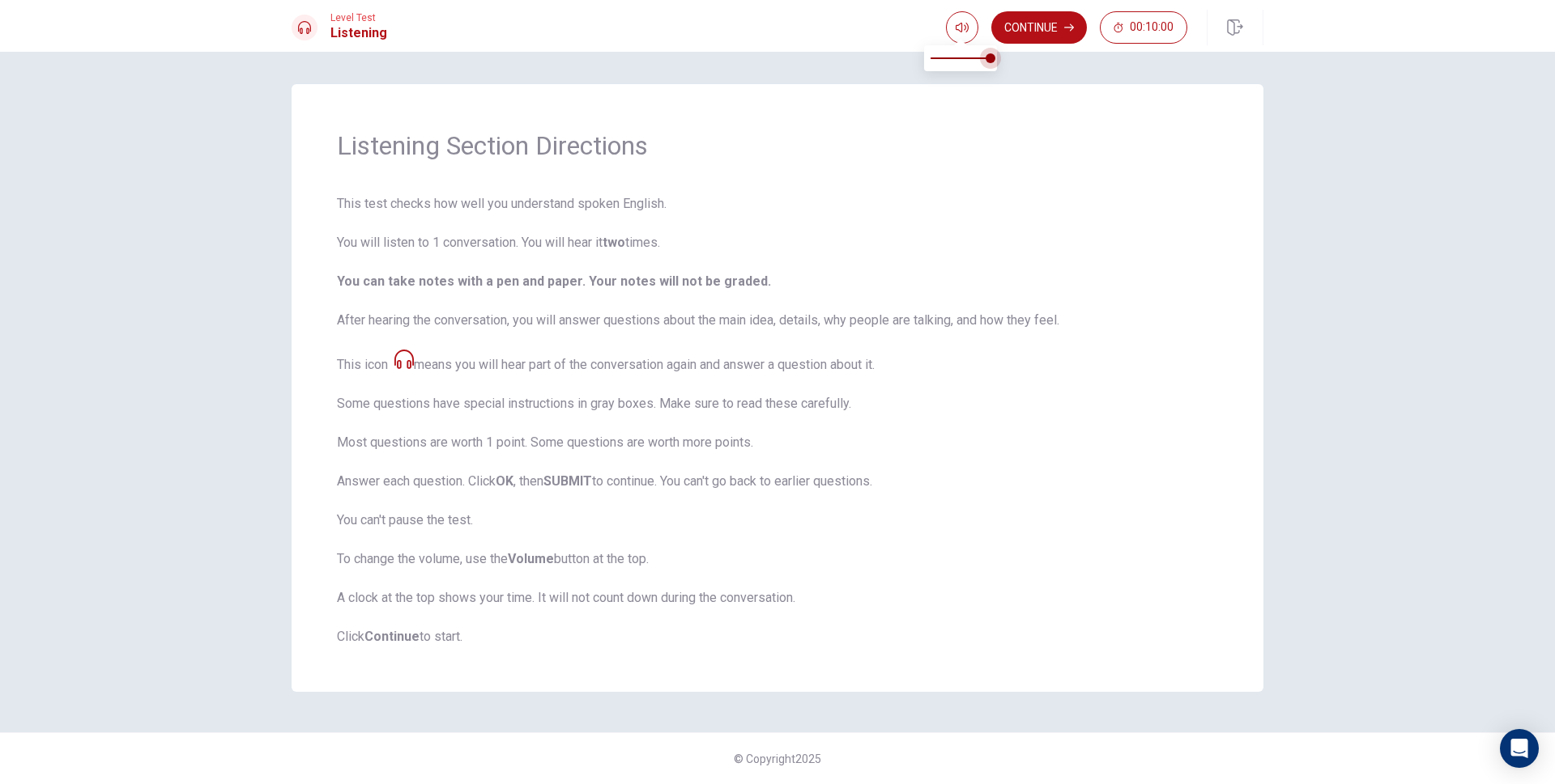
drag, startPoint x: 990, startPoint y: 60, endPoint x: 1006, endPoint y: 63, distance: 16.3
click at [995, 63] on span at bounding box center [990, 58] width 10 height 10
click at [1011, 24] on button "Continue" at bounding box center [1039, 28] width 96 height 32
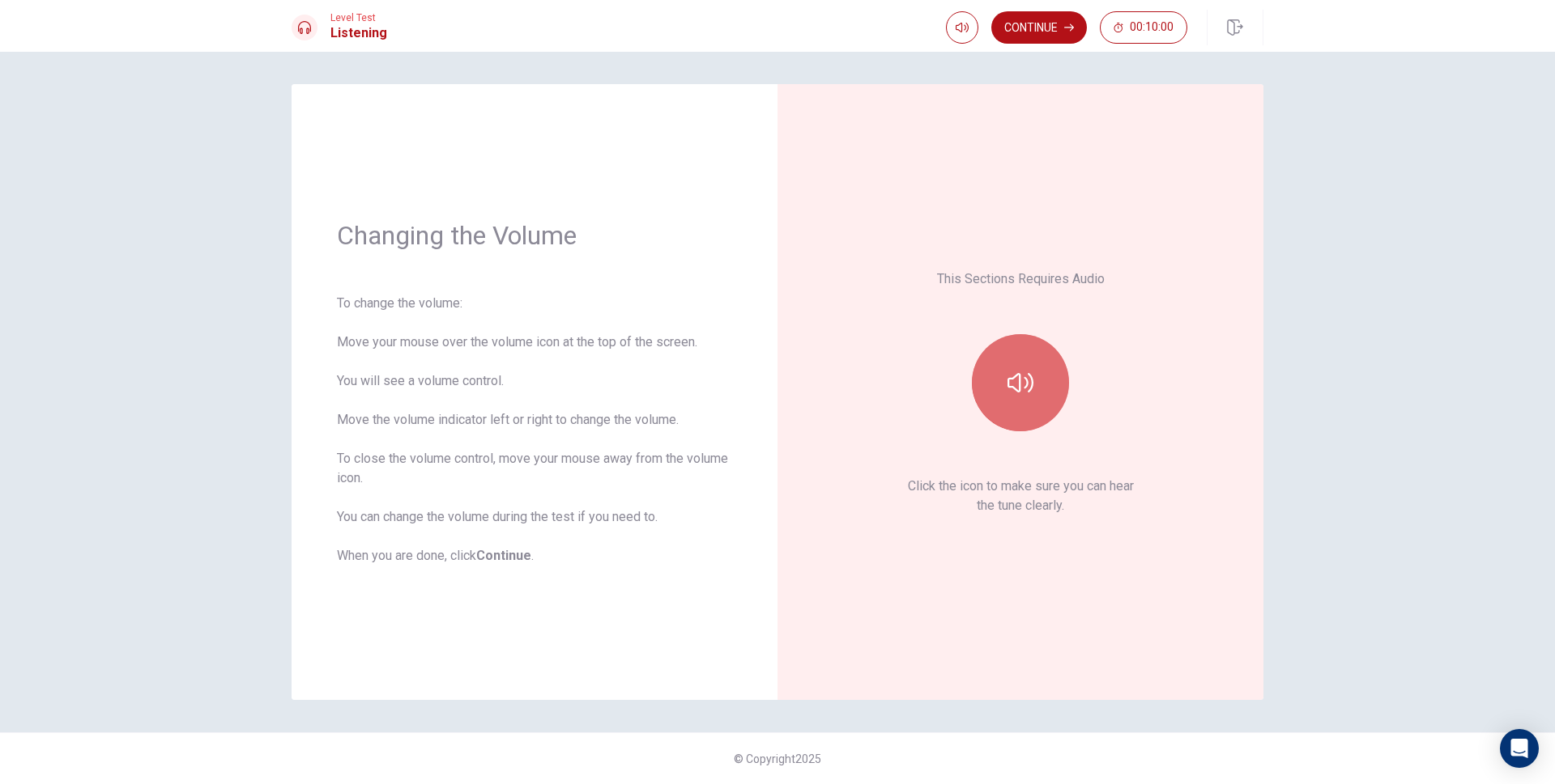
click at [1016, 394] on icon "button" at bounding box center [1020, 383] width 26 height 26
click at [1032, 381] on icon "button" at bounding box center [1020, 383] width 26 height 19
click at [1026, 16] on button "Continue" at bounding box center [1039, 28] width 96 height 32
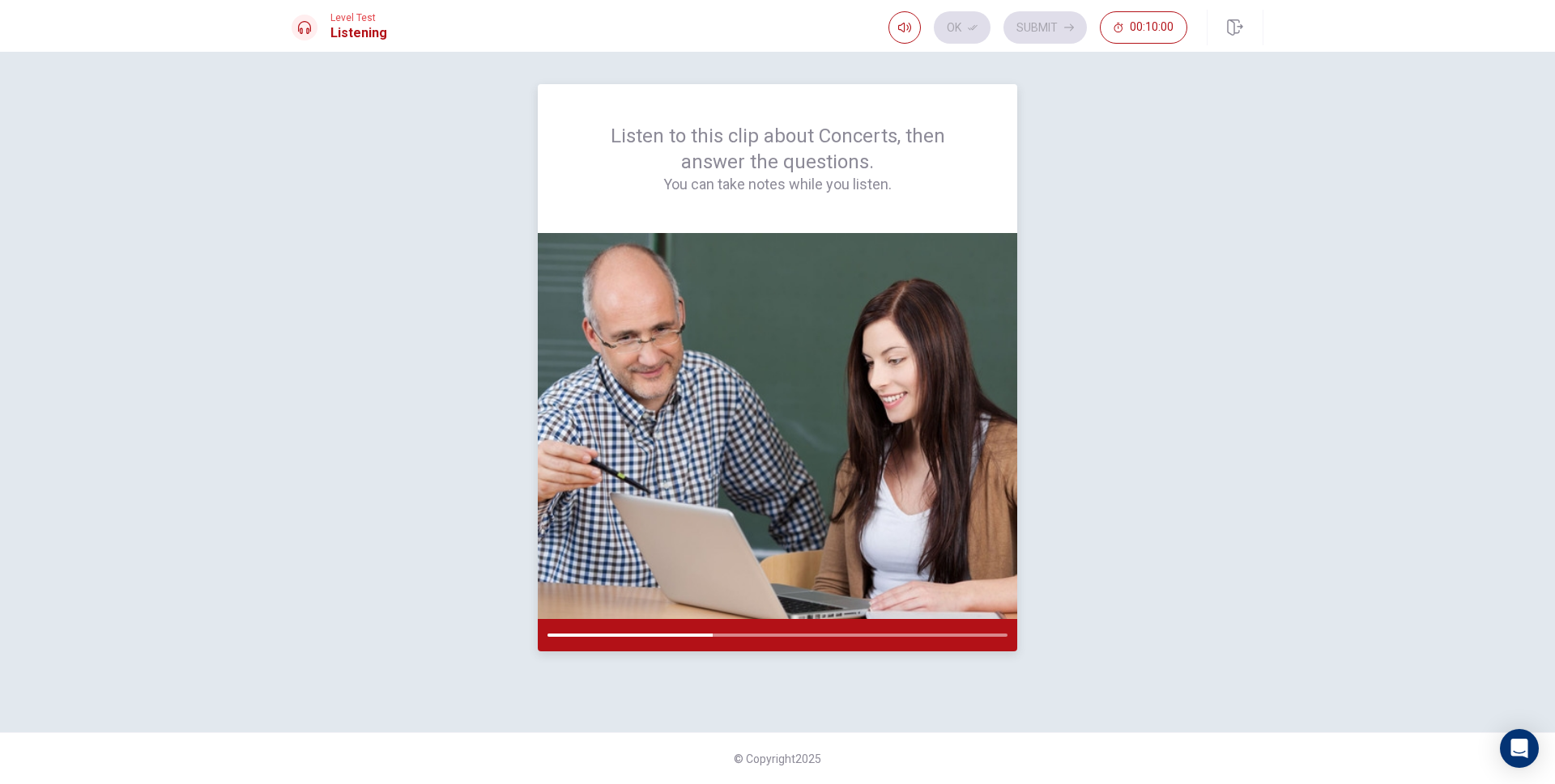
drag, startPoint x: 874, startPoint y: 481, endPoint x: 882, endPoint y: 483, distance: 8.2
click at [880, 482] on img at bounding box center [778, 426] width 480 height 386
click at [1134, 397] on div "Listen to this clip about Concerts, then answer the questions. You can take not…" at bounding box center [777, 392] width 972 height 616
click at [824, 323] on img at bounding box center [778, 426] width 480 height 386
click at [1078, 516] on div "Listen to this clip about Concerts, then answer the questions. You can take not…" at bounding box center [777, 392] width 972 height 616
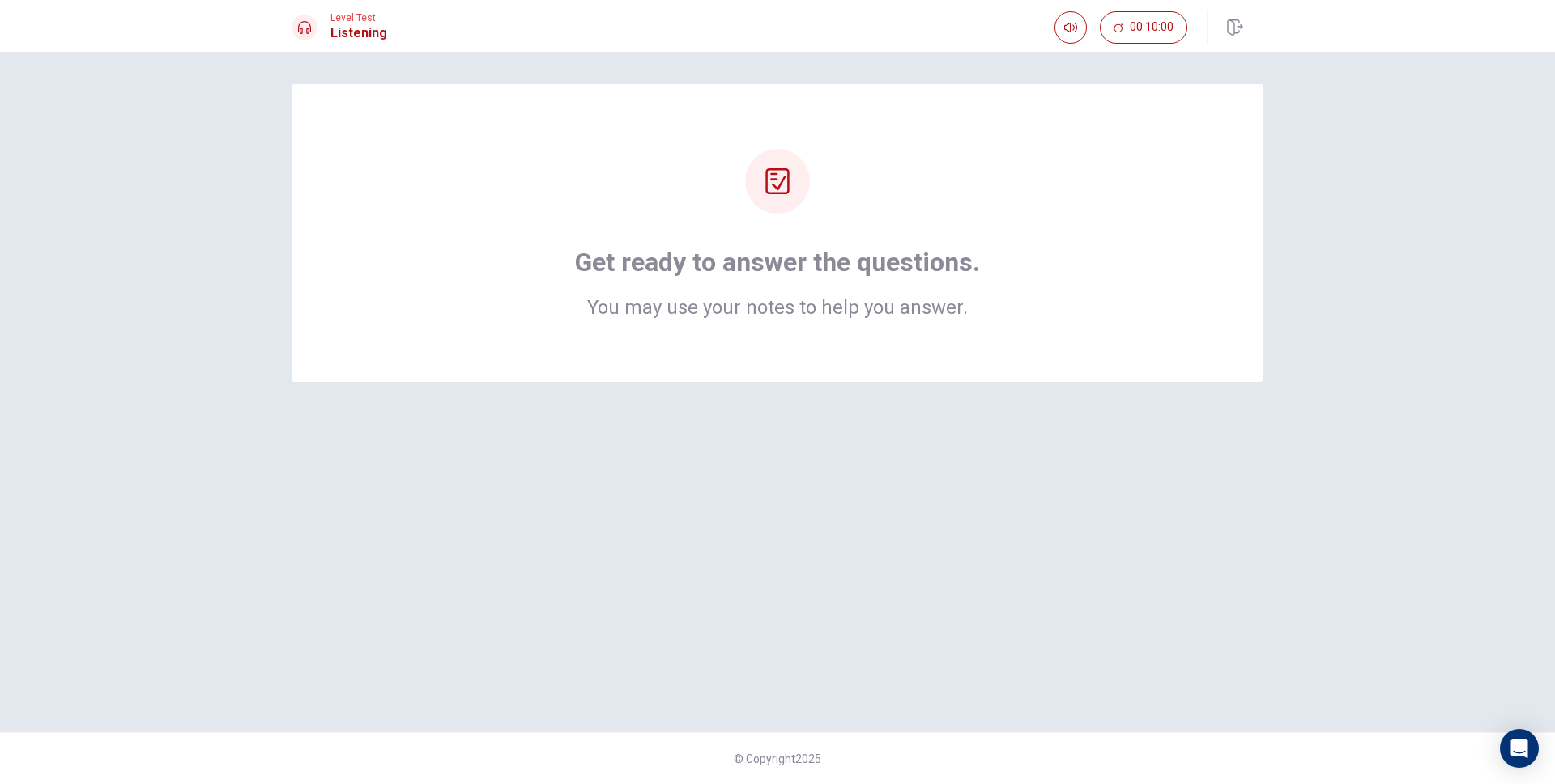
click at [1074, 426] on div "Get ready to answer the questions. You may use your notes to help you answer." at bounding box center [777, 392] width 1023 height 616
click at [1075, 426] on div "Get ready to answer the questions. You may use your notes to help you answer." at bounding box center [777, 392] width 1023 height 616
click at [1041, 249] on div "Get ready to answer the questions. You may use your notes to help you answer." at bounding box center [777, 233] width 842 height 168
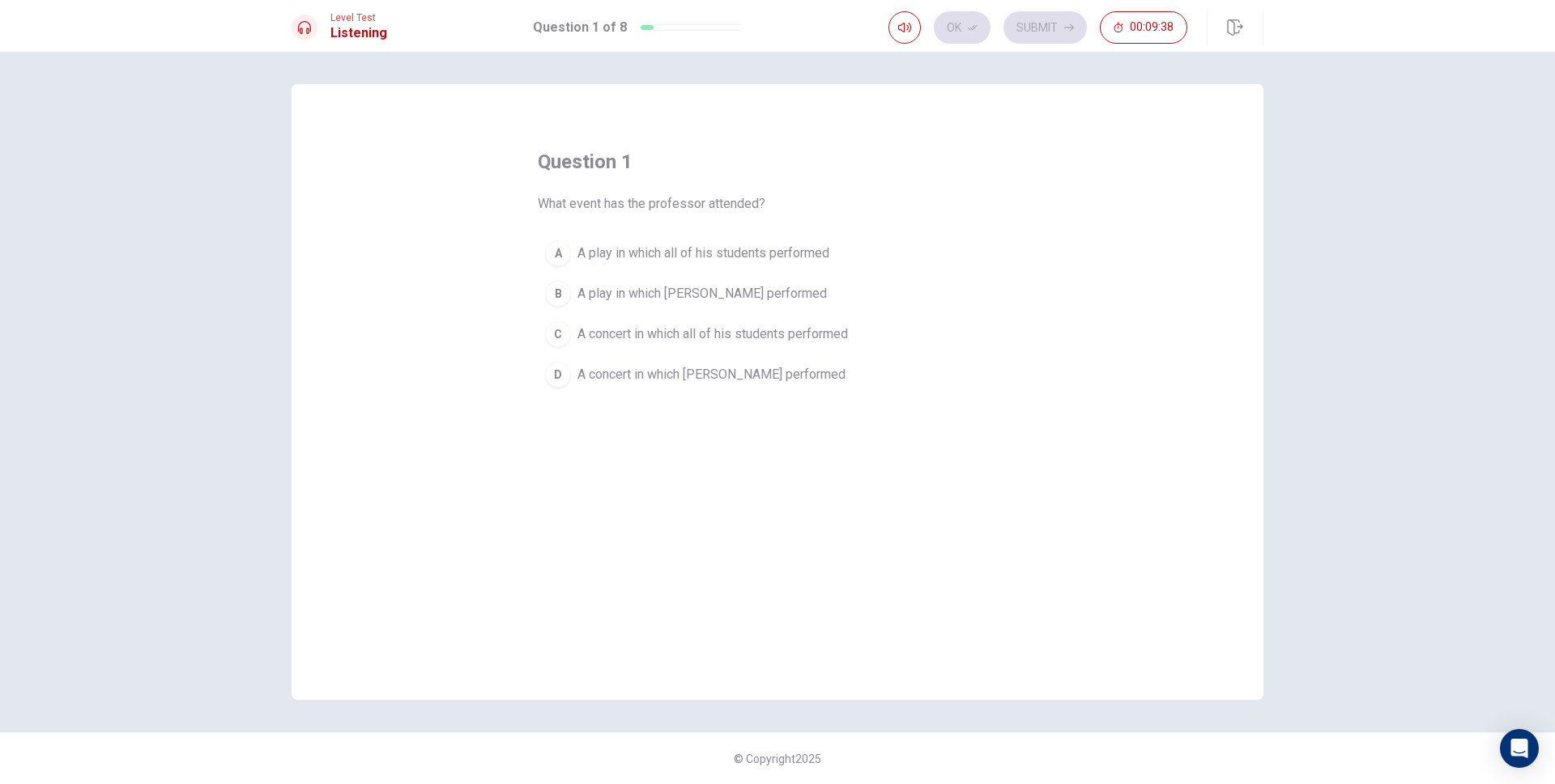
click at [555, 372] on div "D" at bounding box center [558, 375] width 26 height 26
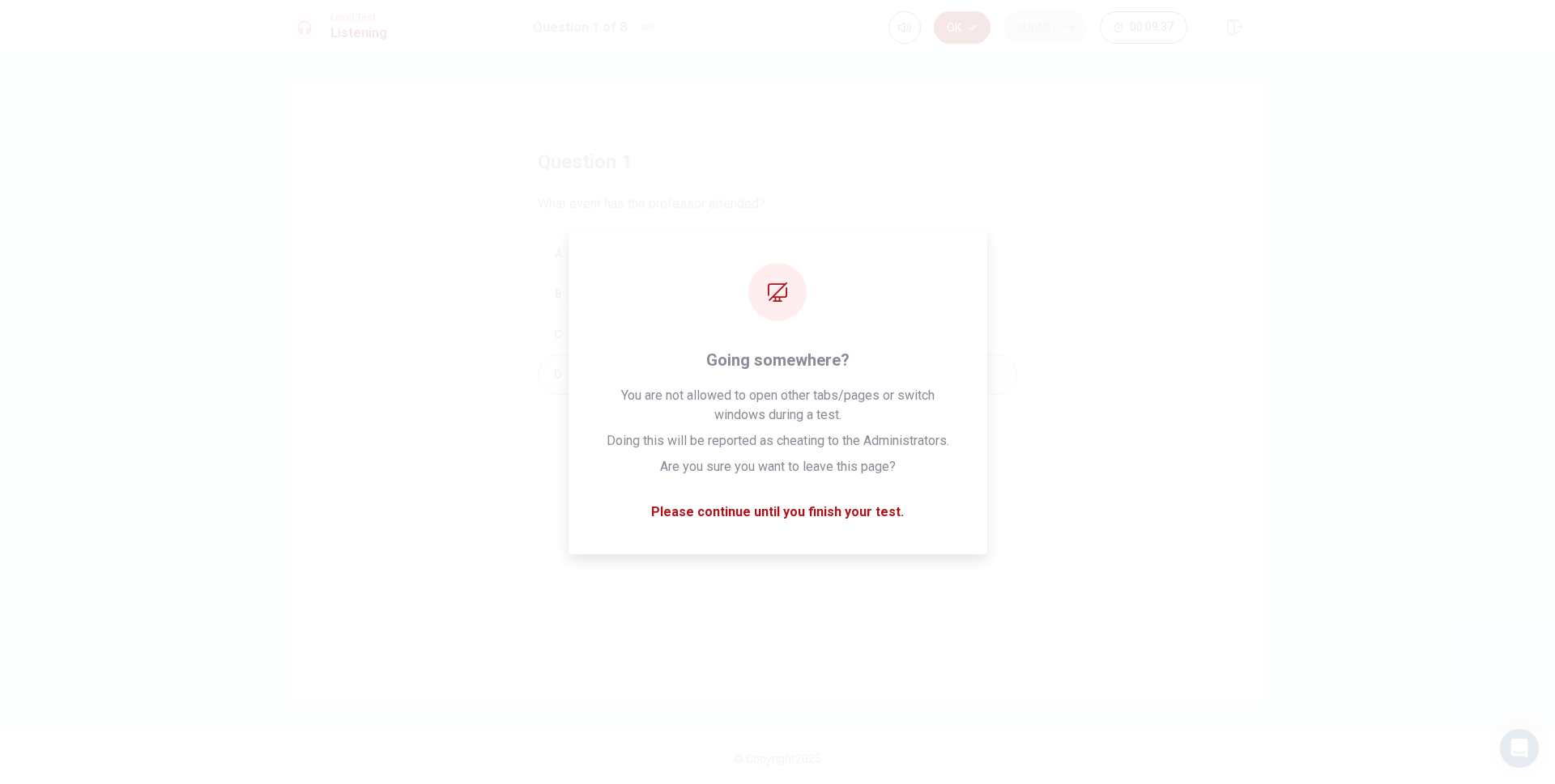
click at [1004, 150] on div "question 1 What event has the professor attended? A A play in which all of his …" at bounding box center [778, 272] width 480 height 246
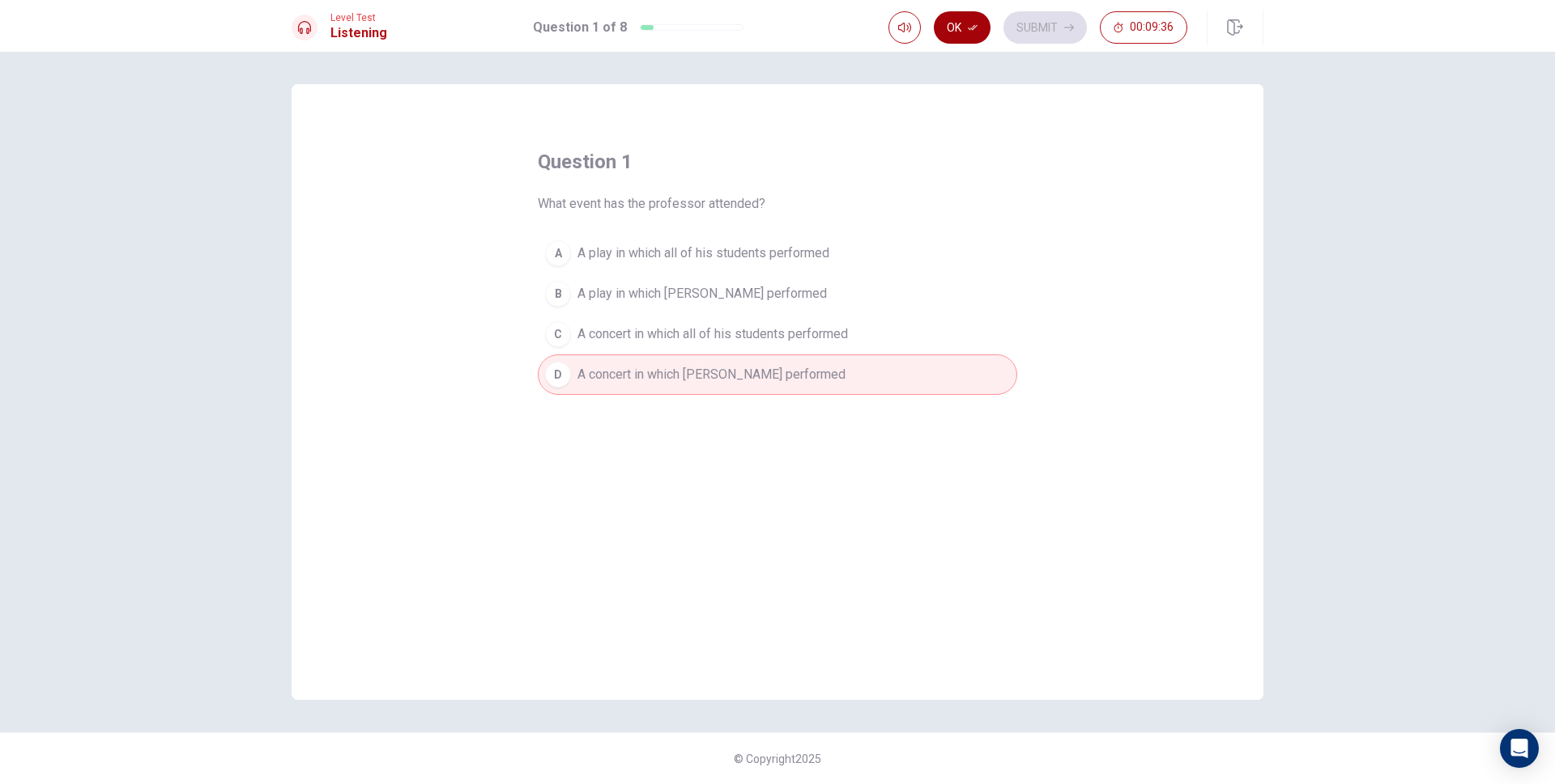
click at [972, 36] on button "Ok" at bounding box center [962, 28] width 57 height 32
click at [1052, 34] on button "Submit" at bounding box center [1044, 28] width 83 height 32
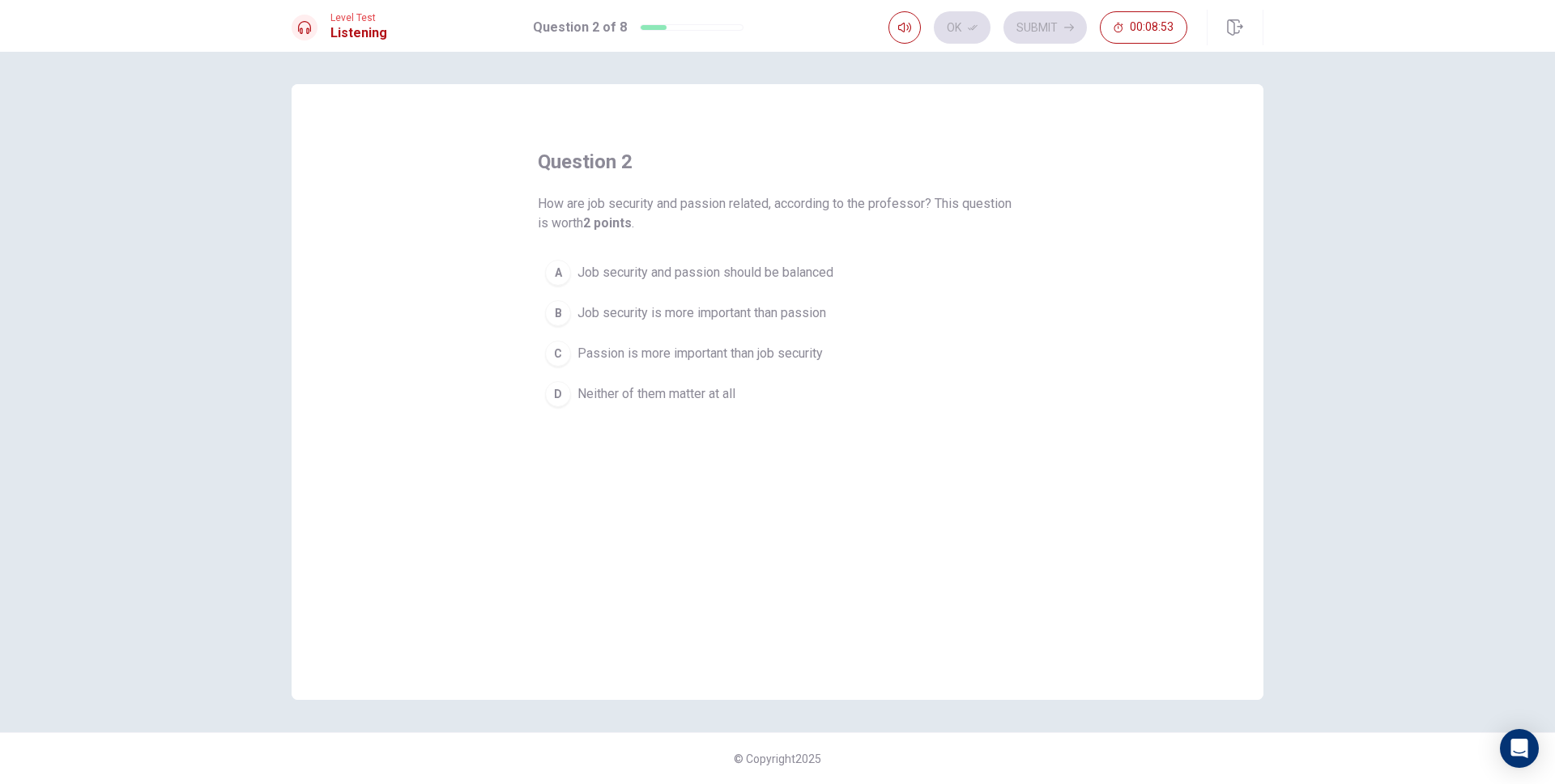
click at [562, 311] on div "B" at bounding box center [558, 313] width 26 height 26
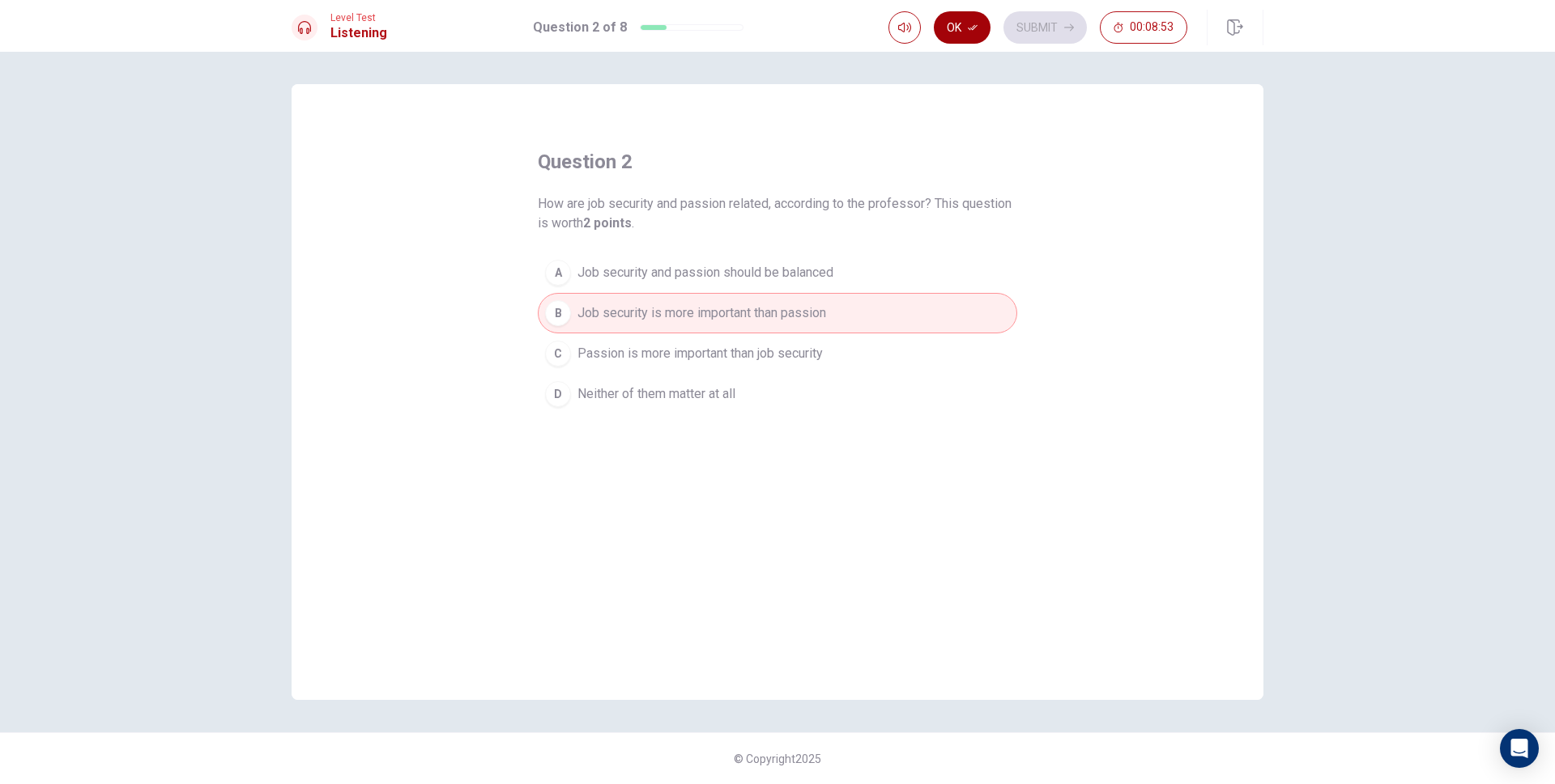
click at [955, 32] on button "Ok" at bounding box center [962, 28] width 57 height 32
click at [1022, 33] on button "Submit" at bounding box center [1044, 28] width 83 height 32
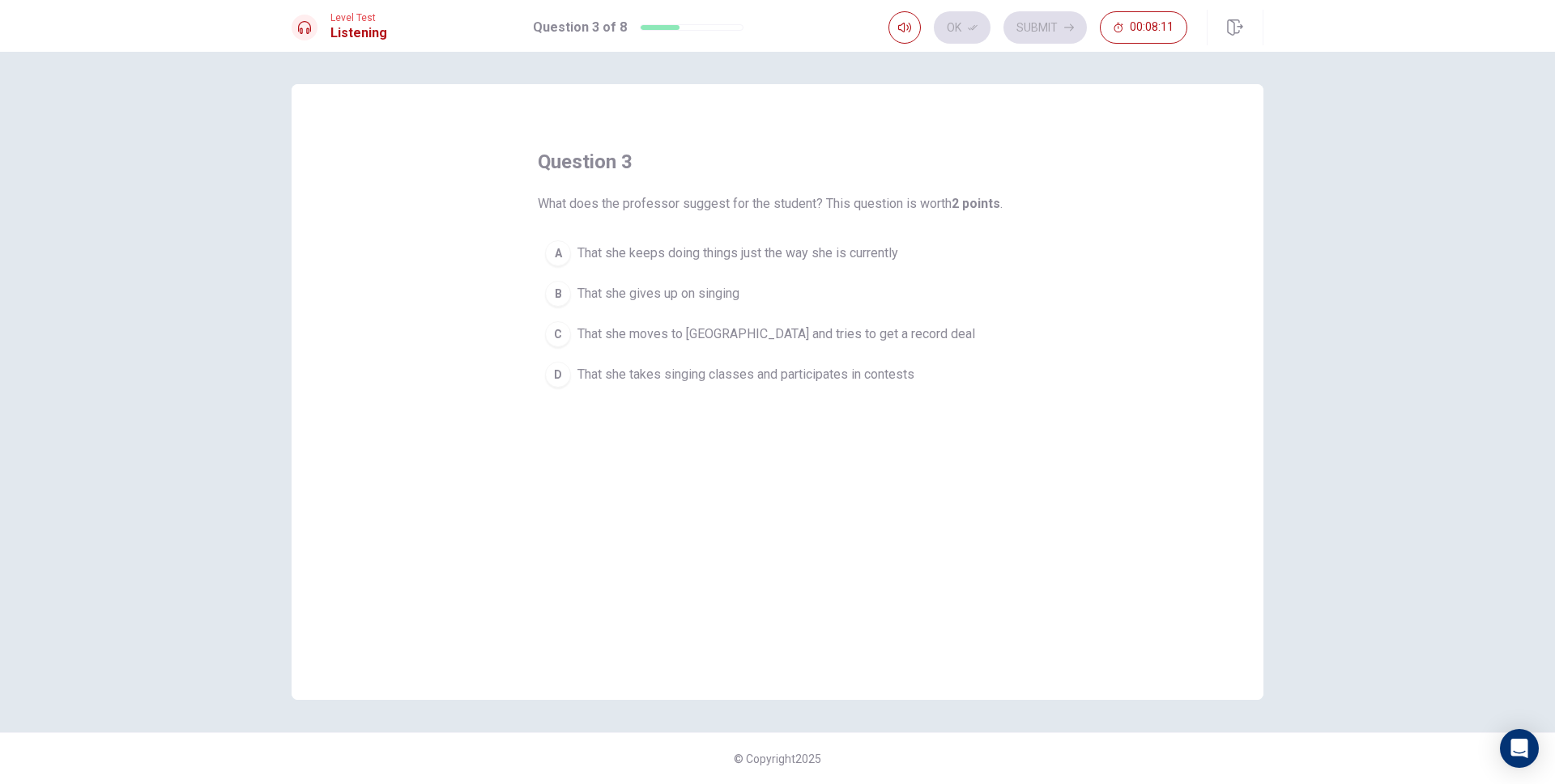
click at [564, 374] on div "D" at bounding box center [558, 375] width 26 height 26
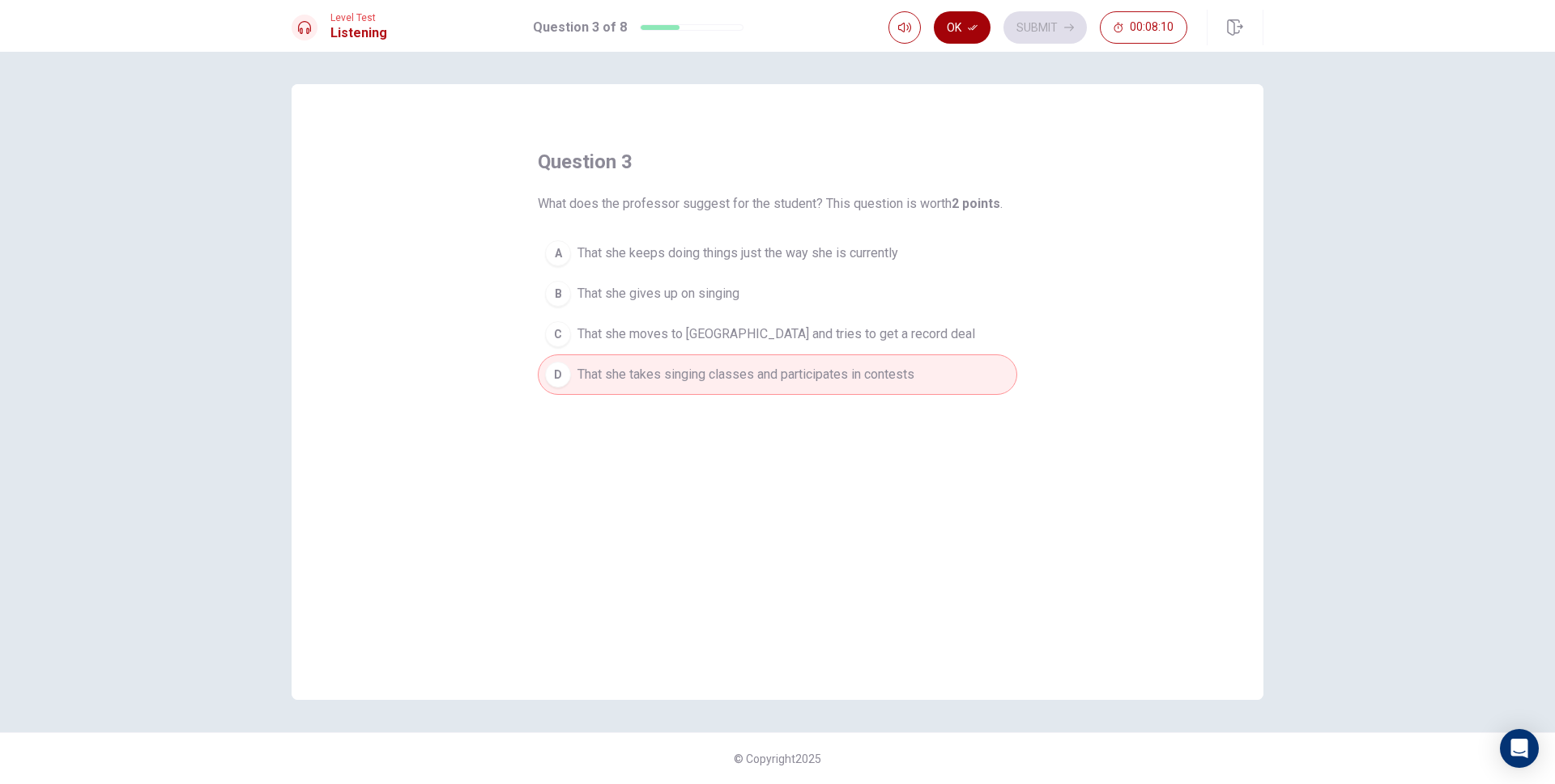
click at [965, 26] on button "Ok" at bounding box center [962, 28] width 57 height 32
click at [1024, 24] on button "Submit" at bounding box center [1044, 28] width 83 height 32
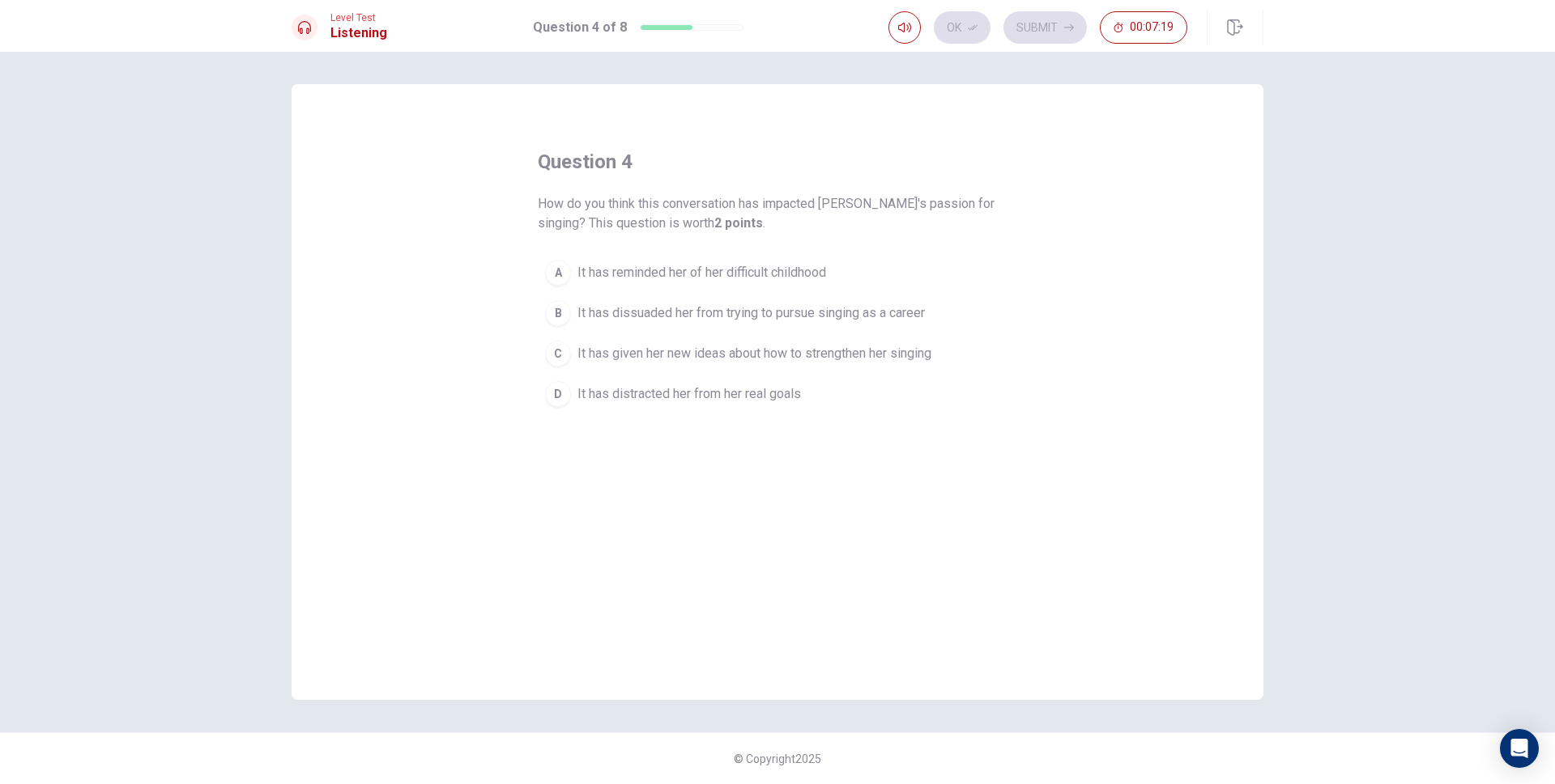
click at [564, 271] on div "A" at bounding box center [558, 273] width 26 height 26
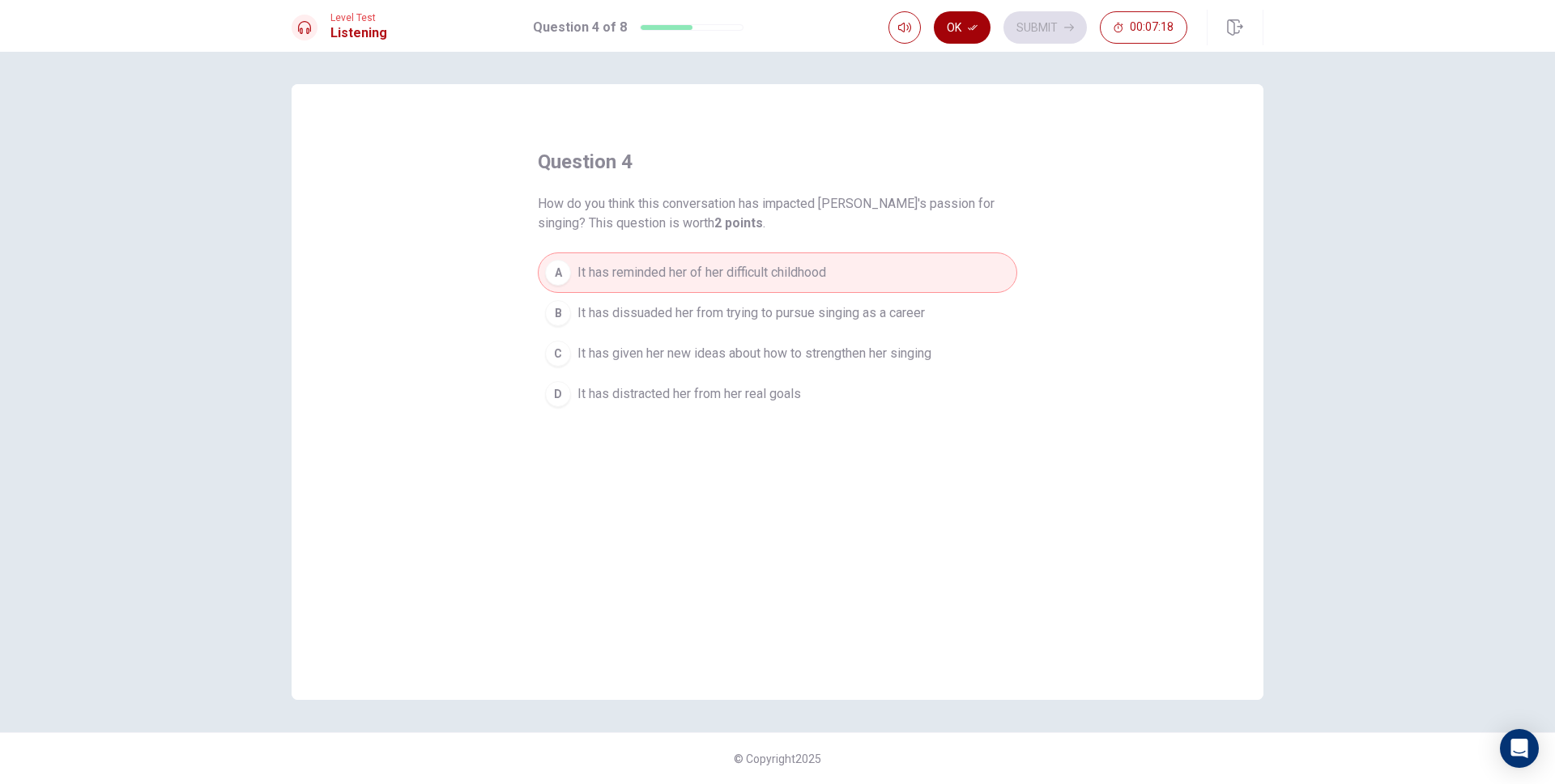
click at [960, 25] on button "Ok" at bounding box center [962, 28] width 57 height 32
click at [1029, 32] on button "Submit" at bounding box center [1044, 28] width 83 height 32
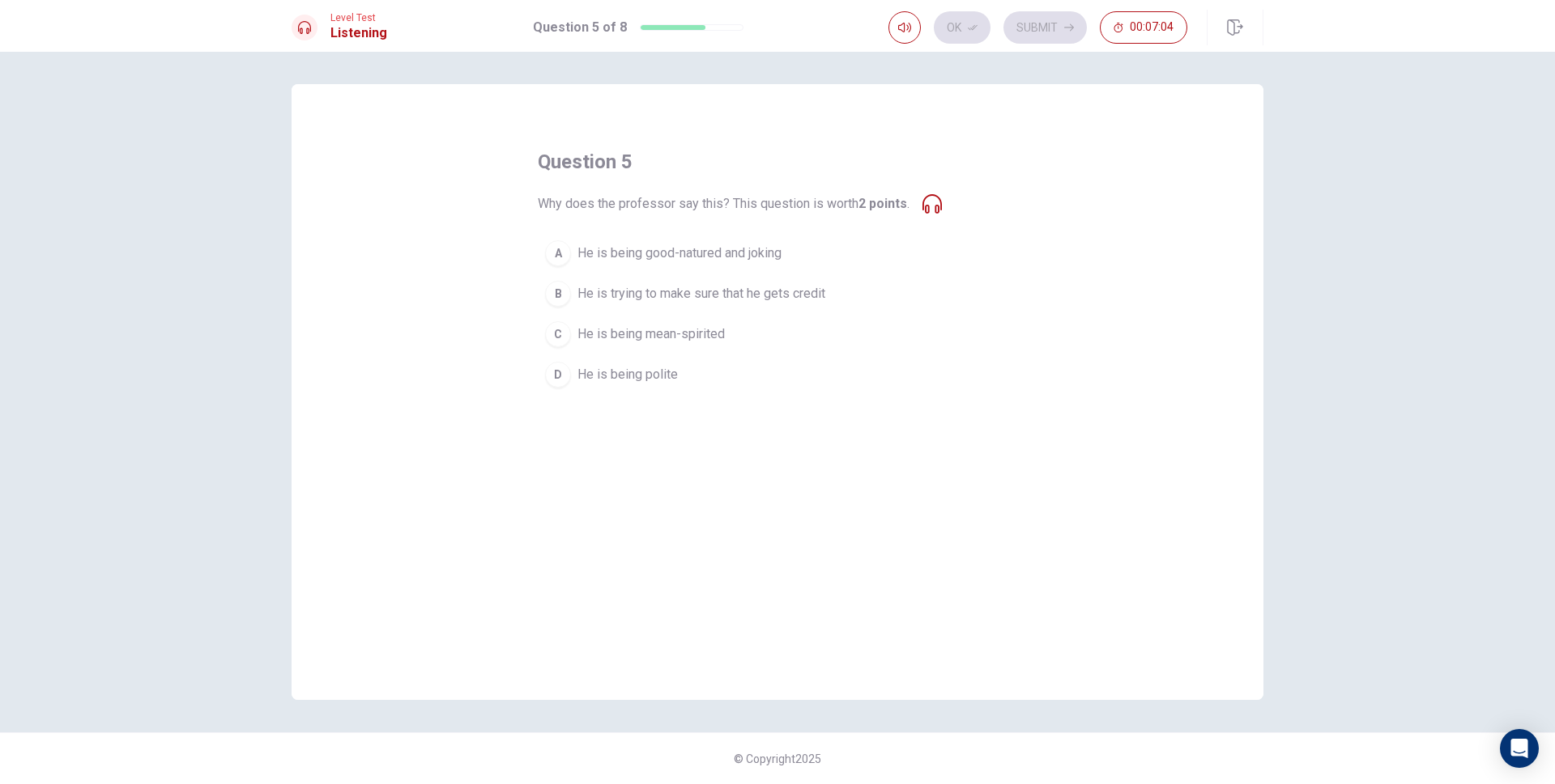
click at [571, 292] on button "B He is trying to make sure that he gets credit" at bounding box center [778, 294] width 480 height 40
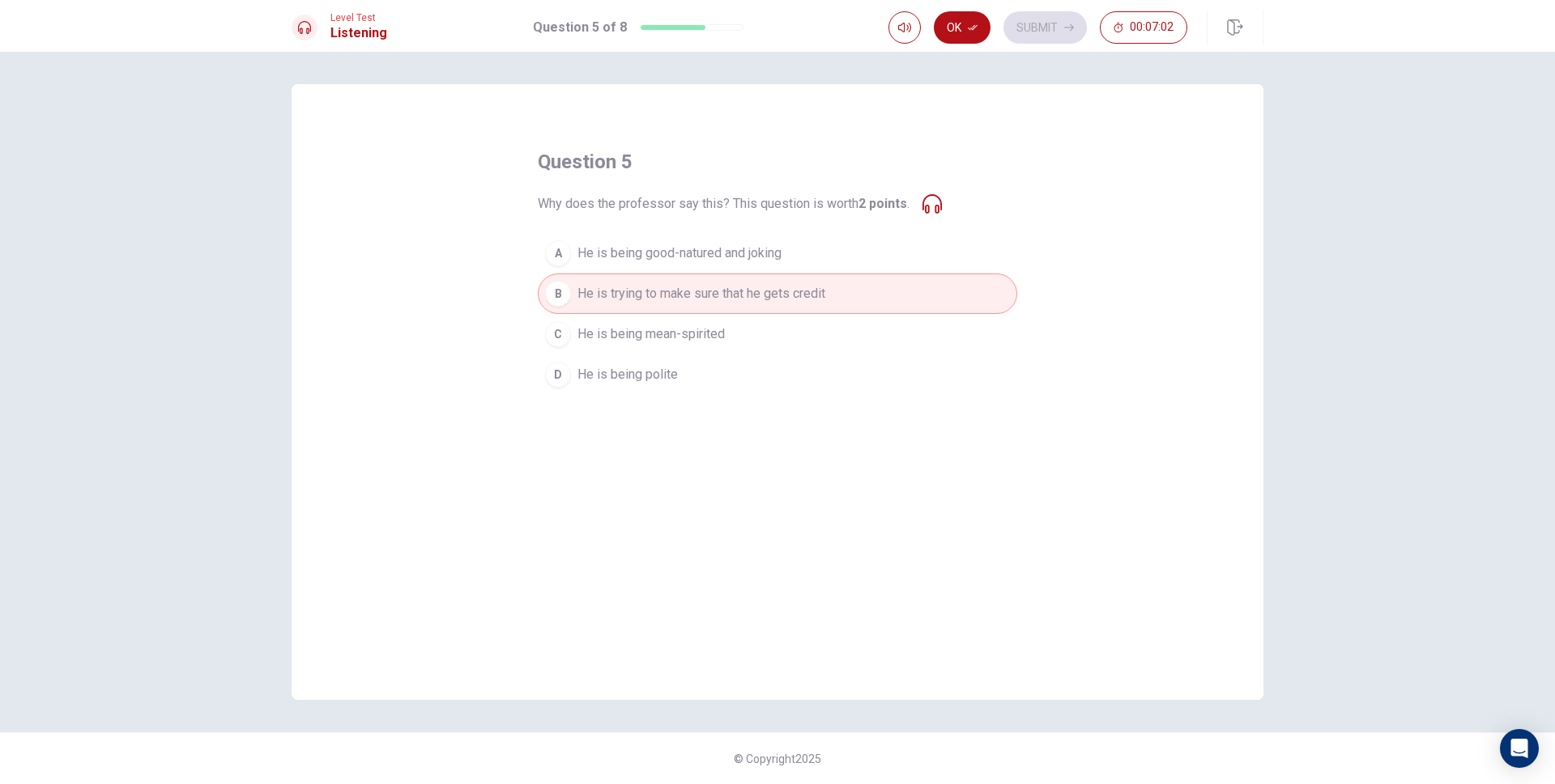
click at [955, 32] on button "Ok" at bounding box center [962, 28] width 57 height 32
click at [1040, 26] on button "Submit" at bounding box center [1044, 28] width 83 height 32
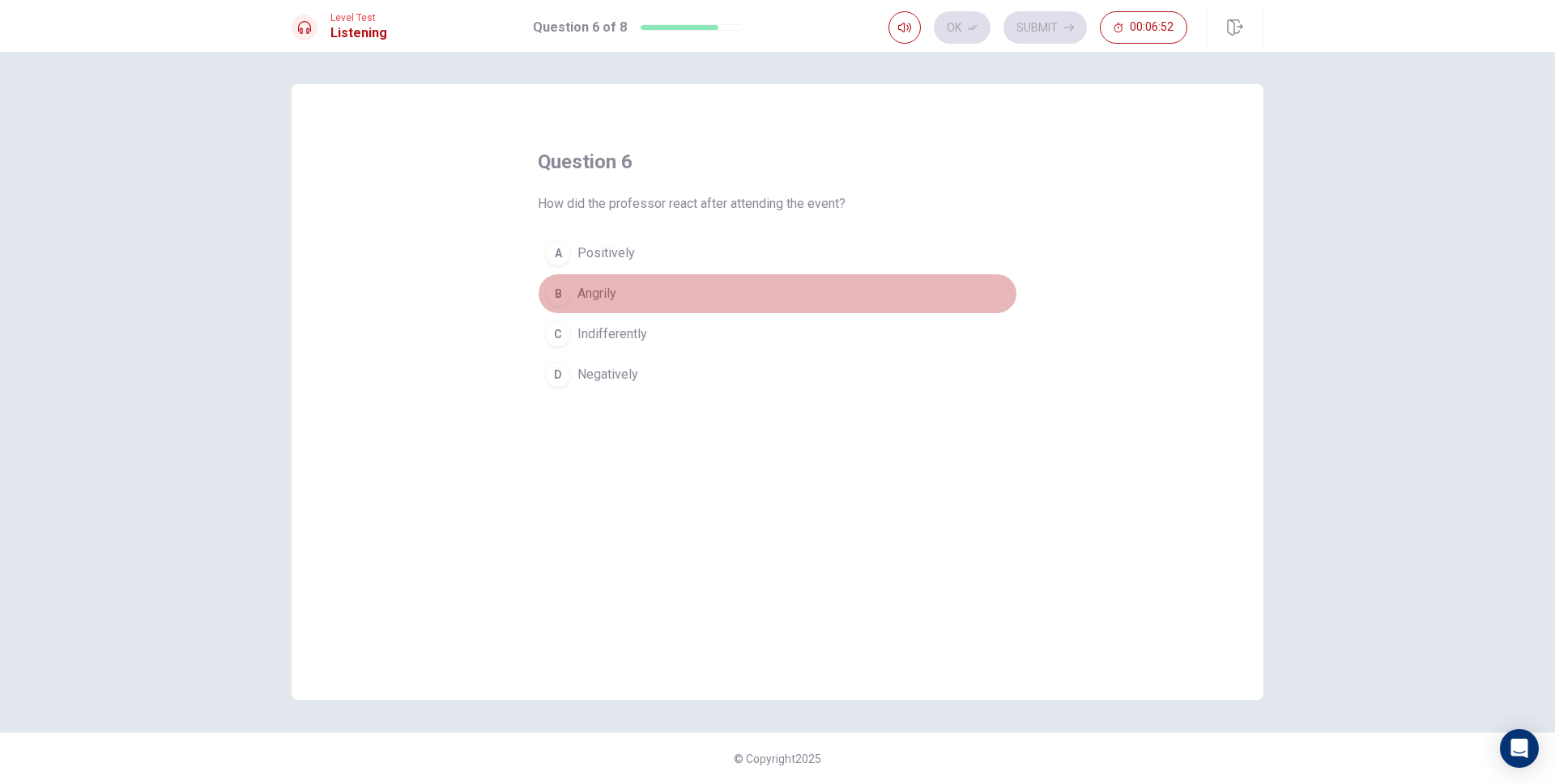
click at [564, 291] on div "B" at bounding box center [558, 294] width 26 height 26
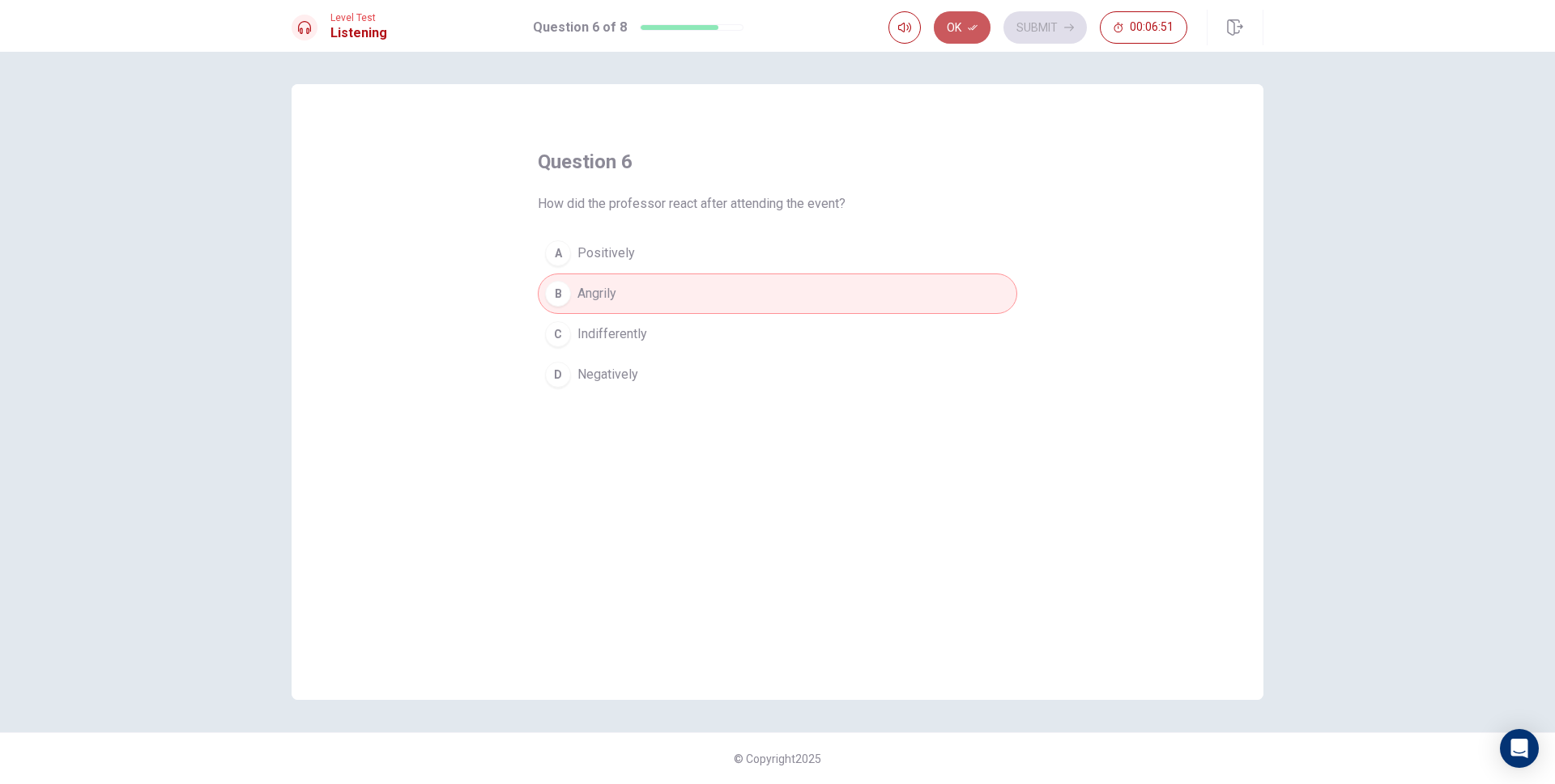
drag, startPoint x: 966, startPoint y: 26, endPoint x: 977, endPoint y: 26, distance: 11.0
click at [967, 26] on button "Ok" at bounding box center [962, 28] width 57 height 32
click at [1015, 26] on button "Submit" at bounding box center [1044, 28] width 83 height 32
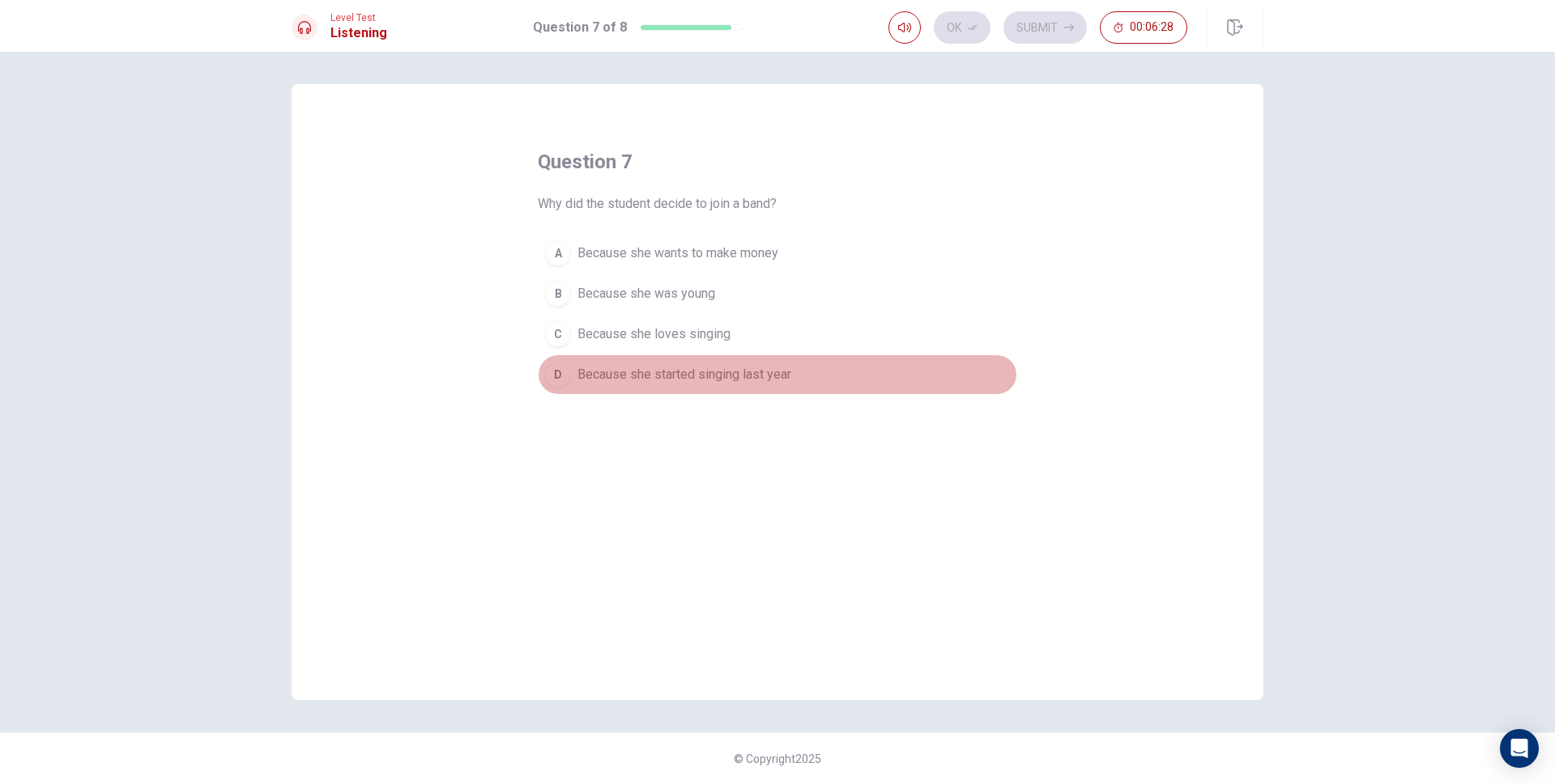
click at [570, 380] on div "D" at bounding box center [558, 375] width 26 height 26
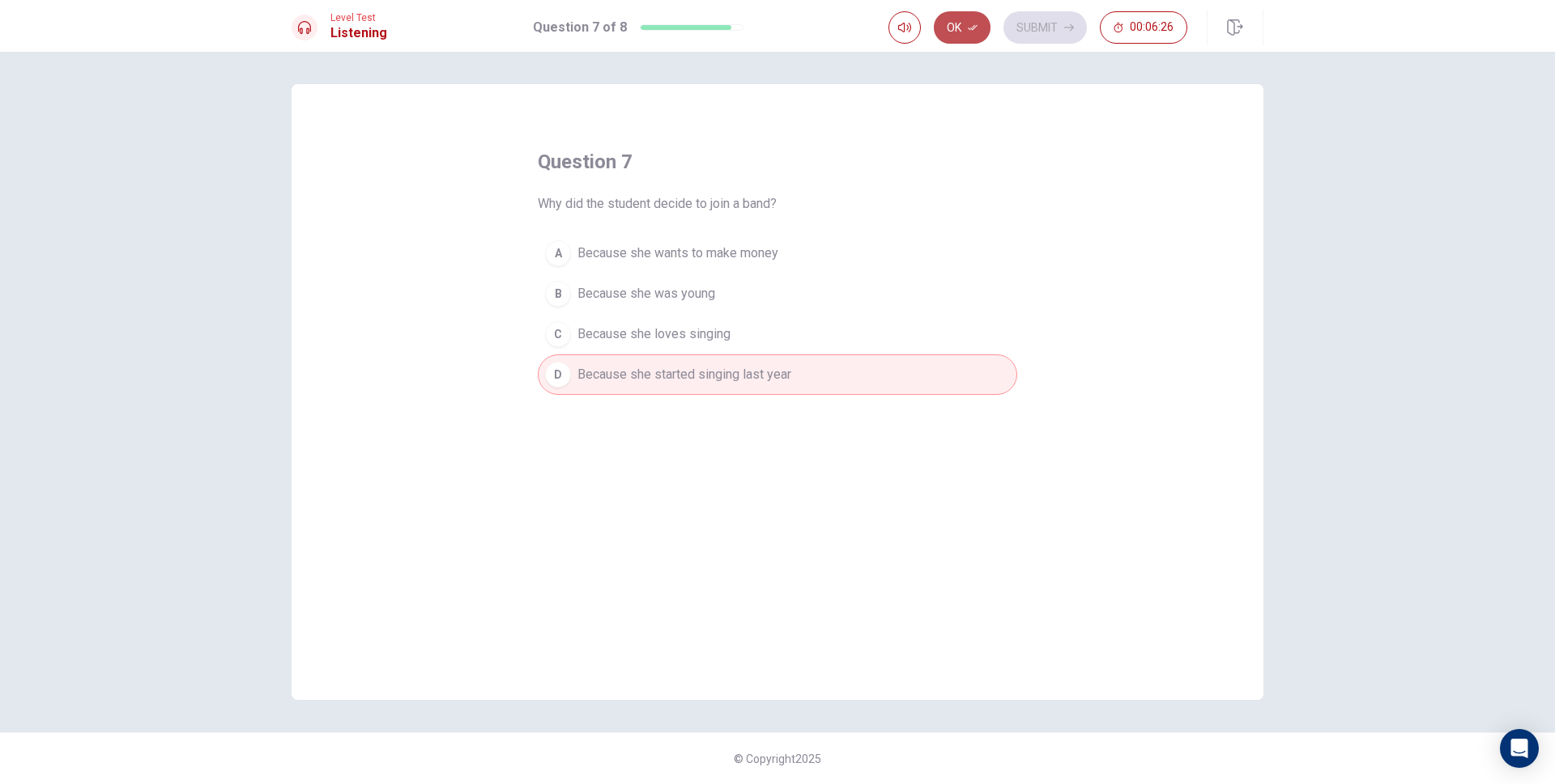
click at [967, 25] on button "Ok" at bounding box center [962, 28] width 57 height 32
click at [1019, 25] on button "Submit" at bounding box center [1044, 28] width 83 height 32
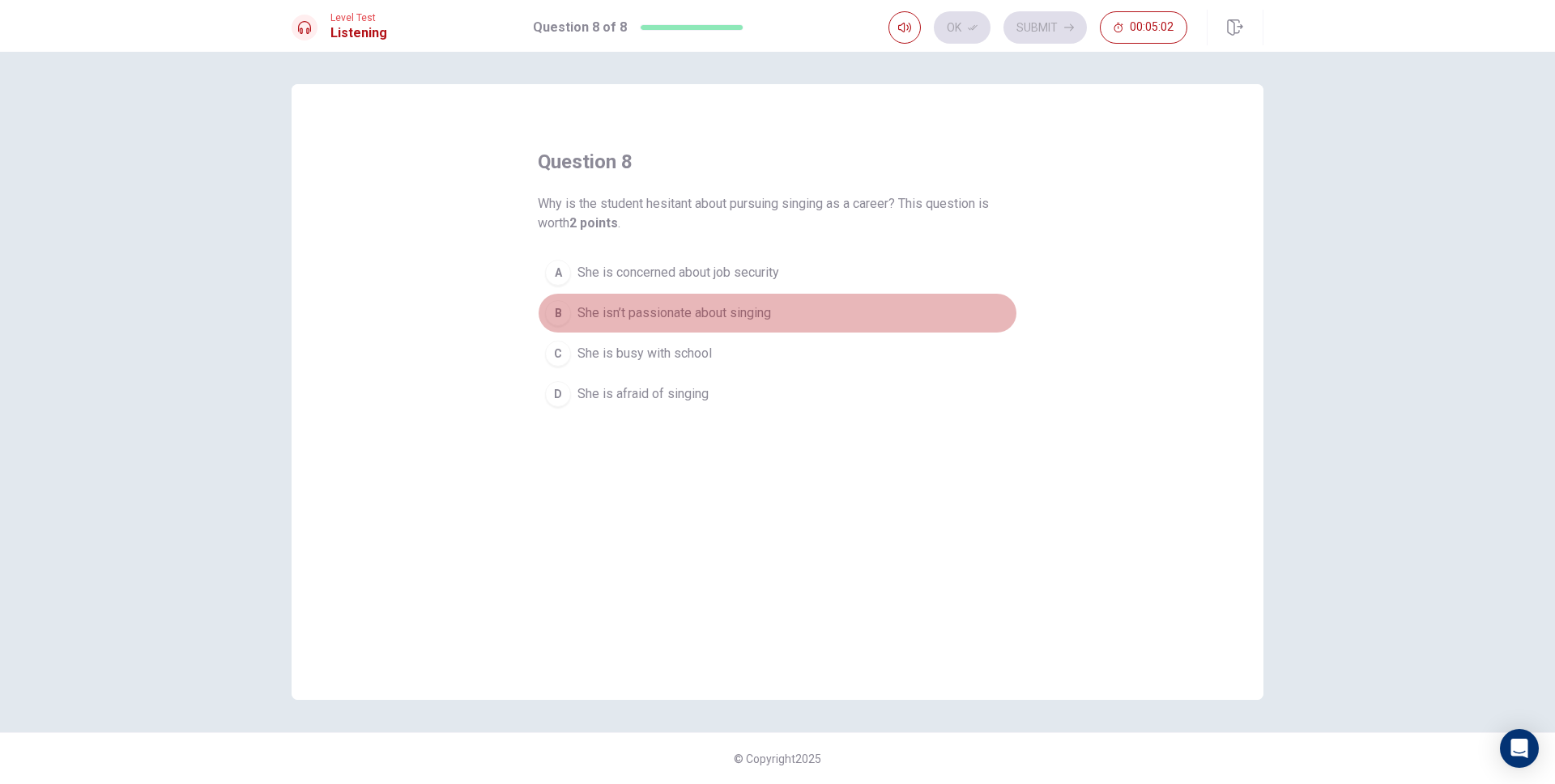
click at [559, 316] on div "B" at bounding box center [558, 313] width 26 height 26
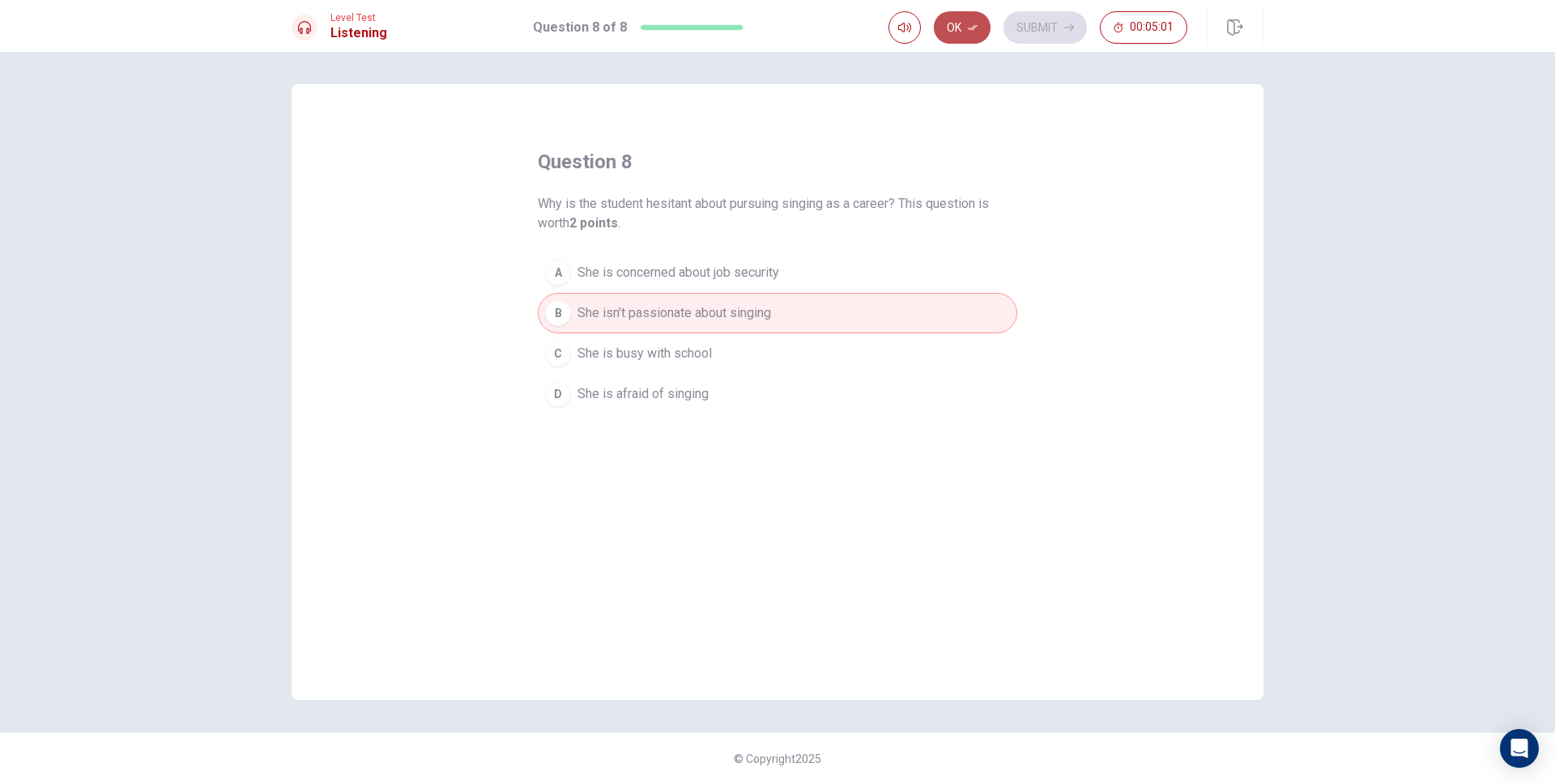
click at [983, 28] on button "Ok" at bounding box center [962, 28] width 57 height 32
click at [1030, 29] on button "Submit" at bounding box center [1044, 28] width 83 height 32
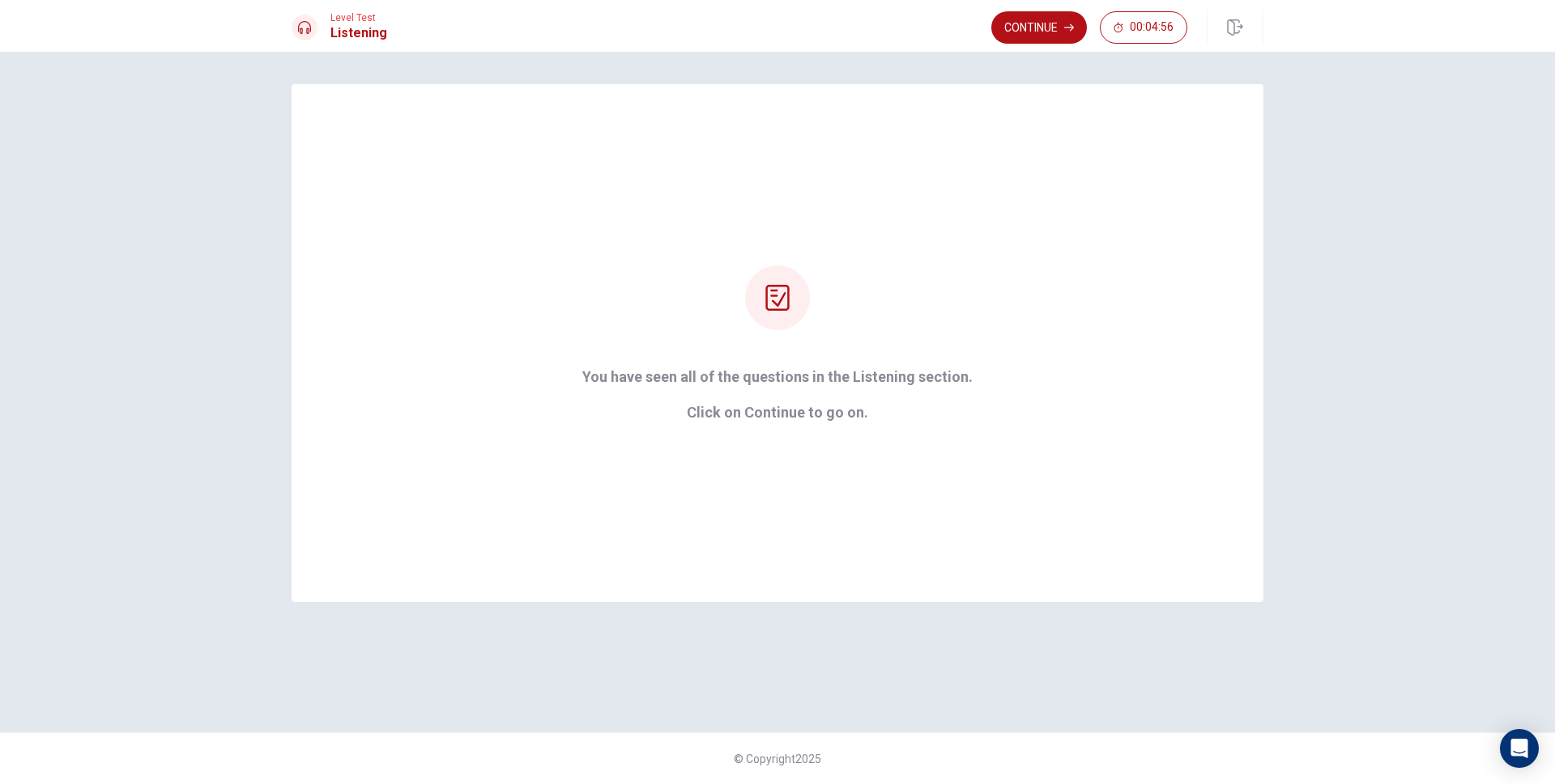
click at [981, 34] on div "Level Test Listening Continue 00:04:56" at bounding box center [777, 28] width 1023 height 36
click at [1006, 27] on button "Continue" at bounding box center [1039, 28] width 96 height 32
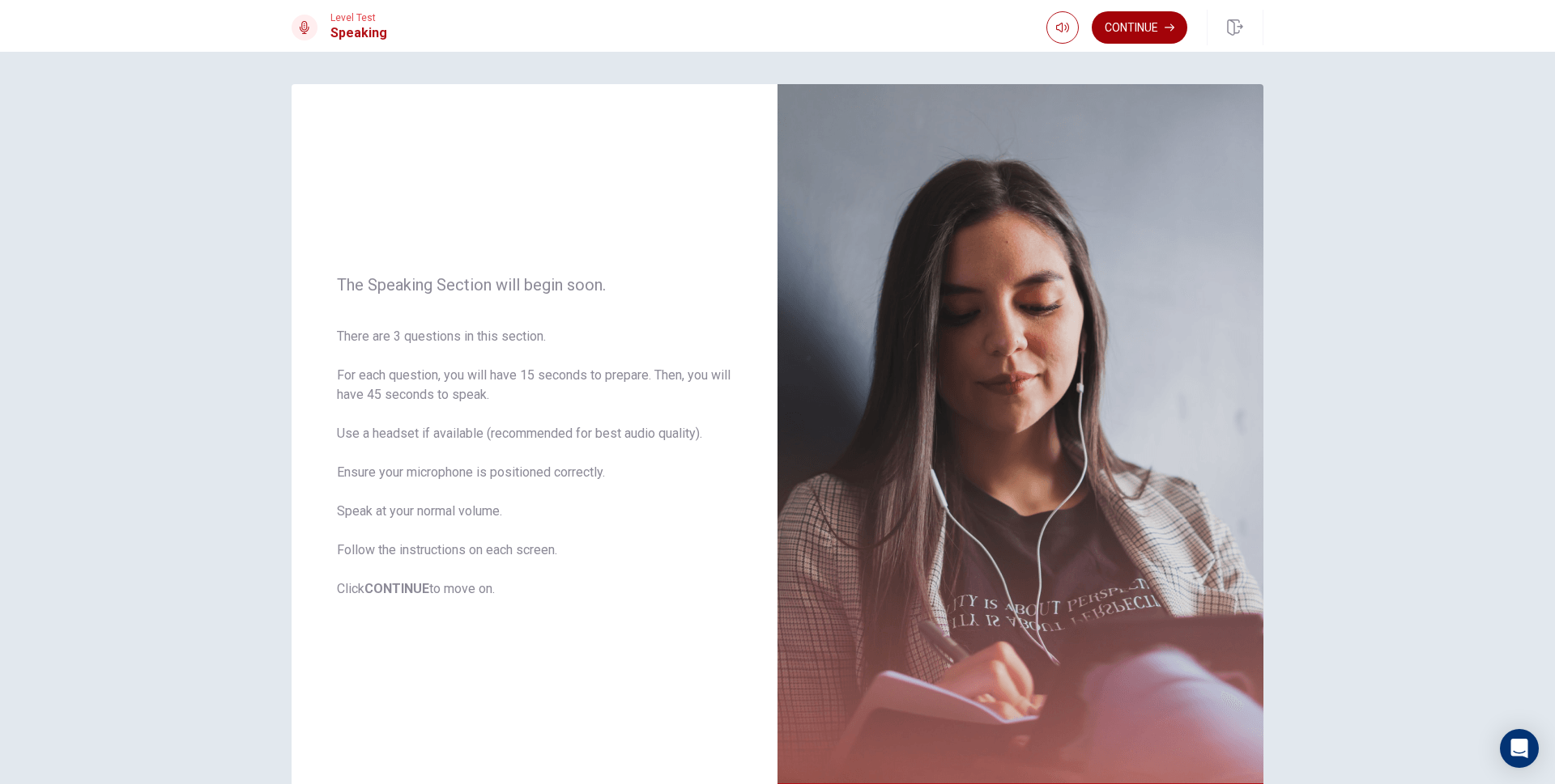
click at [1143, 27] on button "Continue" at bounding box center [1139, 28] width 96 height 32
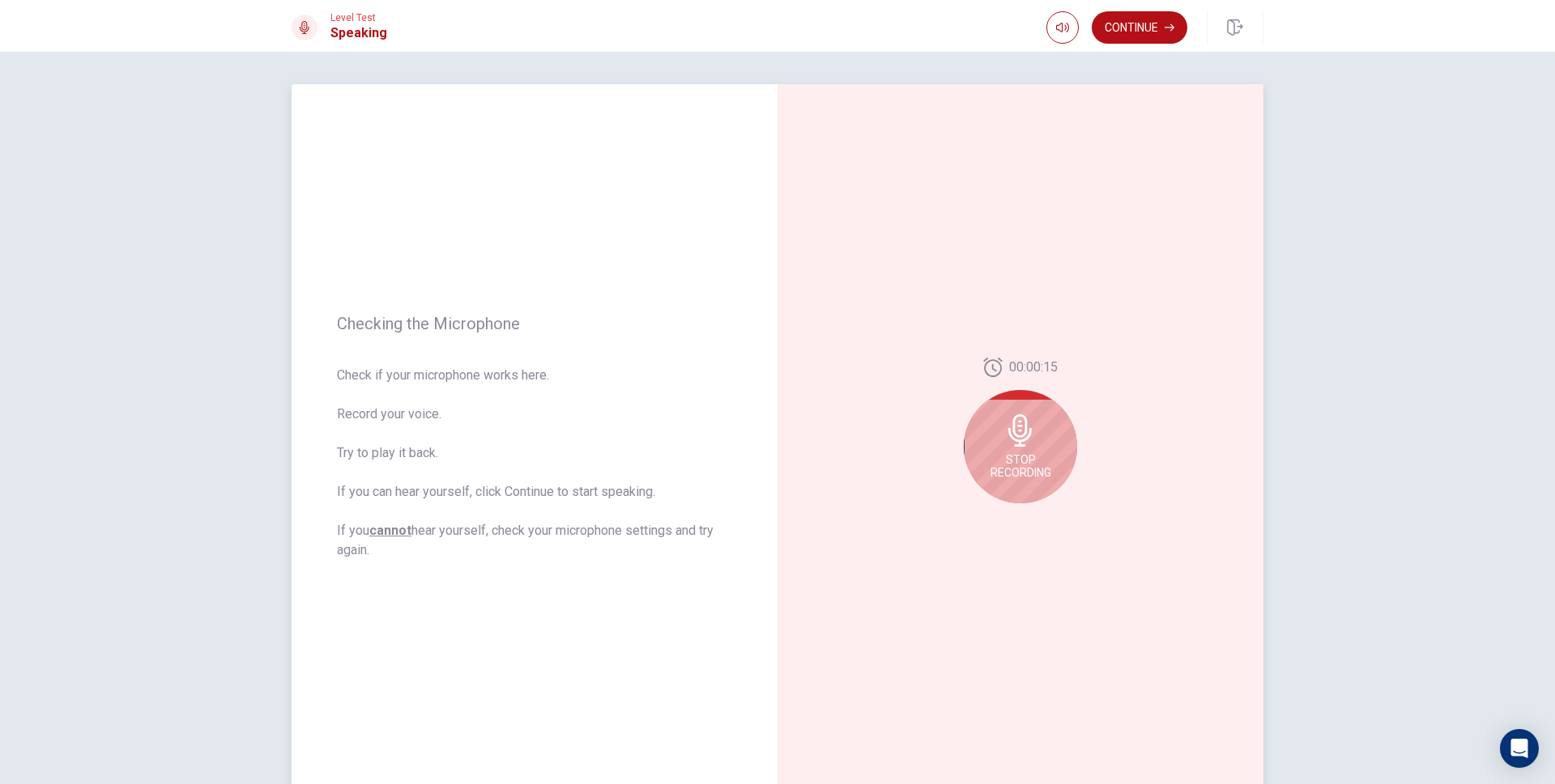
click at [1019, 476] on span "Stop Recording" at bounding box center [1020, 467] width 61 height 26
click at [1040, 511] on button "Play Audio" at bounding box center [1038, 517] width 23 height 23
click at [1033, 521] on icon "Play Audio" at bounding box center [1038, 517] width 10 height 10
click at [1040, 451] on div at bounding box center [1020, 436] width 113 height 113
click at [1001, 513] on icon "Record Again" at bounding box center [1002, 517] width 10 height 10
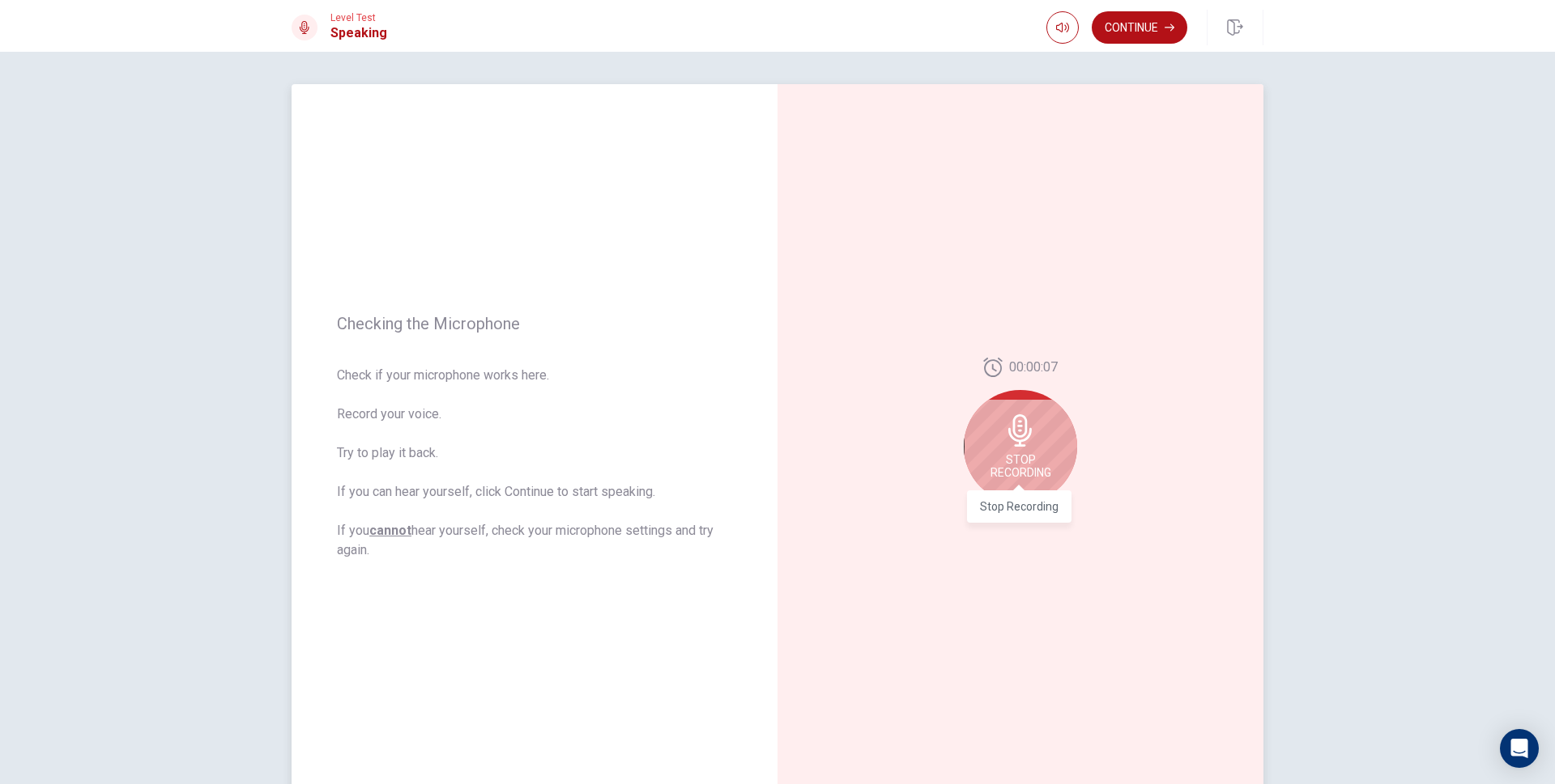
click at [1036, 459] on span "Stop Recording" at bounding box center [1020, 467] width 61 height 26
click at [1040, 516] on icon "Play Audio" at bounding box center [1038, 517] width 10 height 10
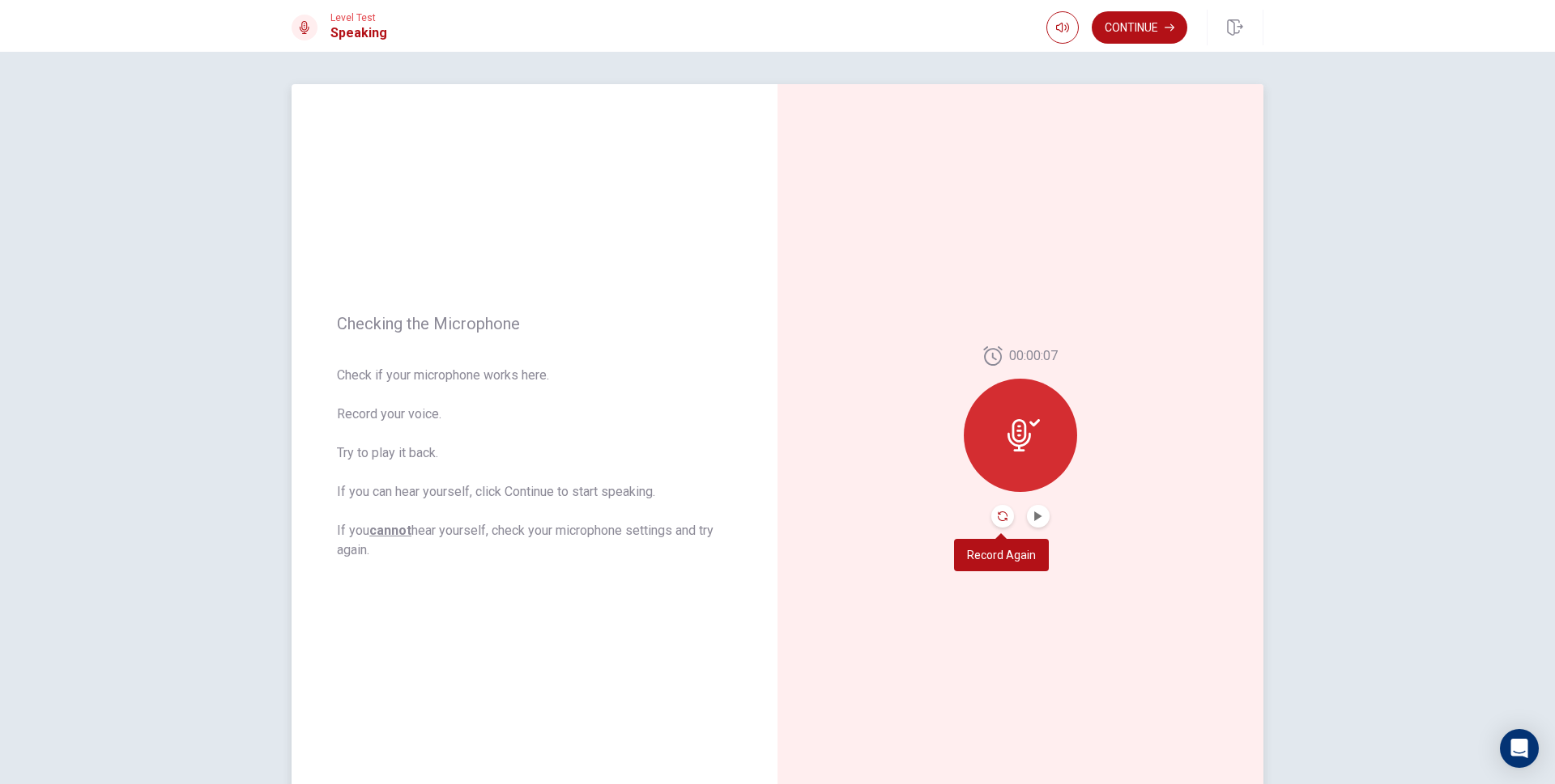
click at [1002, 516] on icon "Record Again" at bounding box center [1002, 517] width 10 height 10
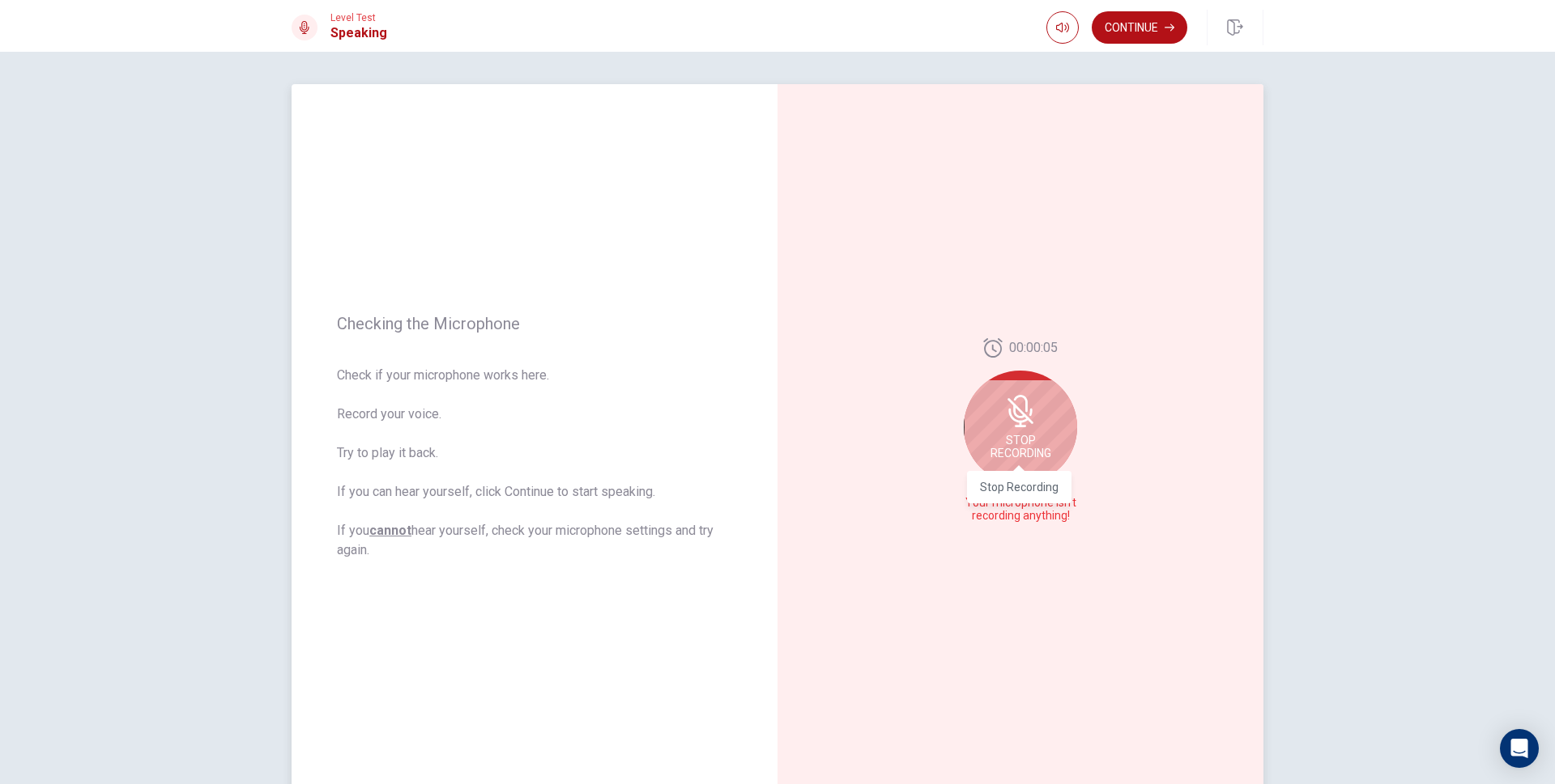
click at [1025, 447] on span "Stop Recording" at bounding box center [1020, 447] width 61 height 26
click at [1004, 513] on icon "Record Again" at bounding box center [1002, 517] width 10 height 10
click at [1025, 469] on span "Stop Recording" at bounding box center [1020, 467] width 61 height 26
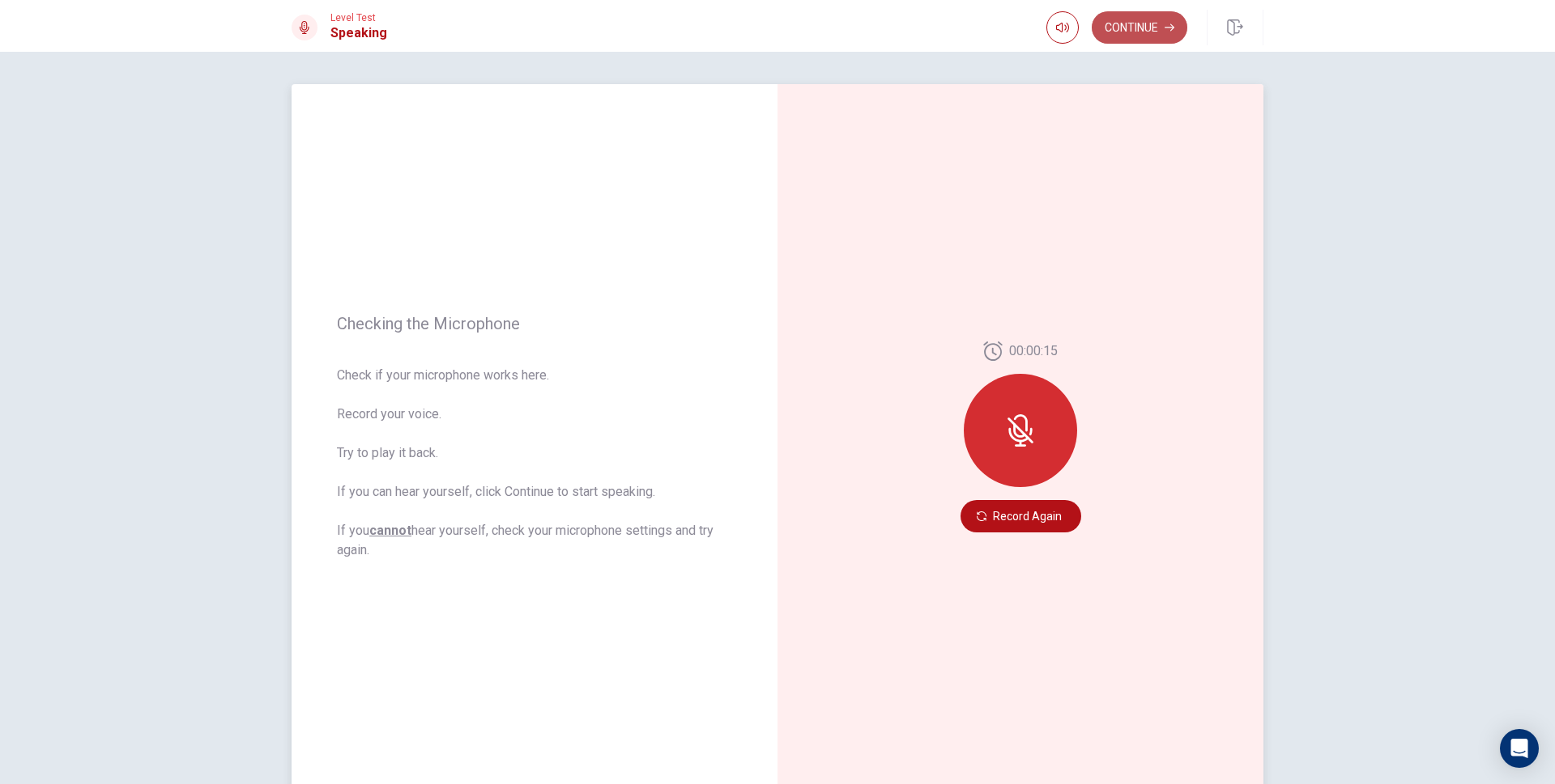
click at [1158, 36] on button "Continue" at bounding box center [1139, 28] width 96 height 32
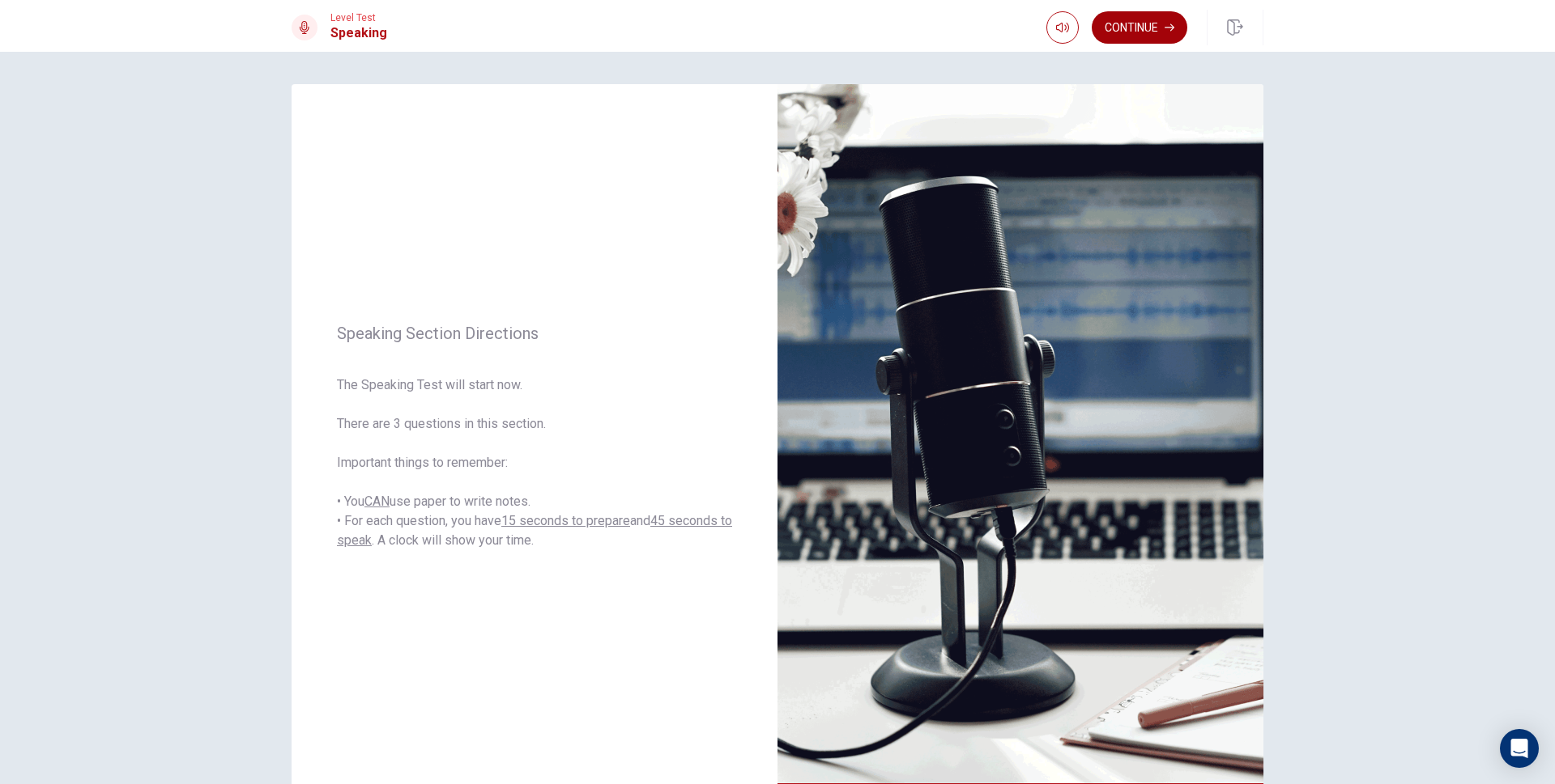
click at [1125, 33] on button "Continue" at bounding box center [1139, 28] width 96 height 32
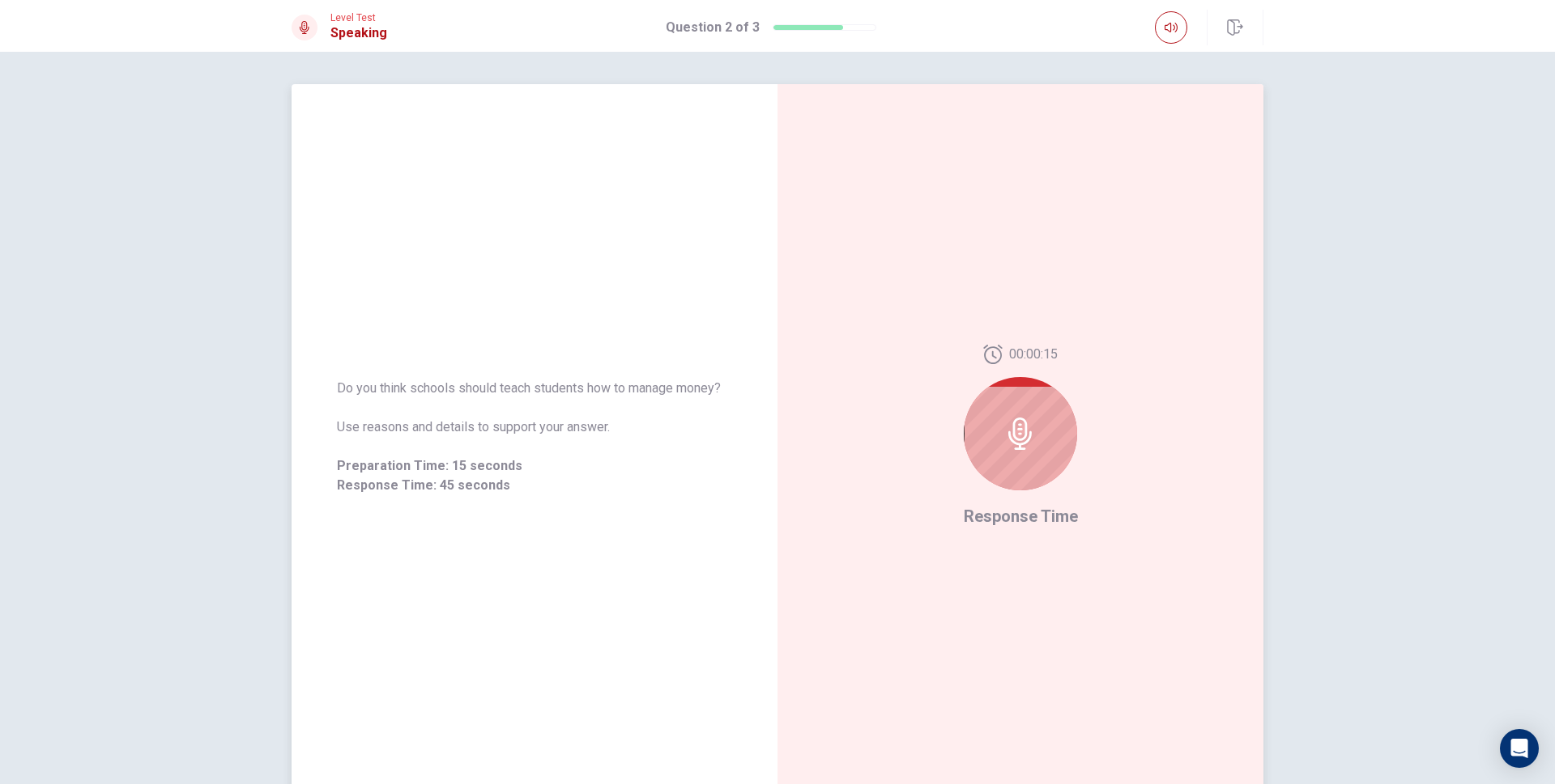
click at [1019, 443] on icon at bounding box center [1020, 434] width 32 height 32
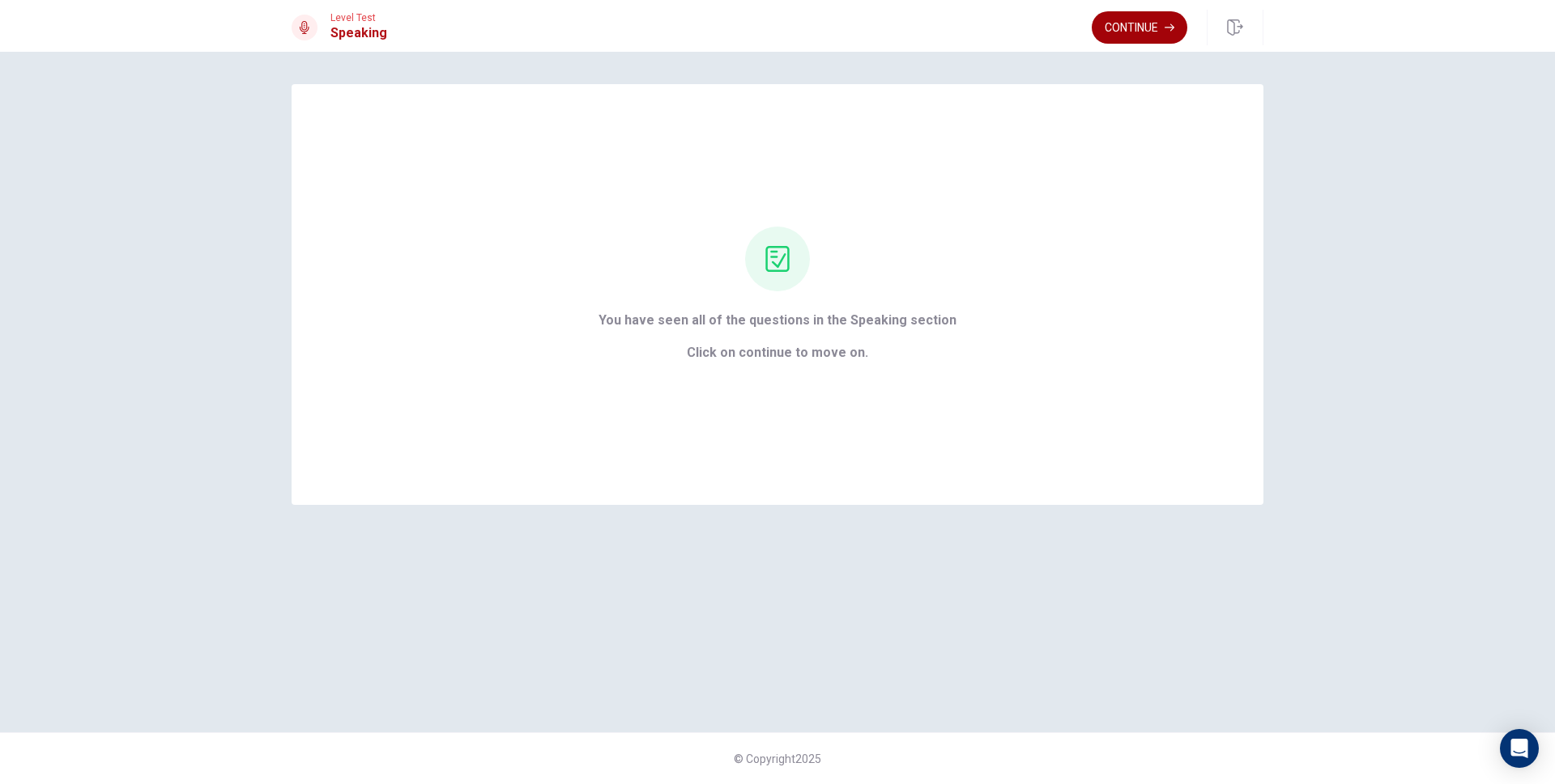
click at [1155, 21] on button "Continue" at bounding box center [1139, 28] width 96 height 32
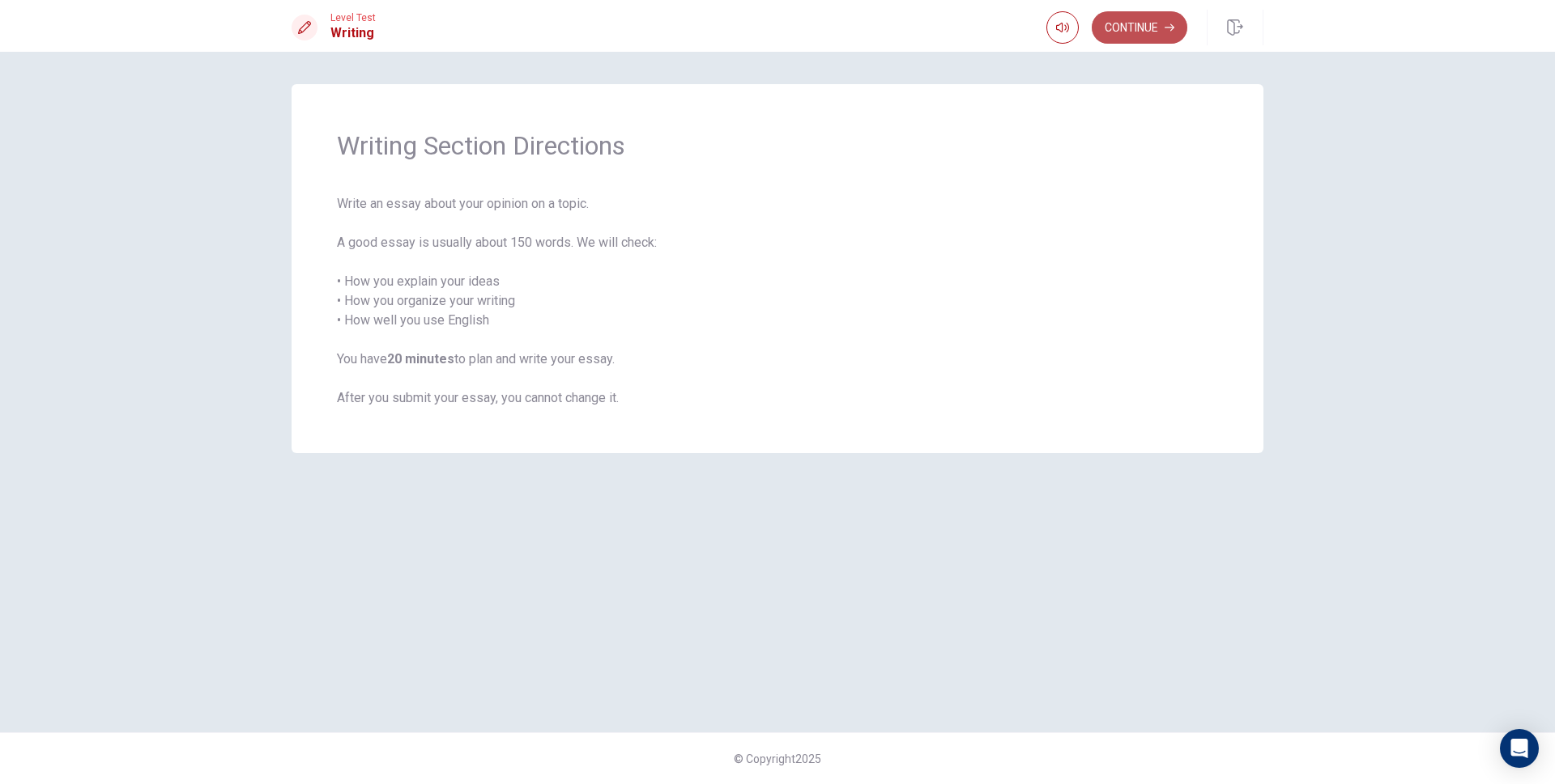
click at [1153, 28] on button "Continue" at bounding box center [1139, 28] width 96 height 32
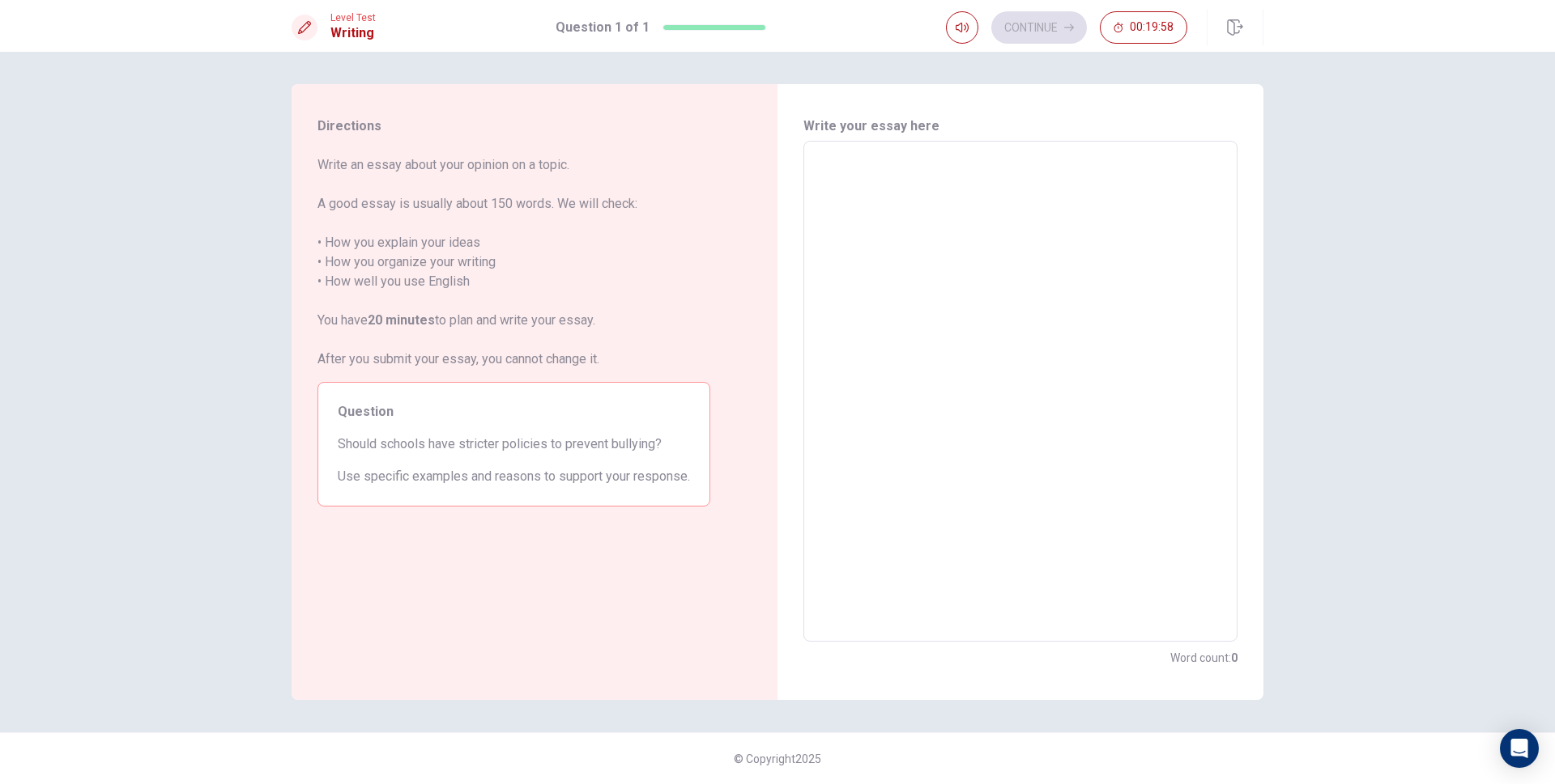
click at [928, 186] on textarea at bounding box center [1020, 392] width 412 height 475
type textarea "s"
type textarea "x"
type textarea "sv"
type textarea "x"
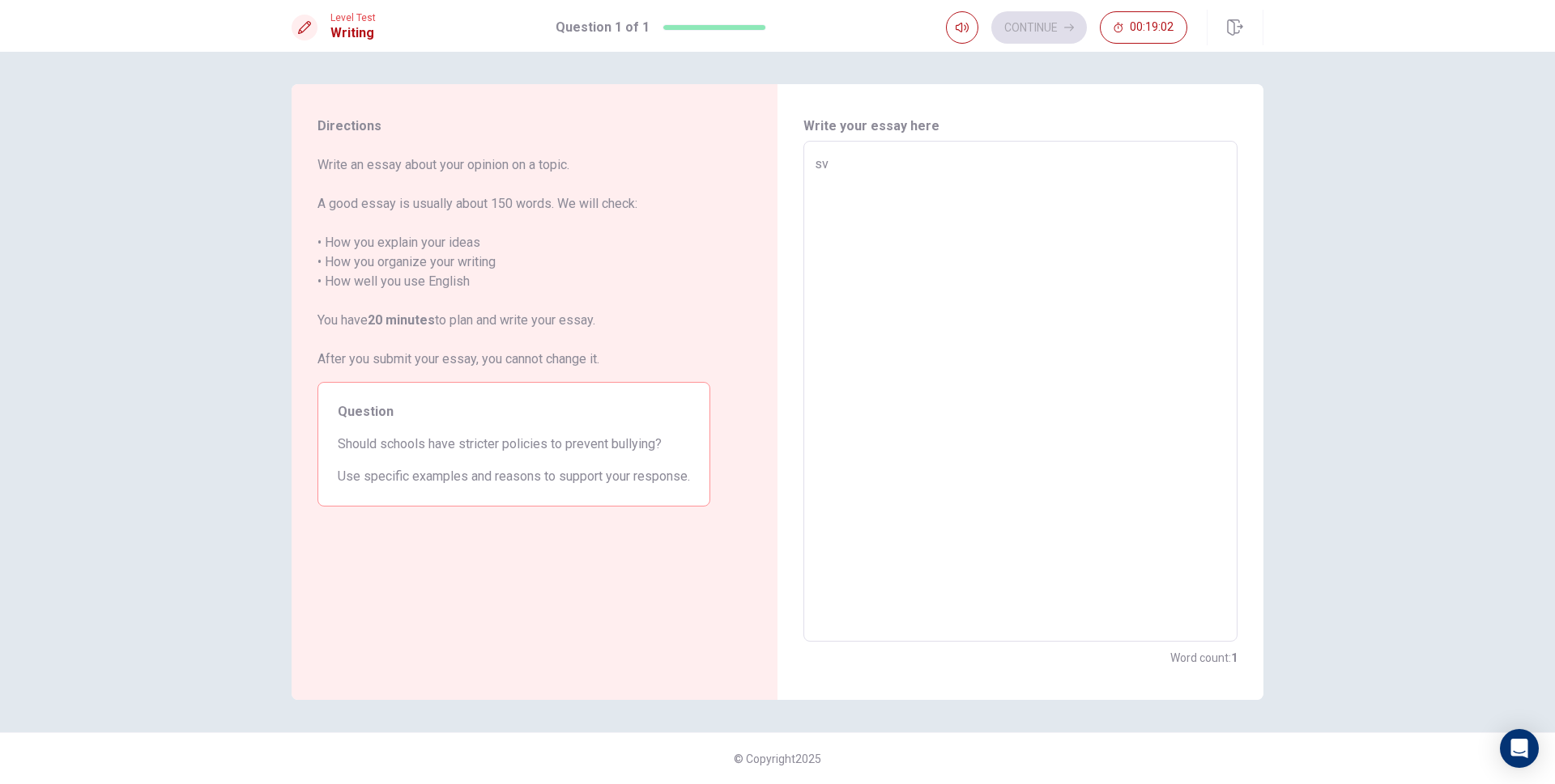
type textarea "s"
type textarea "x"
type textarea "c"
type textarea "x"
type textarea "S"
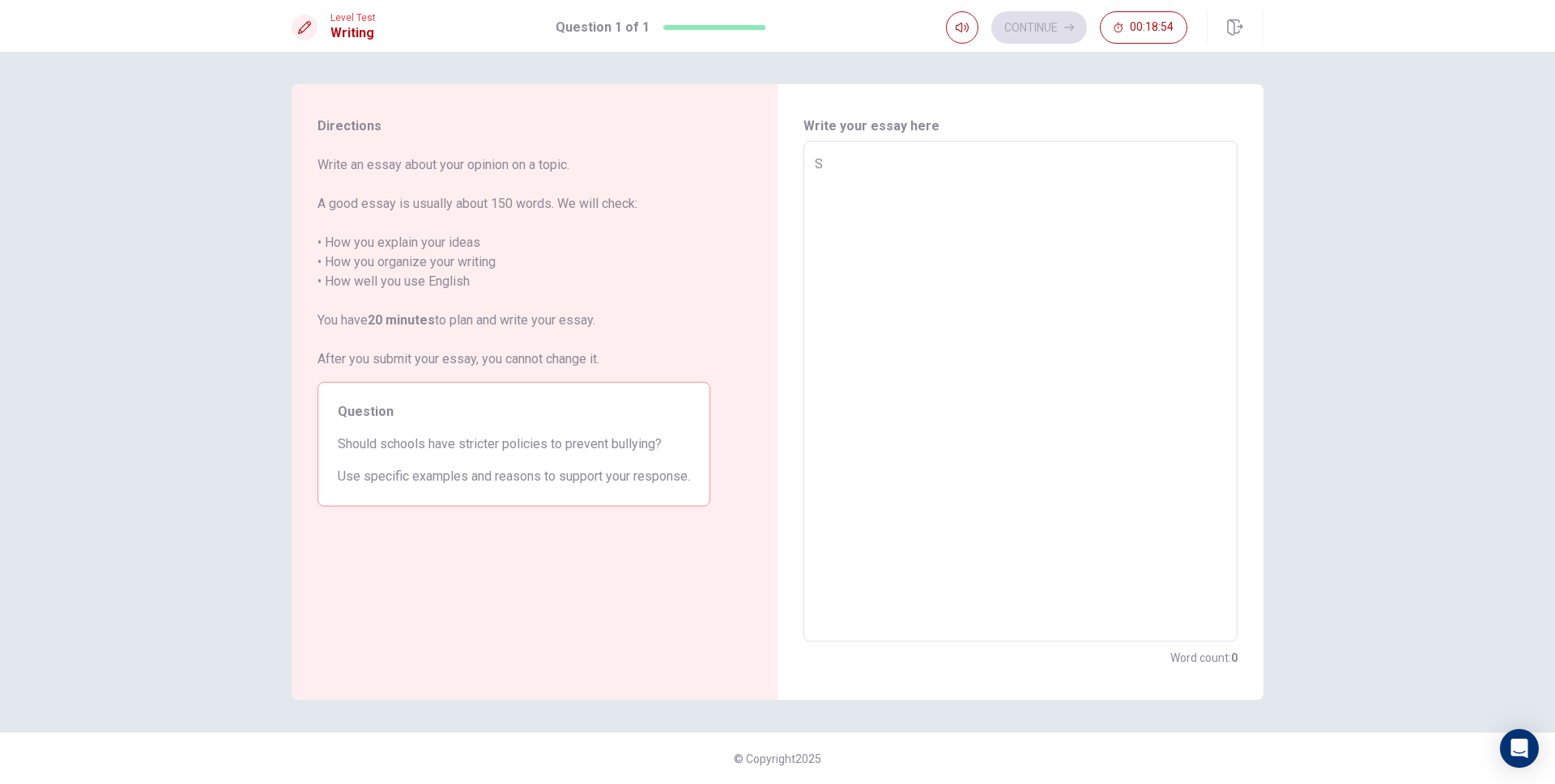
type textarea "x"
type textarea "c"
type textarea "x"
type textarea "s"
type textarea "x"
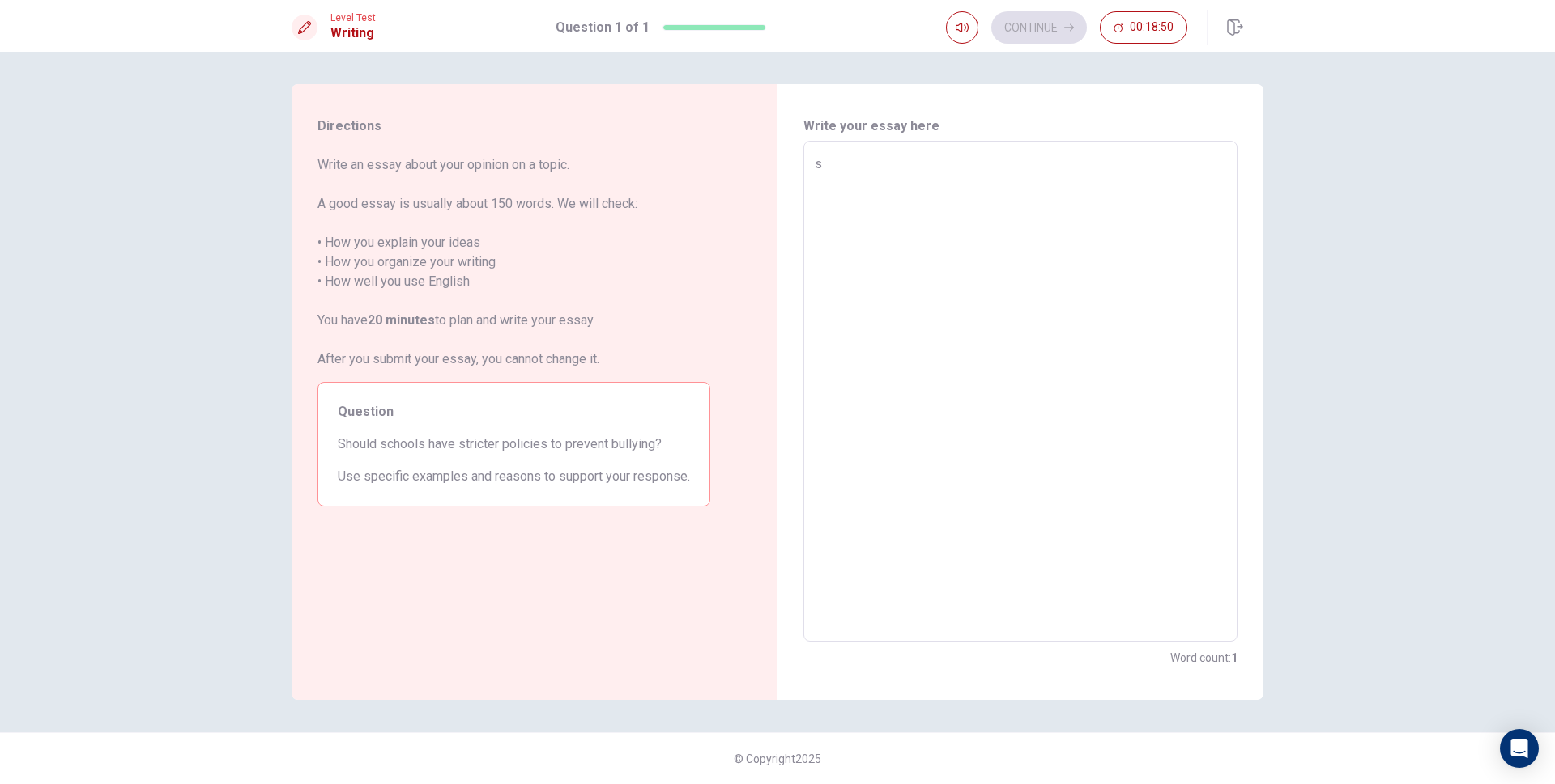
type textarea "sc"
type textarea "x"
type textarea "sch"
type textarea "x"
type textarea "scho"
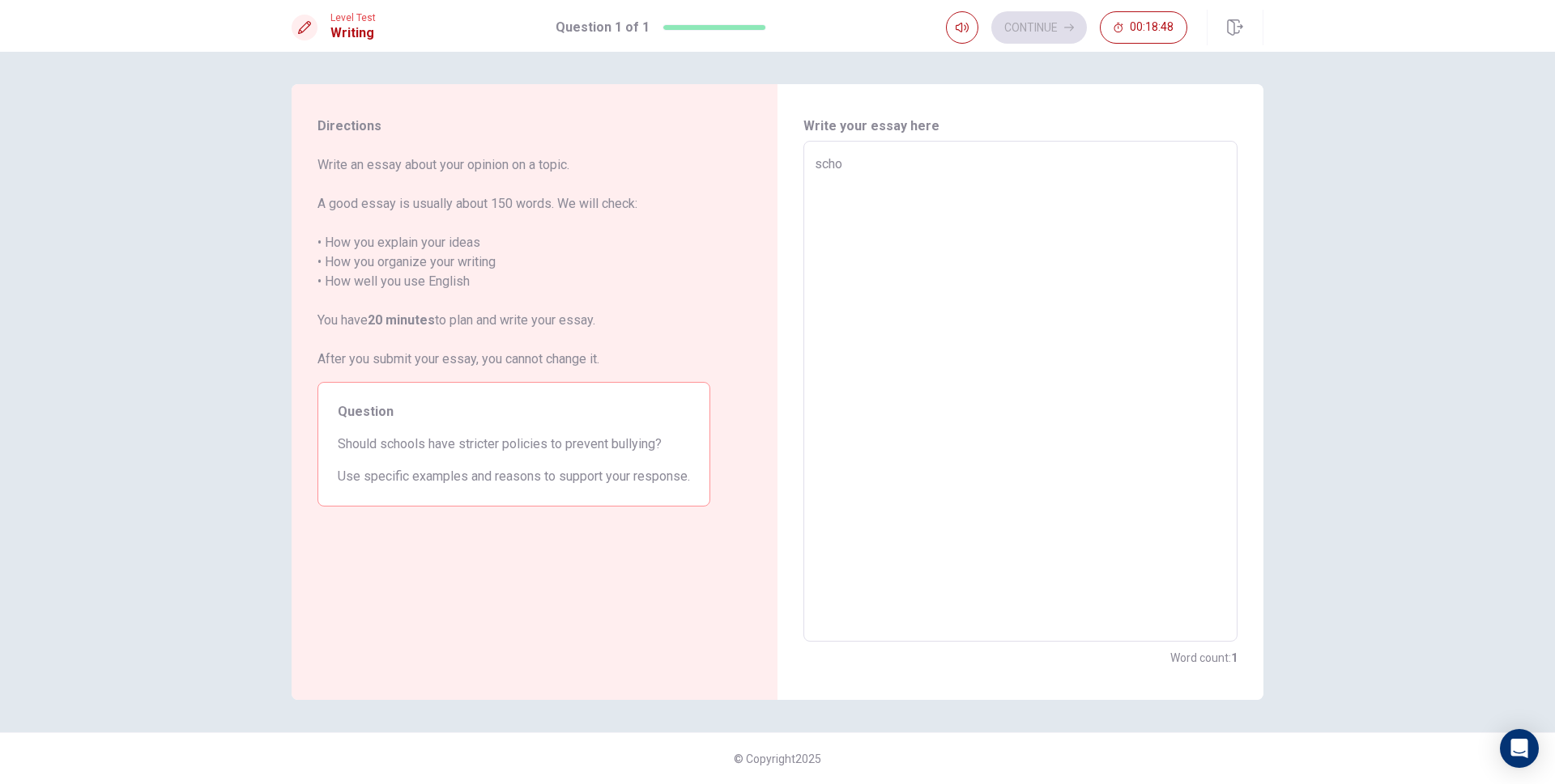
type textarea "x"
type textarea "schoo"
type textarea "x"
type textarea "schoo;"
type textarea "x"
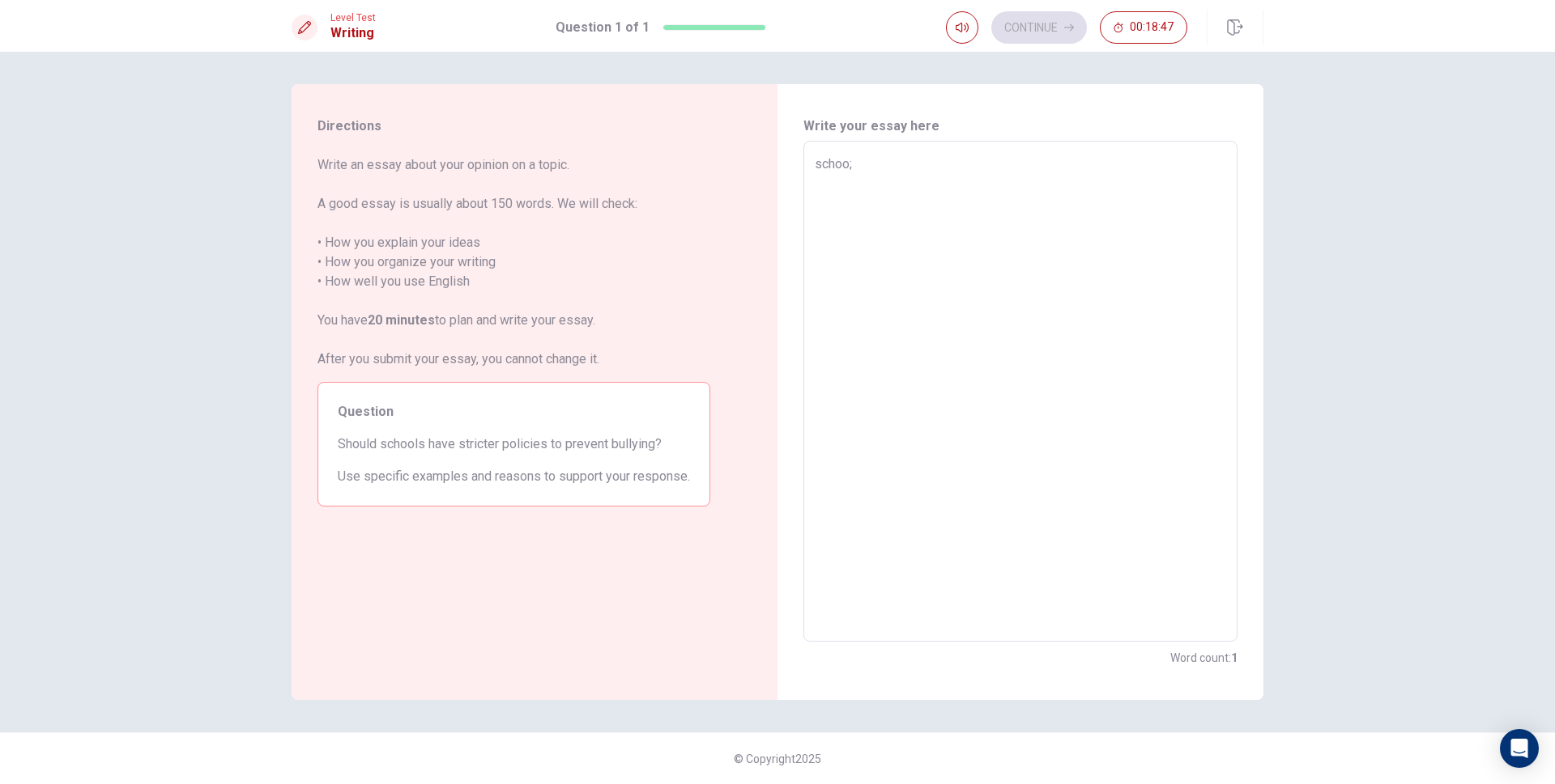
type textarea "schoo;s"
type textarea "x"
type textarea "schoo;"
type textarea "x"
type textarea "schoo"
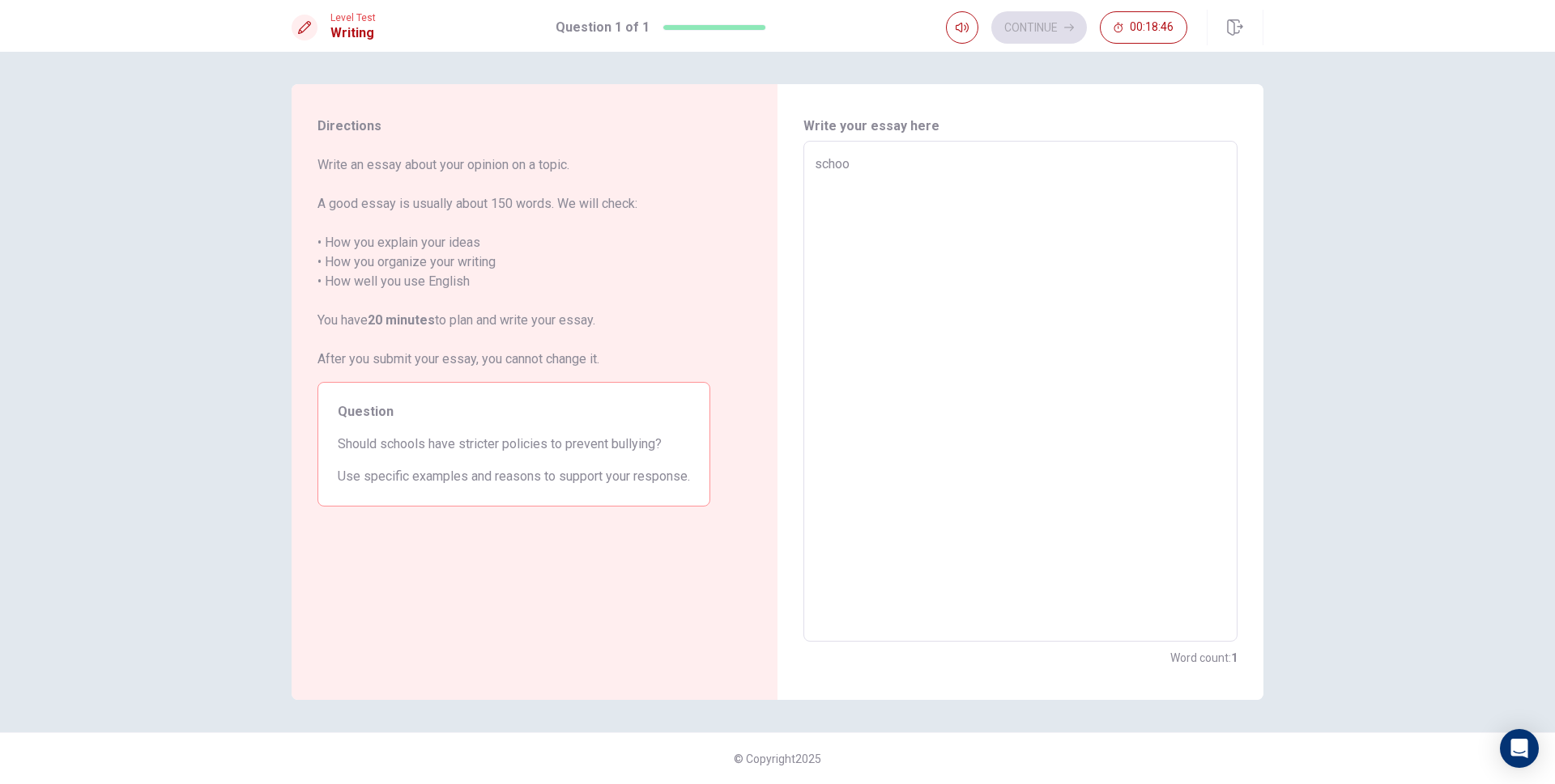
type textarea "x"
type textarea "school"
type textarea "x"
type textarea "schools"
type textarea "x"
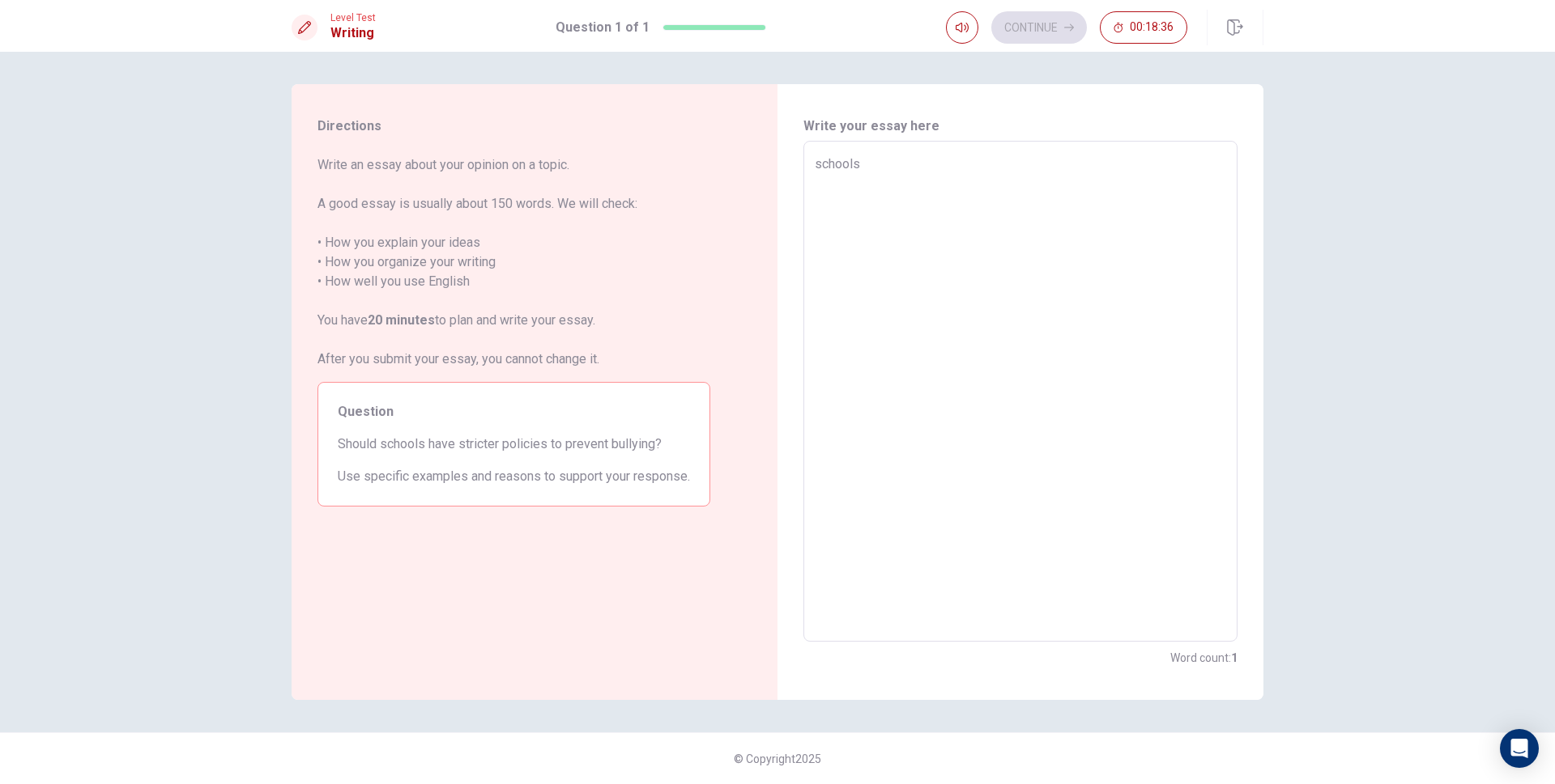
type textarea "schools"
type textarea "x"
type textarea "schools h"
type textarea "x"
type textarea "schools ha"
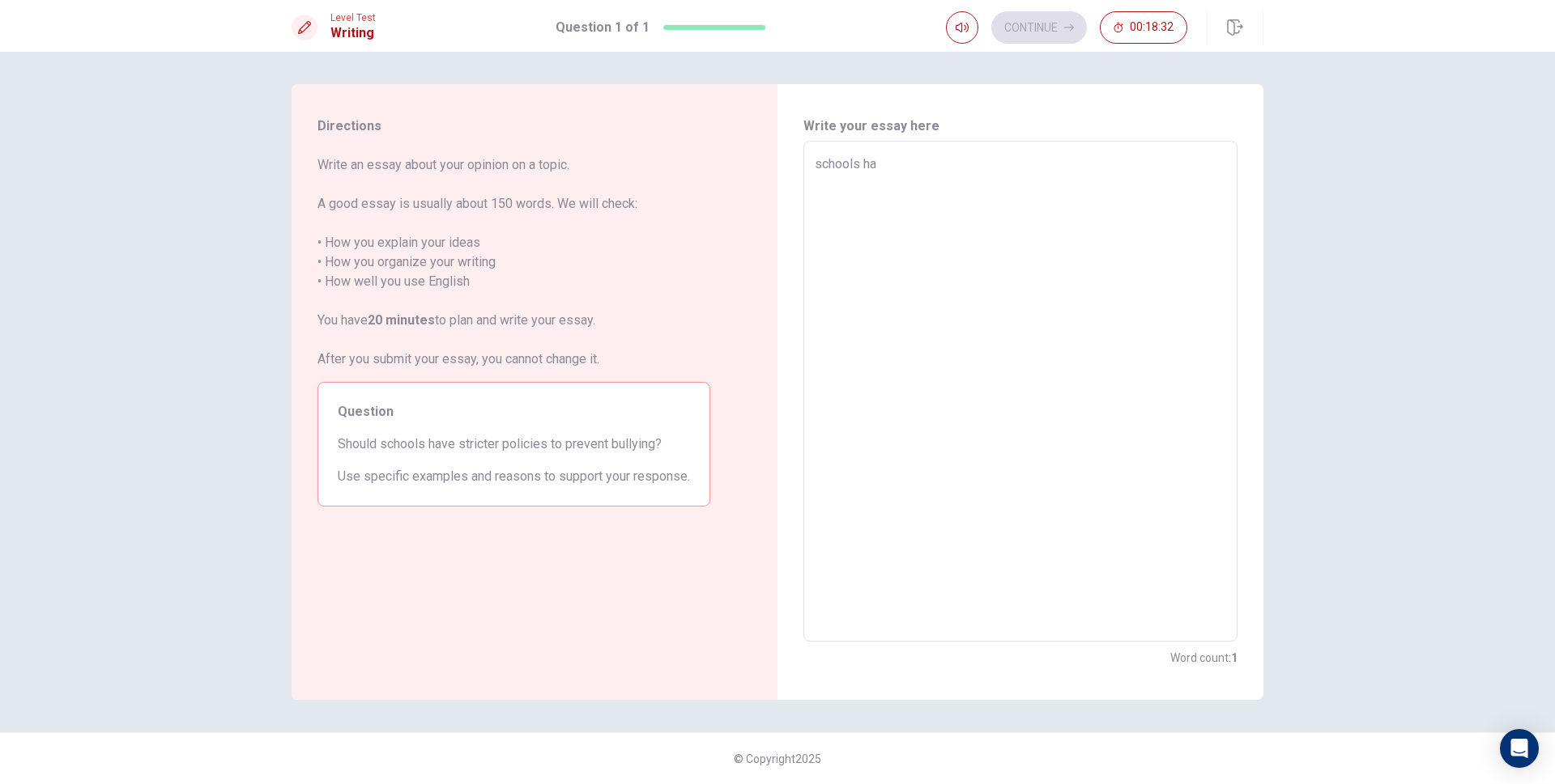
type textarea "x"
type textarea "schools han"
type textarea "x"
type textarea "schools ha"
type textarea "x"
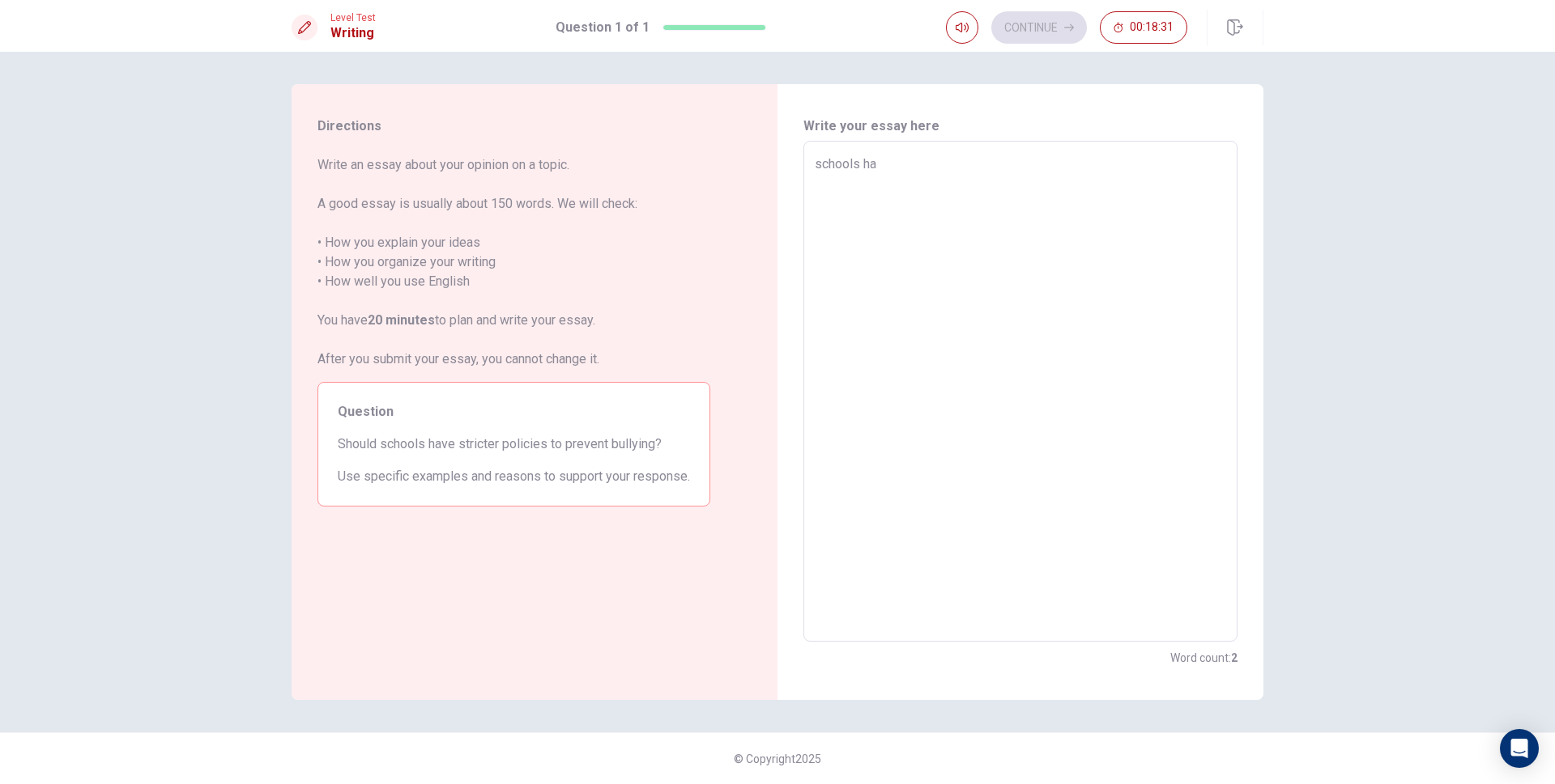
type textarea "schools hac"
type textarea "x"
type textarea "schools hace"
type textarea "x"
type textarea "schools hac"
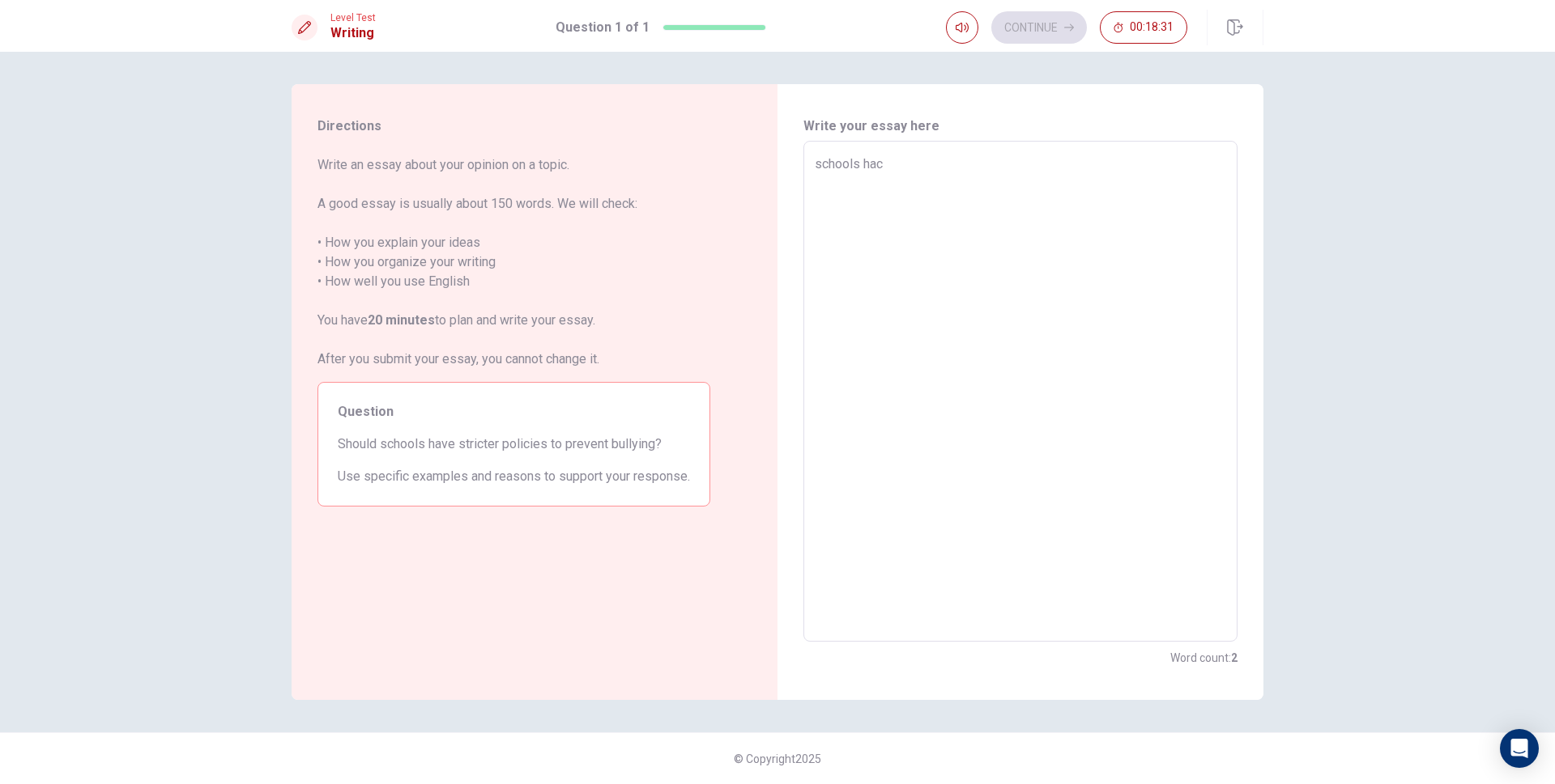
type textarea "x"
type textarea "schools ha"
type textarea "x"
type textarea "schools hav"
type textarea "x"
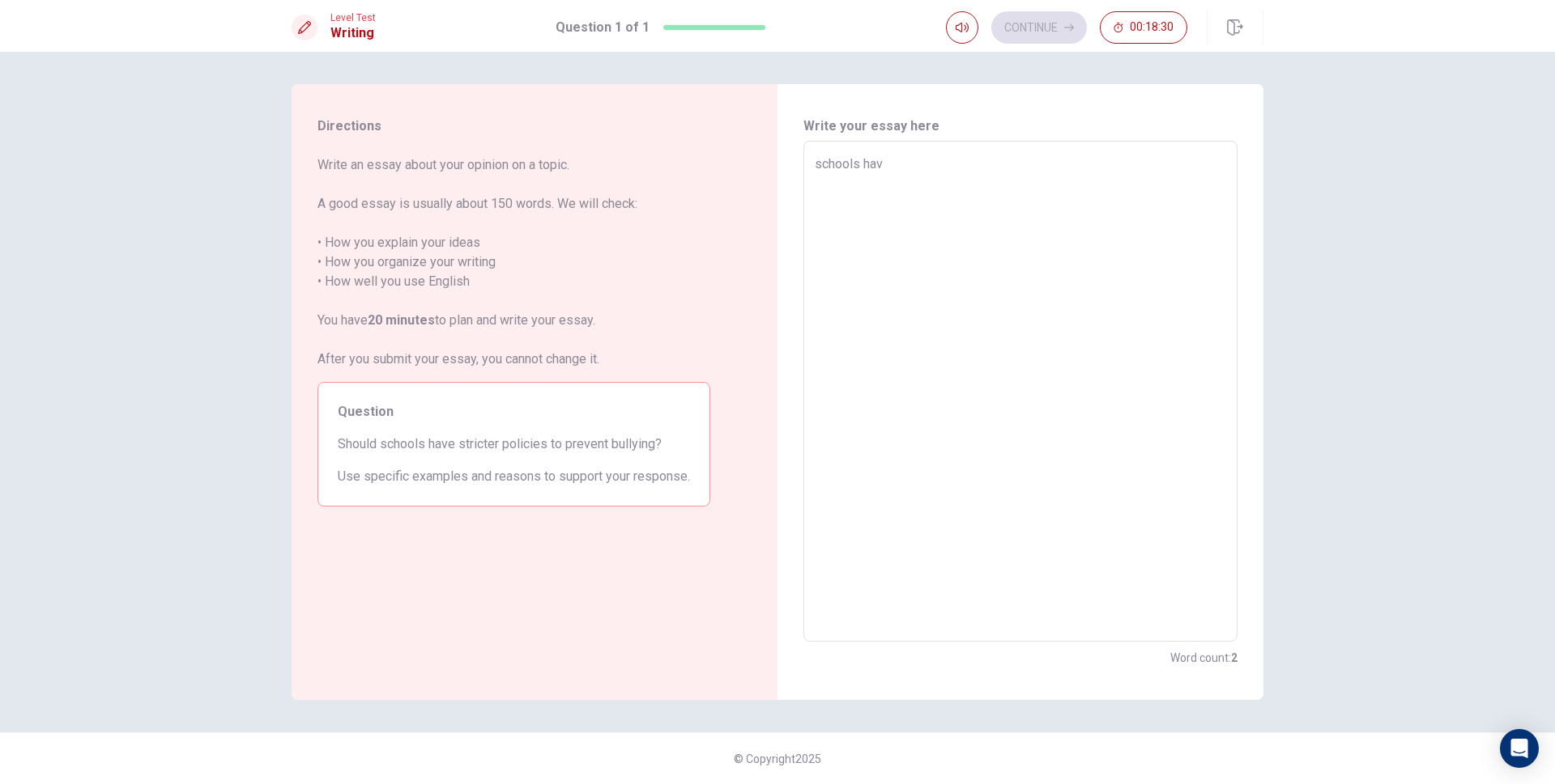
type textarea "schools have"
type textarea "x"
type textarea "schools have"
type textarea "x"
type textarea "schools have s"
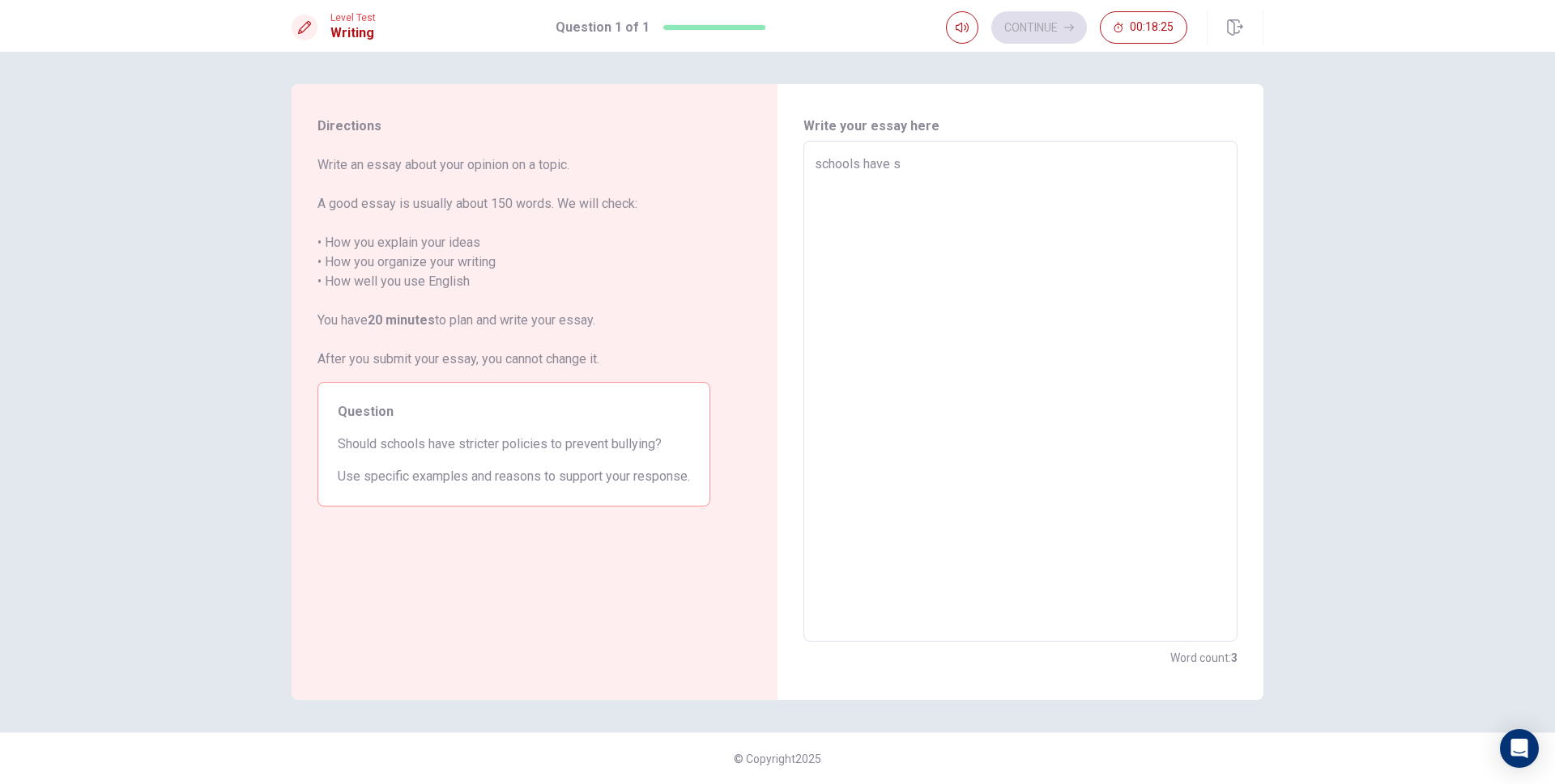
type textarea "x"
type textarea "schools have"
type textarea "x"
type textarea "schools have s"
type textarea "x"
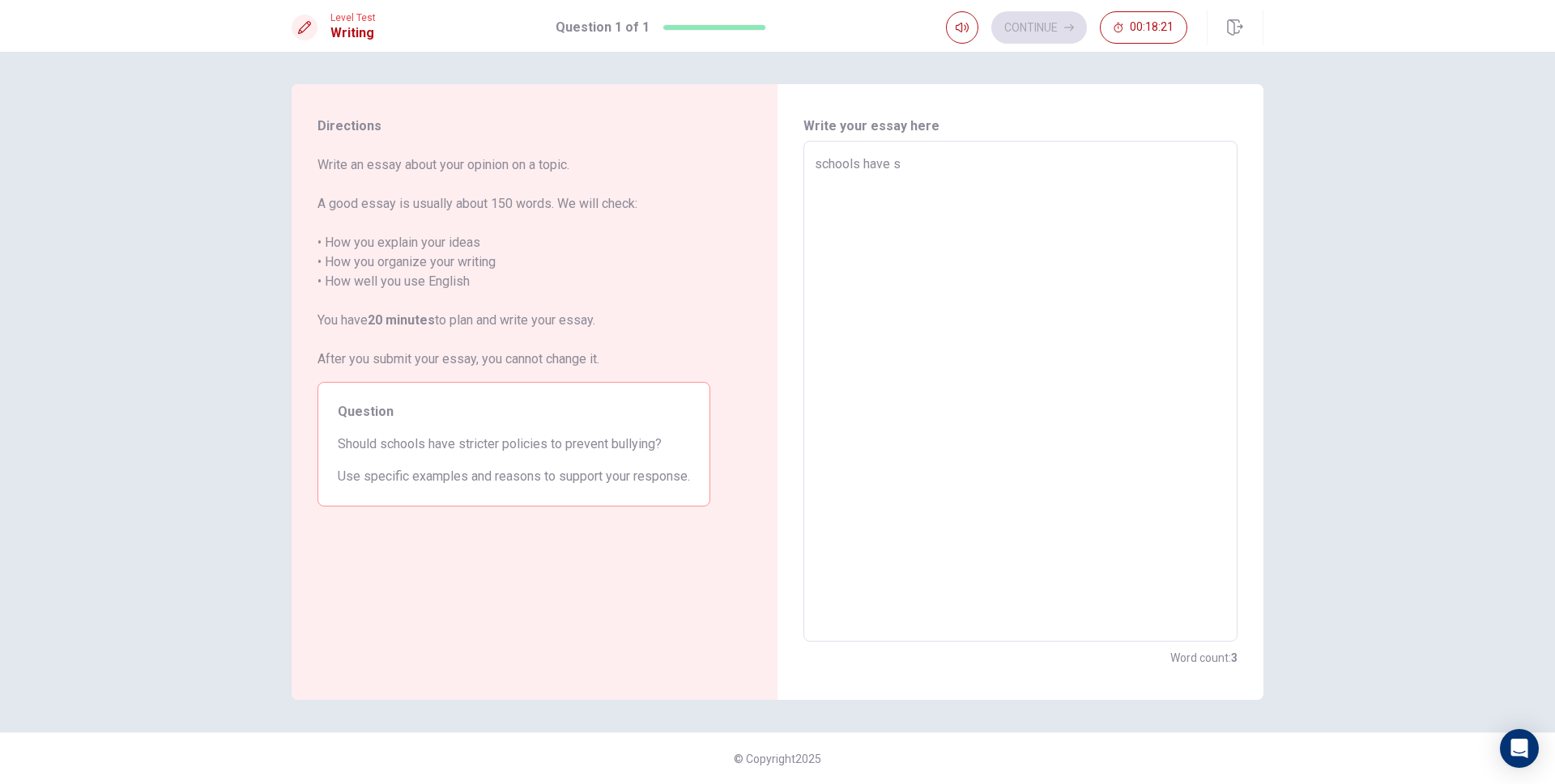
type textarea "schools have sd"
type textarea "x"
type textarea "schools have s"
type textarea "x"
type textarea "schools have"
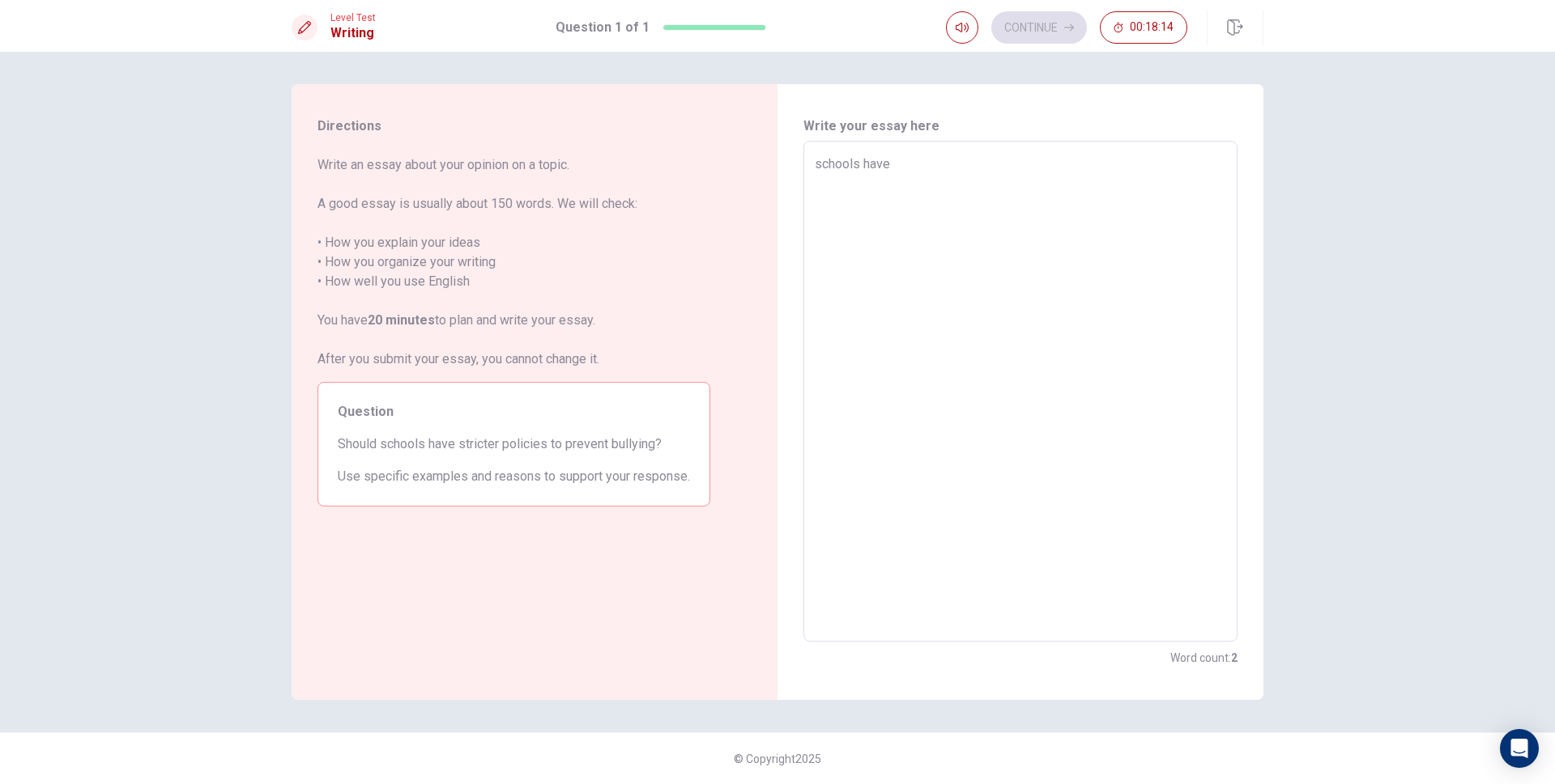
click at [820, 161] on textarea "schools have" at bounding box center [1020, 392] width 412 height 475
type textarea "x"
type textarea "chools have"
type textarea "x"
type textarea "Schools have"
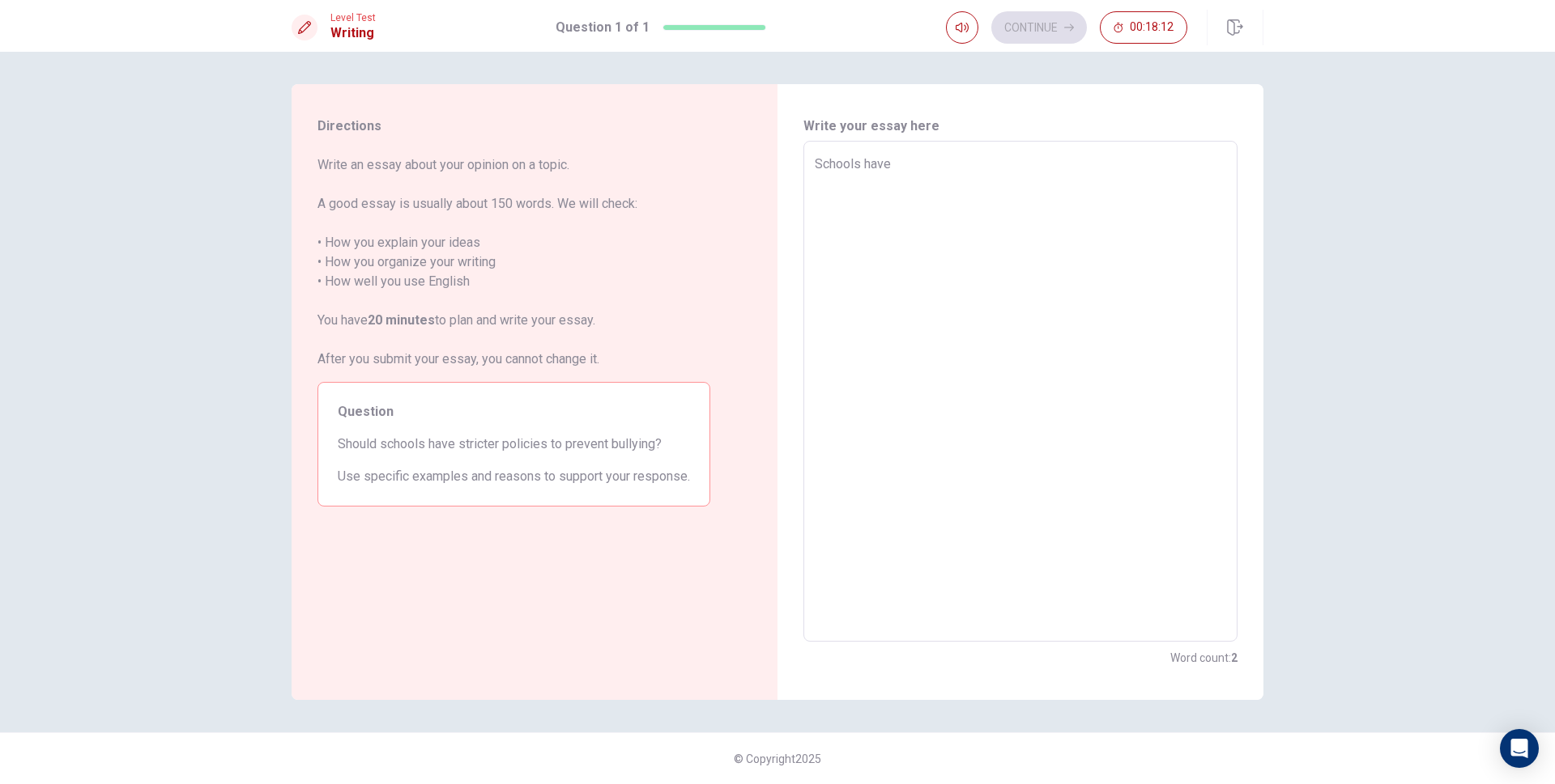
type textarea "x"
click at [965, 189] on textarea "Schools have" at bounding box center [1020, 392] width 412 height 475
type textarea "Schools have s"
type textarea "x"
type textarea "Schools have ss"
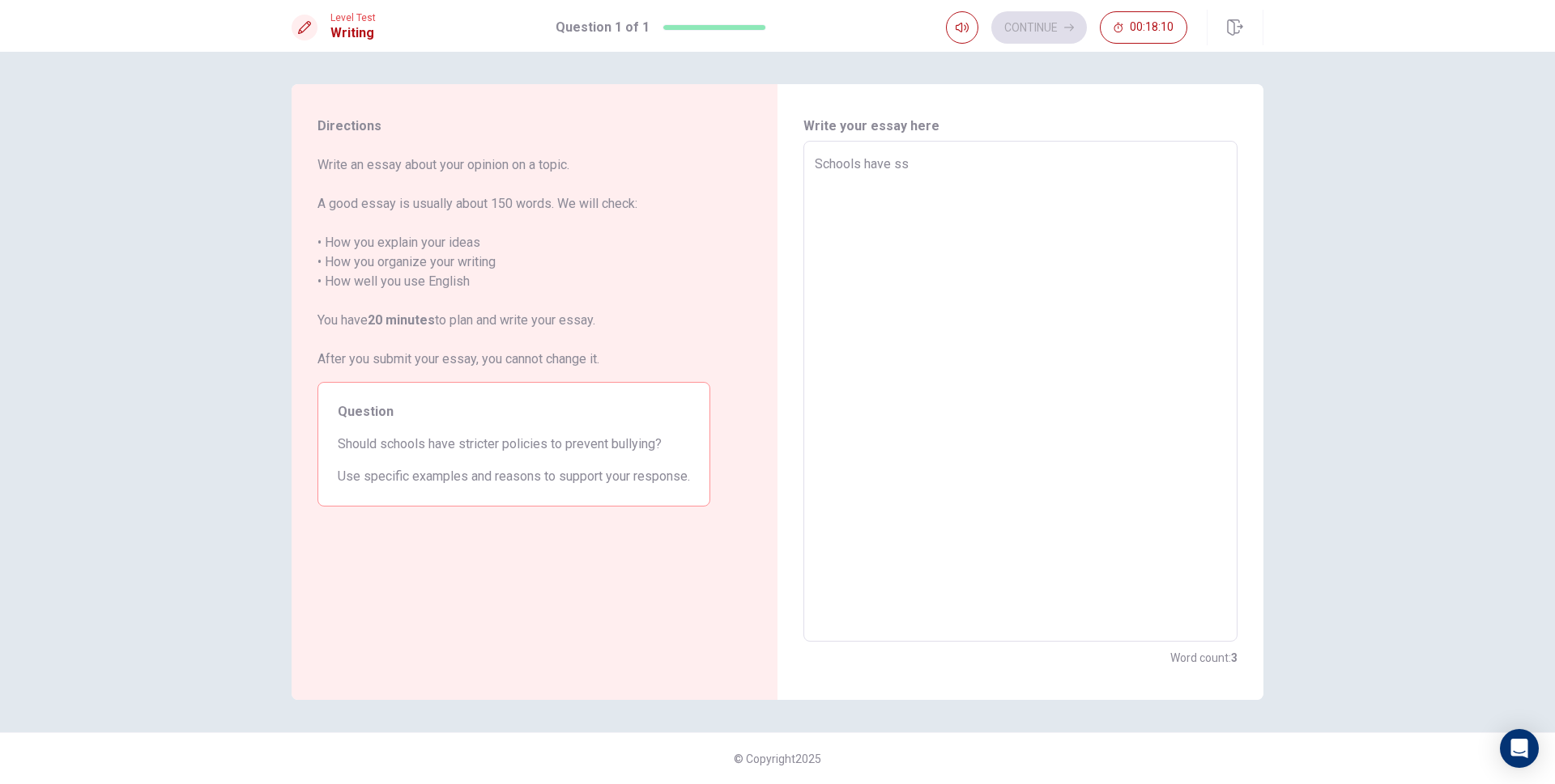
type textarea "x"
type textarea "Schools have ssd"
type textarea "x"
type textarea "Schools have ss"
type textarea "x"
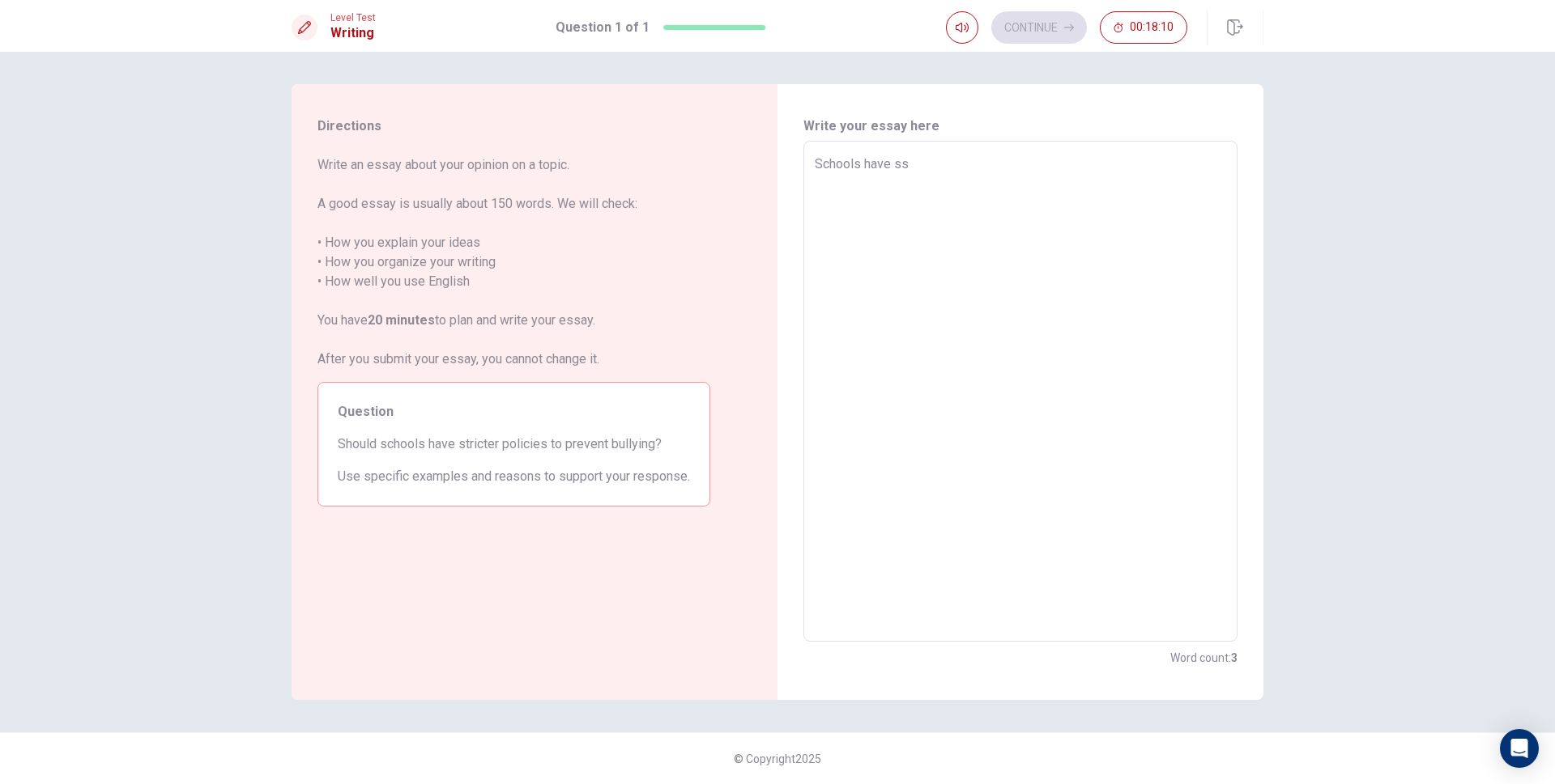
type textarea "Schools have s"
type textarea "x"
type textarea "Schools have"
type textarea "x"
type textarea "Schools have w"
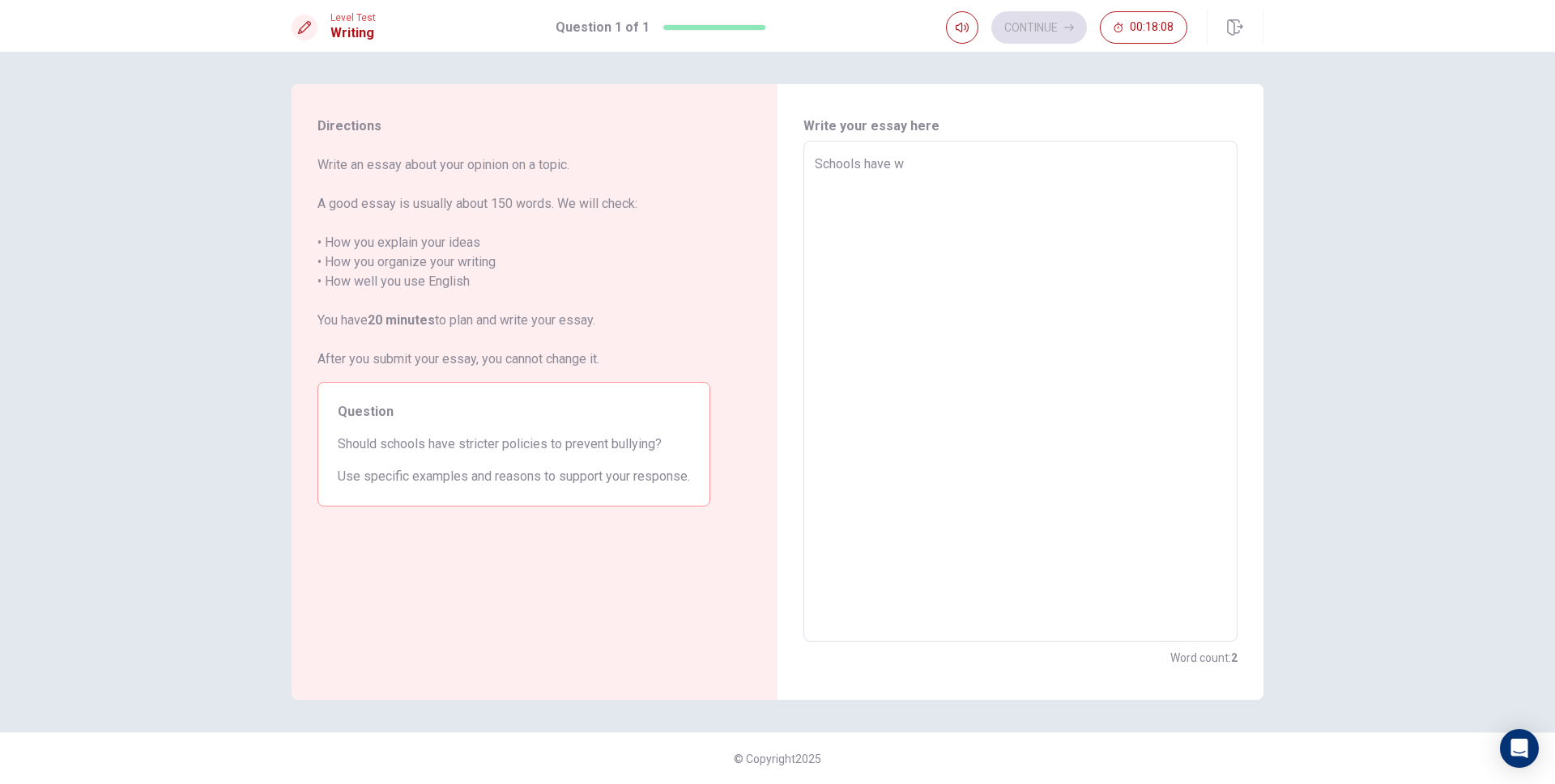
type textarea "x"
type textarea "Schools have"
type textarea "x"
type textarea "Schools have s"
type textarea "x"
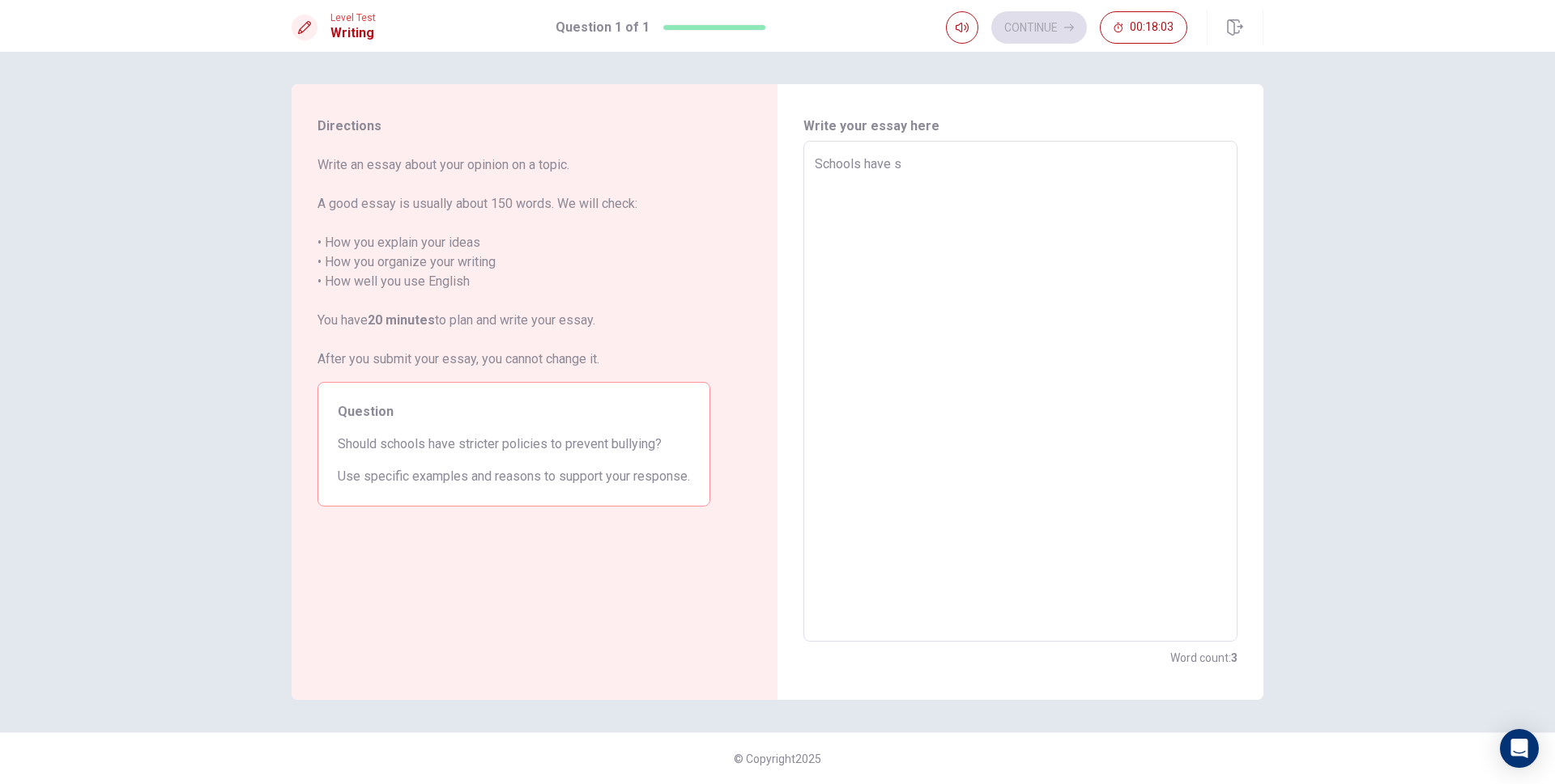
type textarea "Schools have"
type textarea "x"
type textarea "Schools have s"
type textarea "x"
type textarea "Schools have"
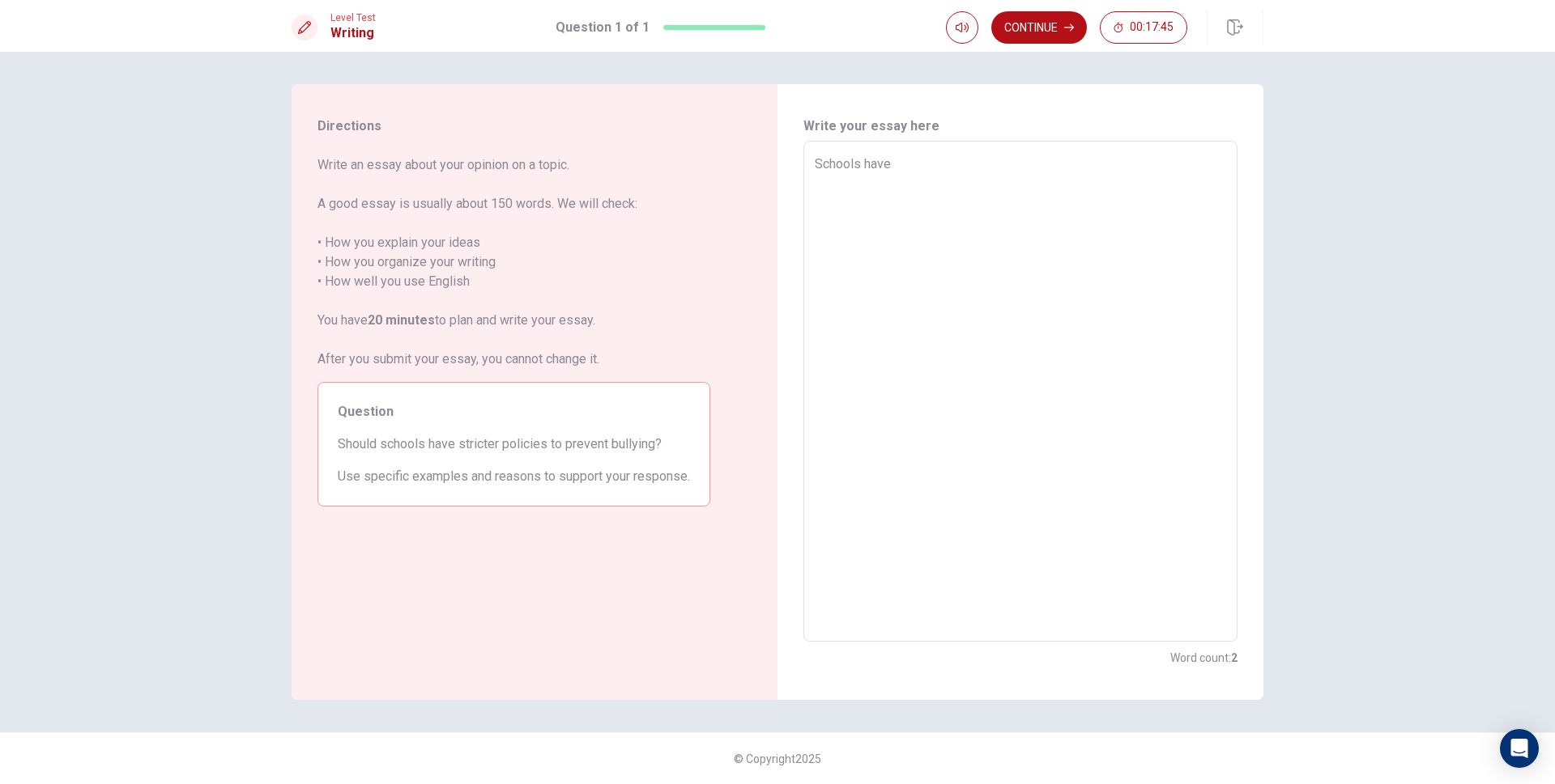
type textarea "x"
type textarea "Schools have g"
type textarea "x"
type textarea "Schools have"
type textarea "x"
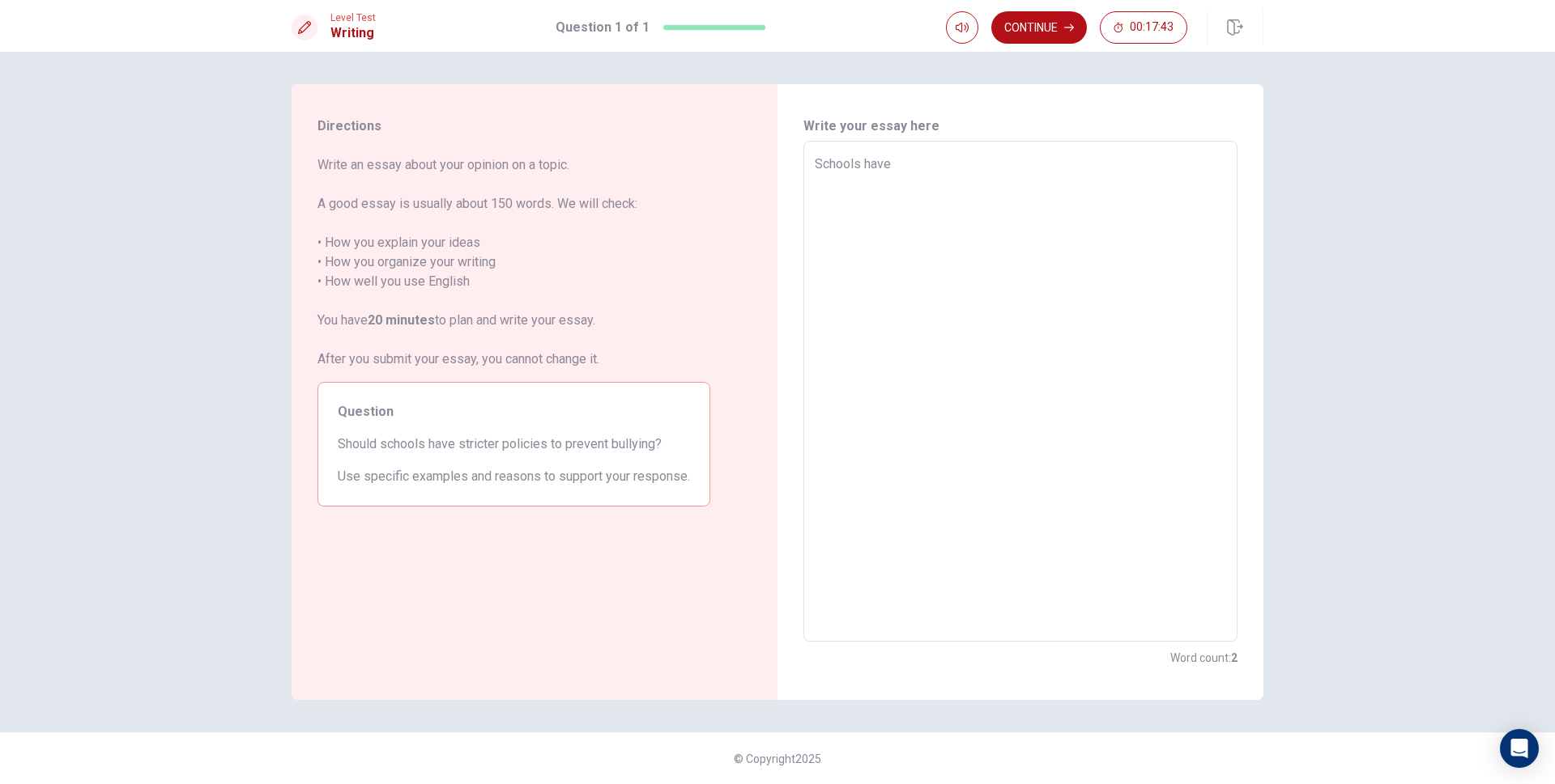
type textarea "Schools have w"
type textarea "x"
type textarea "Schools have"
type textarea "x"
type textarea "Schools have s"
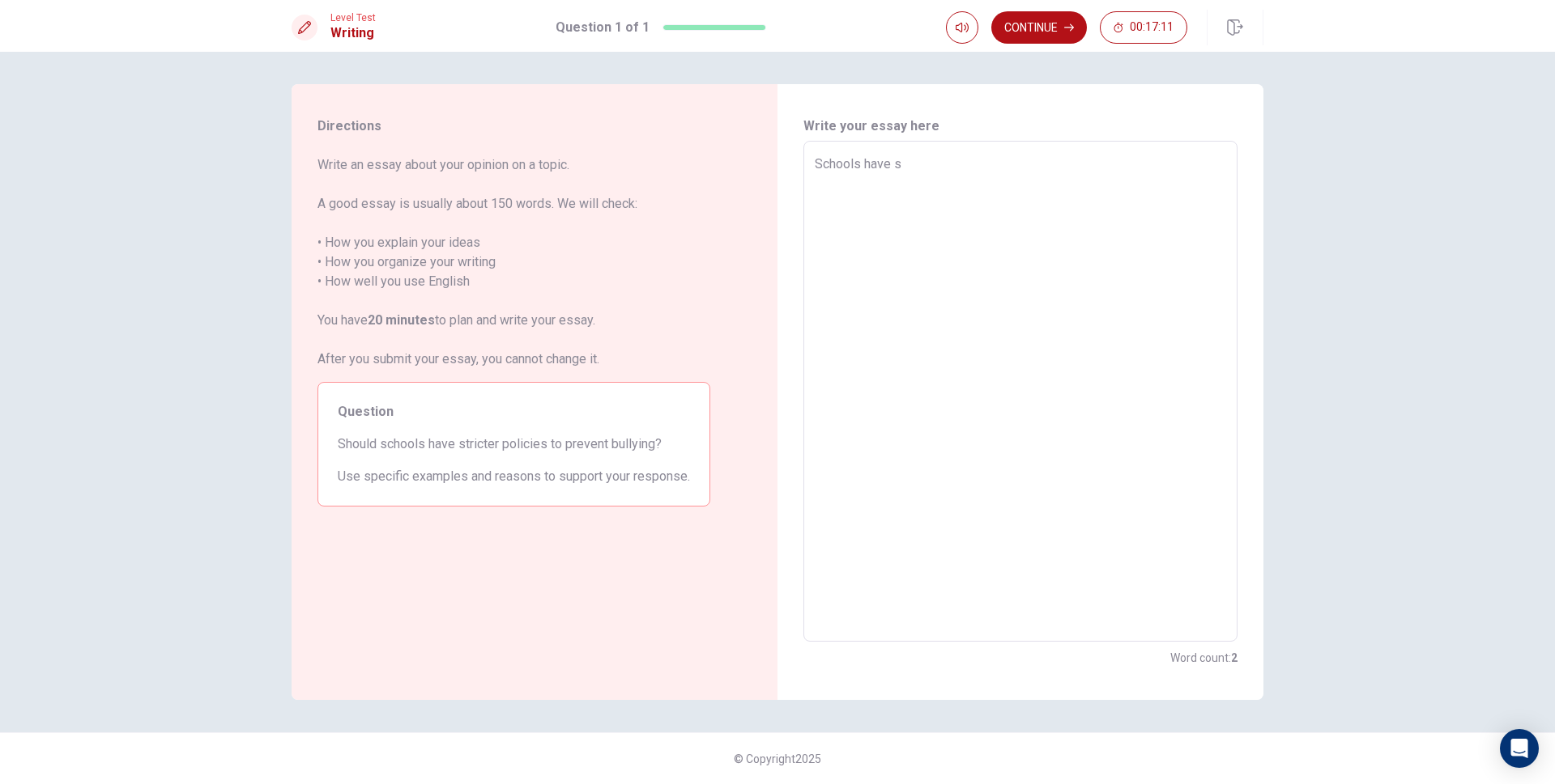
type textarea "x"
type textarea "Schools have st"
type textarea "x"
type textarea "Schools have s"
type textarea "x"
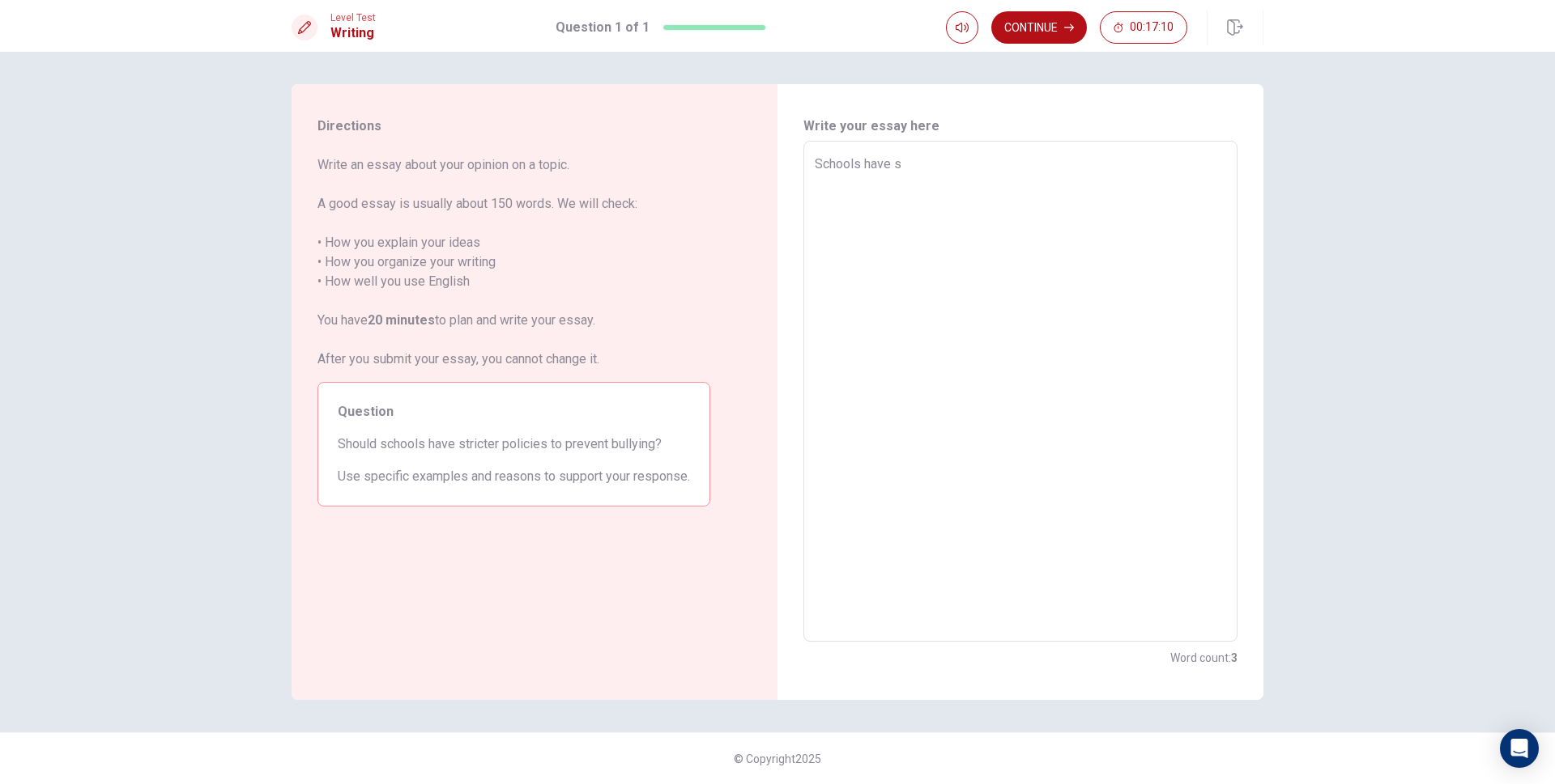
type textarea "Schools have"
click at [1121, 339] on textarea "Schools have" at bounding box center [1020, 392] width 412 height 475
type textarea "x"
type textarea "Schools have"
type textarea "x"
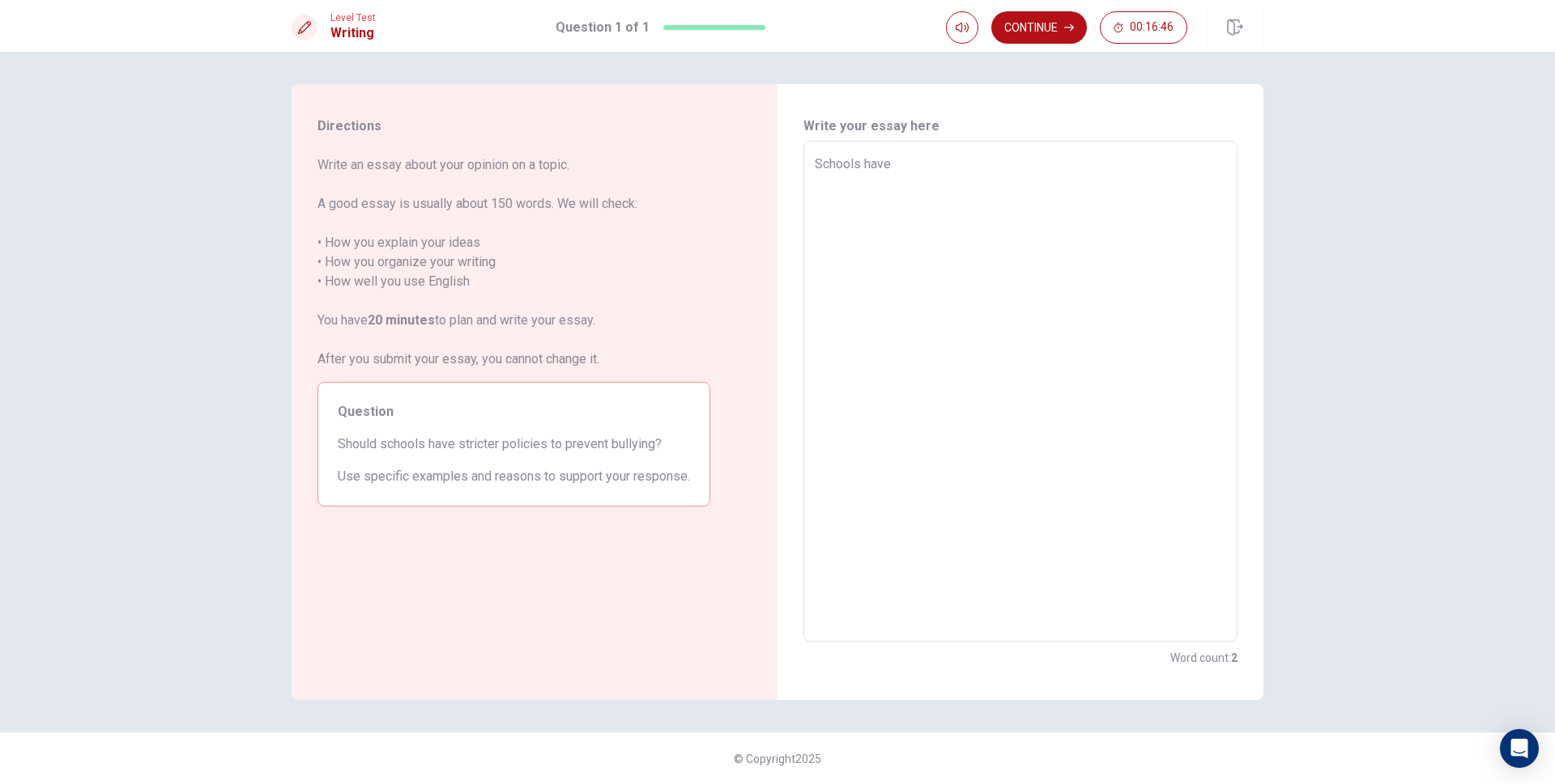
type textarea "Schools hav"
type textarea "x"
type textarea "Schools ha"
type textarea "x"
type textarea "Schools h"
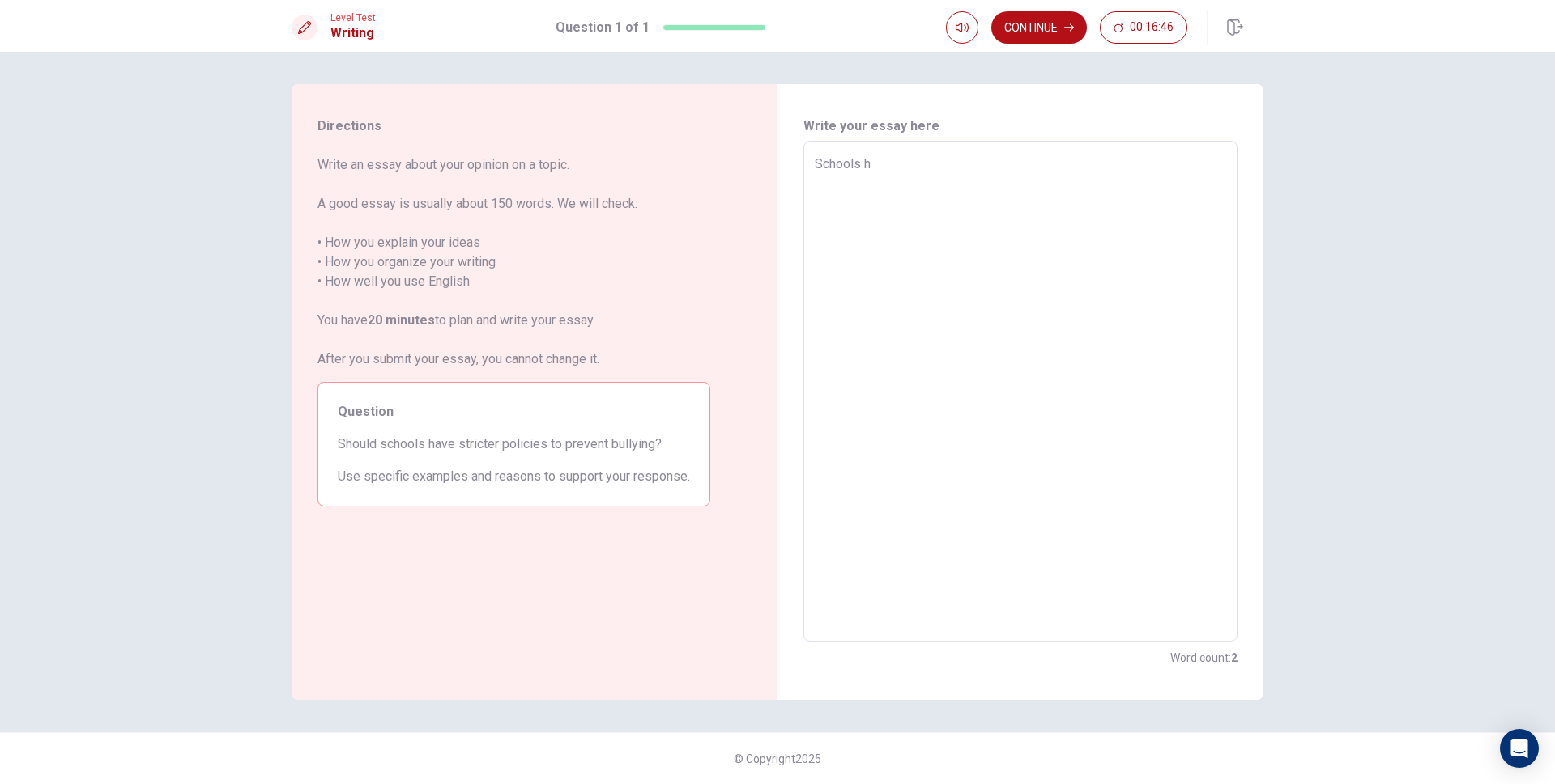
type textarea "x"
type textarea "Schools"
type textarea "x"
type textarea "Schools"
type textarea "x"
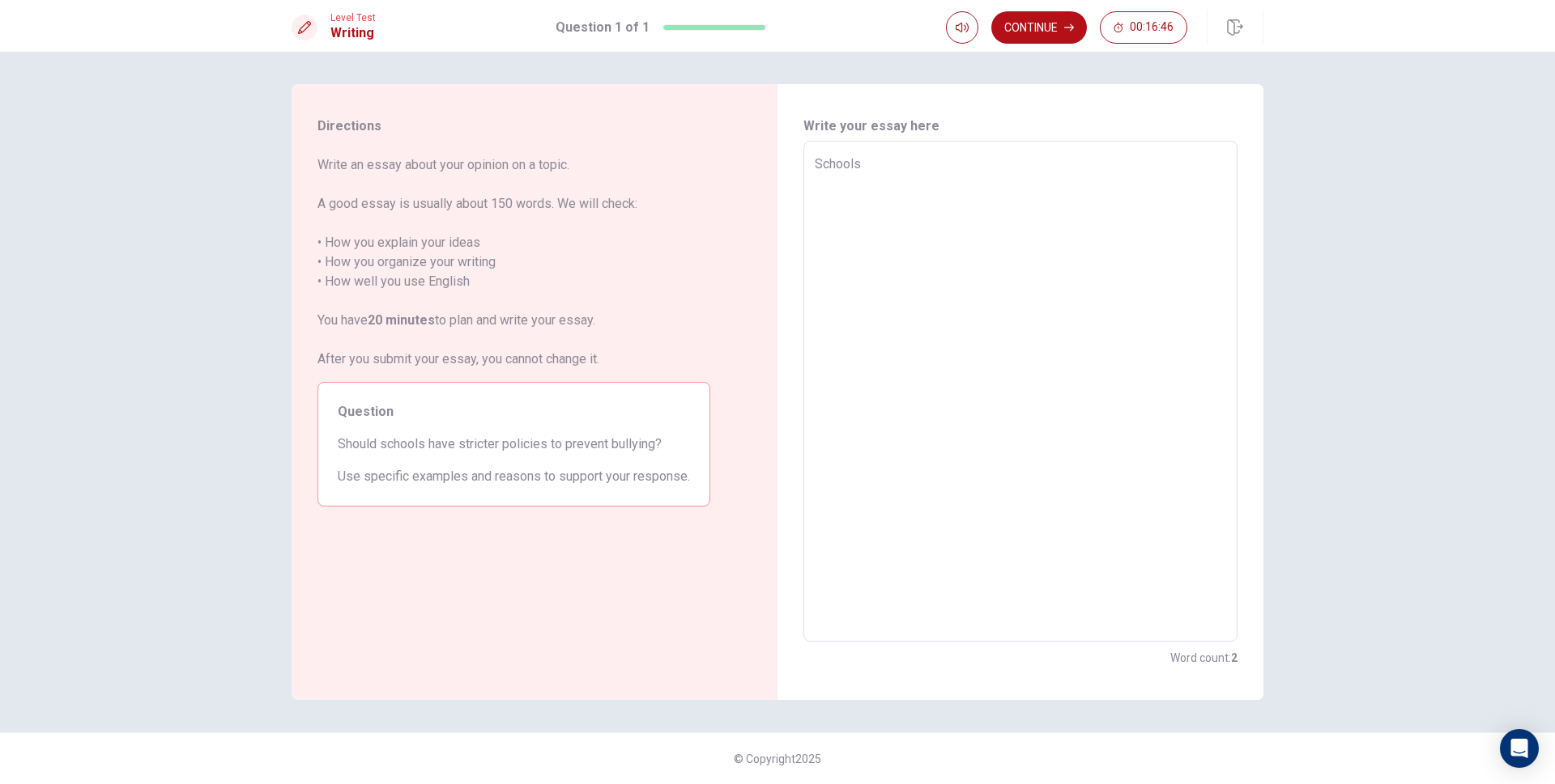
type textarea "School"
type textarea "x"
type textarea "Schoo"
type textarea "x"
type textarea "Scho"
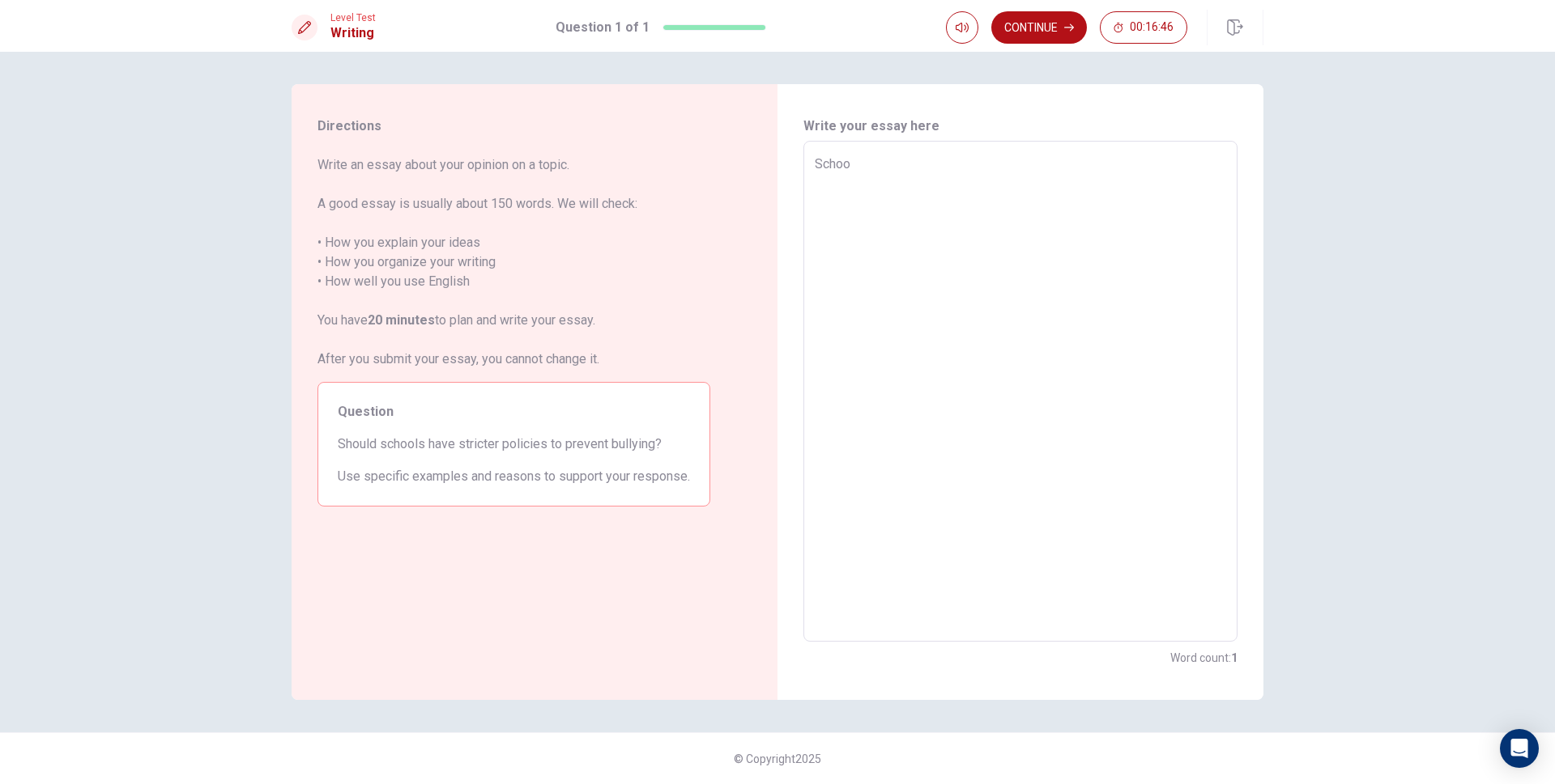
type textarea "x"
type textarea "Sch"
type textarea "x"
type textarea "Sc"
type textarea "x"
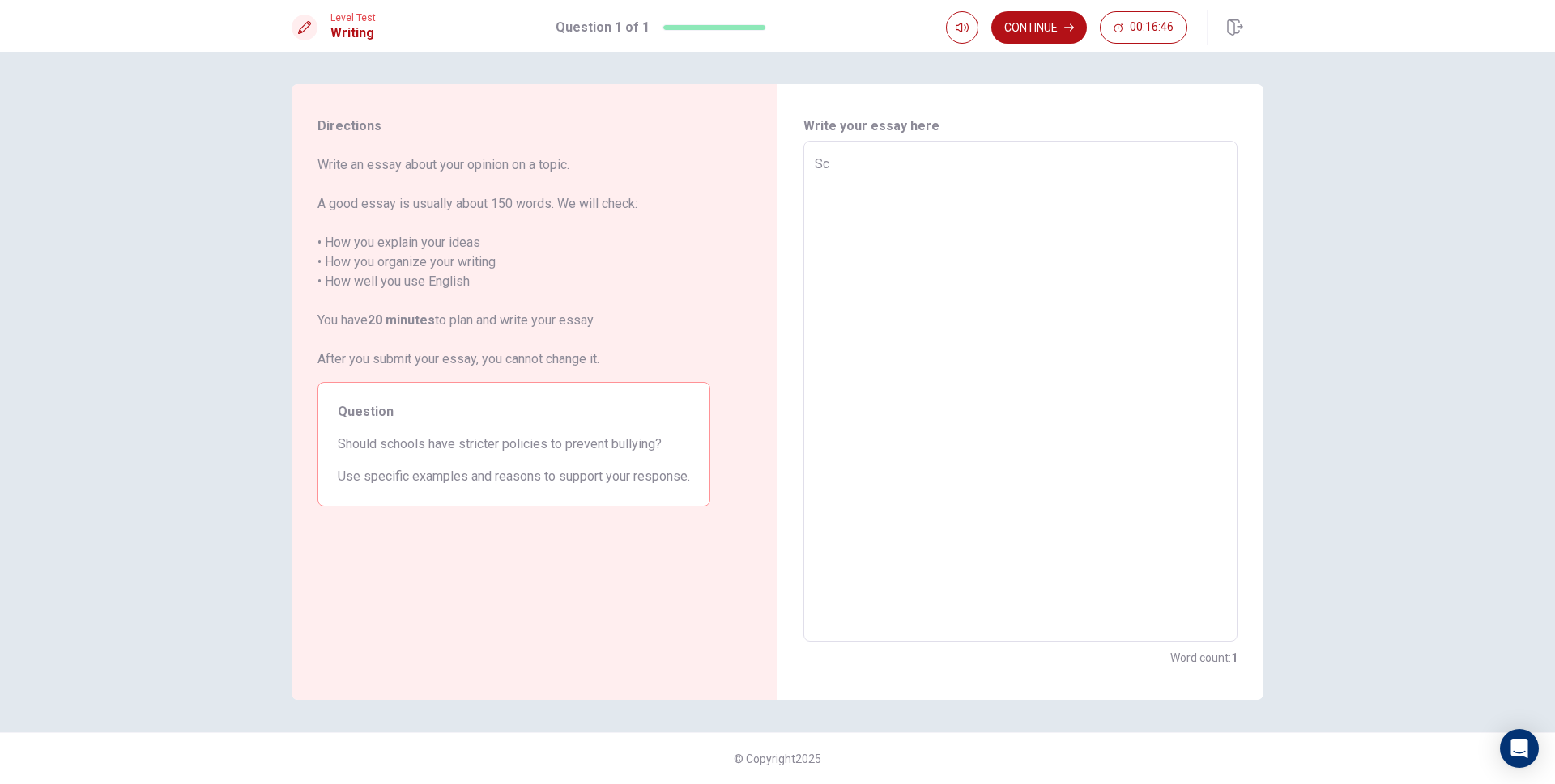
type textarea "S"
type textarea "x"
type textarea "I"
type textarea "x"
type textarea "In"
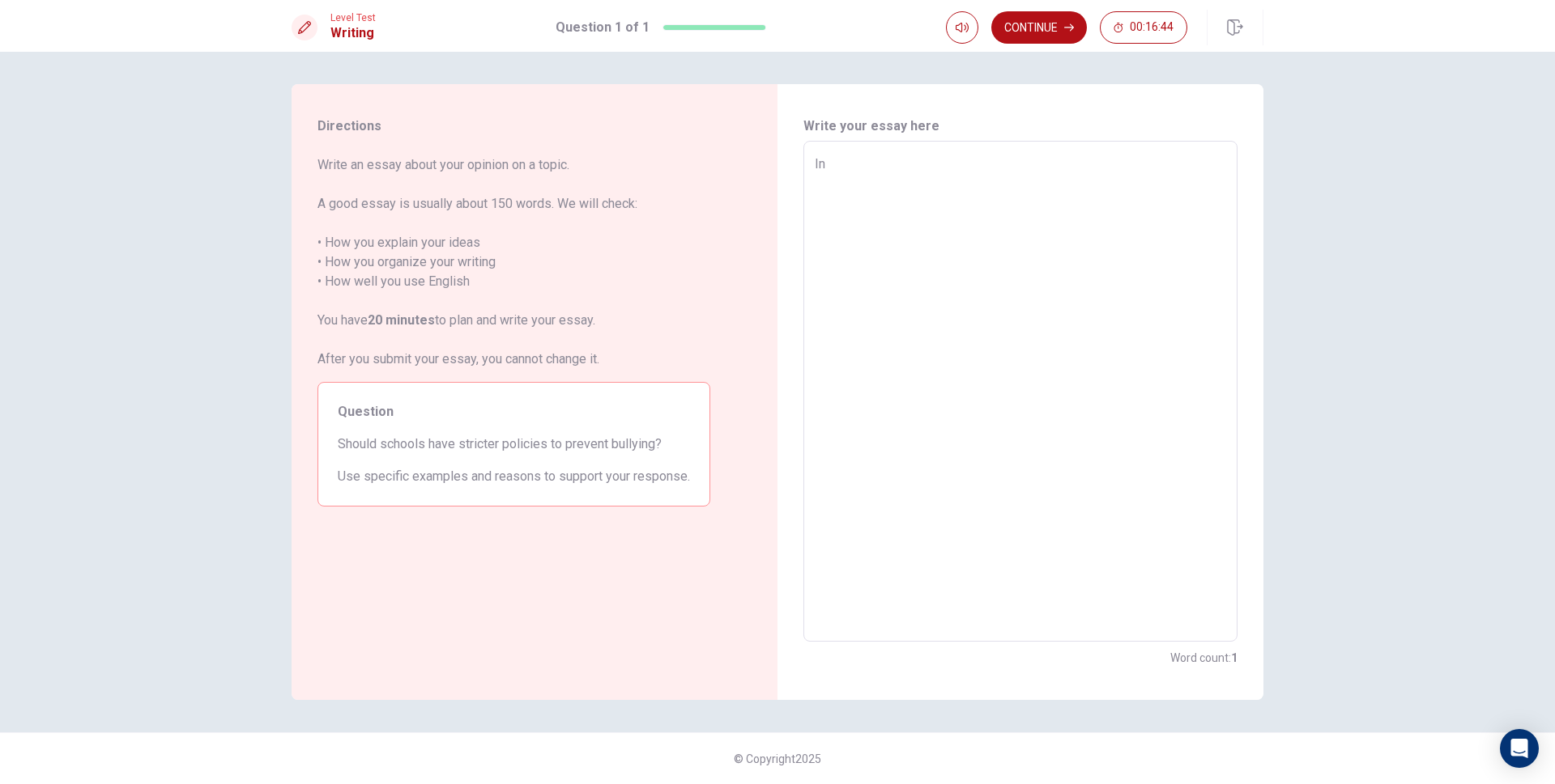
type textarea "x"
type textarea "In"
type textarea "x"
type textarea "In ,"
type textarea "x"
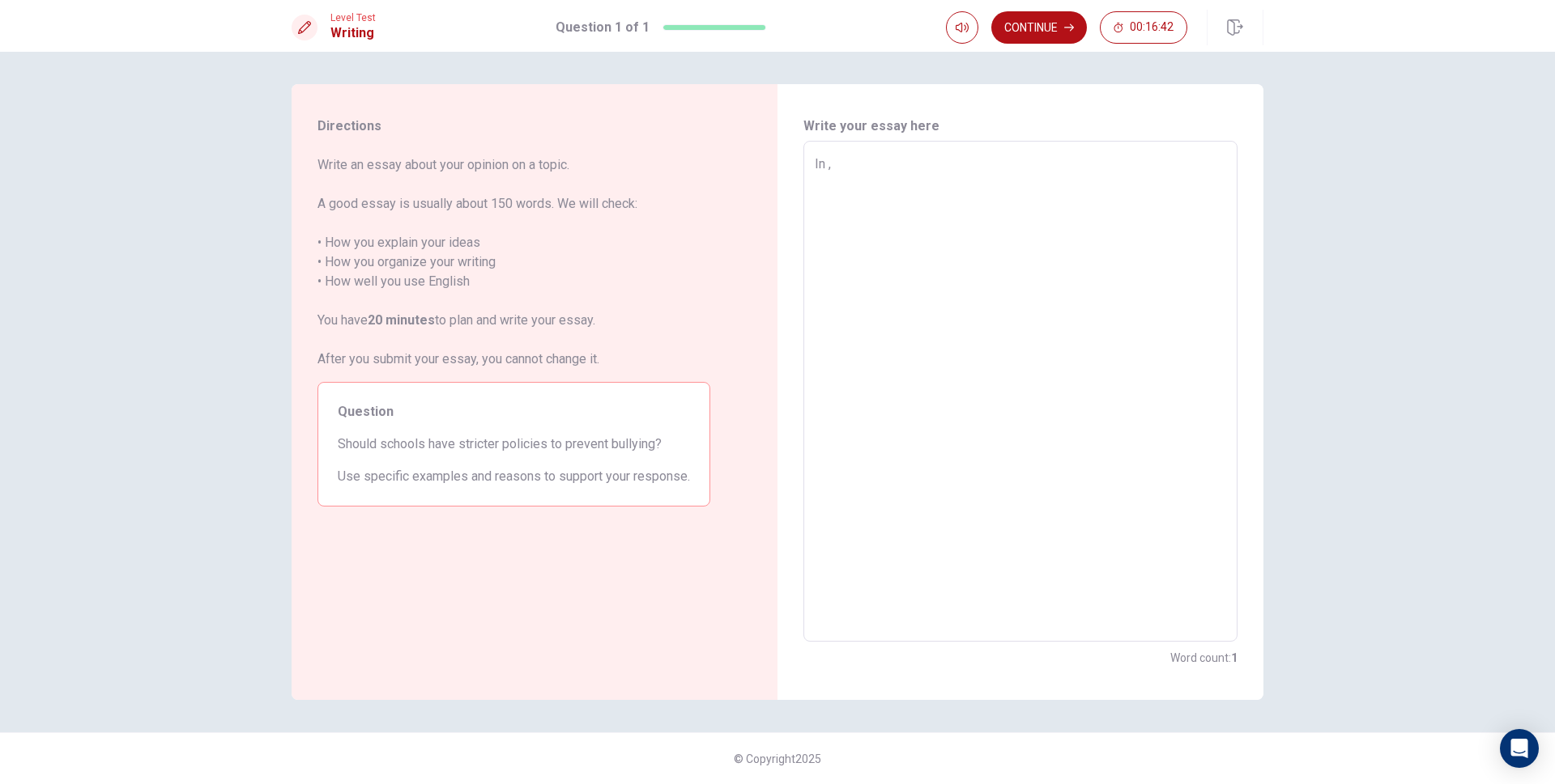
type textarea "In ,y"
type textarea "x"
type textarea "In ,y"
type textarea "x"
type textarea "In ,y o"
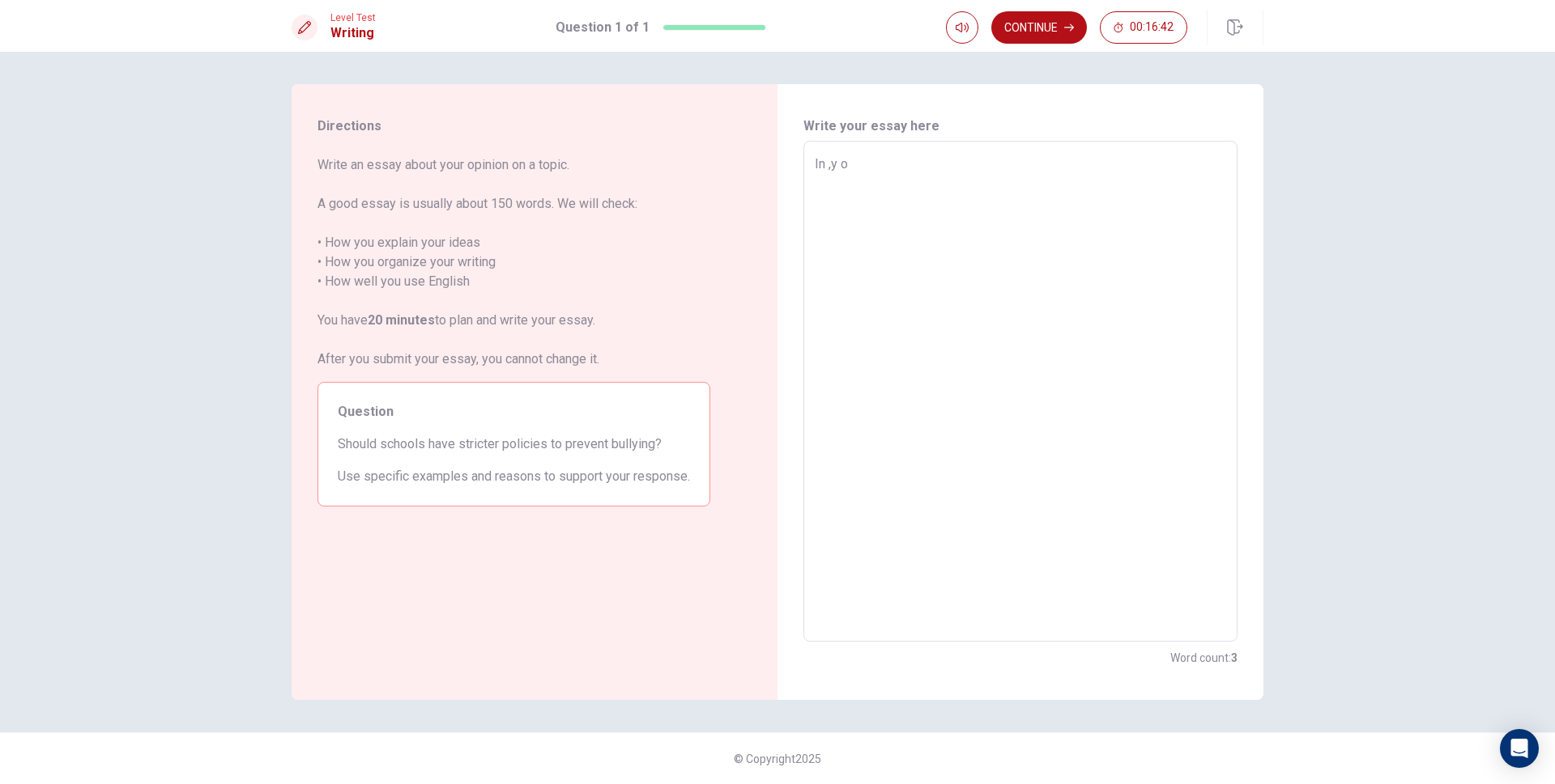
type textarea "x"
type textarea "In ,y op"
type textarea "x"
type textarea "In ,y opi"
type textarea "x"
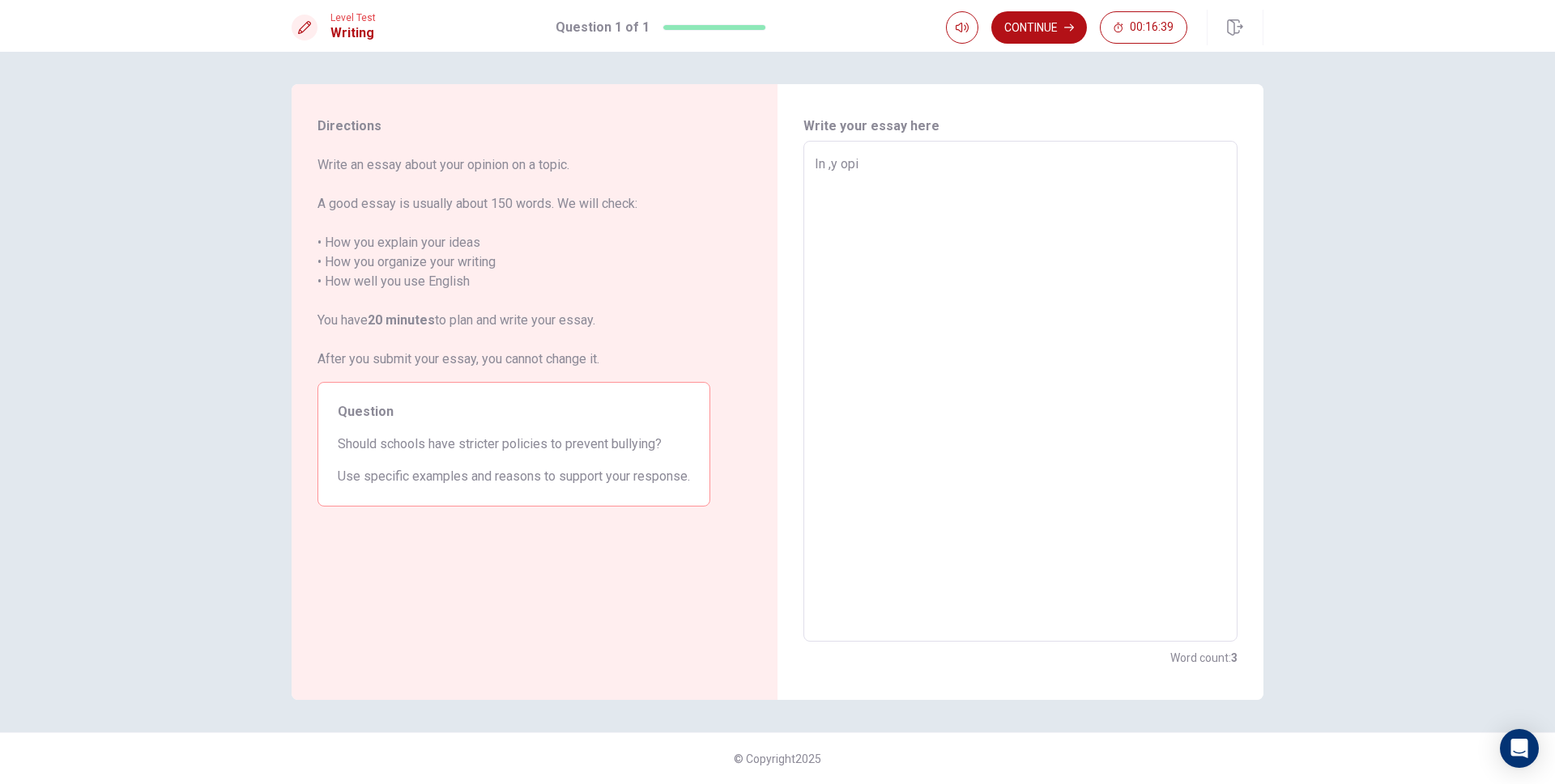
type textarea "In ,y op"
type textarea "x"
type textarea "In ,y o"
type textarea "x"
type textarea "In ,y"
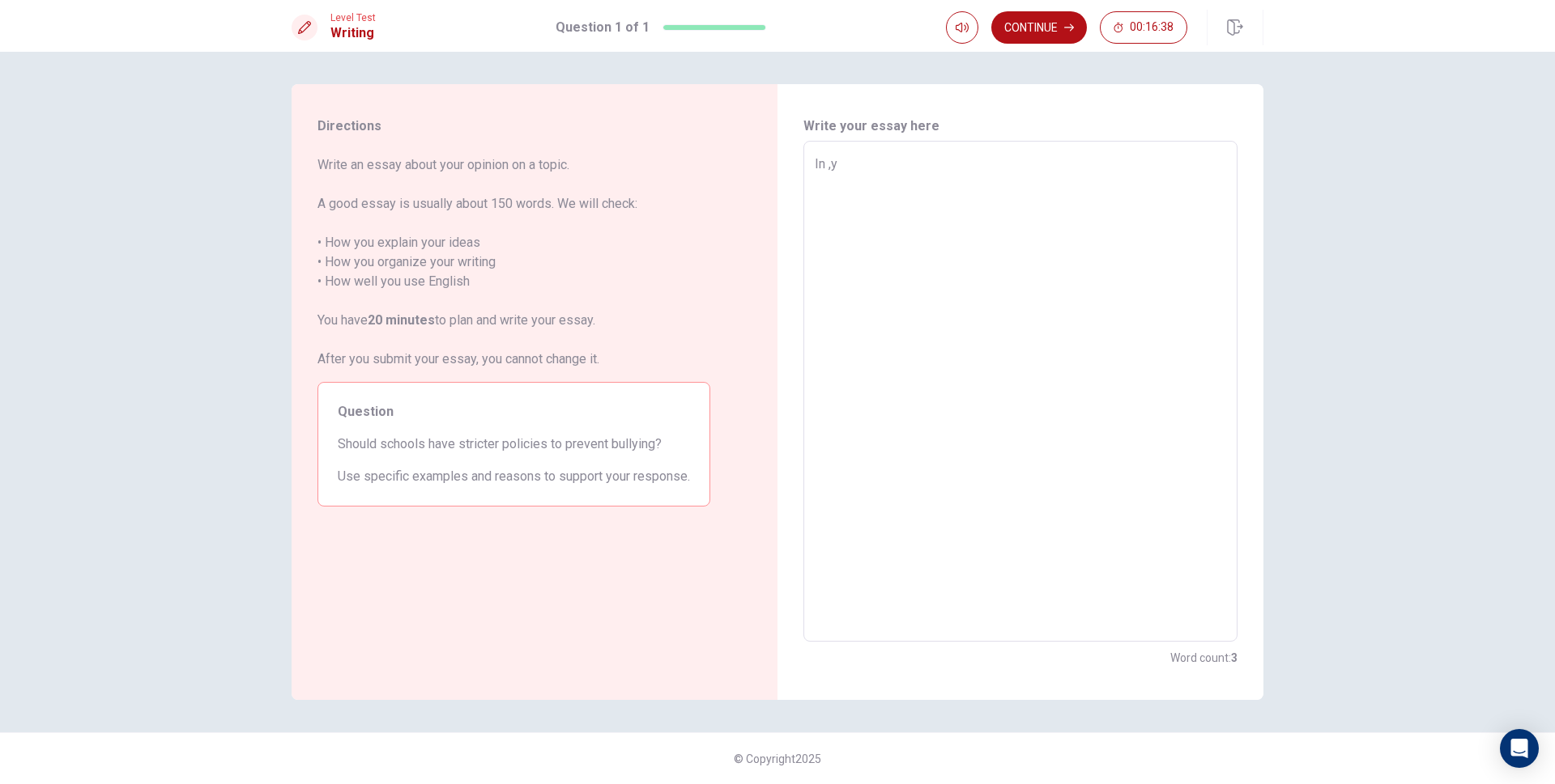
type textarea "x"
type textarea "In ,y"
type textarea "x"
type textarea "In ,"
type textarea "x"
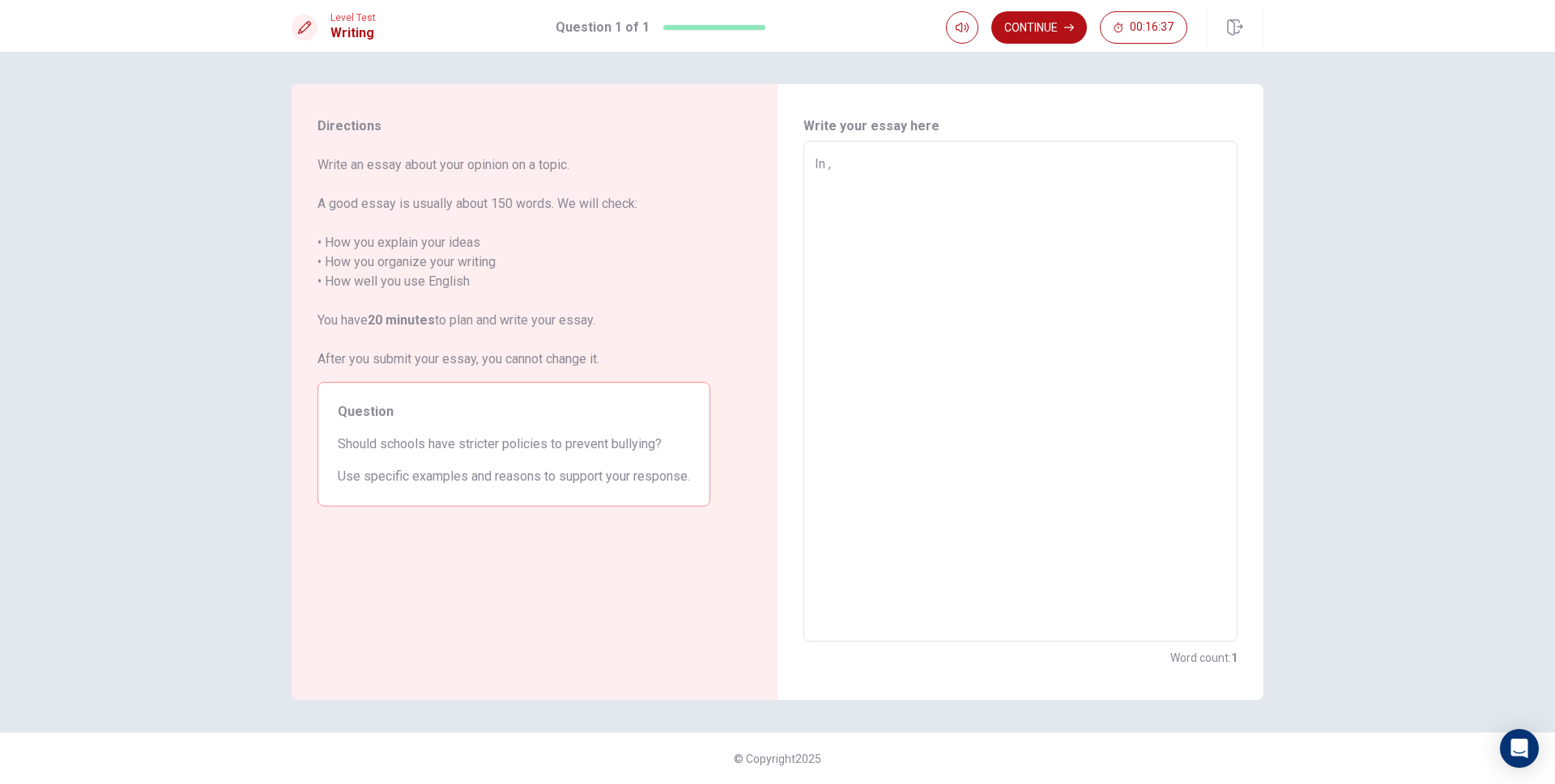
type textarea "In"
type textarea "x"
type textarea "In m"
type textarea "x"
type textarea "In mu"
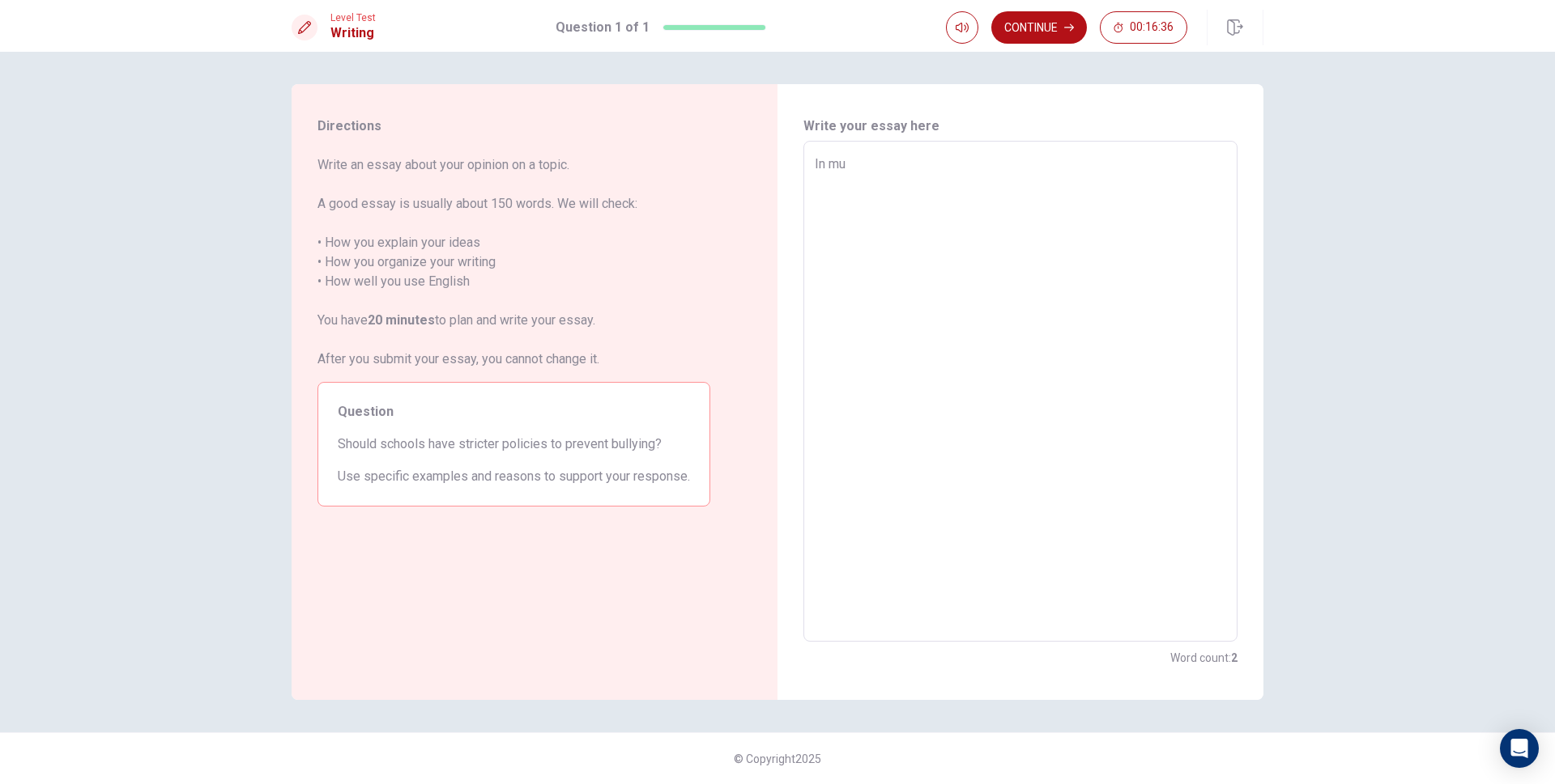
type textarea "x"
type textarea "In mu"
type textarea "x"
type textarea "In mu o"
type textarea "x"
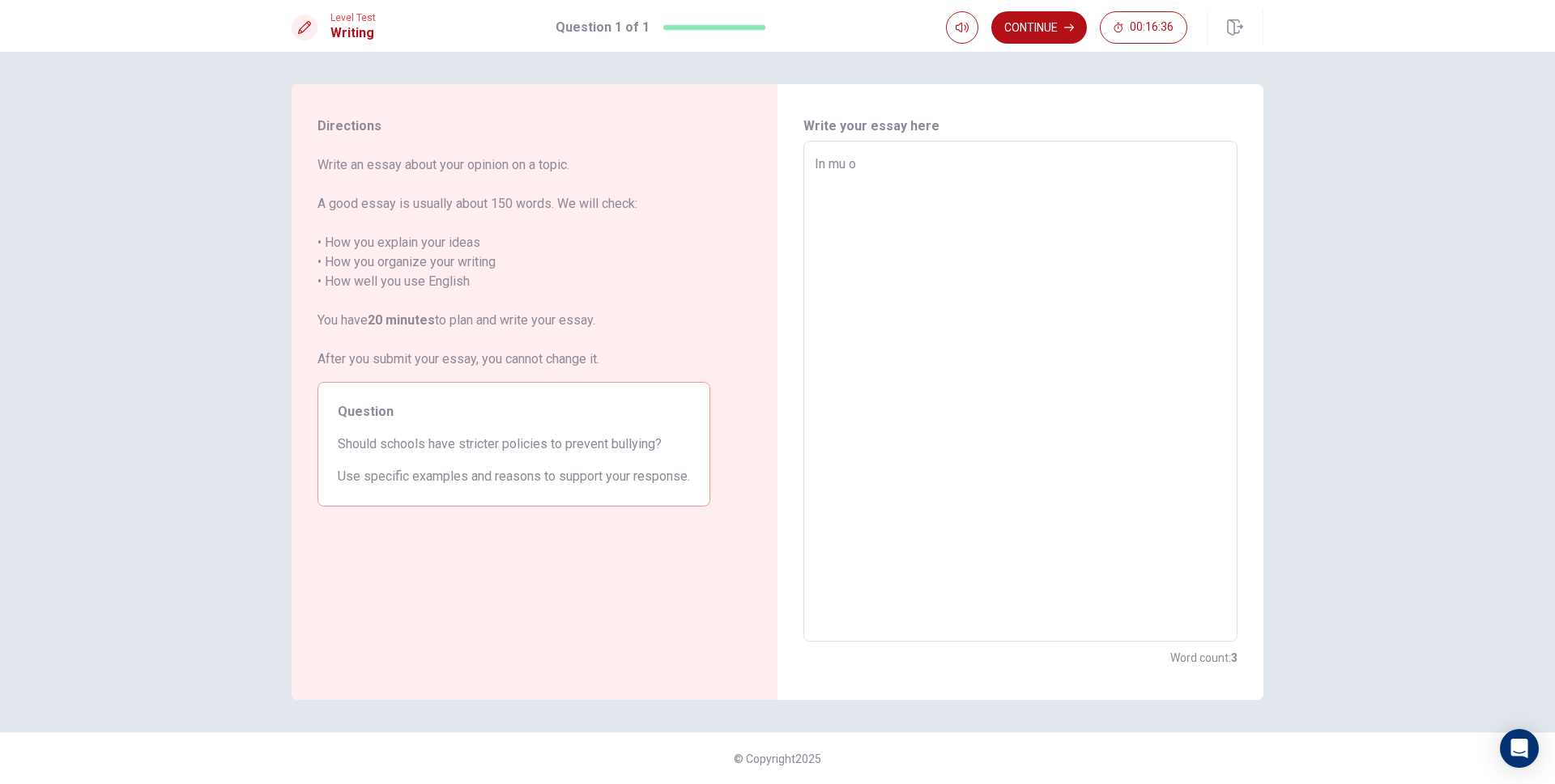
type textarea "In mu op"
type textarea "x"
type textarea "In mu o"
type textarea "x"
type textarea "In mu"
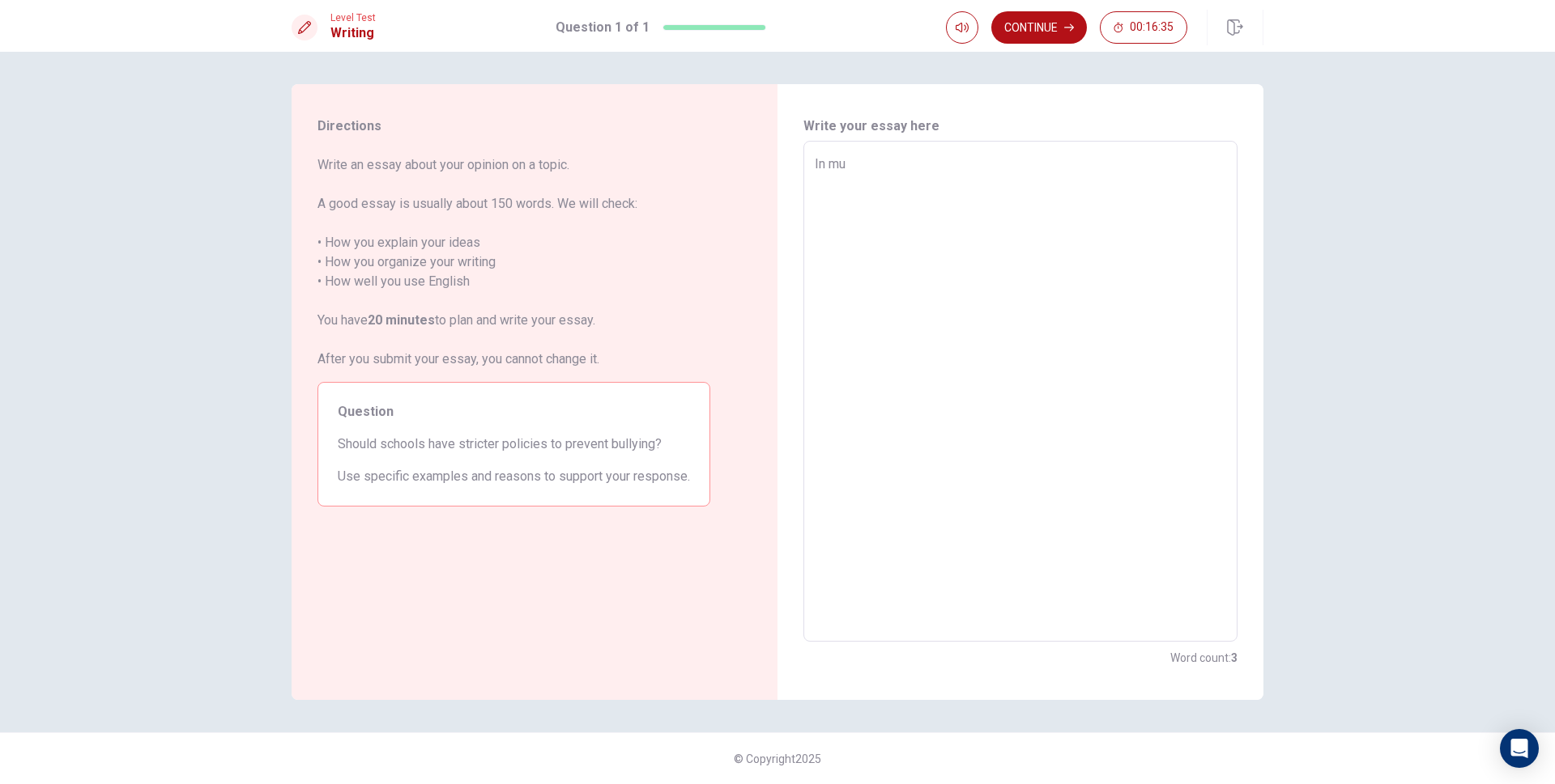
type textarea "x"
type textarea "In mu"
type textarea "x"
type textarea "In m"
type textarea "x"
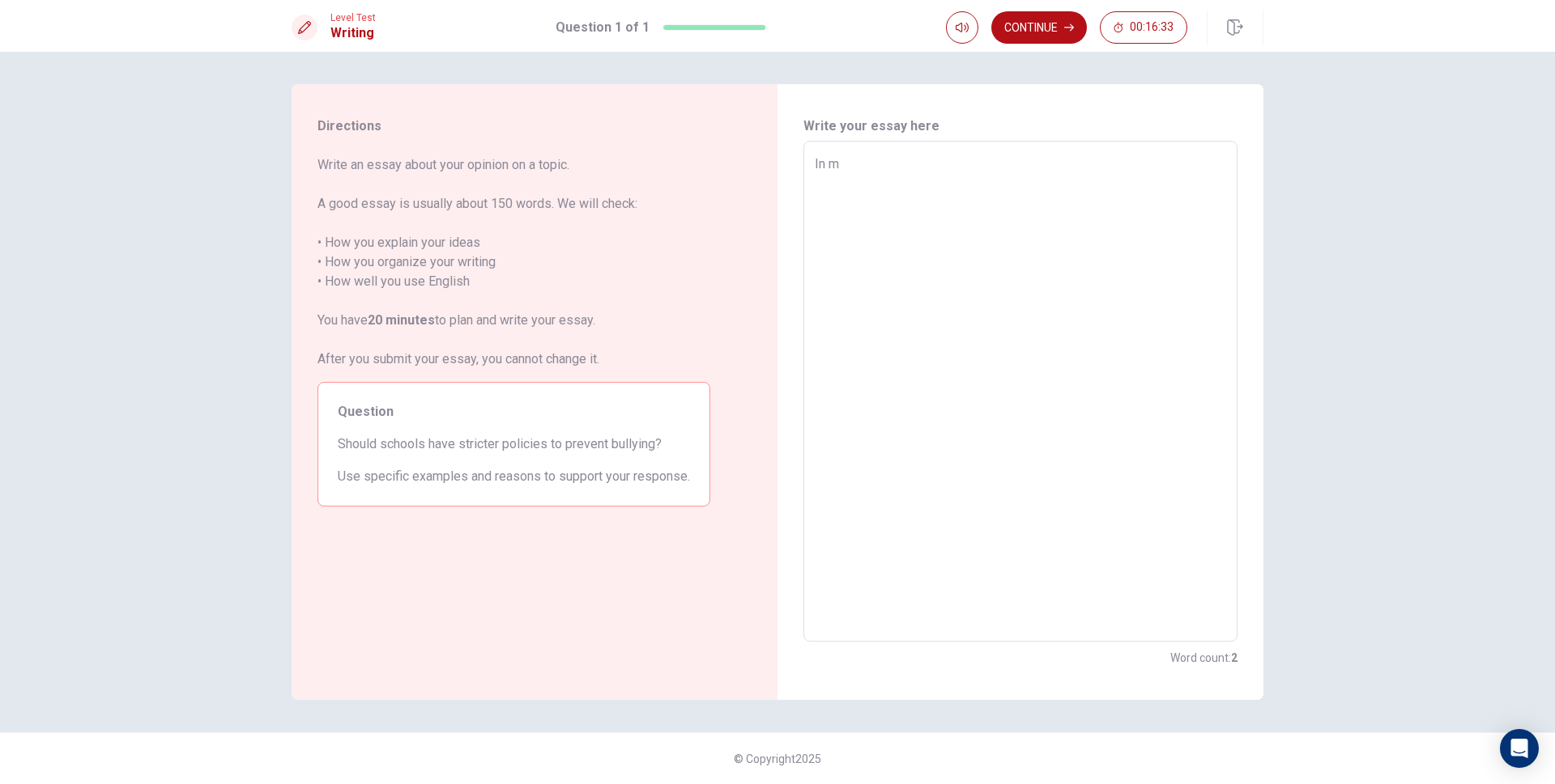
type textarea "In my"
type textarea "x"
type textarea "In my"
type textarea "x"
type textarea "In my o"
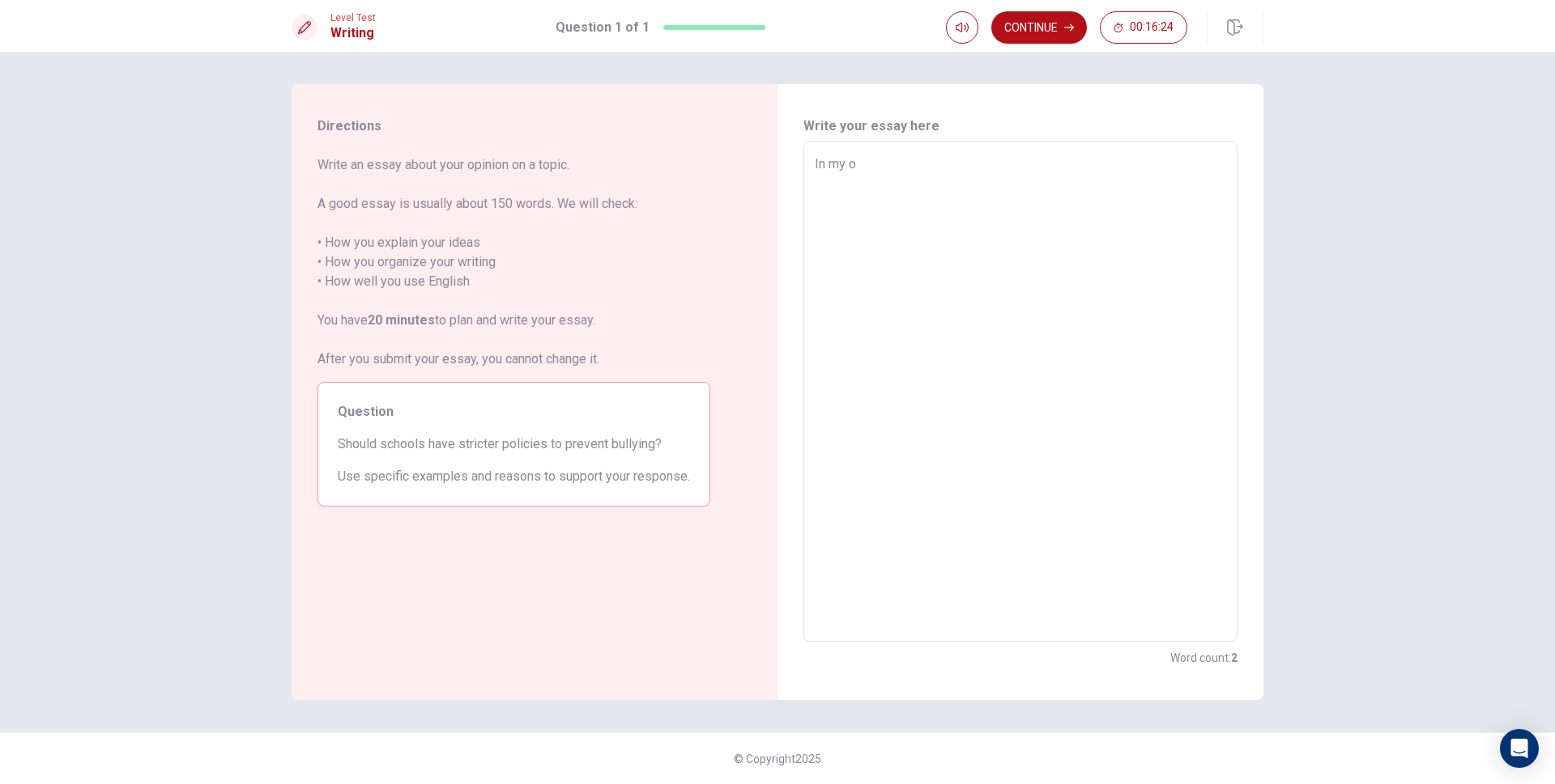
type textarea "x"
type textarea "In my op"
type textarea "x"
type textarea "In my opi"
type textarea "x"
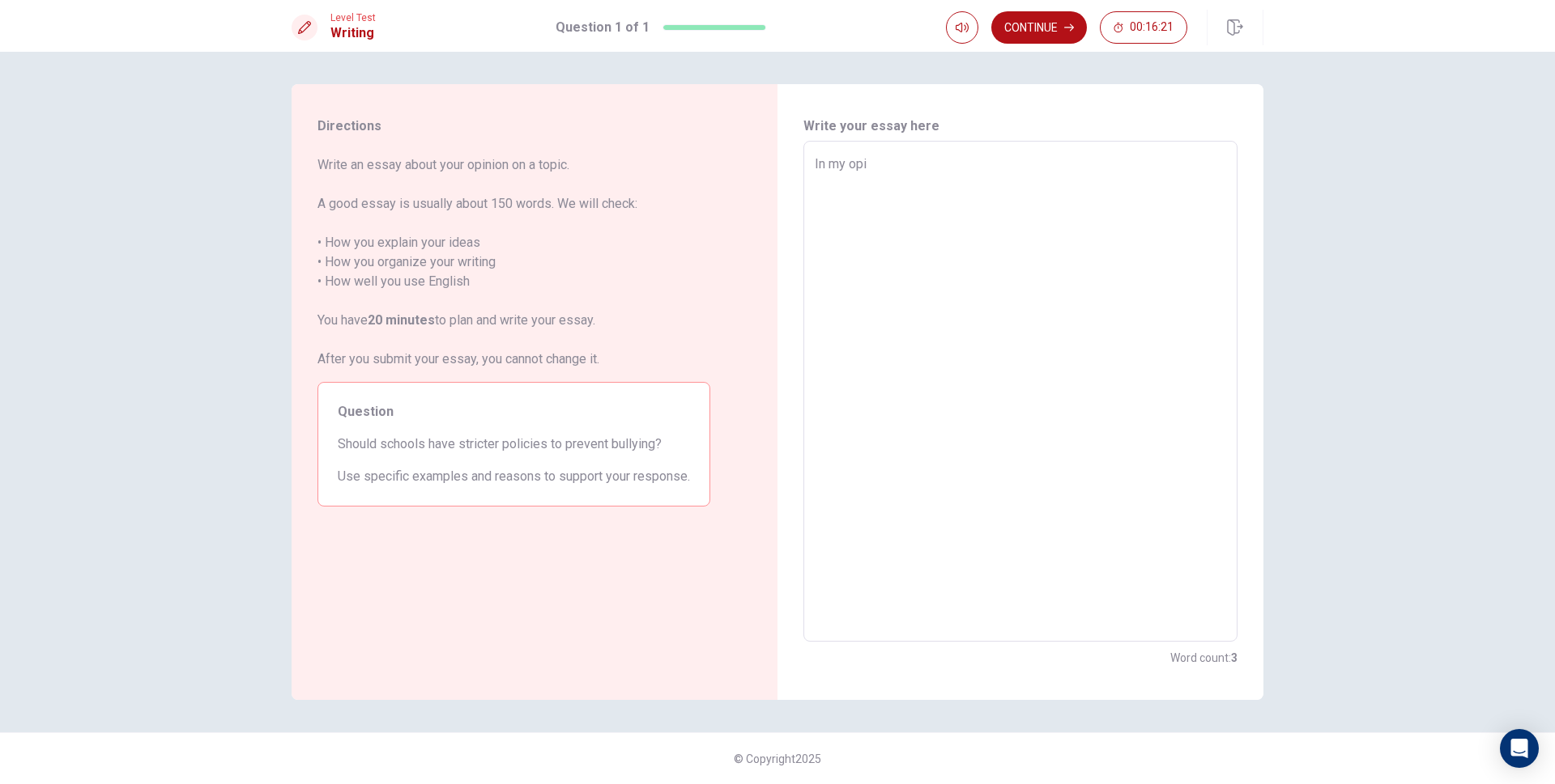
type textarea "In my opin"
type textarea "x"
type textarea "In my opini"
type textarea "x"
click at [1051, 19] on button "Continue" at bounding box center [1039, 28] width 96 height 32
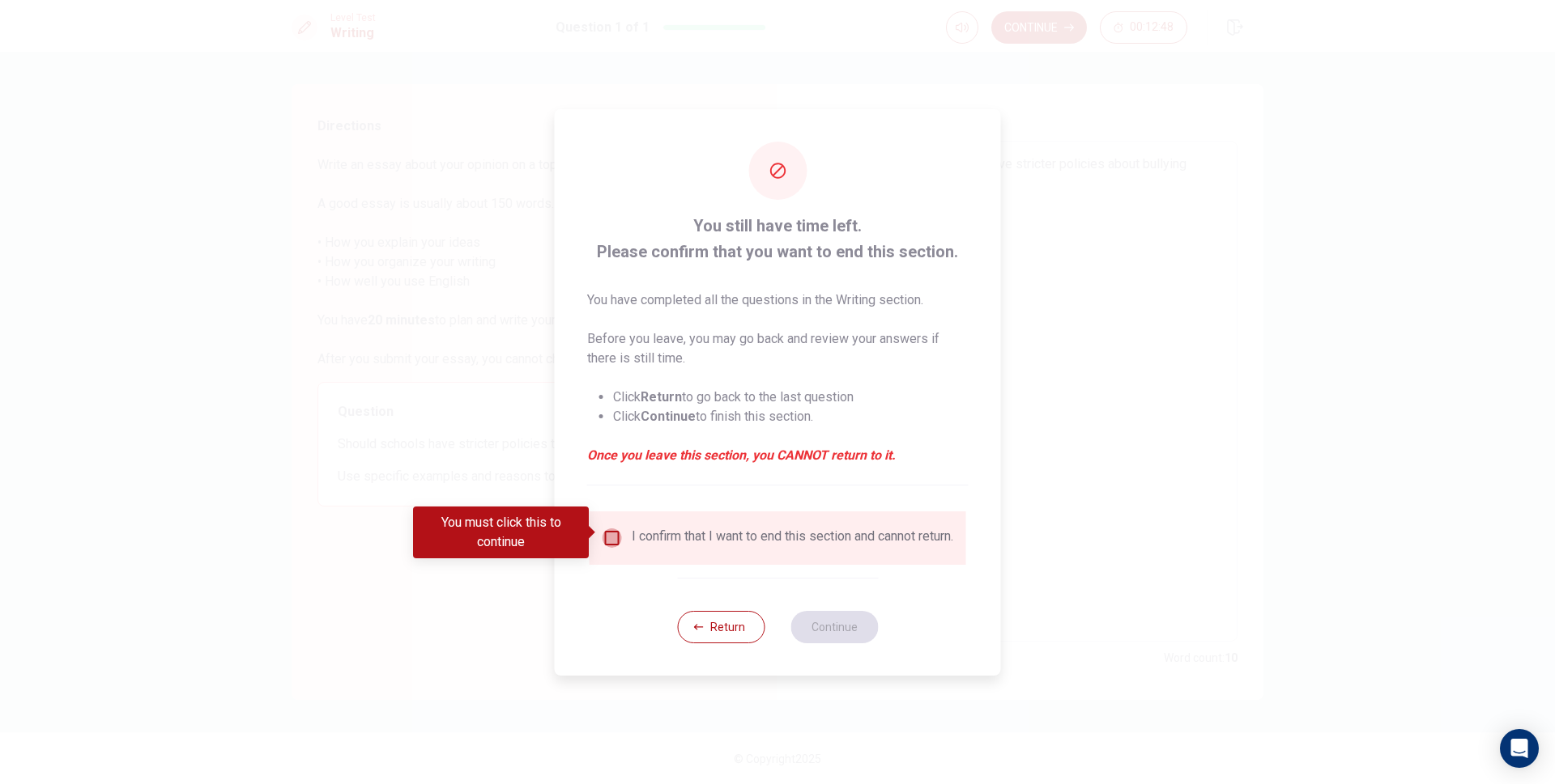
click at [613, 540] on input "You must click this to continue" at bounding box center [613, 539] width 19 height 19
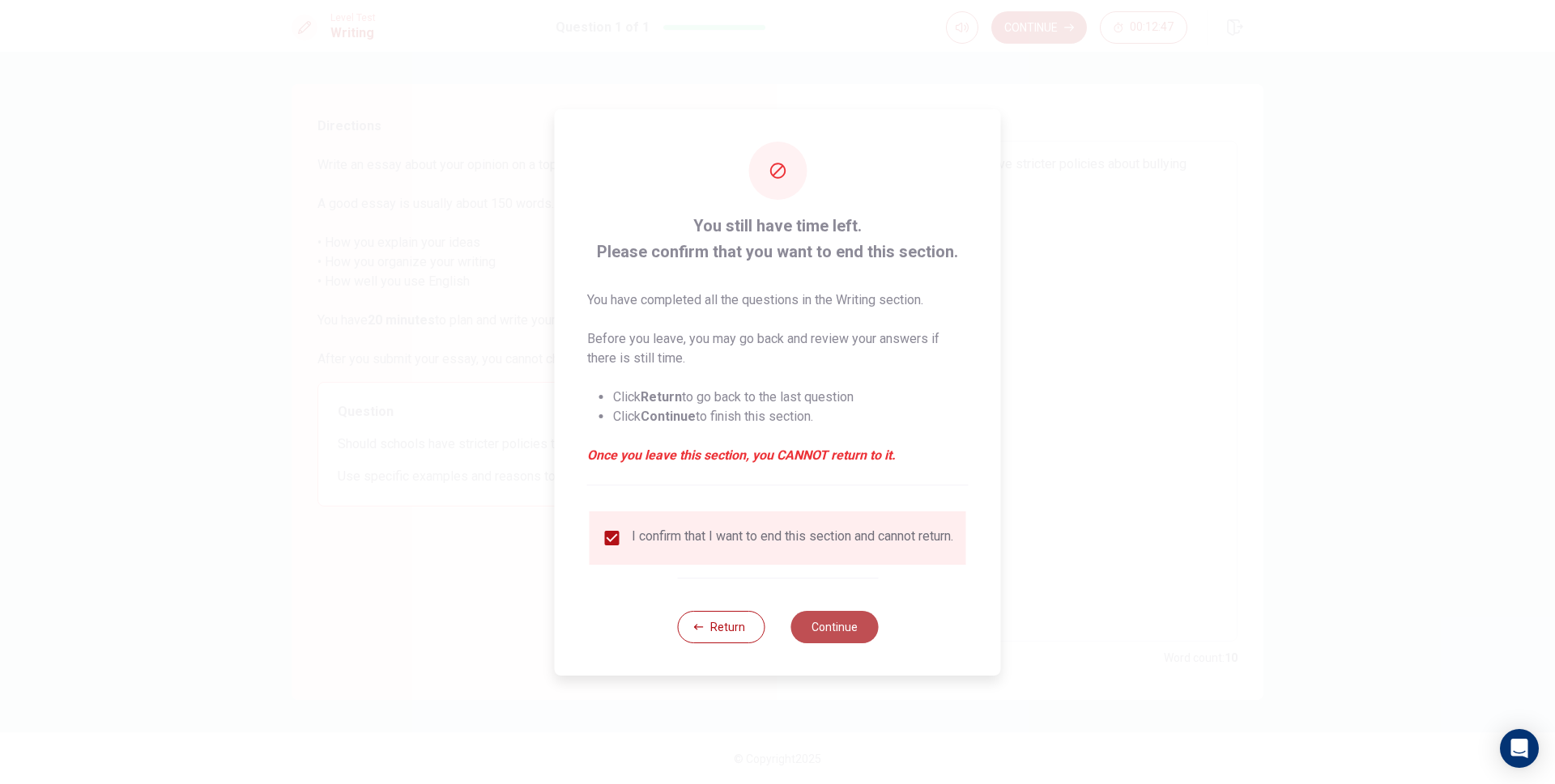
click at [844, 633] on button "Continue" at bounding box center [834, 628] width 88 height 32
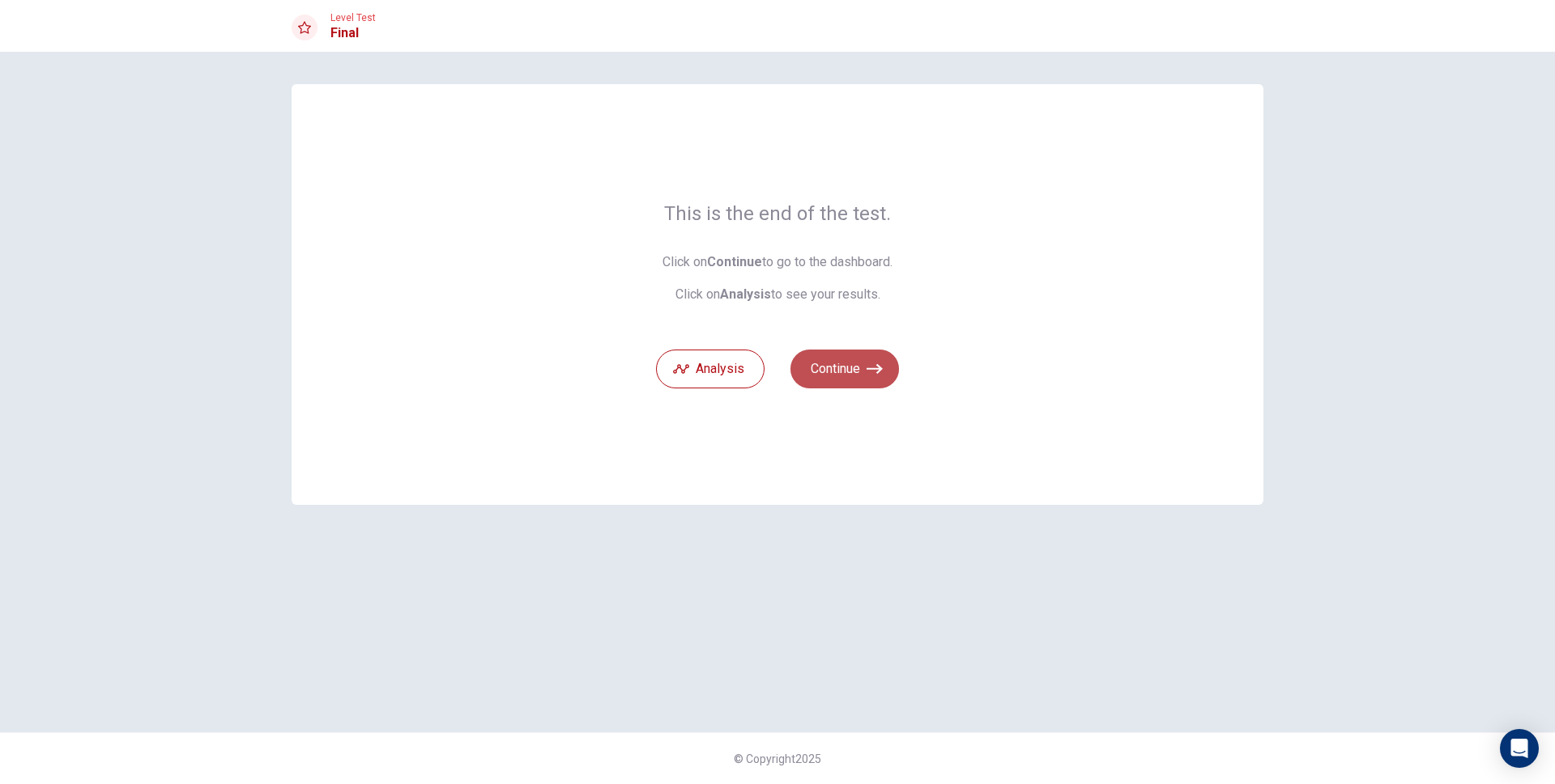
click at [829, 377] on button "Continue" at bounding box center [844, 369] width 109 height 39
